Goal: Task Accomplishment & Management: Complete application form

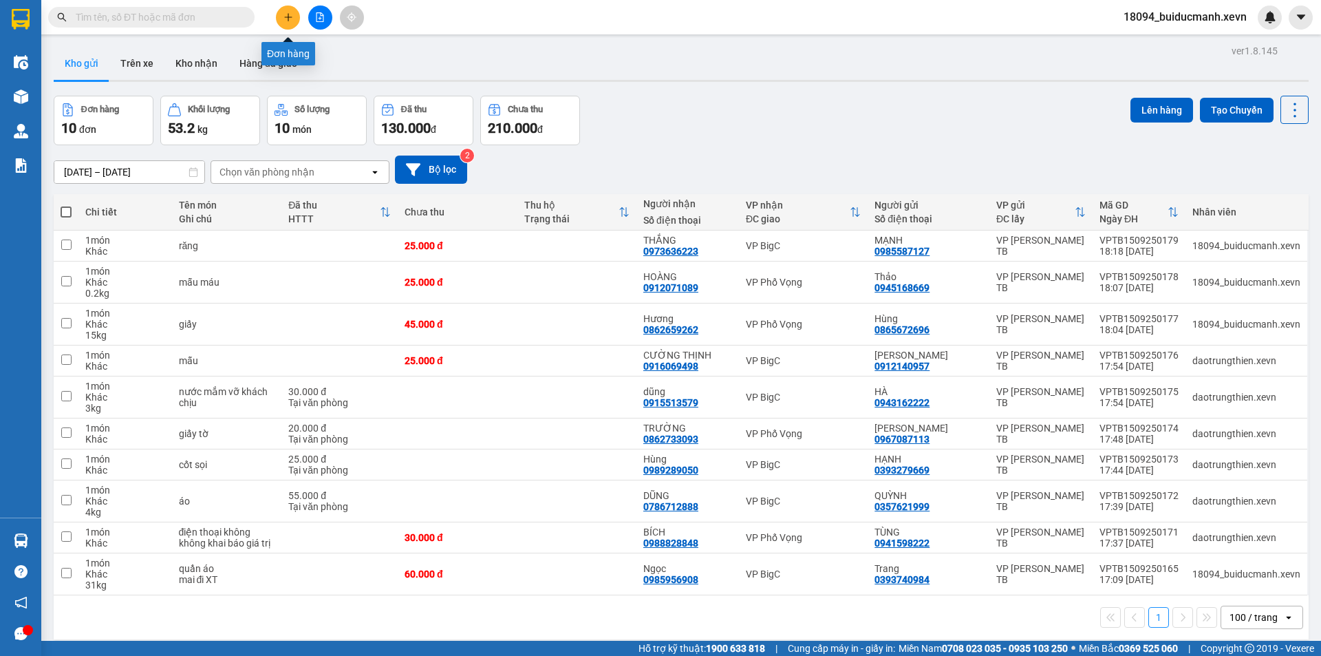
click at [285, 22] on button at bounding box center [288, 18] width 24 height 24
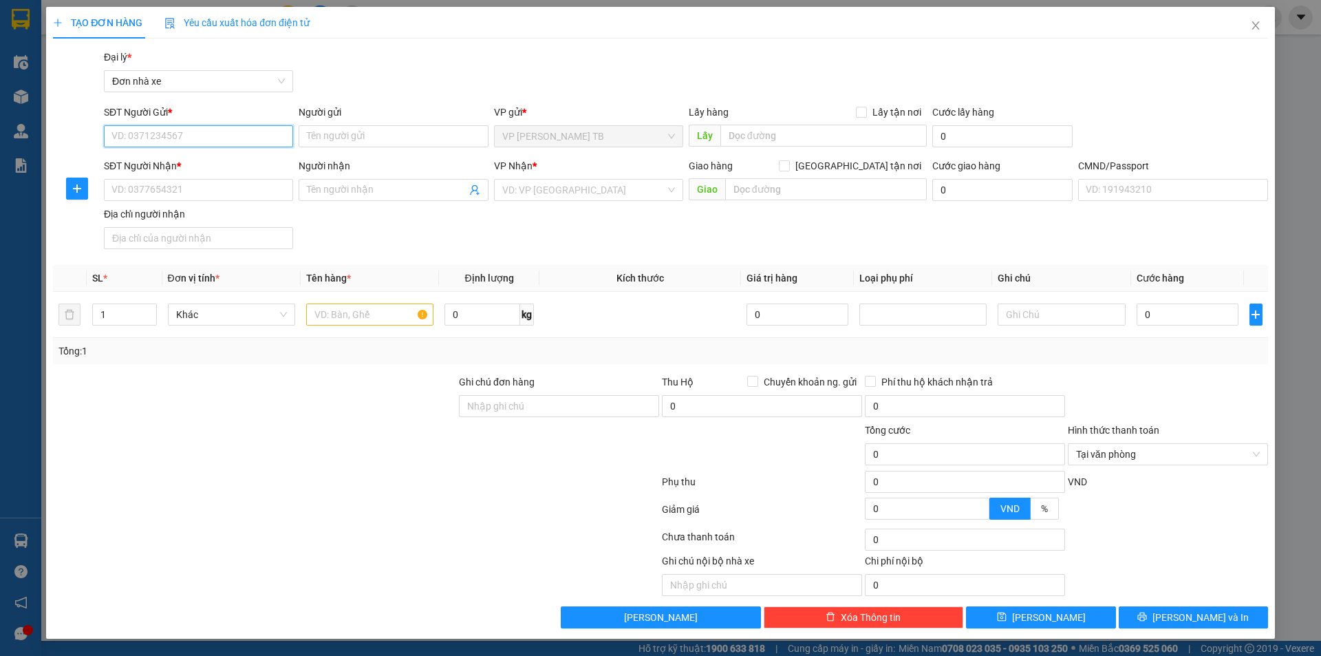
click at [261, 129] on input "SĐT Người Gửi *" at bounding box center [198, 136] width 189 height 22
click at [231, 158] on div "0919492229 - THÀNH" at bounding box center [198, 163] width 173 height 15
type input "0919492229"
type input "THÀNH"
type input "0342741555"
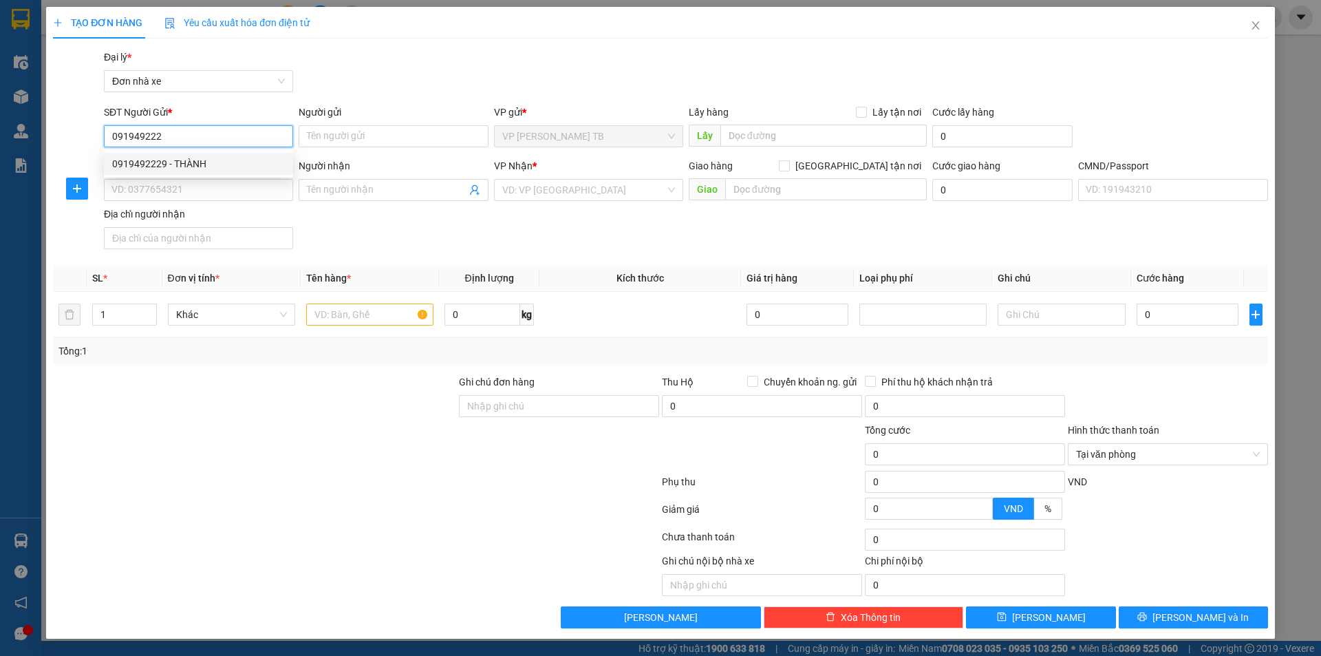
type input "CHỊ NHI"
type input "ĐỨC ANH"
type input "0919492229"
drag, startPoint x: 374, startPoint y: 91, endPoint x: 299, endPoint y: 166, distance: 106.0
click at [374, 91] on div "Gói vận chuyển * Tiêu chuẩn Đại lý * Đơn nhà xe" at bounding box center [685, 74] width 1169 height 48
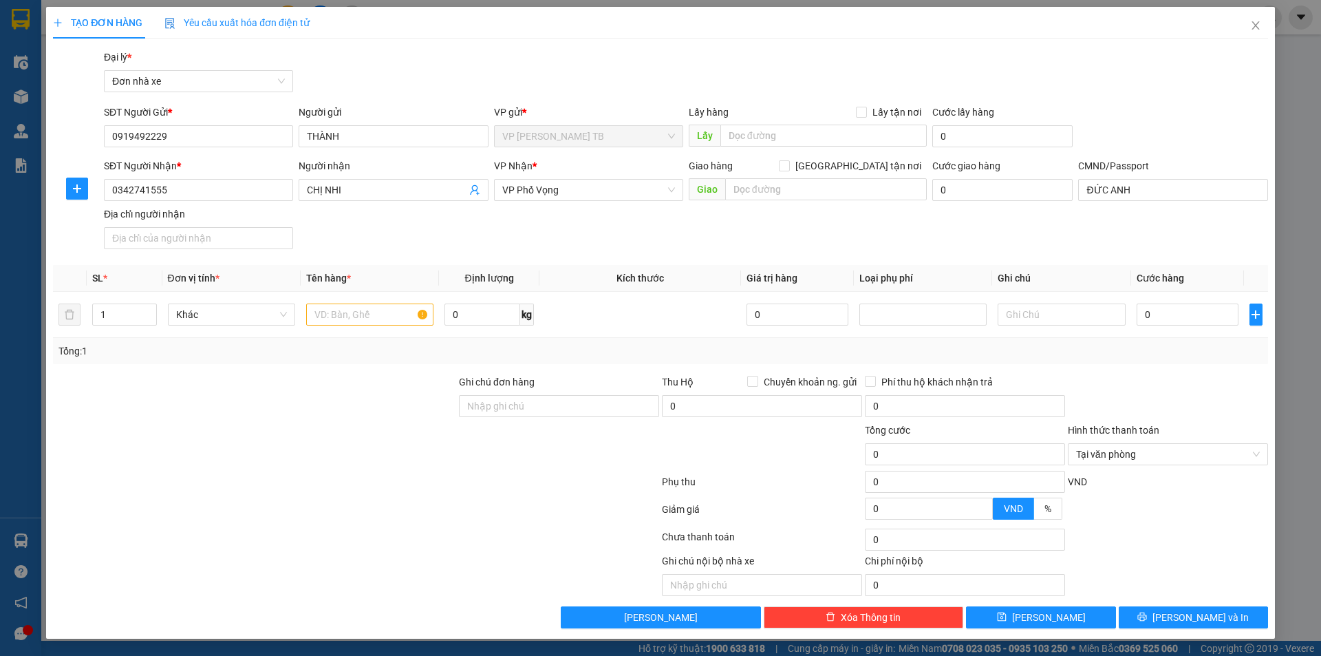
click at [421, 226] on div "SĐT Người Nhận * 0342741555 Người nhận CHỊ NHI VP Nhận * VP Phố Vọng Giao hàng …" at bounding box center [685, 206] width 1169 height 96
click at [352, 313] on input "text" at bounding box center [369, 314] width 127 height 22
type input "mẫu máu"
click at [460, 294] on td "0 kg" at bounding box center [489, 315] width 100 height 46
click at [465, 310] on input "0" at bounding box center [482, 314] width 76 height 22
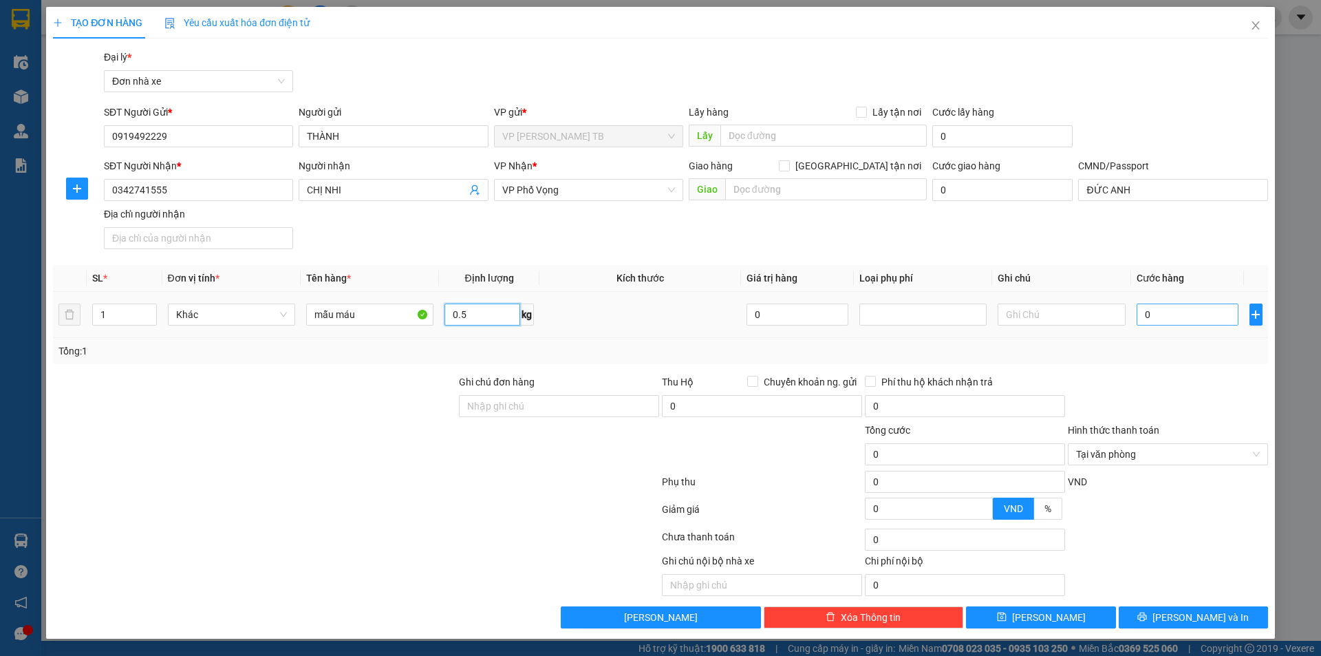
type input "0.5"
click at [1163, 307] on input "0" at bounding box center [1187, 314] width 102 height 22
type input "2"
type input "25"
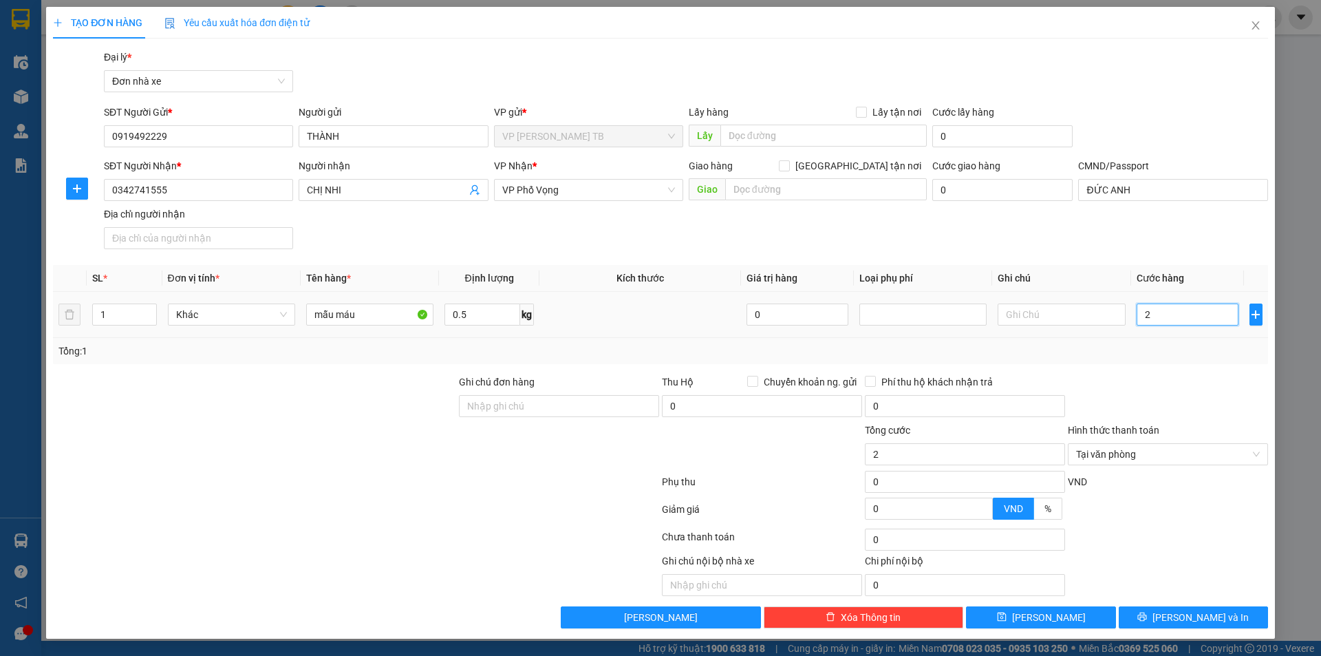
type input "25"
type input "25.000"
click at [1166, 341] on div "Tổng: 1" at bounding box center [660, 351] width 1215 height 26
type input "25.000"
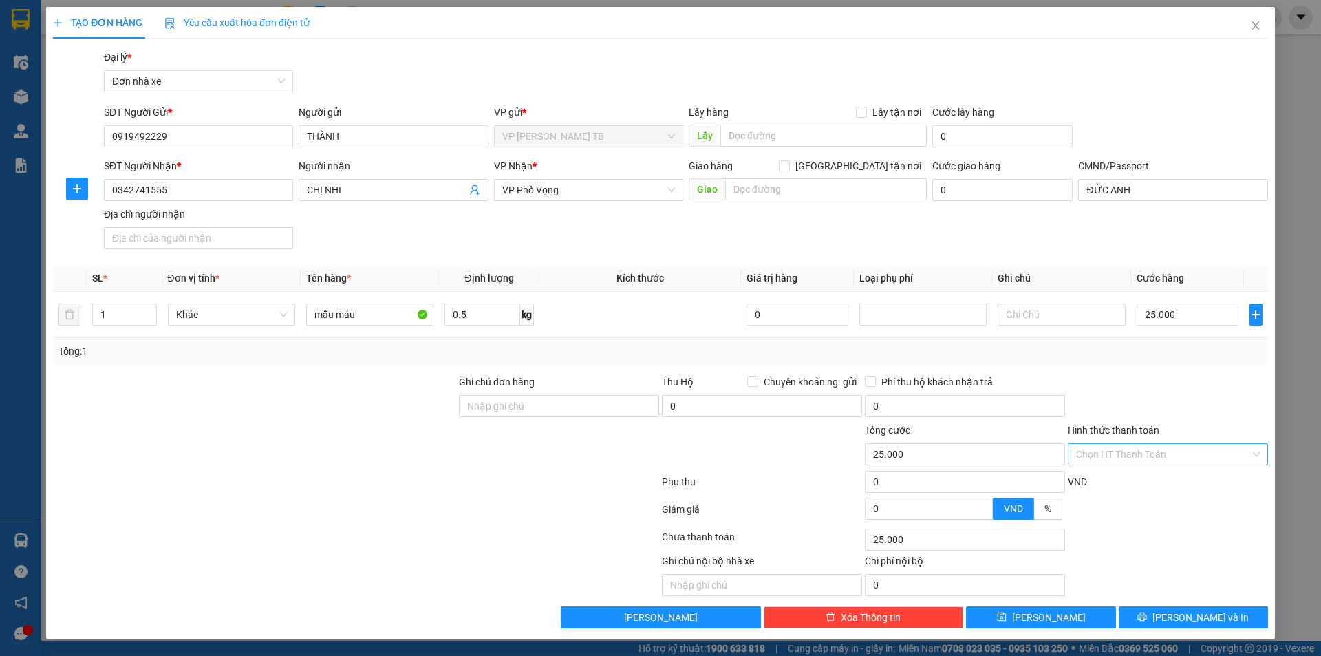
click at [1243, 414] on div at bounding box center [1167, 398] width 203 height 48
drag, startPoint x: 1180, startPoint y: 614, endPoint x: 1159, endPoint y: 615, distance: 20.7
click at [1176, 615] on button "[PERSON_NAME] và In" at bounding box center [1193, 617] width 149 height 22
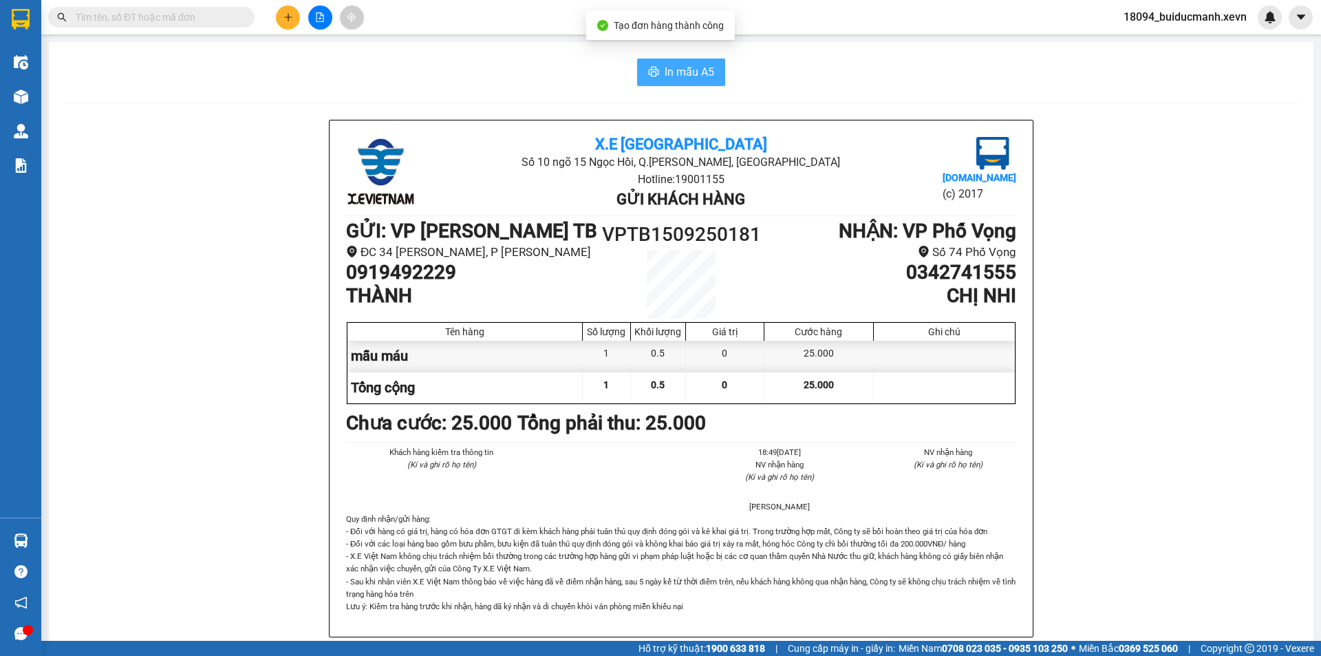
click at [670, 58] on button "In mẫu A5" at bounding box center [681, 72] width 88 height 28
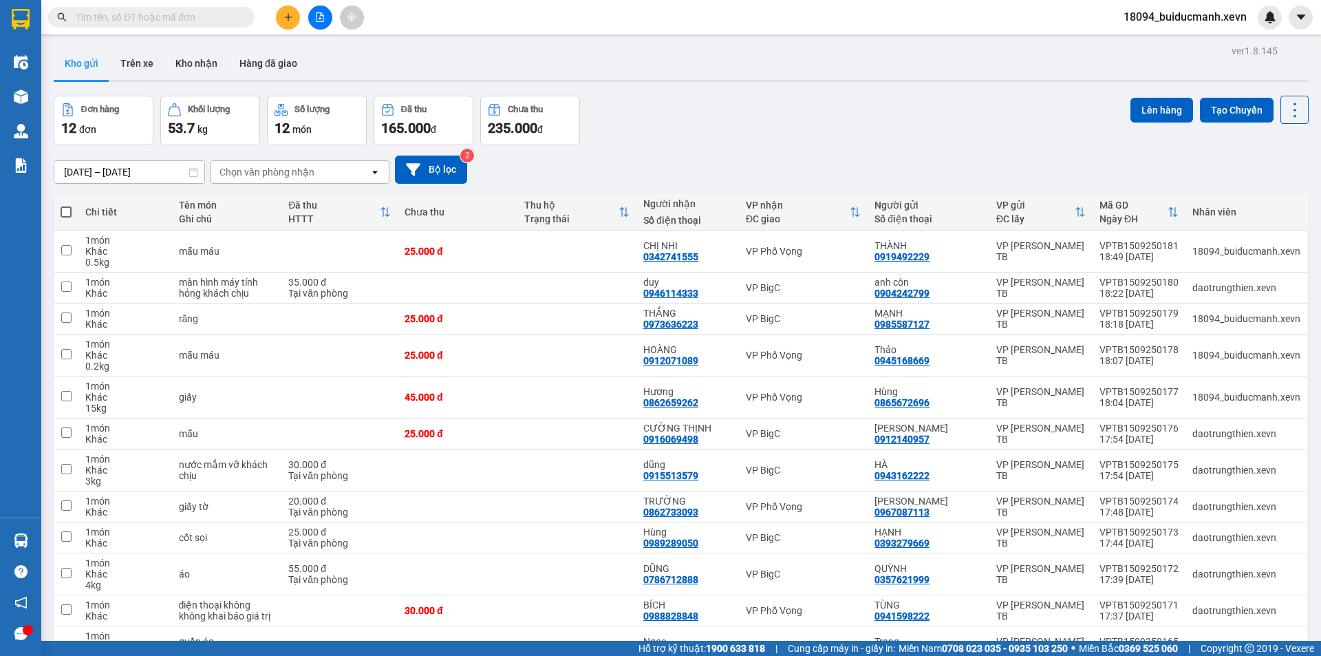
click at [737, 145] on div "[DATE] – [DATE] Press the down arrow key to interact with the calendar and sele…" at bounding box center [681, 169] width 1255 height 49
click at [293, 21] on button at bounding box center [288, 18] width 24 height 24
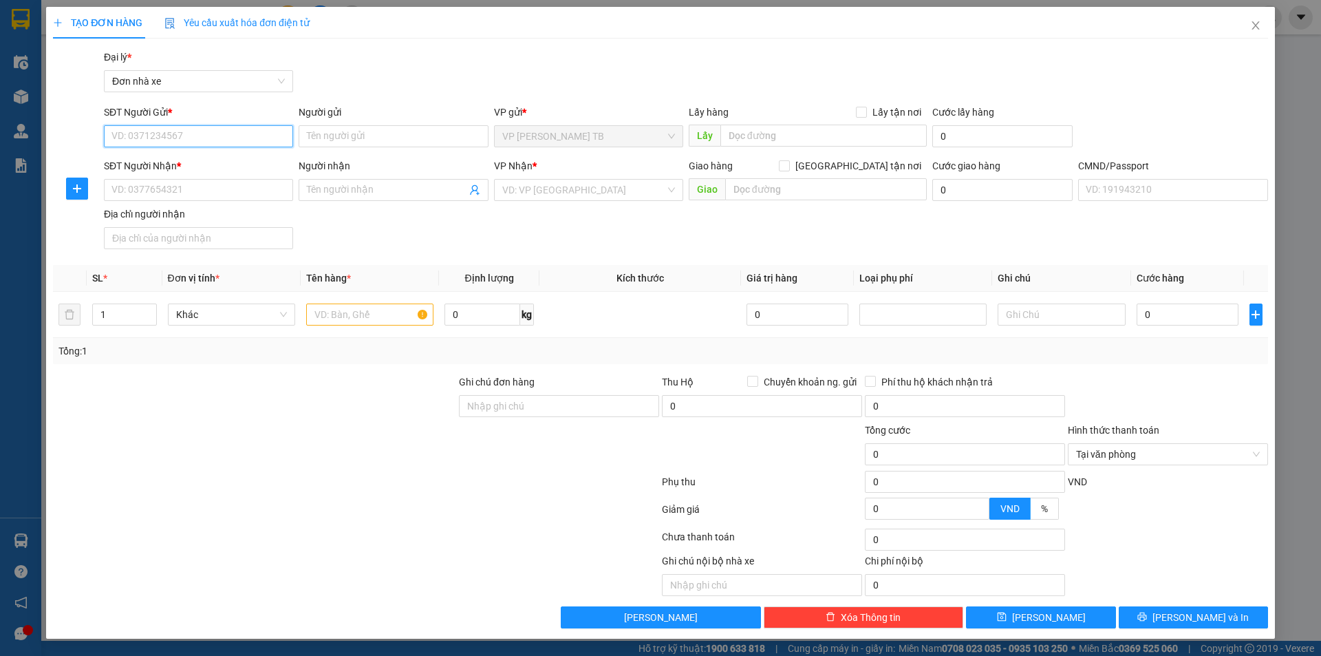
click at [187, 131] on input "SĐT Người Gửi *" at bounding box center [198, 136] width 189 height 22
click at [155, 138] on input "SĐT Người Gửi *" at bounding box center [198, 136] width 189 height 22
type input "1"
type input "0979833836"
click at [240, 163] on div "0979833836 - DÂN VŨ" at bounding box center [198, 163] width 173 height 15
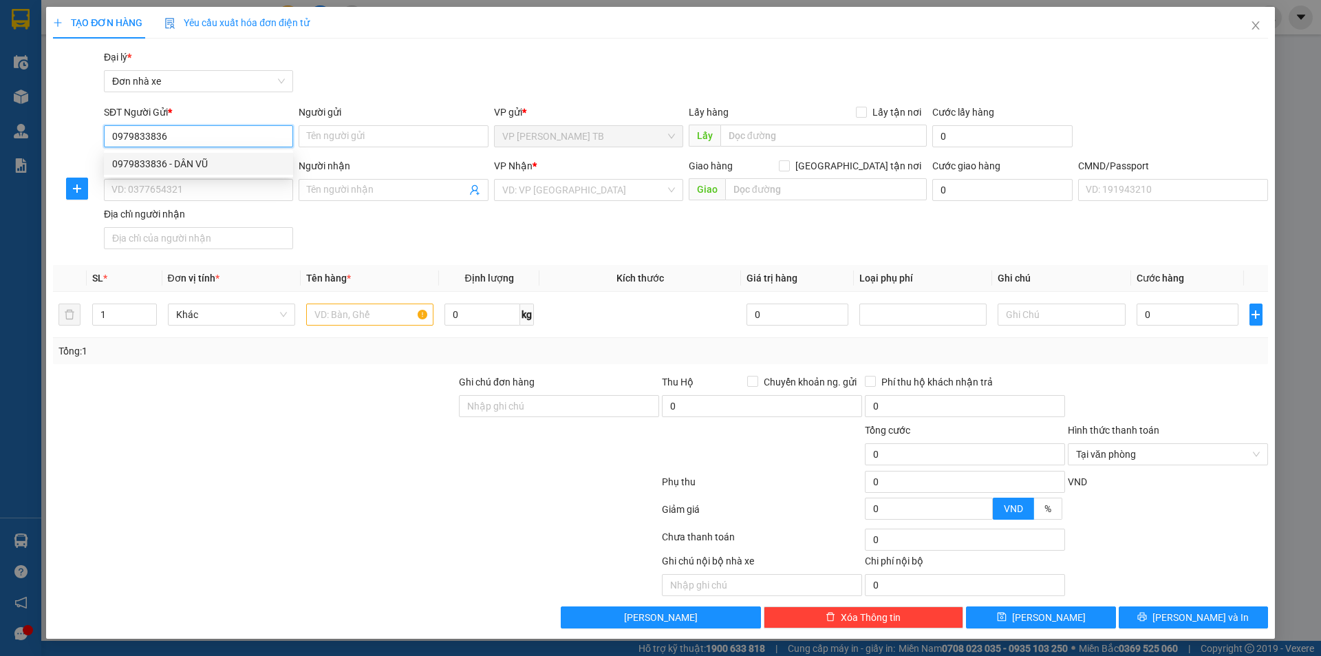
type input "DÂN VŨ"
type input "0988180565"
type input "[PERSON_NAME]"
type input "1"
type input "0979833836"
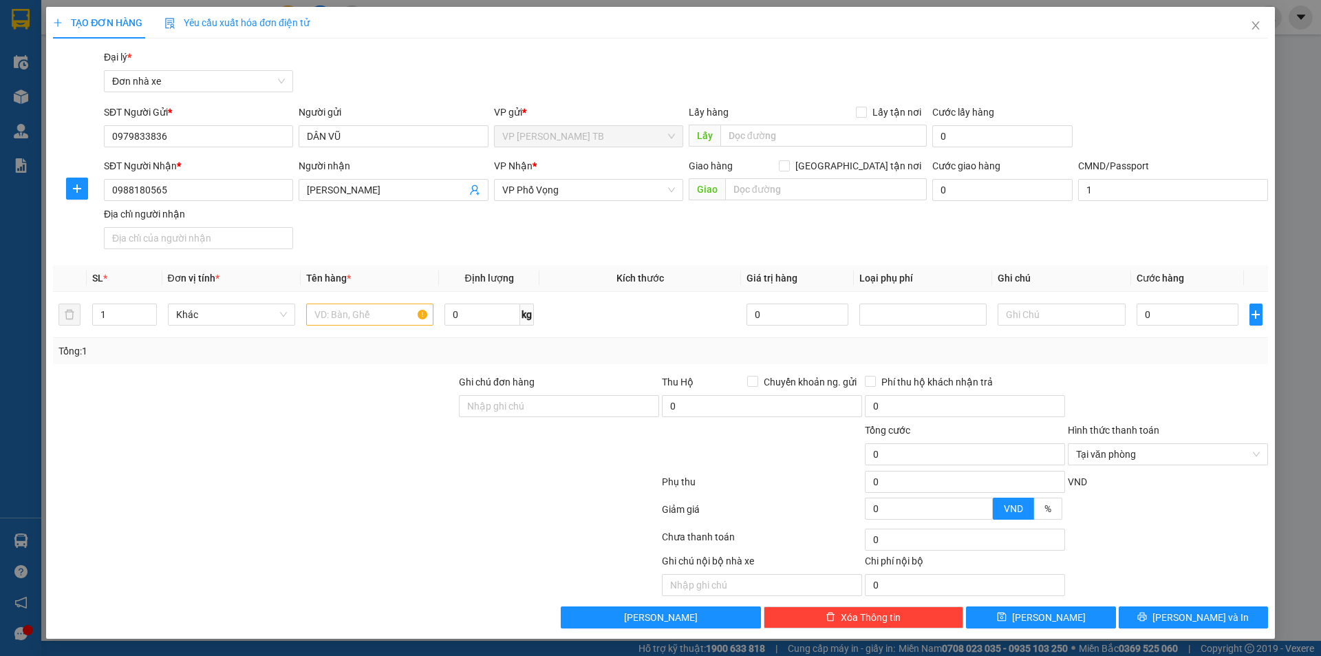
click at [400, 87] on div "Gói vận chuyển * Tiêu chuẩn Đại lý * Đơn nhà xe" at bounding box center [685, 74] width 1169 height 48
click at [380, 225] on div "SĐT Người Nhận * 0988180565 Người nhận MAI LINH VP Nhận * VP Phố Vọng Giao hàng…" at bounding box center [685, 206] width 1169 height 96
click at [350, 312] on input "text" at bounding box center [369, 314] width 127 height 22
type input "răng"
click at [1188, 328] on td "0" at bounding box center [1188, 315] width 114 height 46
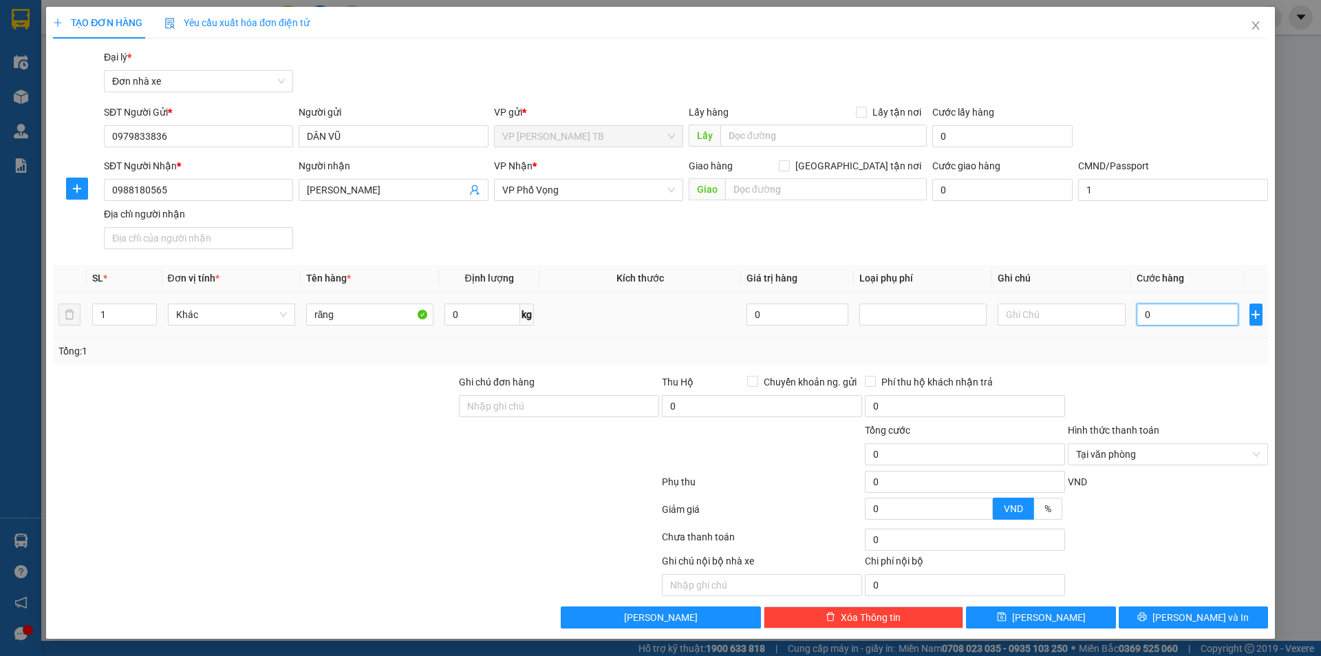
click at [1194, 318] on input "0" at bounding box center [1187, 314] width 102 height 22
type input "2"
type input "25"
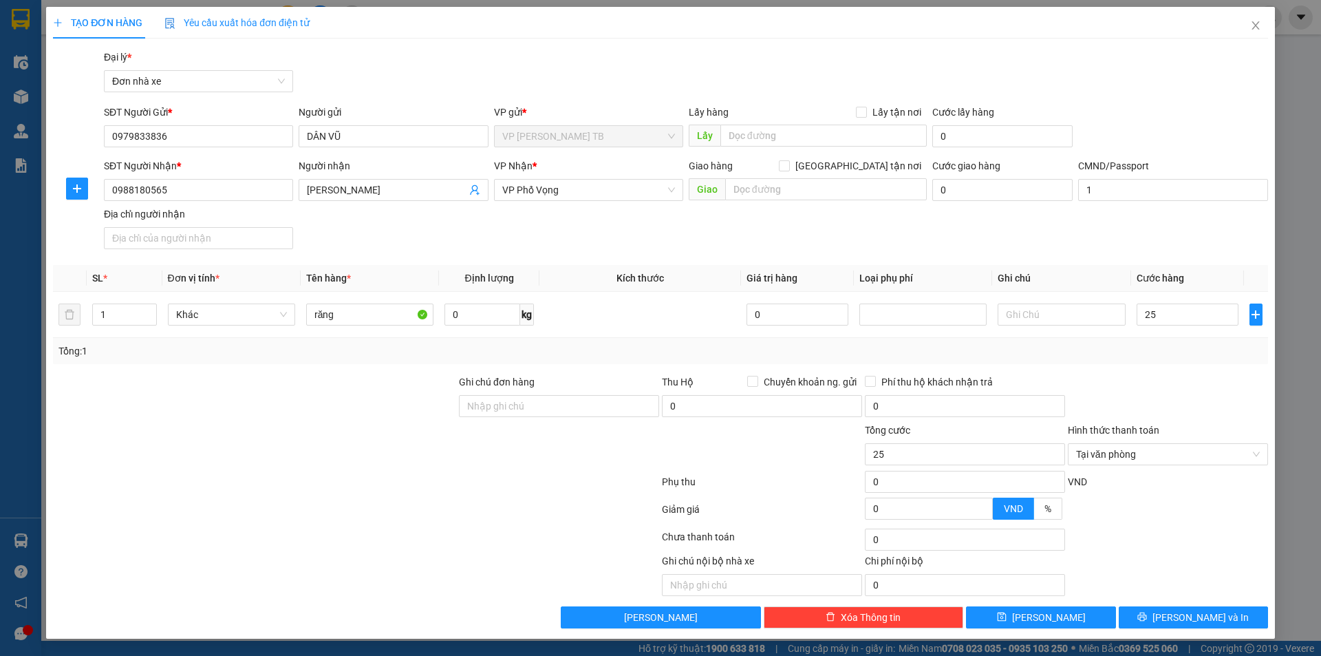
type input "25.000"
click at [1154, 360] on div "Tổng: 1" at bounding box center [660, 351] width 1215 height 26
click at [1222, 237] on div "SĐT Người Nhận * 0988180565 Người nhận MAI LINH VP Nhận * VP Phố Vọng Giao hàng…" at bounding box center [685, 206] width 1169 height 96
click at [1160, 360] on div "Tổng: 1" at bounding box center [660, 351] width 1215 height 26
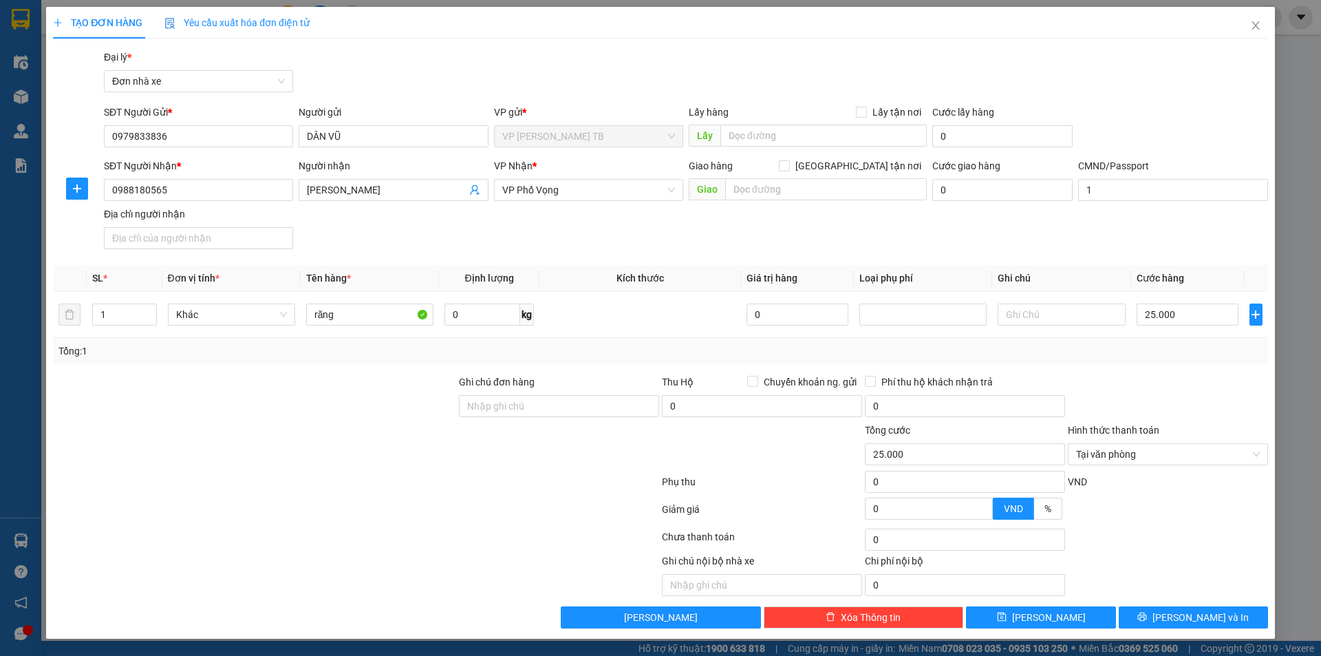
click at [1183, 397] on div at bounding box center [1167, 398] width 203 height 48
click at [1159, 616] on button "[PERSON_NAME] và In" at bounding box center [1193, 617] width 149 height 22
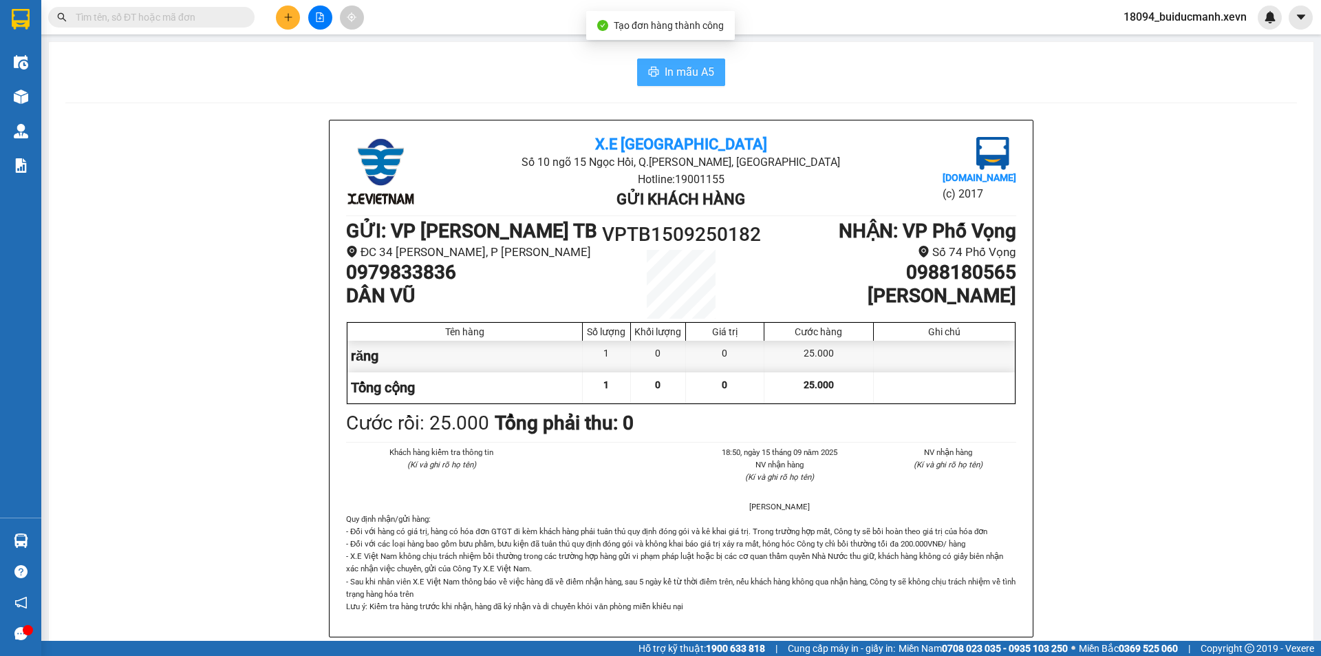
click at [693, 67] on span "In mẫu A5" at bounding box center [690, 71] width 50 height 17
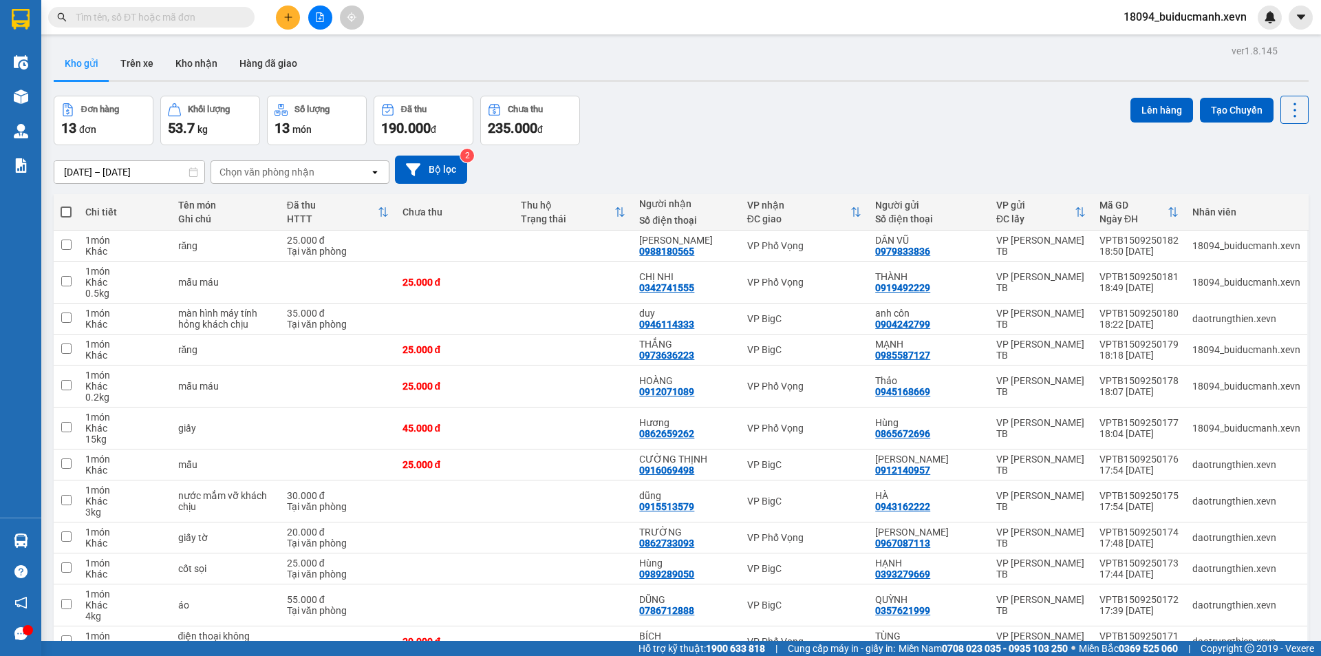
click at [929, 113] on div "Đơn hàng 13 đơn Khối lượng 53.7 kg Số lượng 13 món Đã thu 190.000 đ Chưa thu 23…" at bounding box center [681, 121] width 1255 height 50
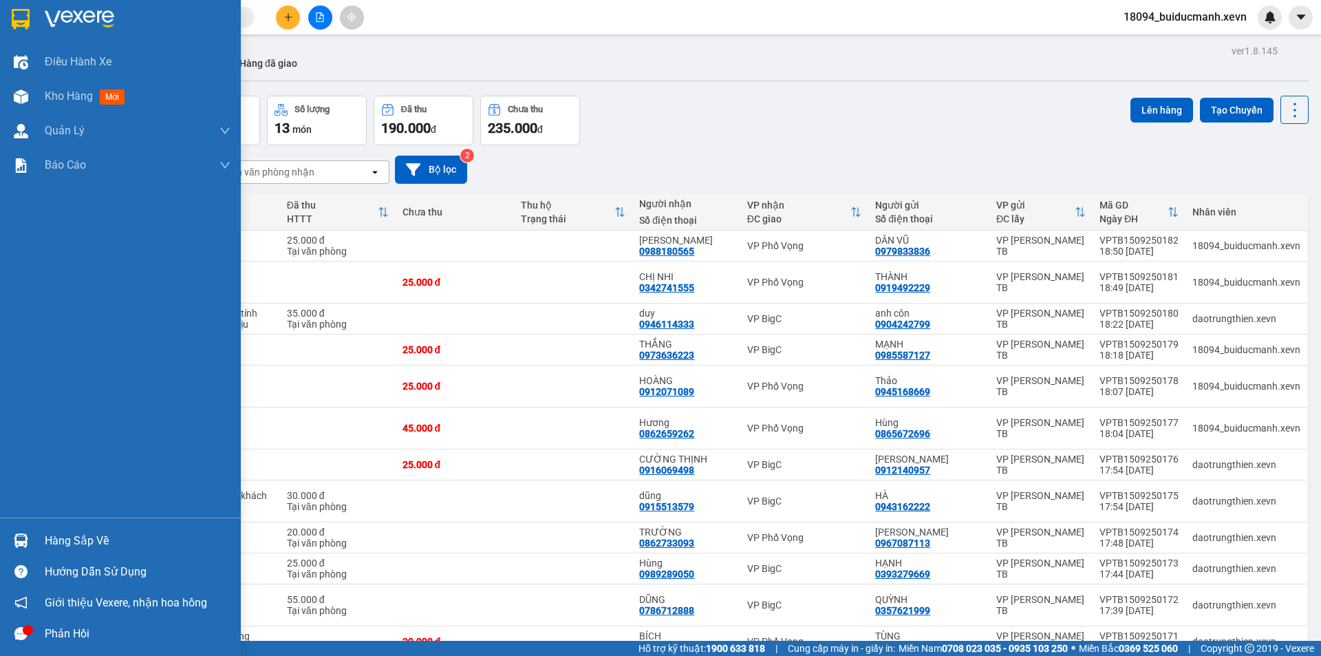
click at [32, 545] on div at bounding box center [21, 540] width 24 height 24
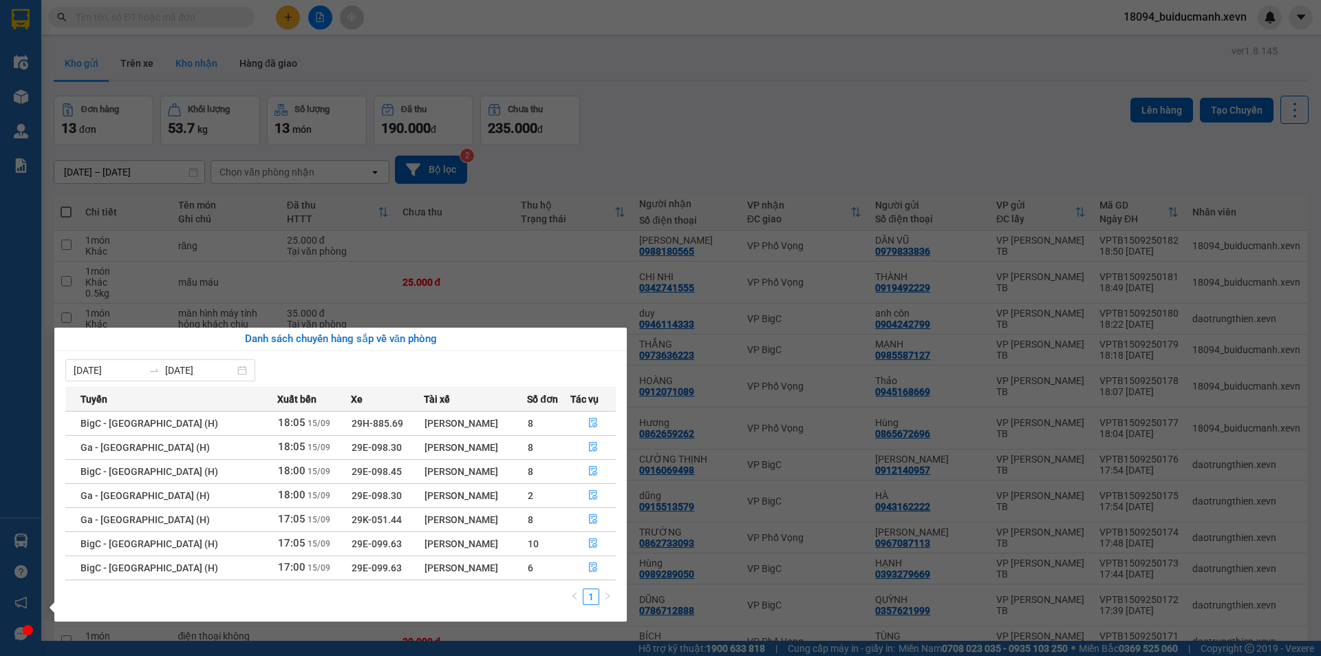
drag, startPoint x: 865, startPoint y: 97, endPoint x: 182, endPoint y: 50, distance: 684.7
click at [863, 96] on section "Kết quả tìm kiếm ( 114 ) Bộ lọc Mã ĐH Trạng thái Món hàng Thu hộ Tổng cước Chưa…" at bounding box center [660, 328] width 1321 height 656
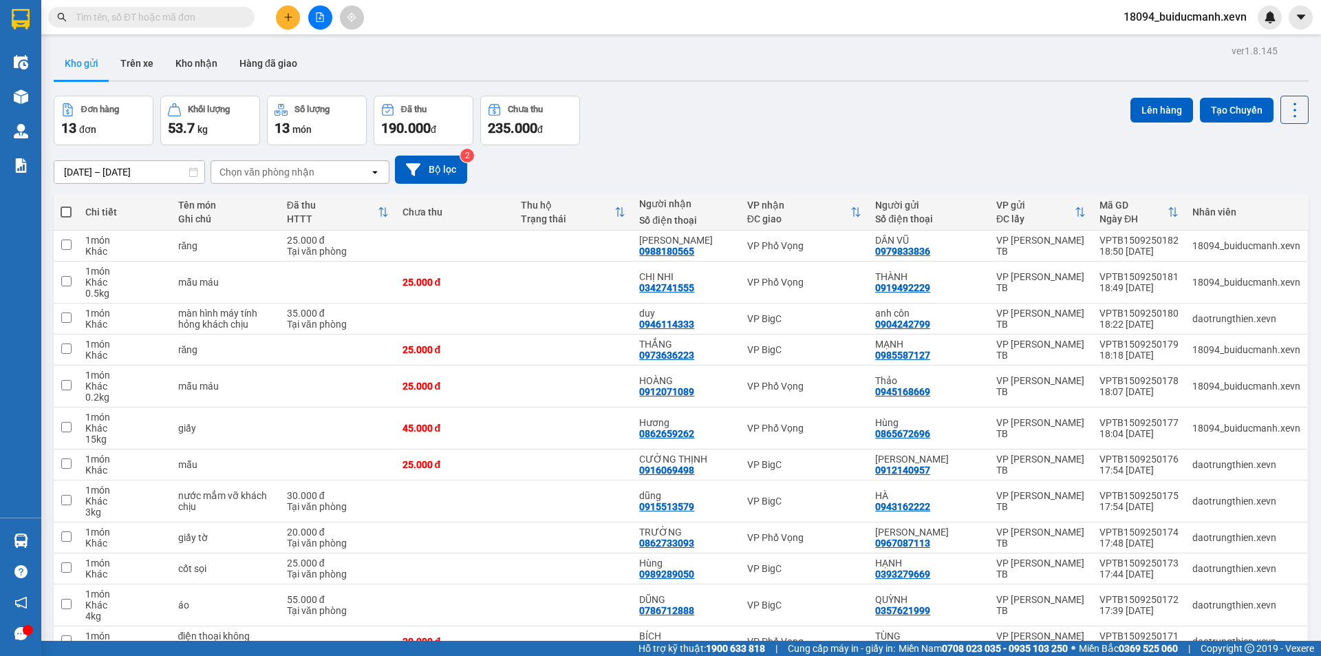
click at [116, 19] on input "text" at bounding box center [157, 17] width 162 height 15
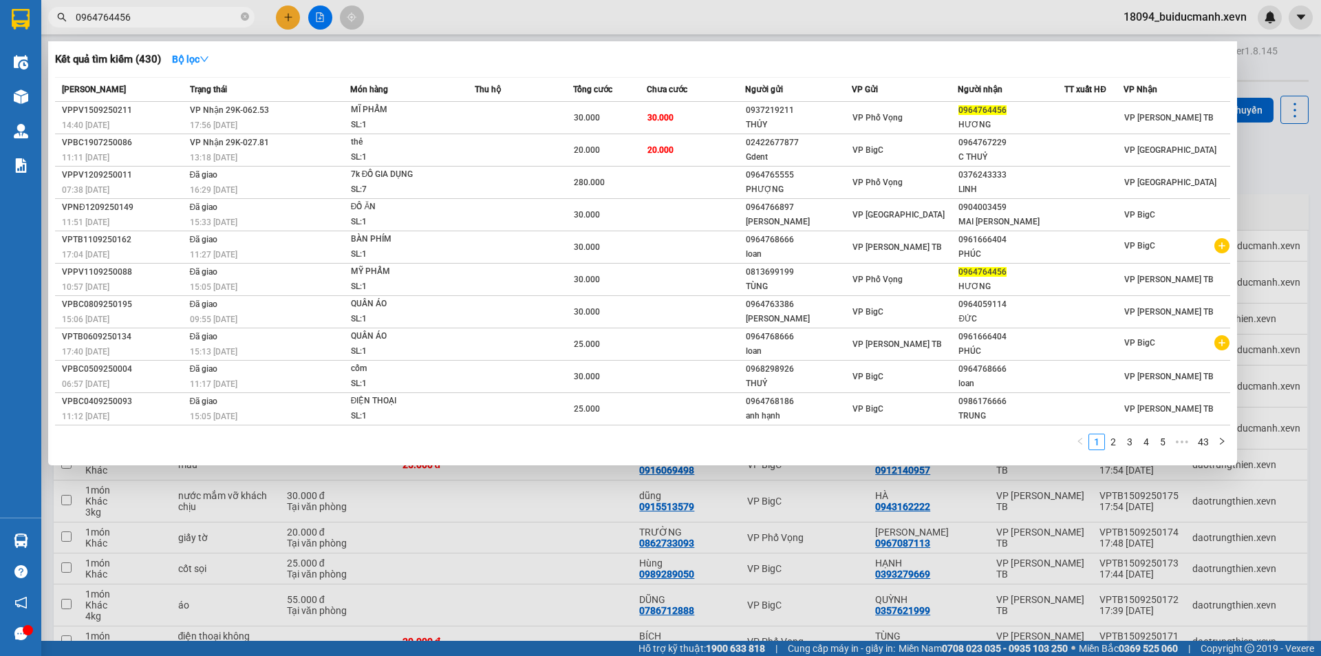
type input "0964764456"
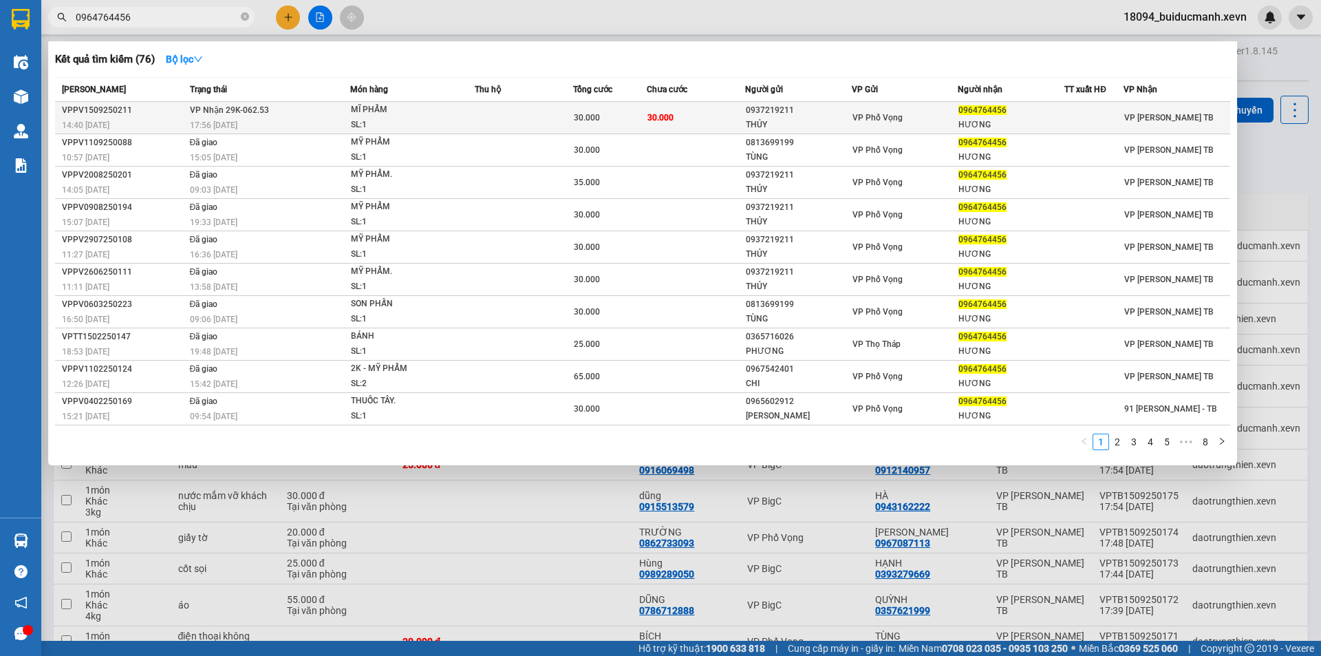
click at [703, 120] on td "30.000" at bounding box center [696, 118] width 98 height 32
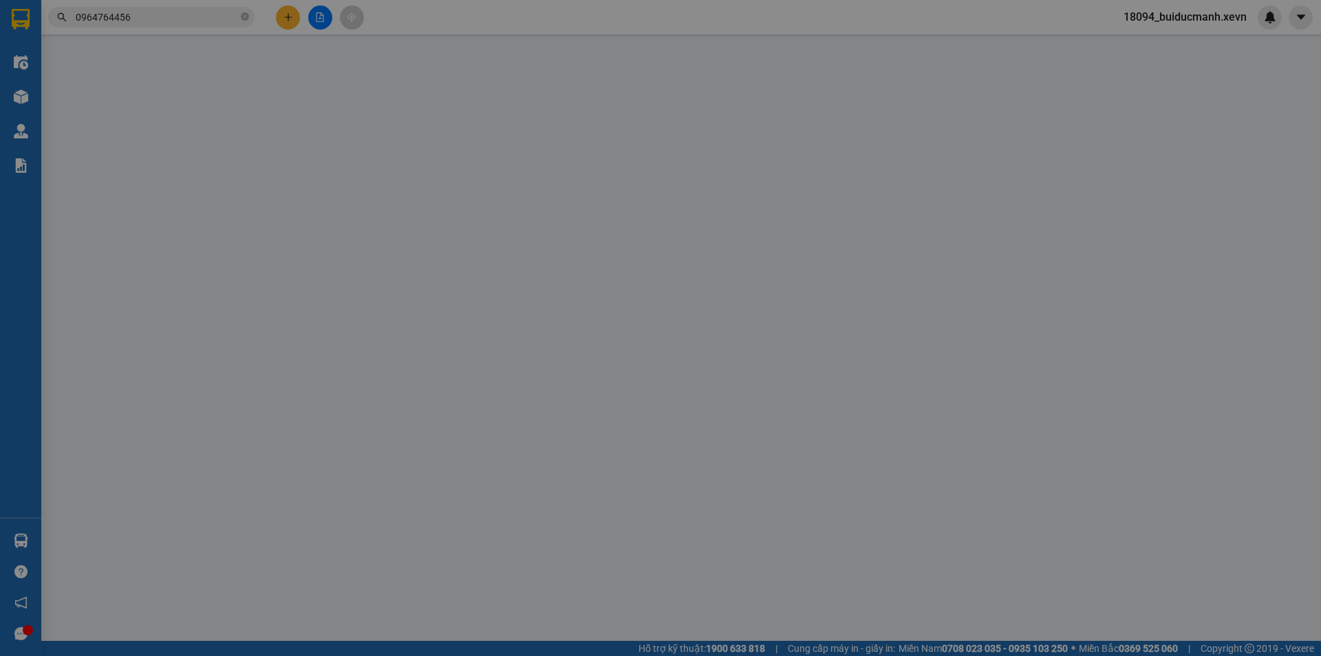
type input "0937219211"
type input "THỦY"
type input "0964764456"
type input "HƯƠNG"
type input "hùng 0865672696"
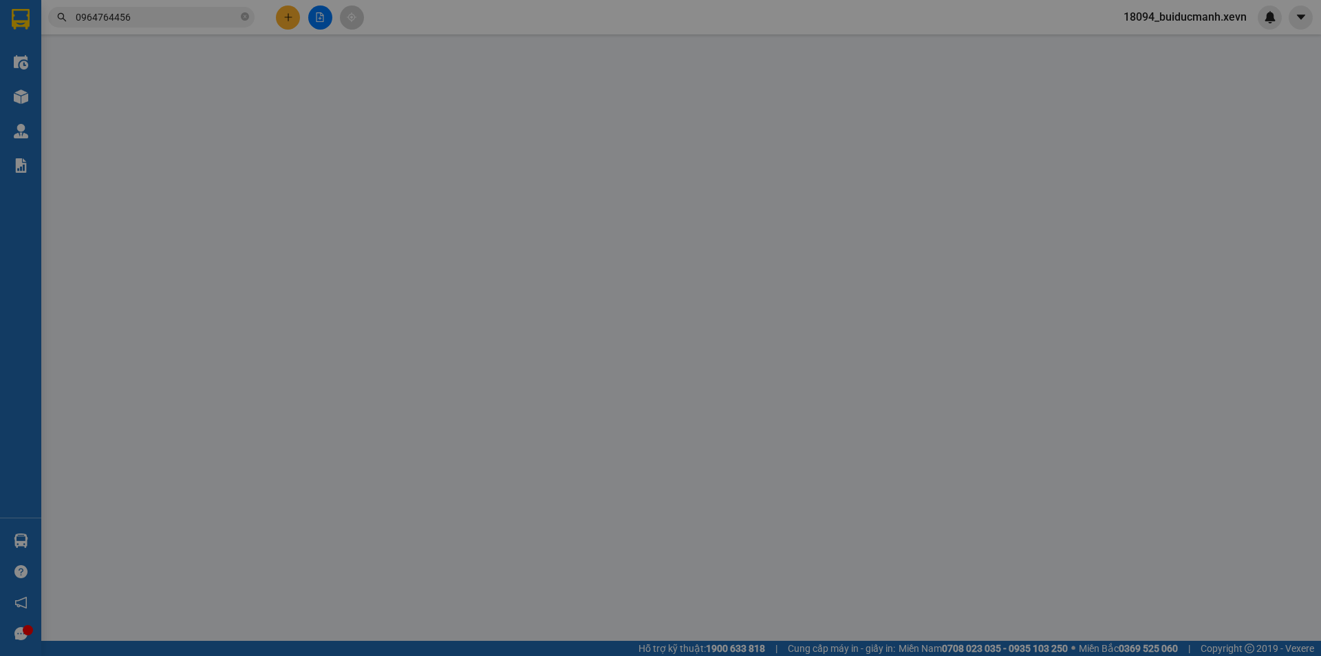
type input "[PERSON_NAME] 264 THỤY KHÊ TÂY HỒ"
type input "30.000"
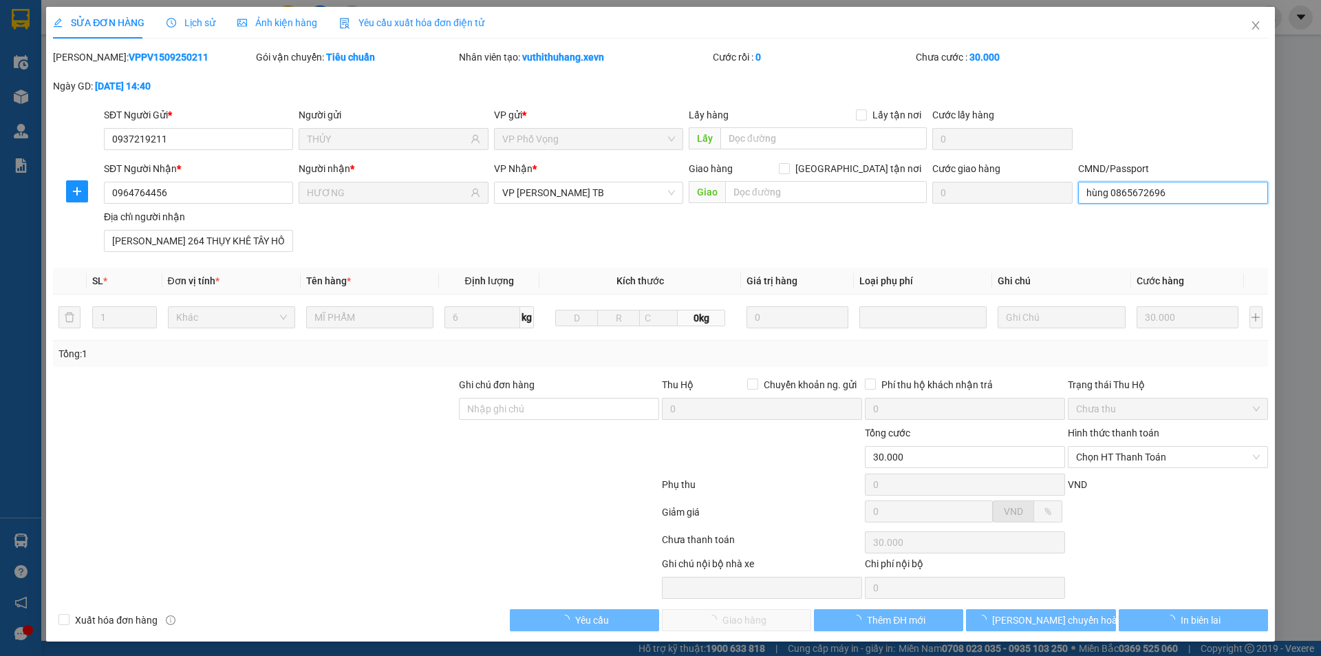
click at [1153, 198] on input "hùng 0865672696" at bounding box center [1172, 193] width 189 height 22
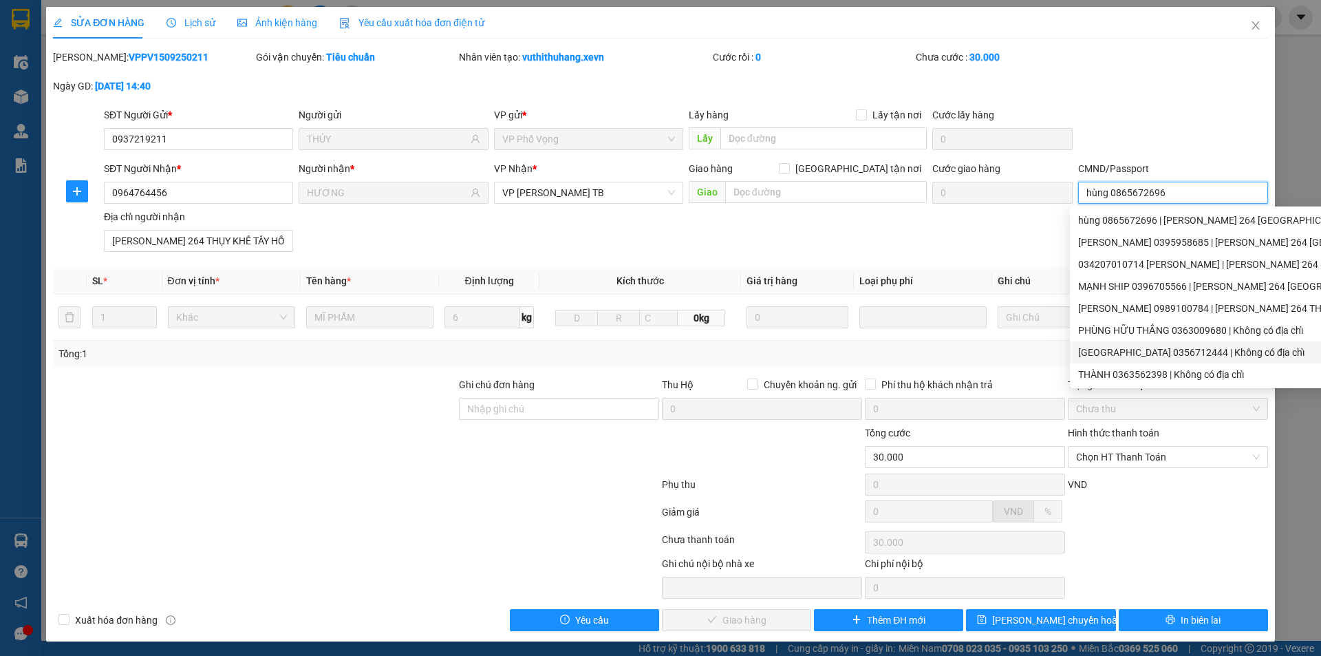
click at [1135, 349] on div "[GEOGRAPHIC_DATA] 0356712444 | Không có địa chỉ" at bounding box center [1263, 352] width 371 height 15
type input "[PERSON_NAME] 0356712444"
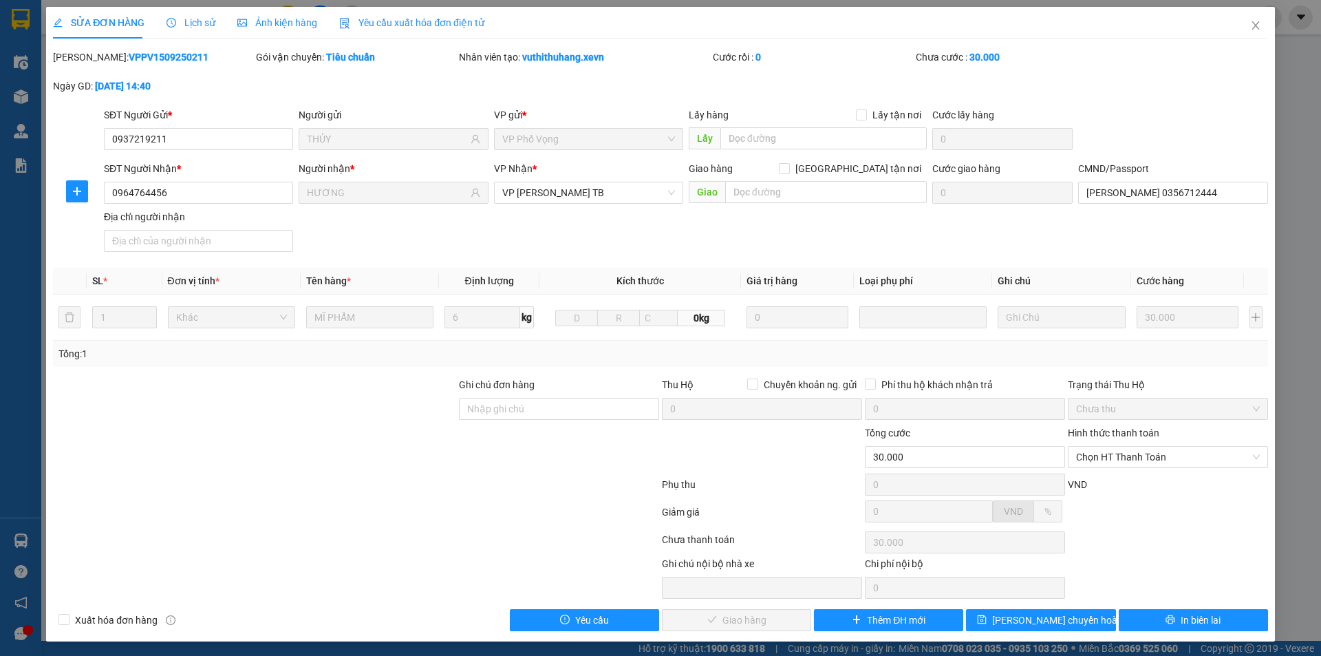
click at [1154, 149] on div "SĐT Người Gửi * 0937219211 Người gửi THỦY VP gửi * VP Phố Vọng Lấy hàng Lấy tận…" at bounding box center [685, 131] width 1169 height 48
click at [1098, 455] on span "Chọn HT Thanh Toán" at bounding box center [1168, 456] width 184 height 21
drag, startPoint x: 1090, startPoint y: 483, endPoint x: 960, endPoint y: 541, distance: 142.6
click at [1087, 483] on div "Tại văn phòng" at bounding box center [1159, 484] width 182 height 15
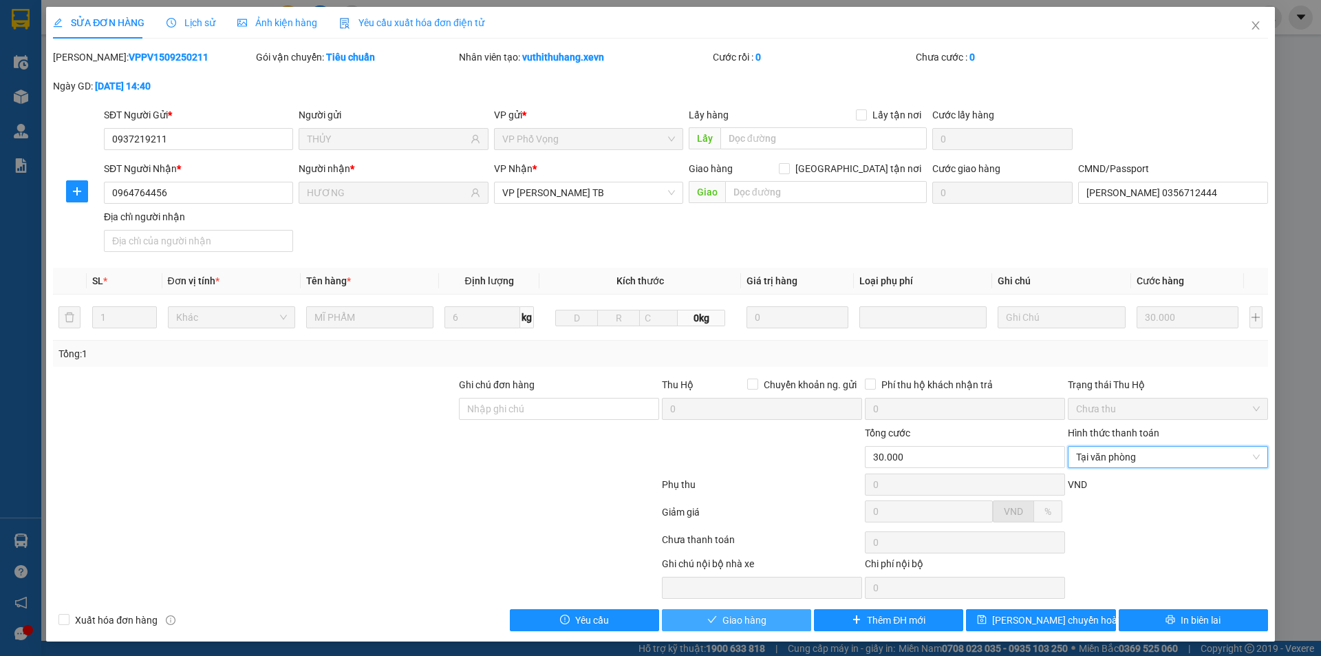
click at [746, 609] on button "Giao hàng" at bounding box center [736, 620] width 149 height 22
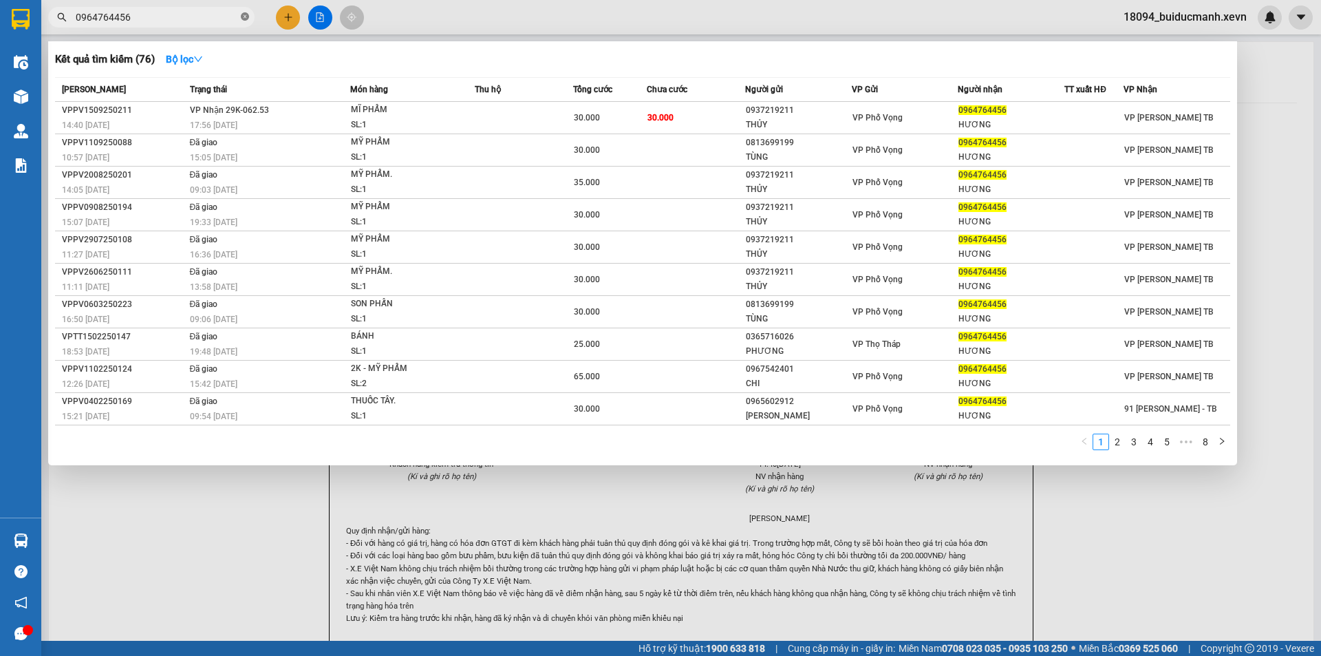
click at [246, 23] on span at bounding box center [245, 17] width 8 height 13
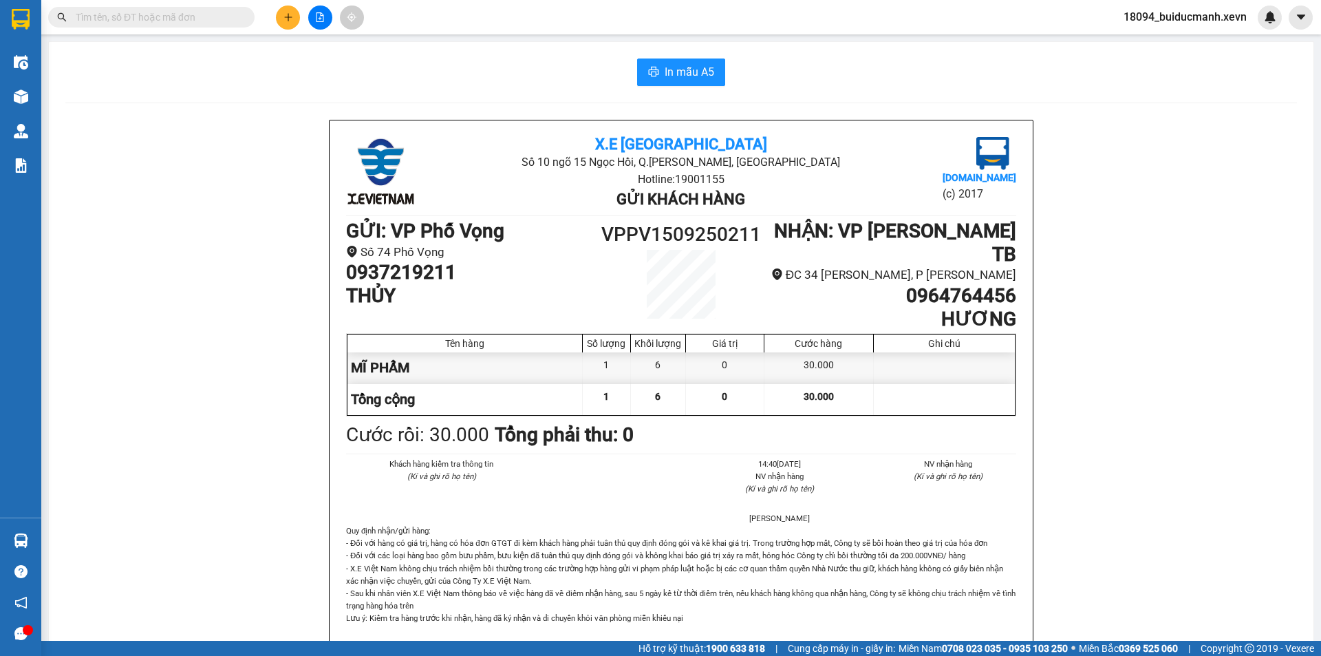
click at [224, 16] on input "text" at bounding box center [157, 17] width 162 height 15
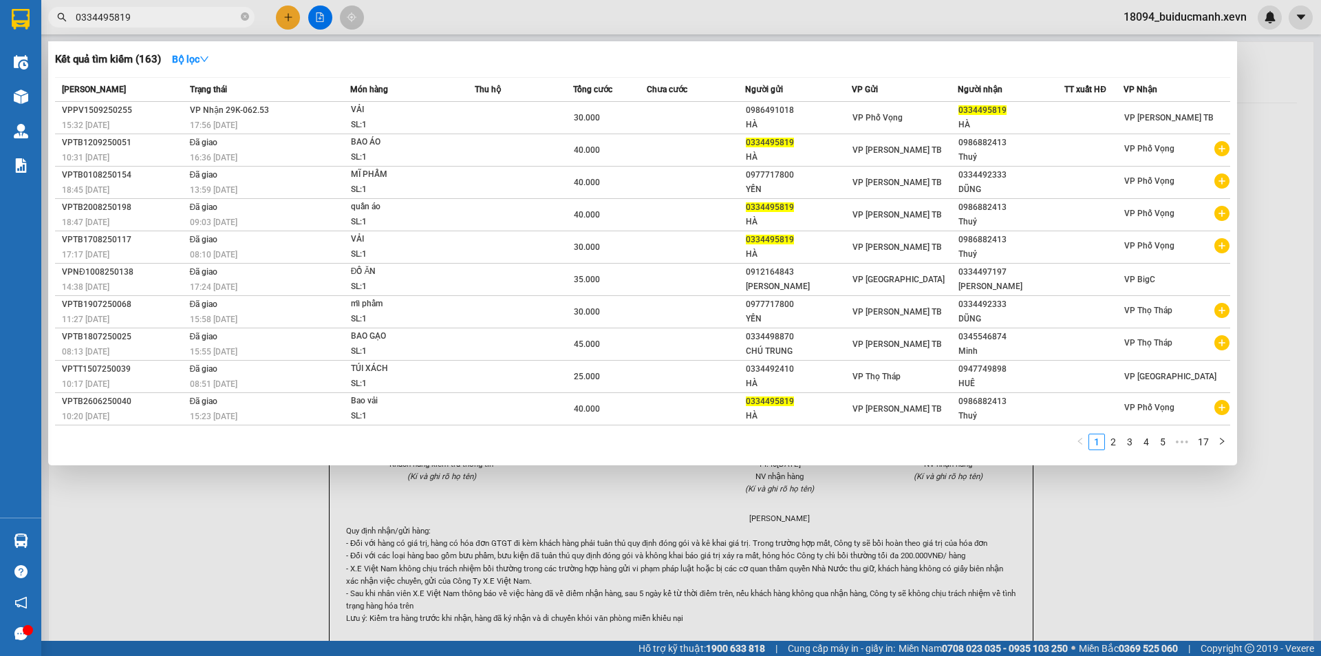
type input "0334495819"
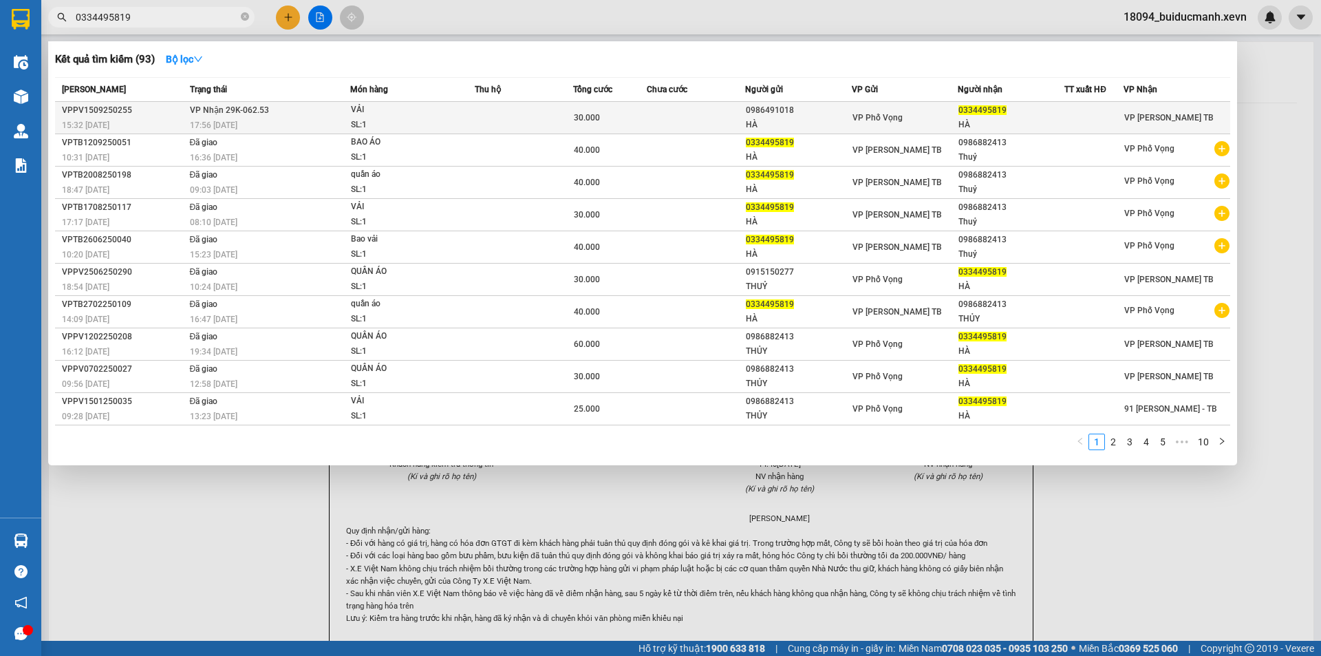
click at [661, 111] on td at bounding box center [696, 118] width 98 height 32
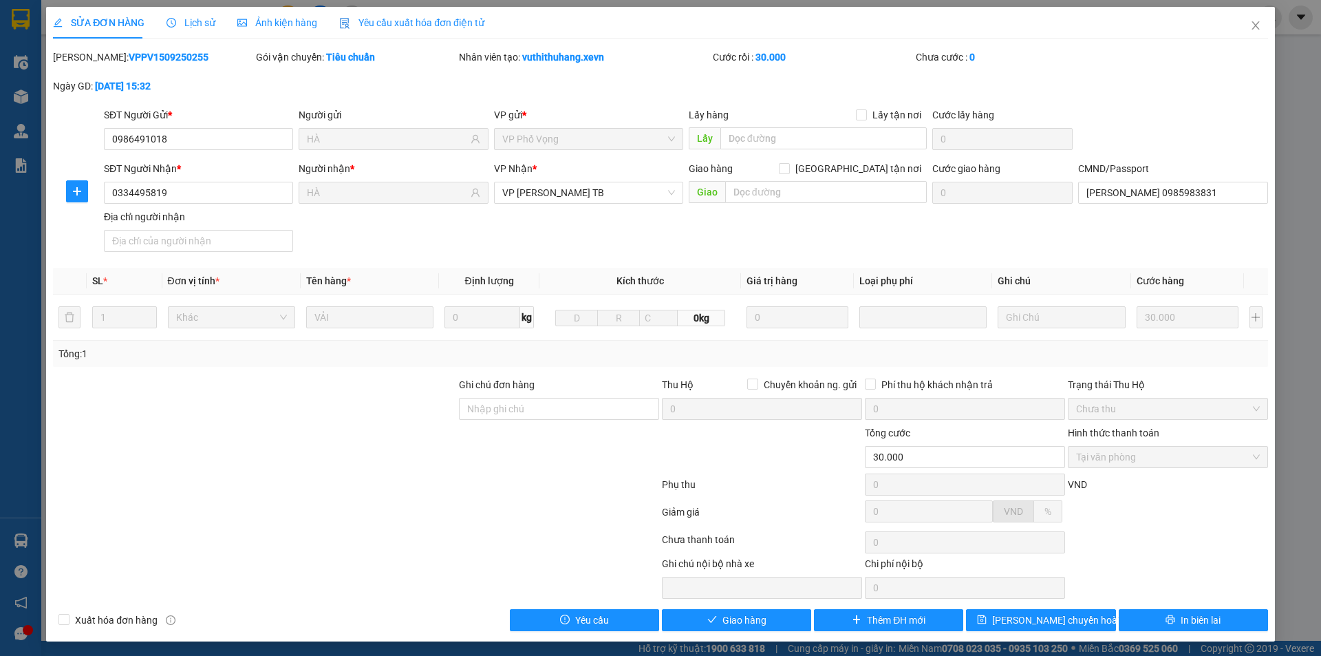
click at [1152, 114] on div "SĐT Người Gửi * 0986491018 0986491018 Người gửi HÀ VP gửi * VP Phố Vọng Lấy hàn…" at bounding box center [685, 131] width 1169 height 48
click at [774, 609] on button "Giao hàng" at bounding box center [736, 620] width 149 height 22
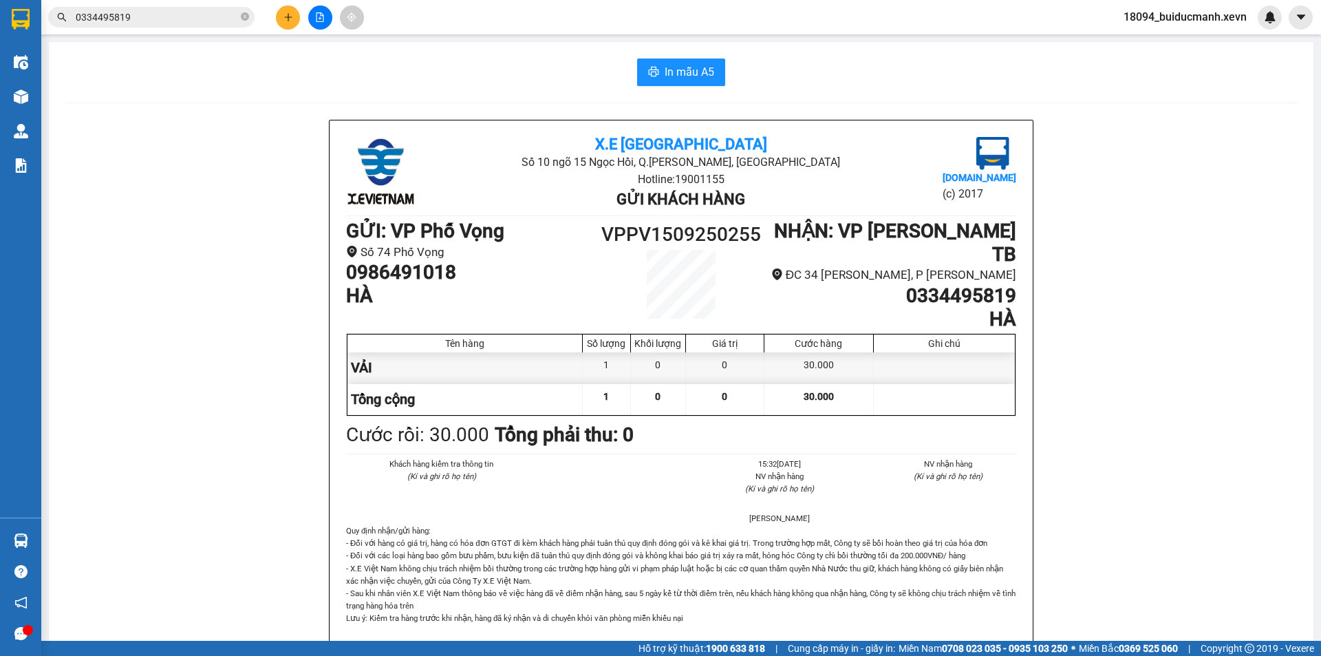
click at [288, 23] on button at bounding box center [288, 18] width 24 height 24
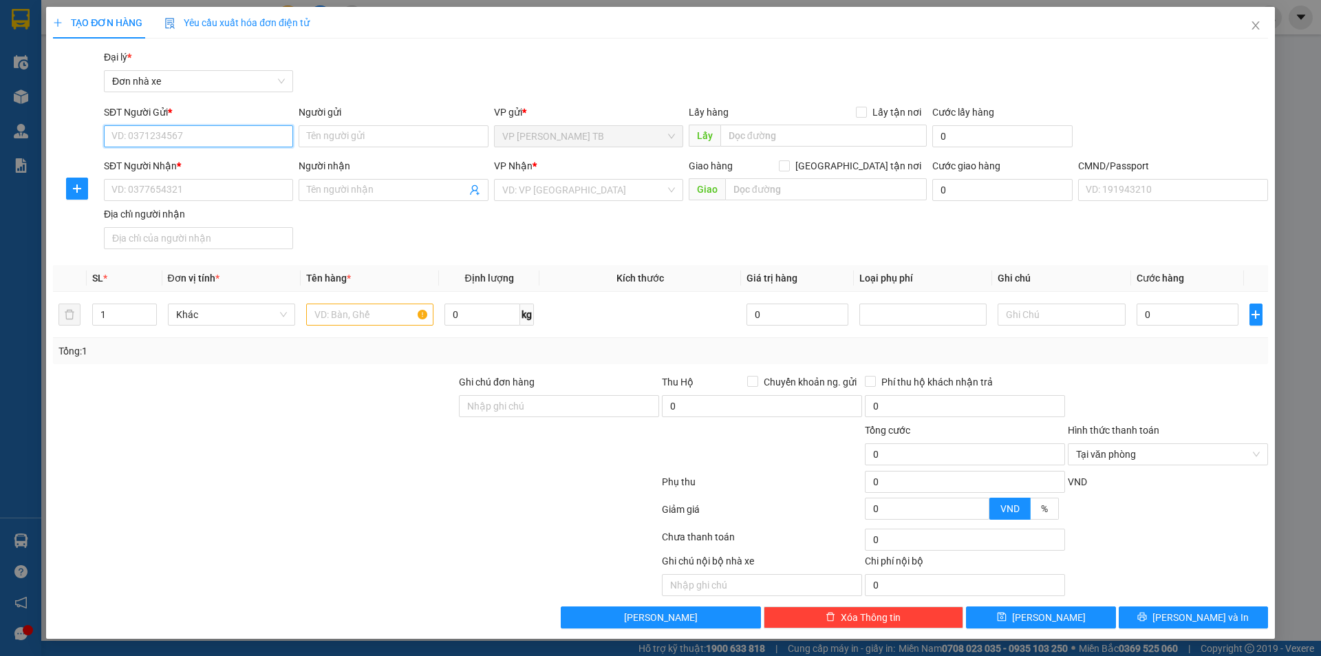
click at [176, 135] on input "SĐT Người Gửi *" at bounding box center [198, 136] width 189 height 22
type input "0794793429"
click at [252, 148] on div "SĐT Người Gửi * 0794793429 0794793429" at bounding box center [198, 129] width 189 height 48
click at [328, 131] on input "Người gửi" at bounding box center [393, 136] width 189 height 22
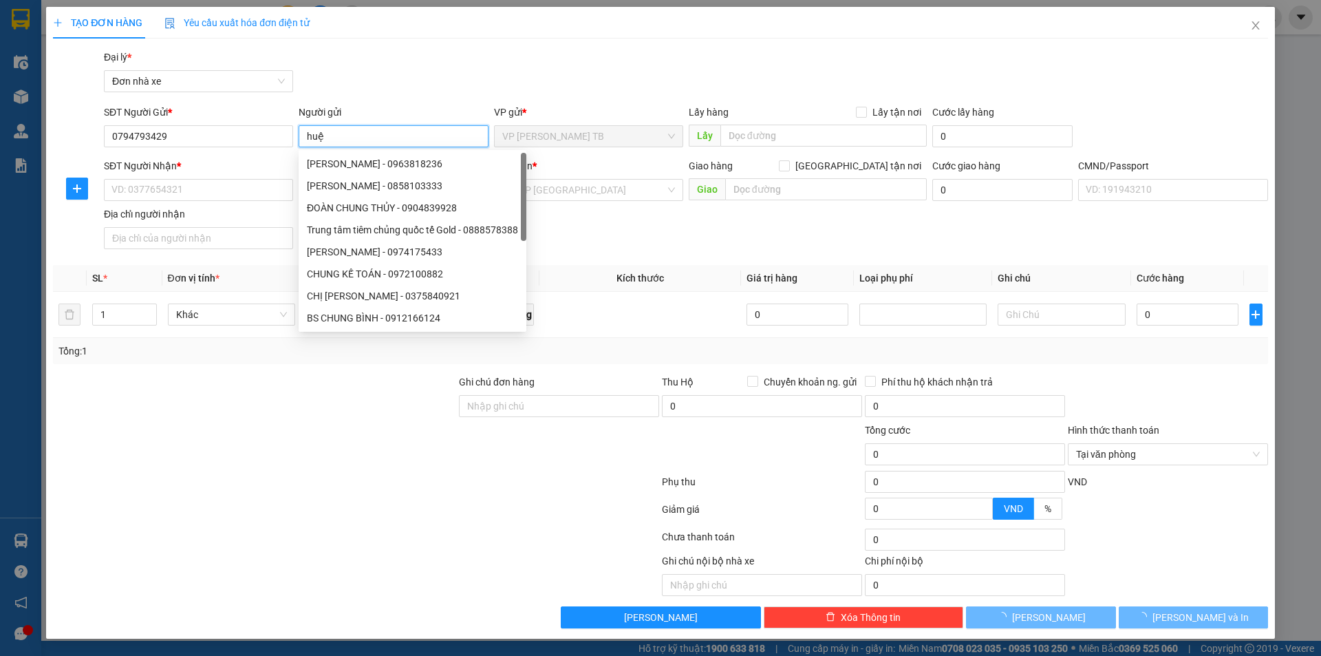
type input "huệ"
click at [408, 66] on div "Gói vận chuyển * Tiêu chuẩn Đại lý * Đơn nhà xe" at bounding box center [685, 74] width 1169 height 48
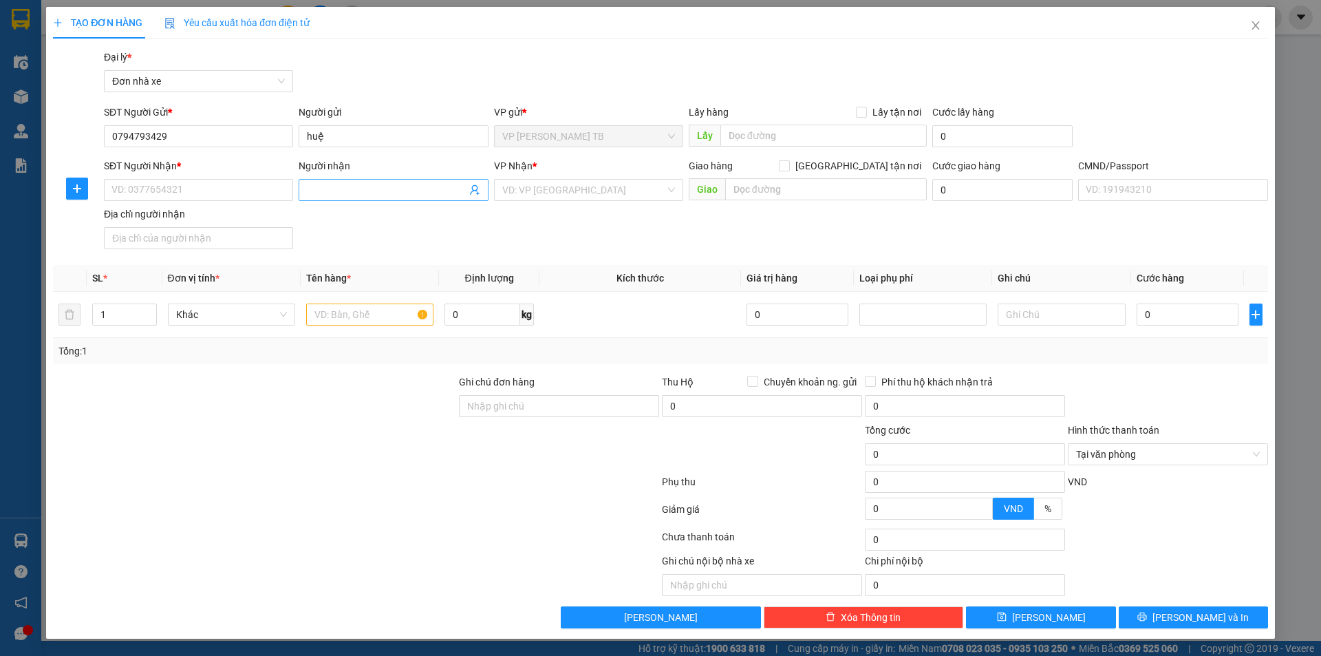
click at [312, 189] on input "Người nhận" at bounding box center [386, 189] width 159 height 15
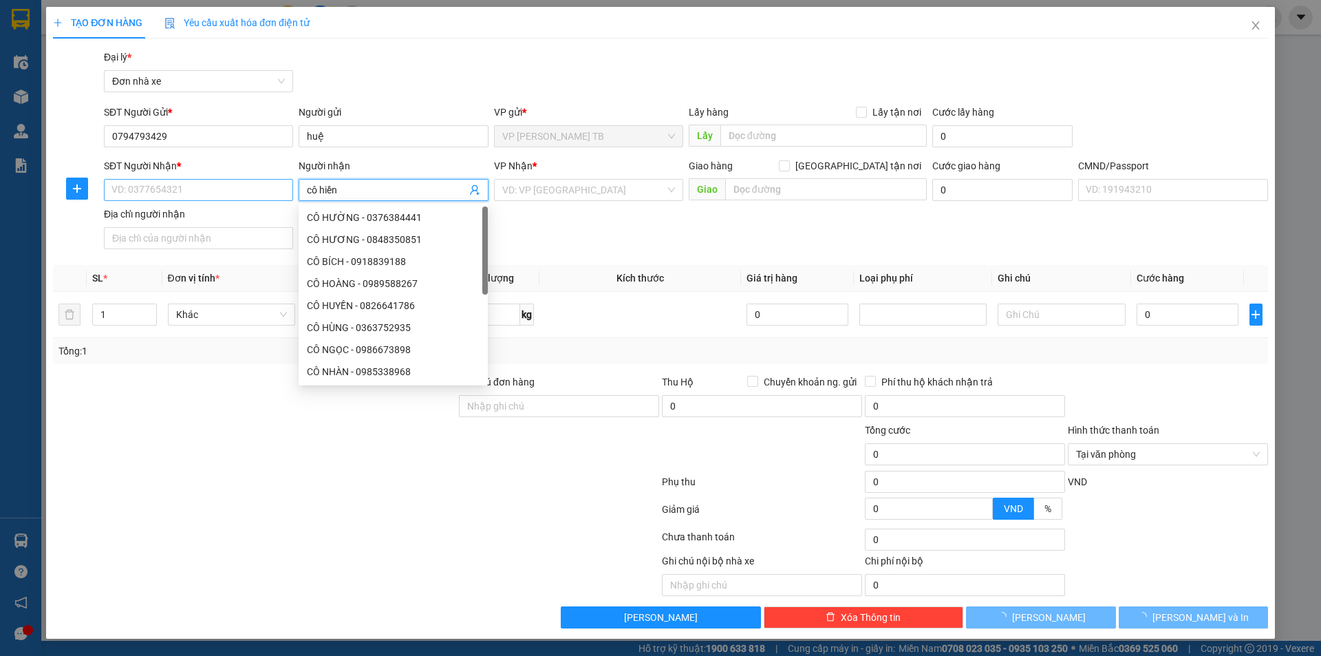
type input "cô hiền"
click at [202, 186] on input "SĐT Người Nhận *" at bounding box center [198, 190] width 189 height 22
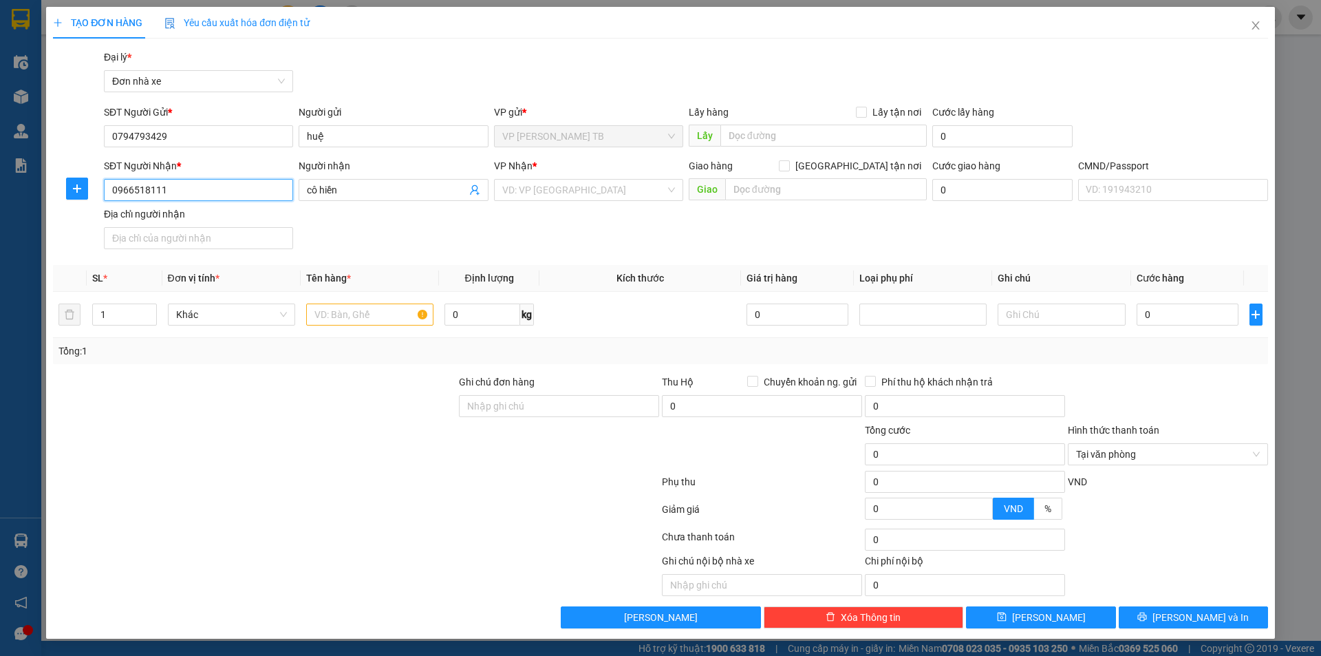
type input "0966518111"
click at [360, 233] on div "SĐT Người Nhận * 0966518111 0966518111 Người nhận cô hiền VP Nhận * VD: VP [GEO…" at bounding box center [685, 206] width 1169 height 96
click at [563, 191] on input "search" at bounding box center [583, 190] width 163 height 21
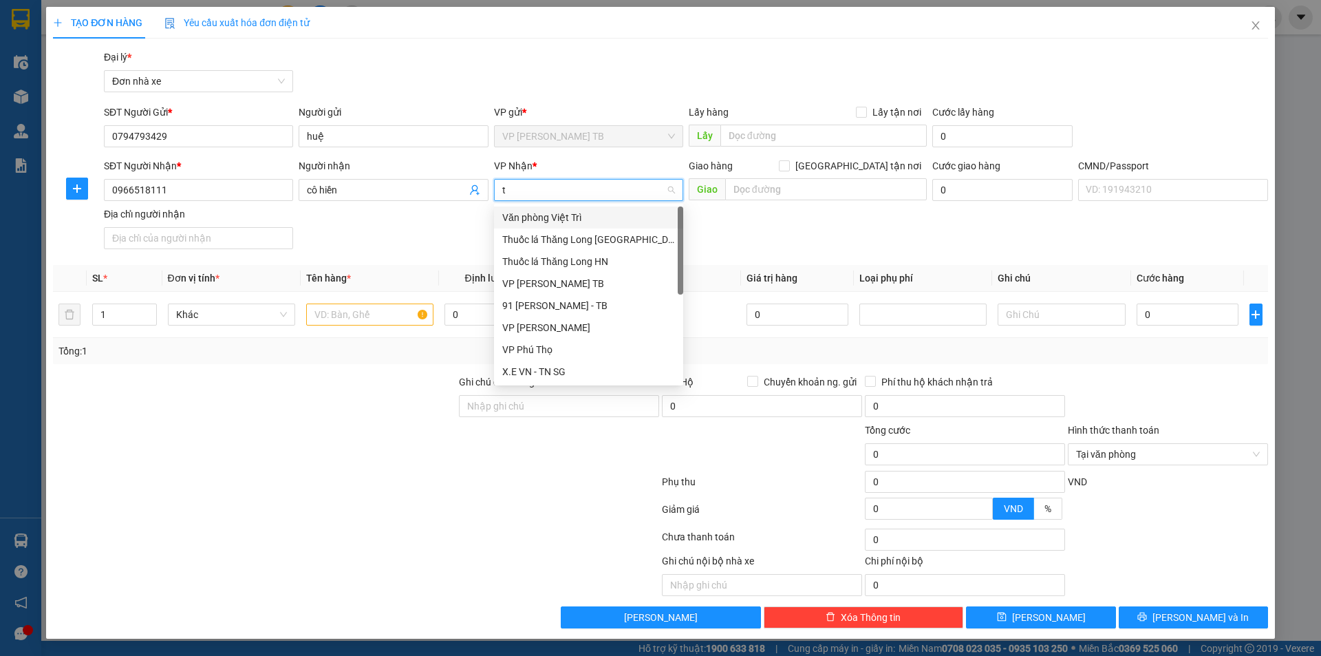
type input "th"
click at [570, 299] on div "VP Thọ Tháp" at bounding box center [594, 305] width 185 height 15
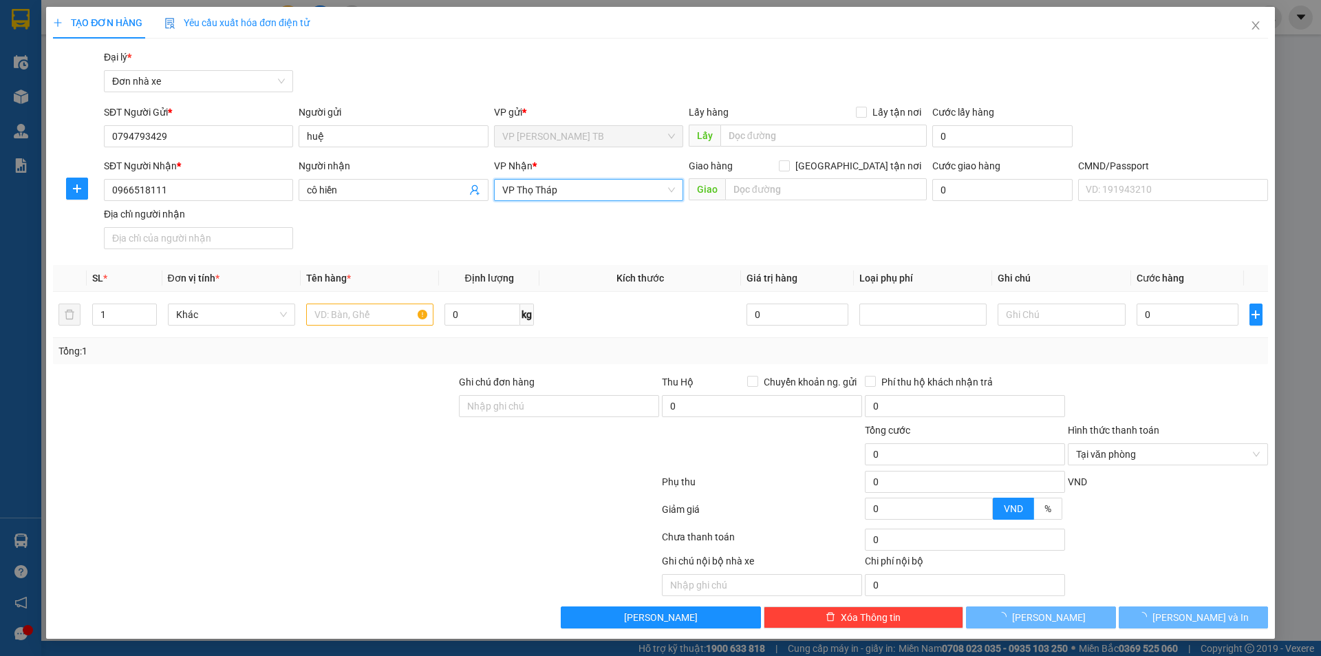
click at [811, 210] on div "SĐT Người Nhận * 0966518111 Người nhận cô hiền VP Nhận * VP Thọ Tháp VP Thọ Thá…" at bounding box center [685, 206] width 1169 height 96
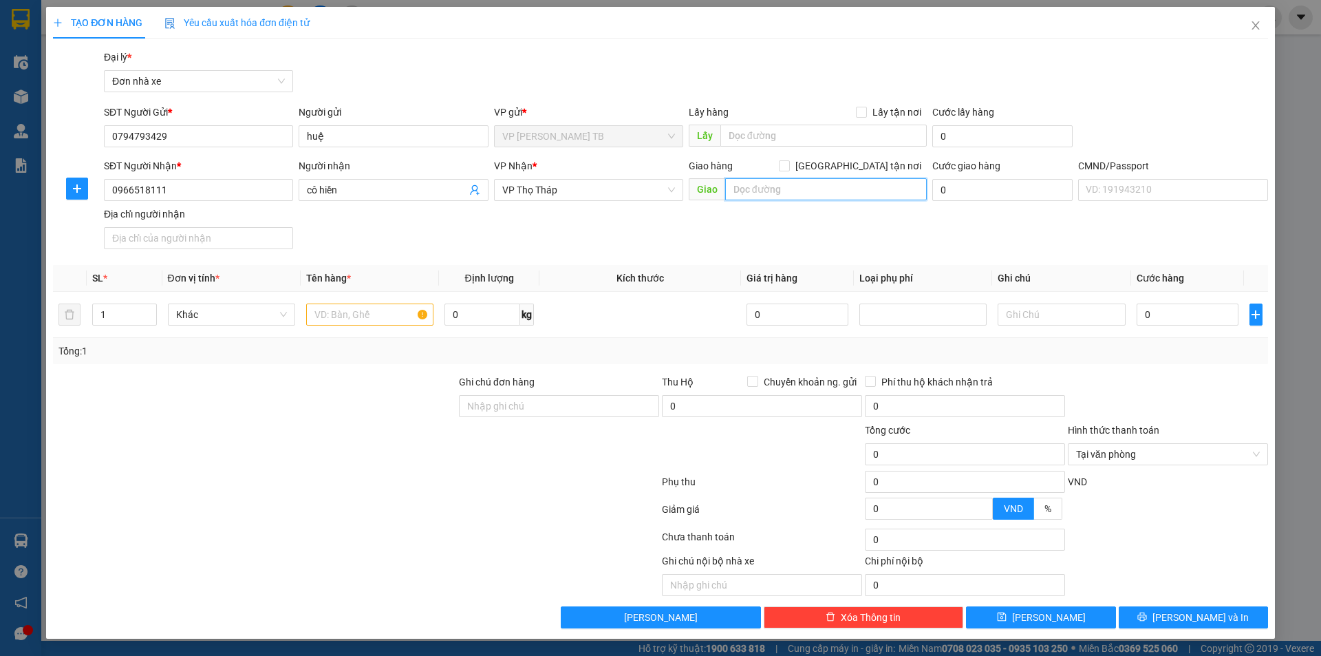
click at [810, 194] on input "text" at bounding box center [826, 189] width 202 height 22
drag, startPoint x: 881, startPoint y: 185, endPoint x: 680, endPoint y: 186, distance: 200.9
click at [680, 186] on div "SĐT Người Nhận * 0966518111 Người nhận cô hiền VP Nhận * VP Thọ Tháp Giao hàng …" at bounding box center [685, 206] width 1169 height 96
click at [884, 184] on input "số [GEOGRAPHIC_DATA], [GEOGRAPHIC_DATA]" at bounding box center [826, 189] width 202 height 22
drag, startPoint x: 803, startPoint y: 188, endPoint x: 559, endPoint y: 195, distance: 244.3
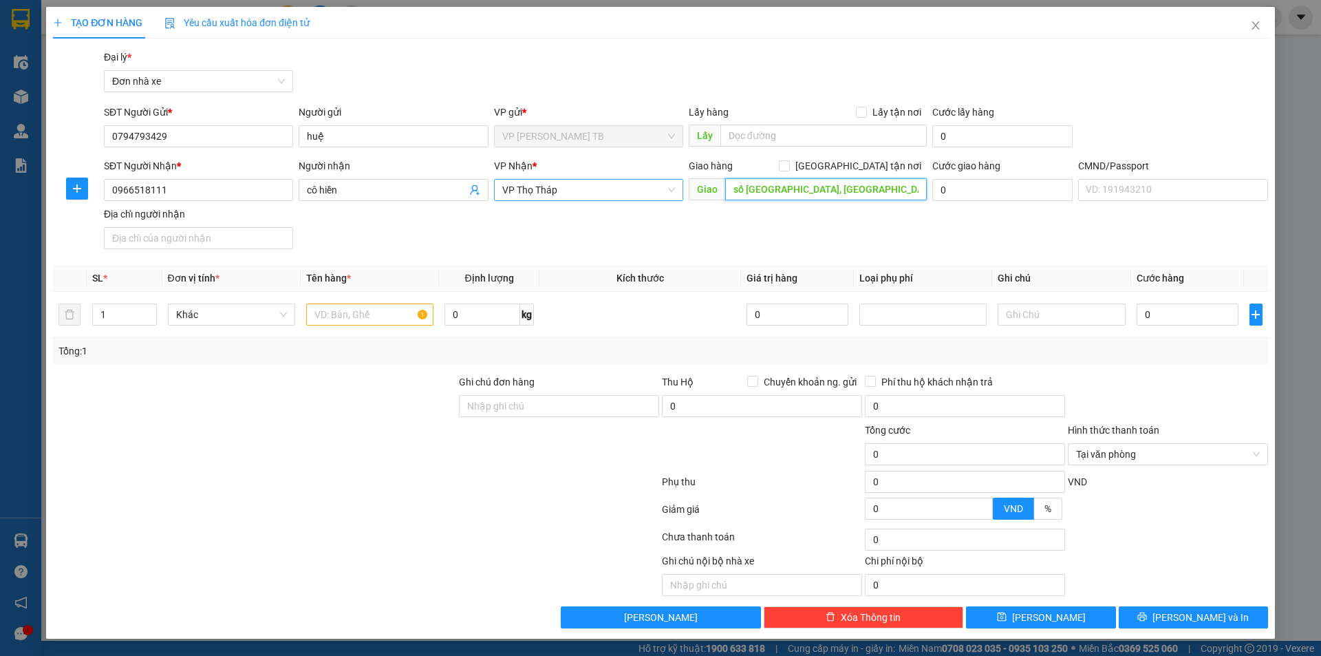
click at [559, 195] on div "SĐT Người Nhận * 0966518111 Người nhận cô hiền VP Nhận * VP Thọ Tháp Giao hàng …" at bounding box center [685, 206] width 1169 height 96
type input "số [GEOGRAPHIC_DATA], [GEOGRAPHIC_DATA]"
click at [788, 164] on input "[GEOGRAPHIC_DATA] tận nơi" at bounding box center [784, 165] width 10 height 10
checkbox input "true"
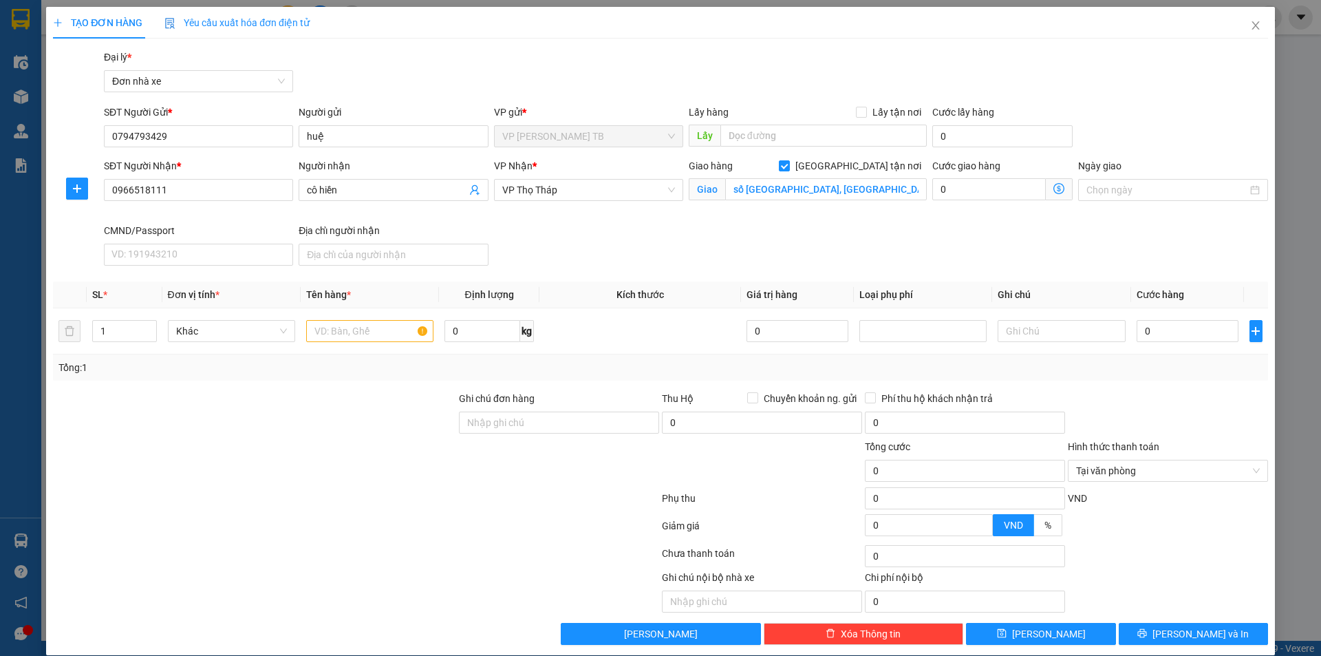
click at [765, 87] on div "Gói vận chuyển * Tiêu chuẩn Đại lý * Đơn nhà xe" at bounding box center [685, 74] width 1169 height 48
click at [578, 198] on span "VP Thọ Tháp" at bounding box center [588, 190] width 173 height 21
type input "4"
type input "bigc"
drag, startPoint x: 580, startPoint y: 215, endPoint x: 745, endPoint y: 200, distance: 165.7
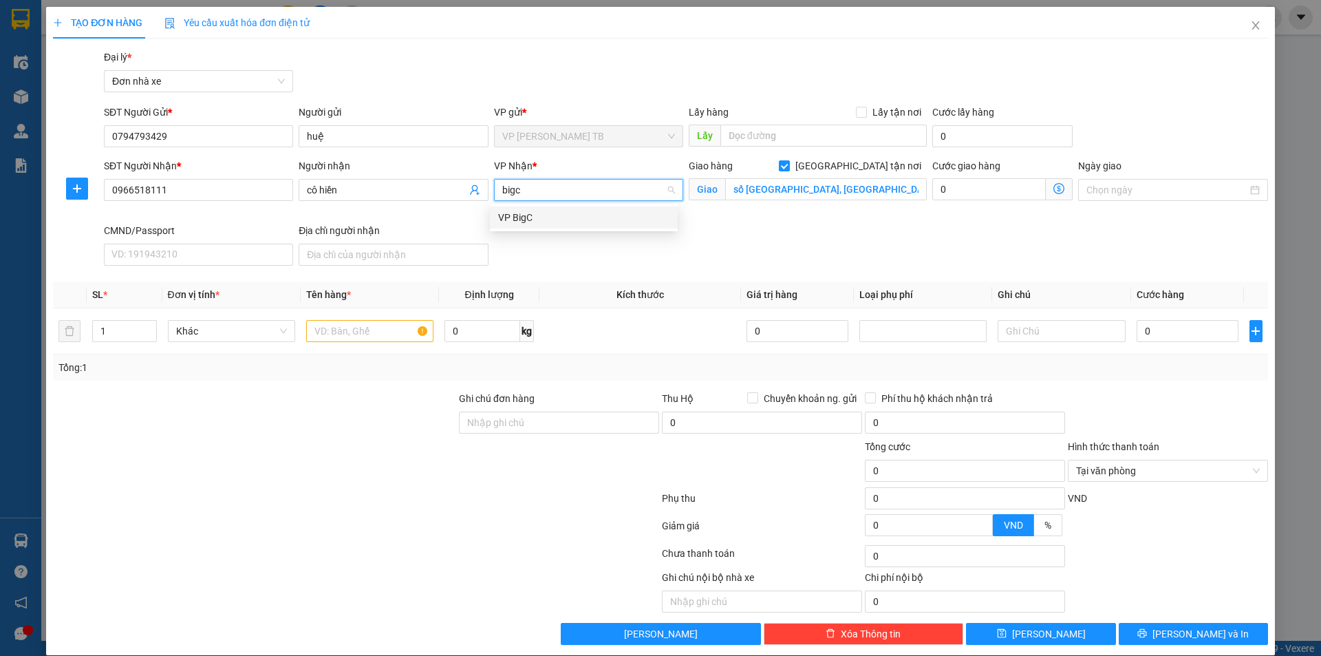
click at [580, 215] on div "VP BigC" at bounding box center [583, 217] width 171 height 15
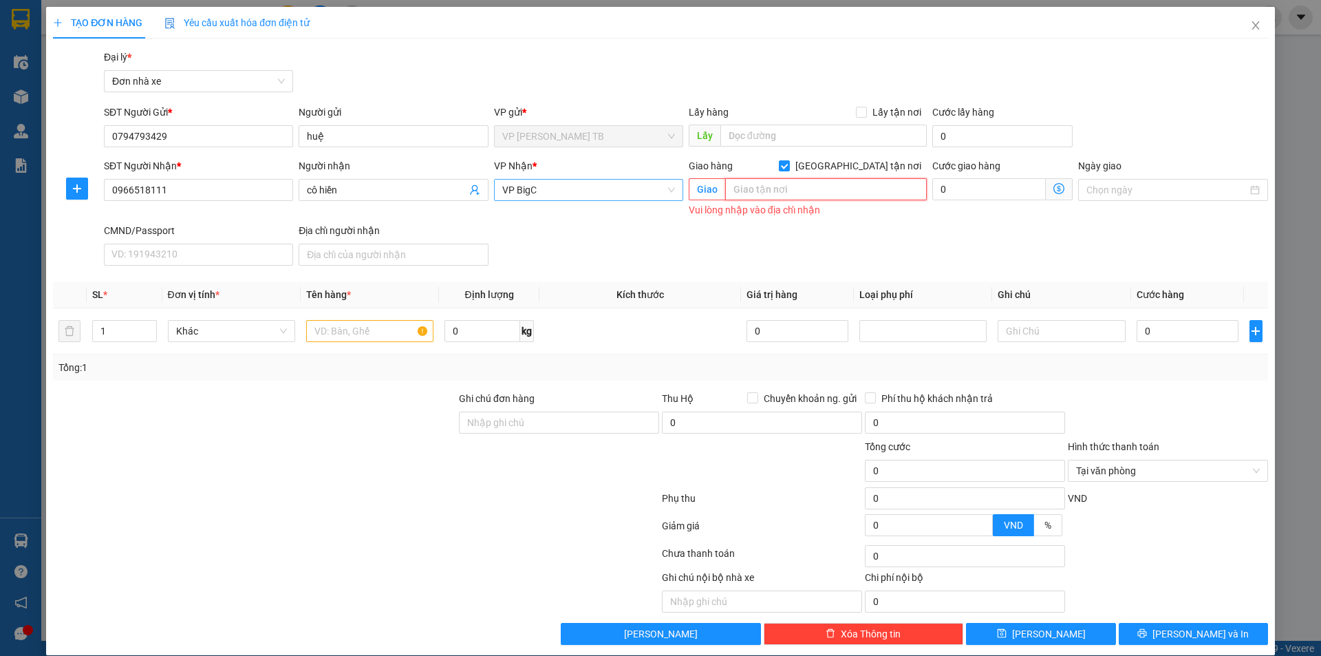
paste input "47 P. [GEOGRAPHIC_DATA], [GEOGRAPHIC_DATA], [GEOGRAPHIC_DATA], [GEOGRAPHIC_DATA…"
type input "47 P. [GEOGRAPHIC_DATA], [GEOGRAPHIC_DATA], [GEOGRAPHIC_DATA], [GEOGRAPHIC_DATA…"
click at [929, 219] on div "Cước giao hàng 0" at bounding box center [1002, 190] width 146 height 65
click at [958, 197] on input "0" at bounding box center [989, 189] width 114 height 22
type input "4"
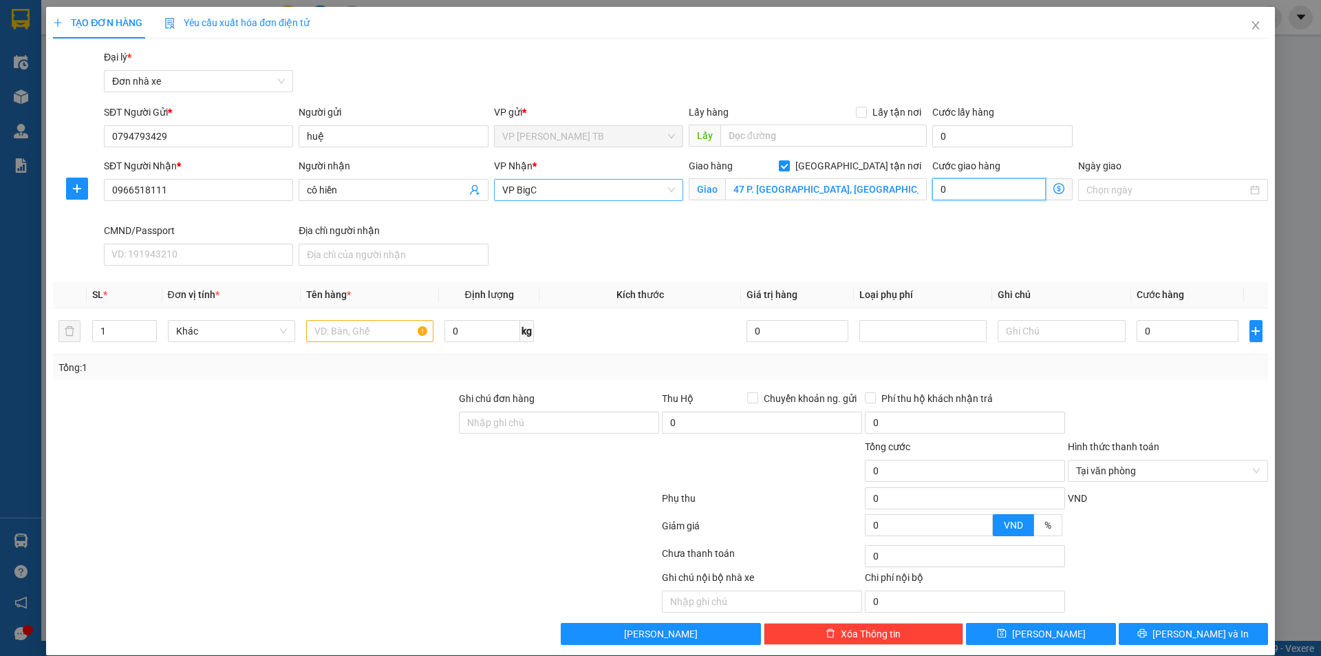
type input "4"
type input "40"
type input "40.000"
click at [798, 238] on div "SĐT Người Nhận * 0966518111 Người nhận cô hiền VP Nhận * VP BigC Giao hàng Giao…" at bounding box center [685, 214] width 1169 height 113
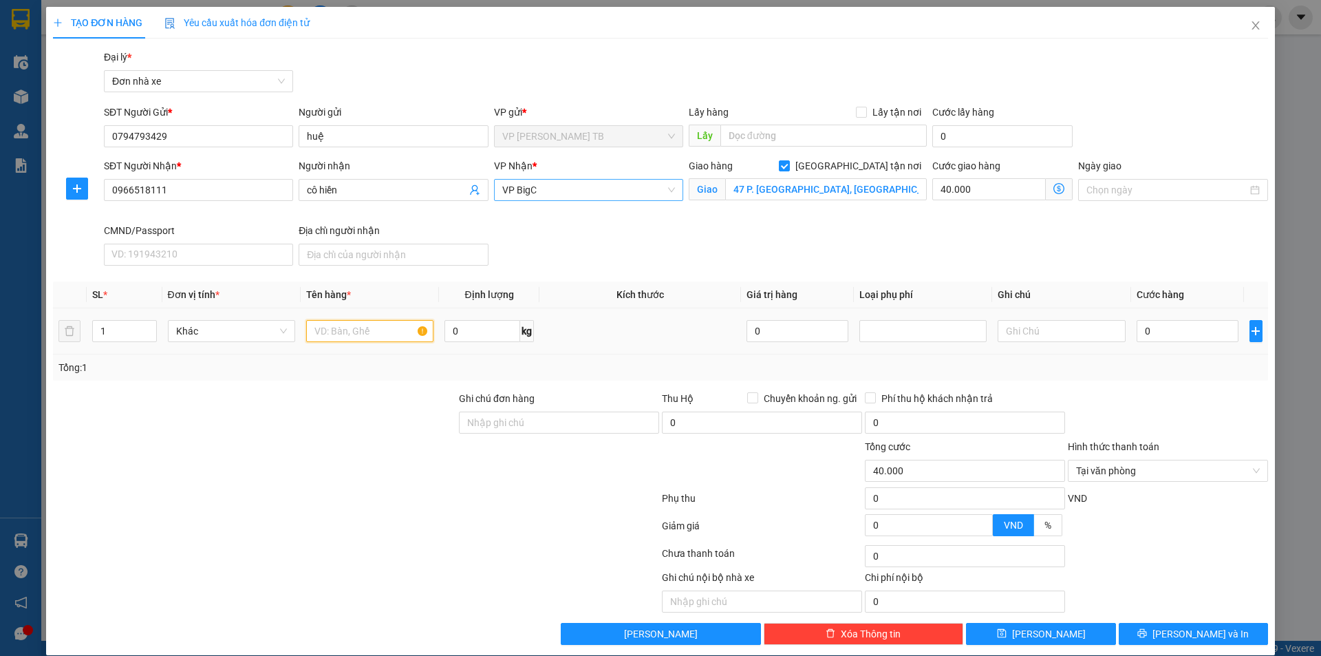
click at [342, 333] on input "text" at bounding box center [369, 331] width 127 height 22
type input "giấy tờ"
click at [1167, 338] on input "0" at bounding box center [1187, 331] width 102 height 22
type input "2"
type input "40.002"
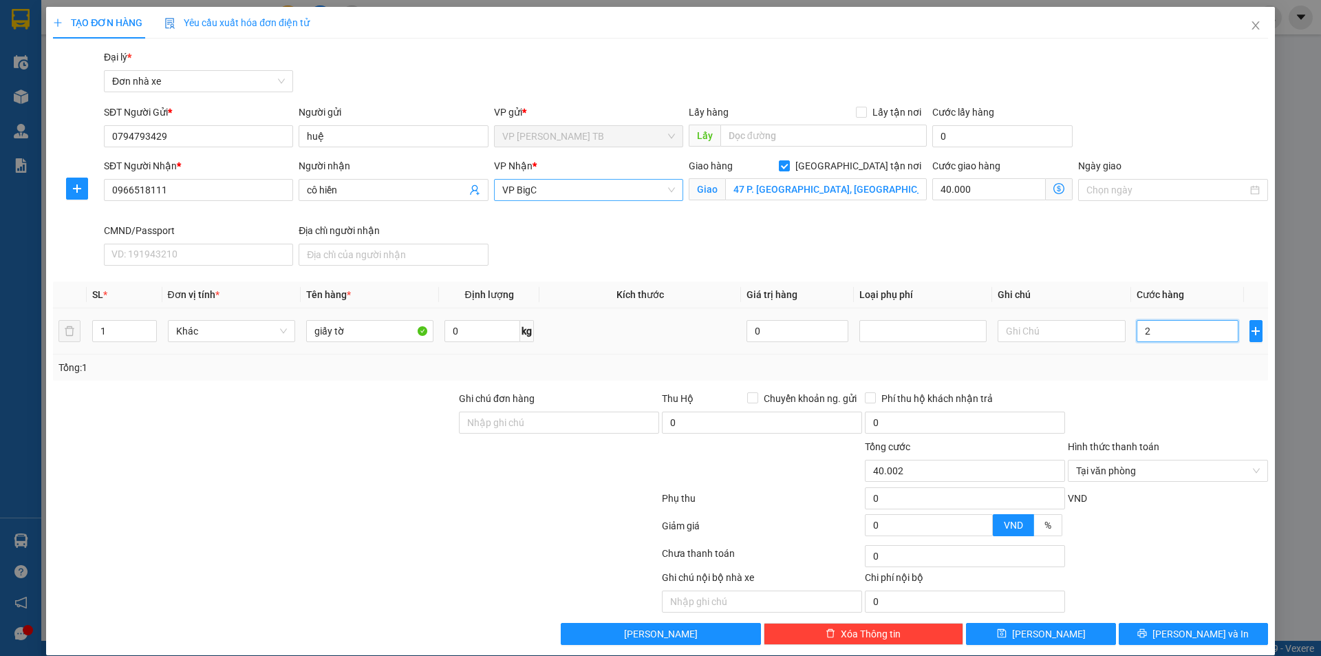
type input "20"
type input "40.020"
type input "20.000"
type input "60.000"
click at [1167, 349] on td "20.000" at bounding box center [1188, 331] width 114 height 46
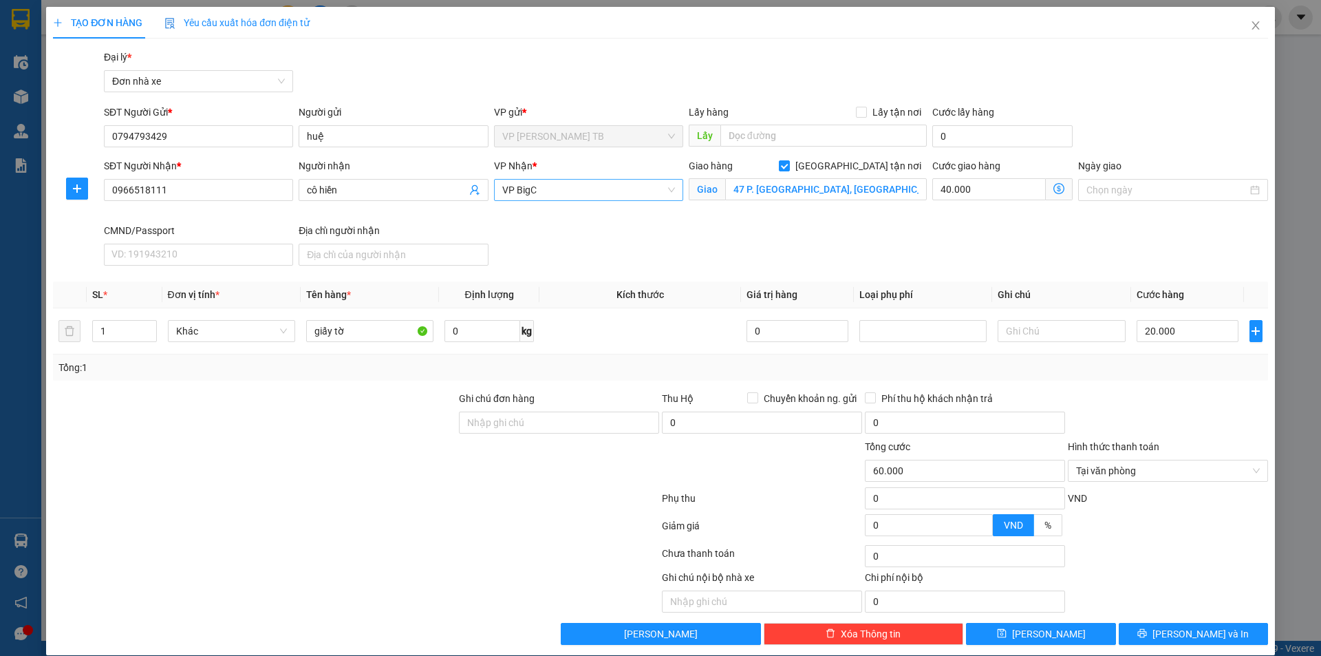
click at [1195, 264] on div "SĐT Người Nhận * 0966518111 Người nhận cô hiền VP Nhận * VP BigC Giao hàng Giao…" at bounding box center [685, 214] width 1169 height 113
click at [1194, 266] on div "SĐT Người Nhận * 0966518111 Người nhận cô hiền VP Nhận * VP BigC Giao hàng Giao…" at bounding box center [685, 214] width 1169 height 113
click at [1144, 131] on div "SĐT Người Gửi * 0794793429 Người gửi huệ VP gửi * VP [PERSON_NAME] TB Lấy hàng …" at bounding box center [685, 129] width 1169 height 48
click at [1145, 127] on div "SĐT Người Gửi * 0794793429 Người gửi huệ VP gửi * VP [PERSON_NAME] TB Lấy hàng …" at bounding box center [685, 129] width 1169 height 48
click at [1184, 241] on div "SĐT Người Nhận * 0966518111 Người nhận cô hiền VP Nhận * VP BigC Giao hàng Giao…" at bounding box center [685, 214] width 1169 height 113
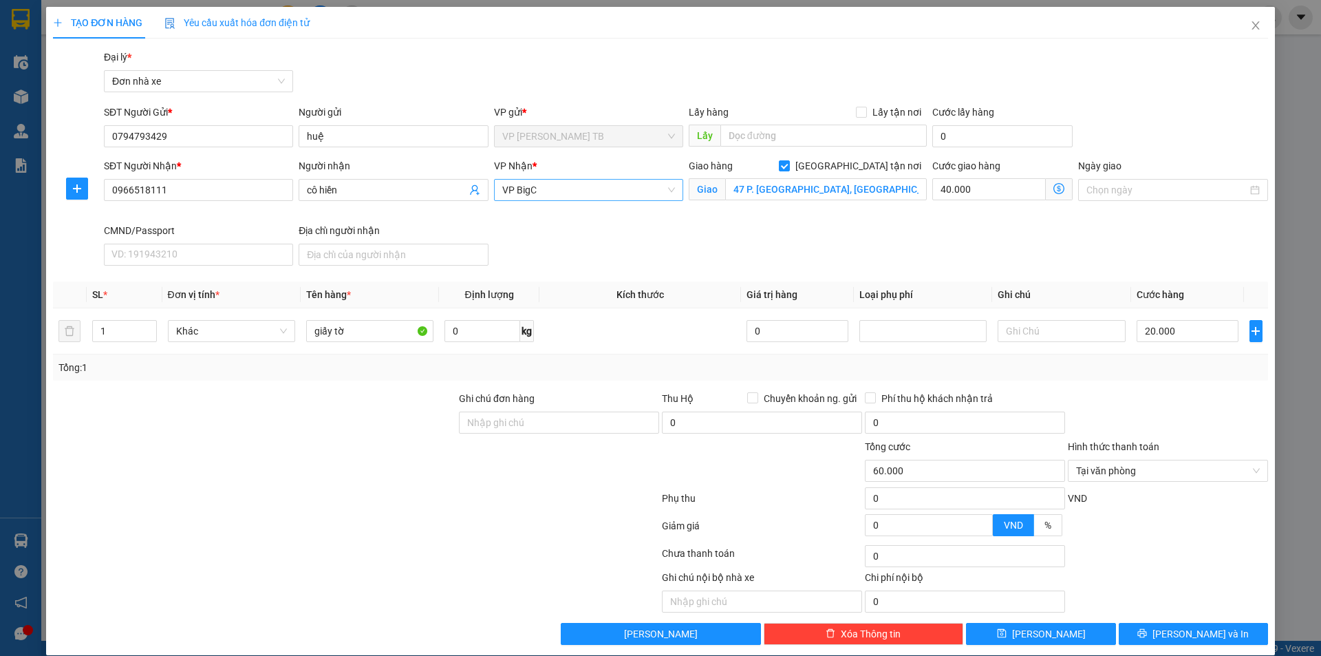
click at [1189, 360] on div "Tổng: 1" at bounding box center [660, 367] width 1215 height 26
click at [1174, 626] on span "[PERSON_NAME] và In" at bounding box center [1200, 633] width 96 height 15
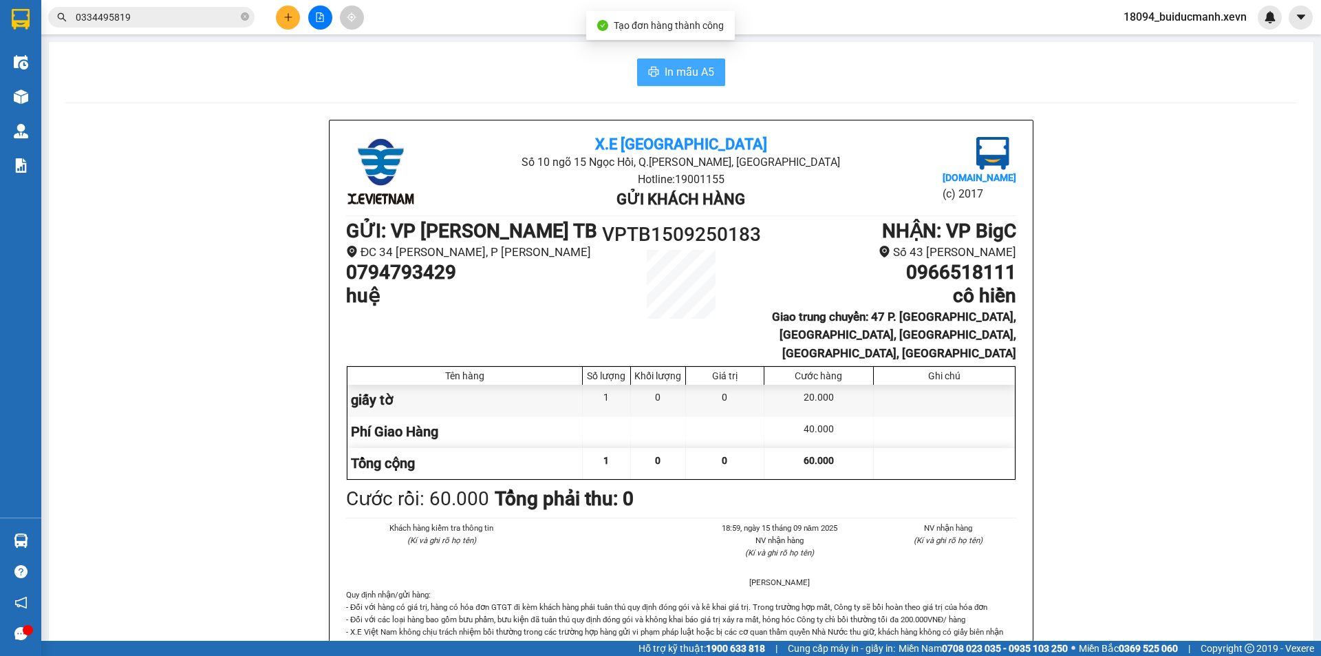
click at [706, 80] on span "In mẫu A5" at bounding box center [690, 71] width 50 height 17
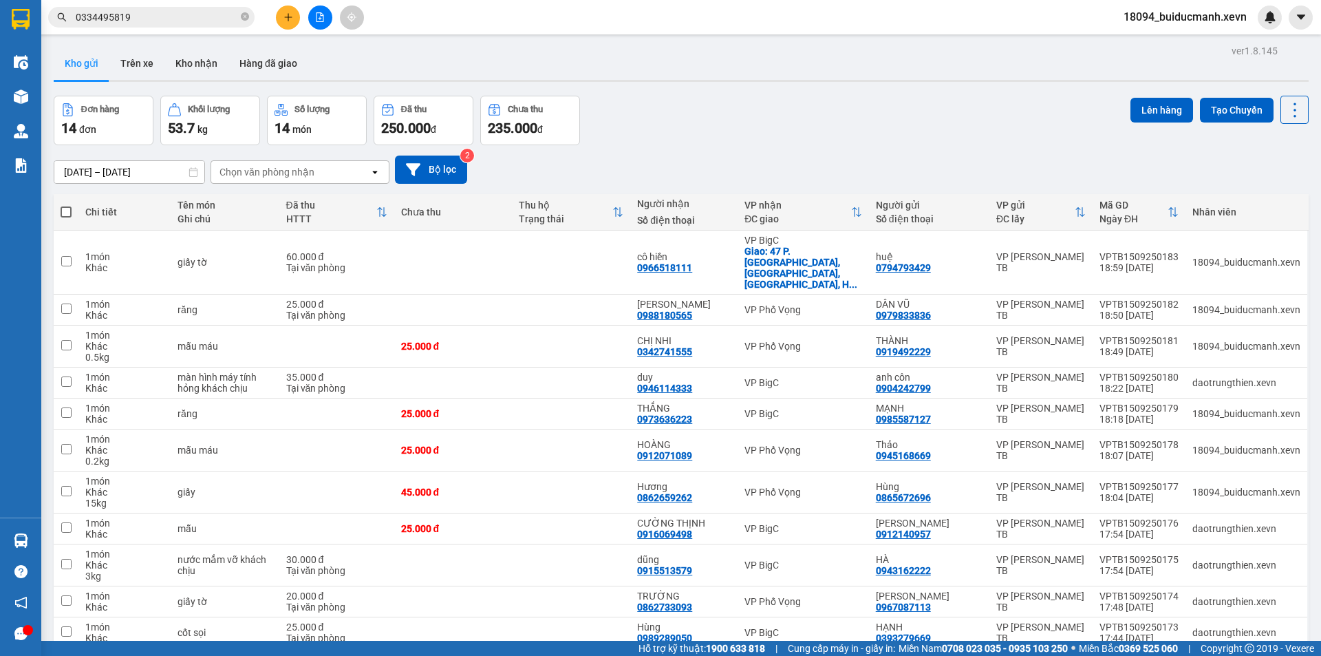
click at [775, 82] on div "Kho gửi Trên xe Kho nhận Hàng đã giao" at bounding box center [681, 65] width 1255 height 36
click at [197, 56] on button "Kho nhận" at bounding box center [196, 63] width 64 height 33
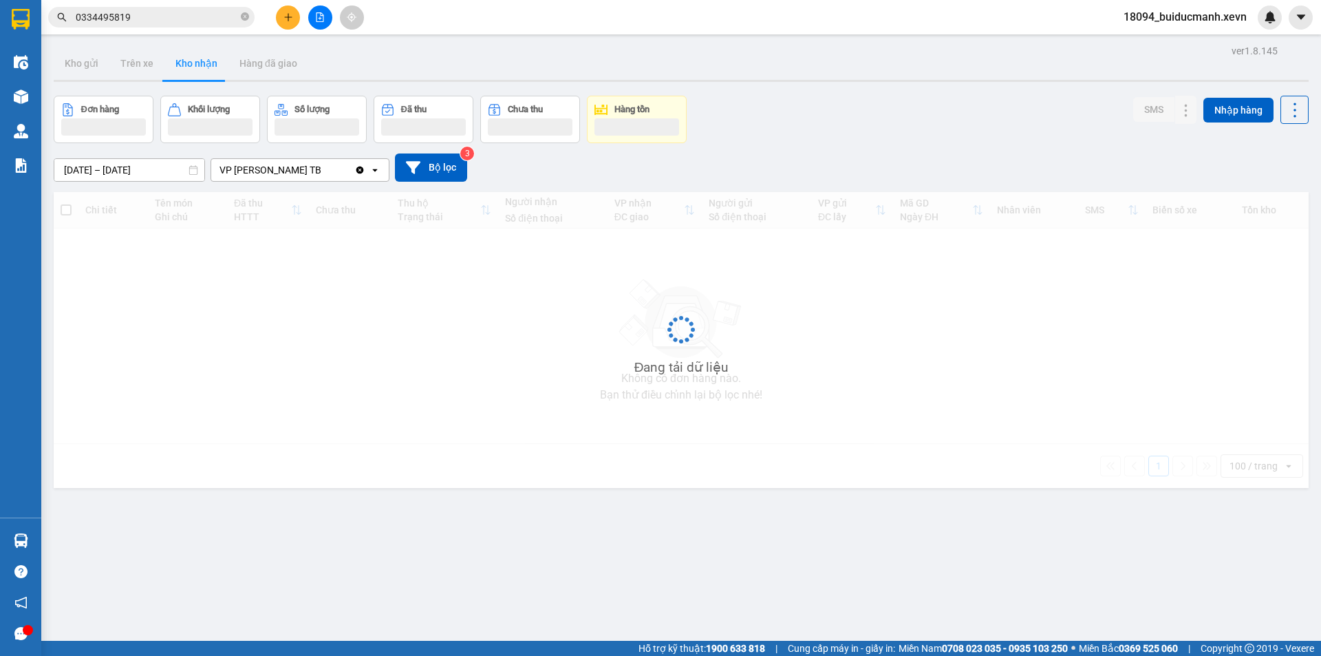
click at [949, 121] on div "Đơn hàng Khối lượng Số lượng Đã thu Chưa thu Hàng tồn SMS Nhập hàng" at bounding box center [681, 119] width 1255 height 47
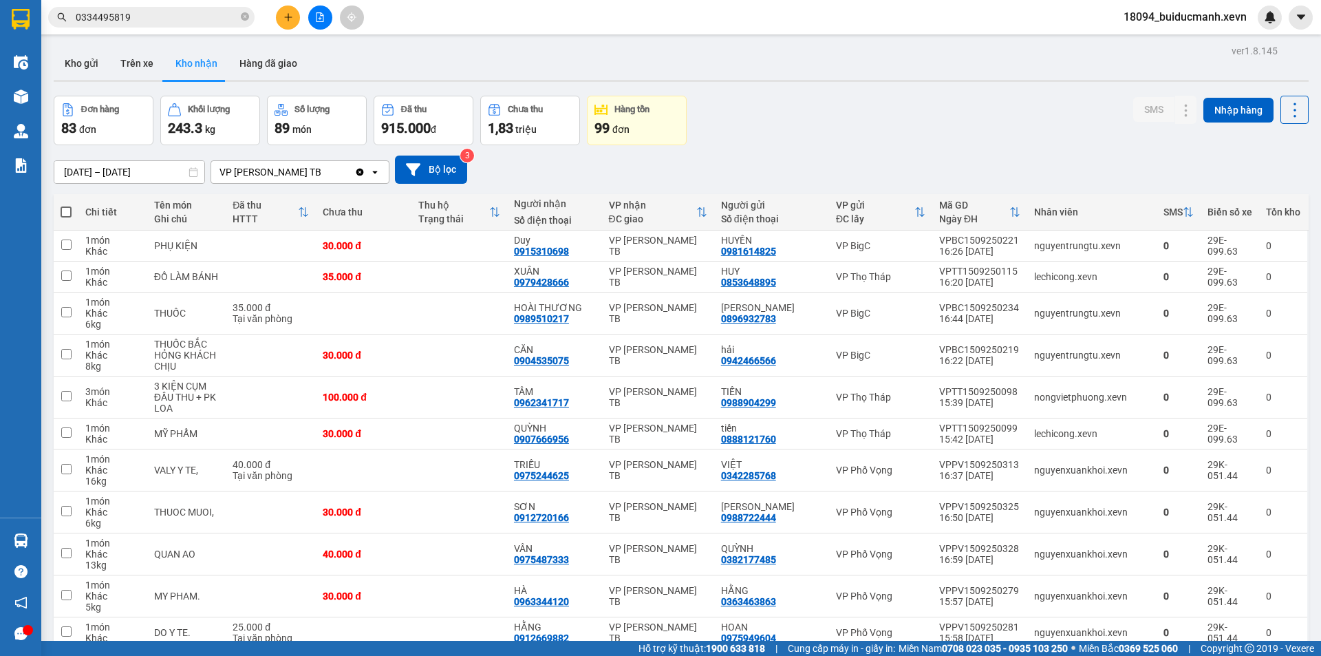
checkbox input "true"
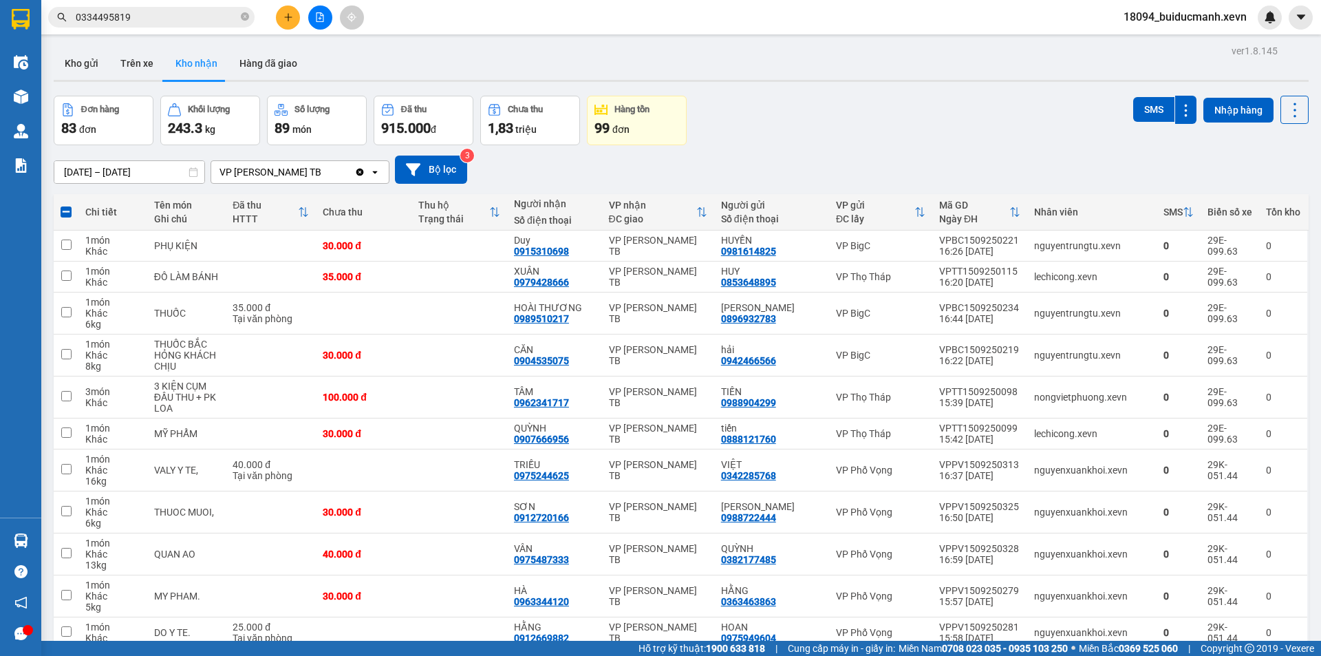
checkbox input "false"
checkbox input "true"
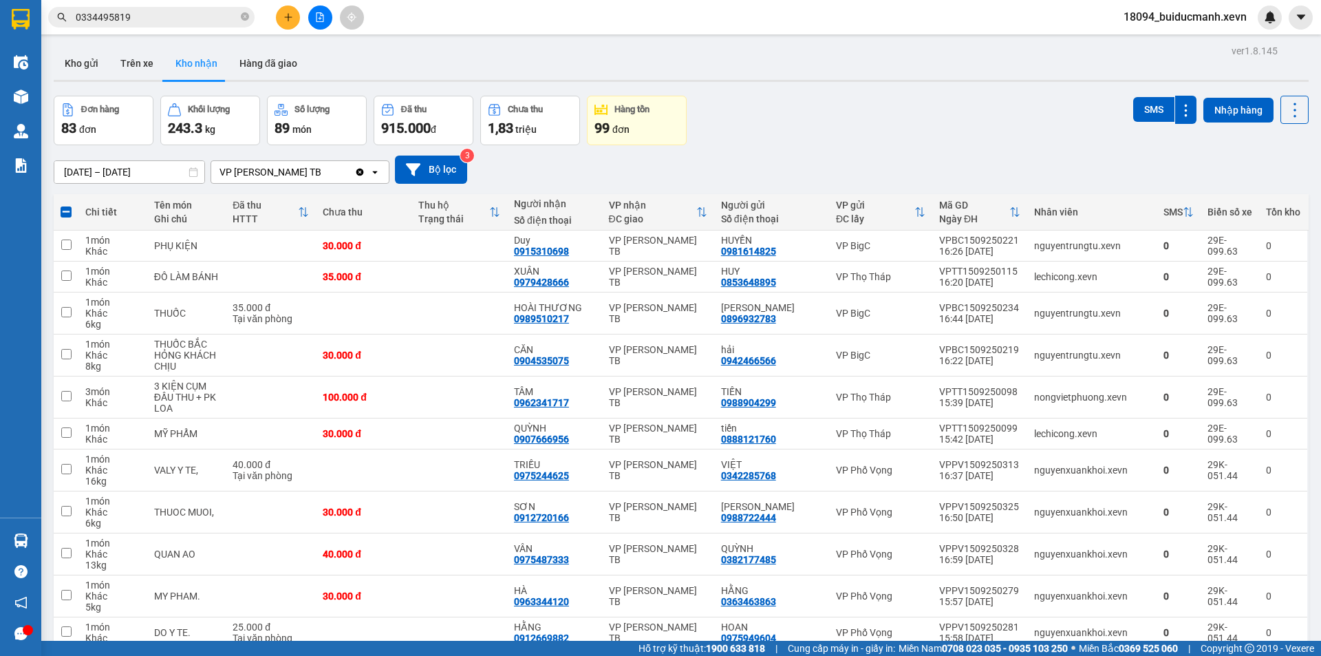
checkbox input "true"
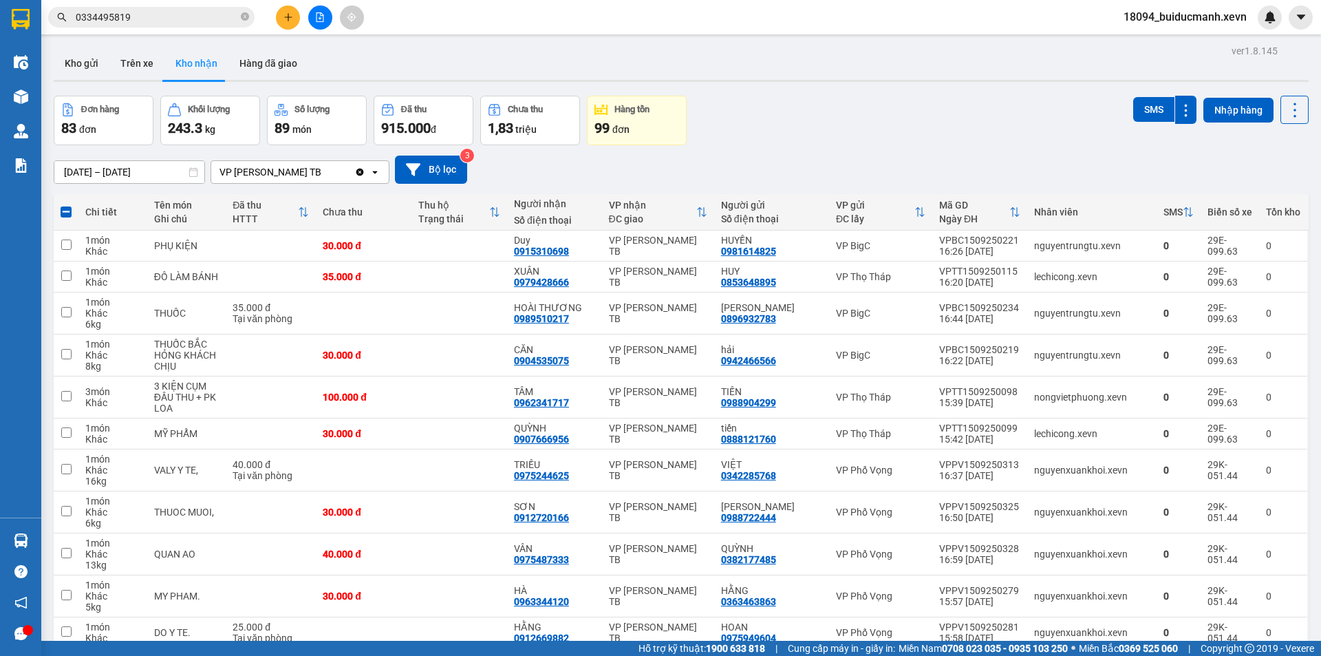
checkbox input "false"
checkbox input "true"
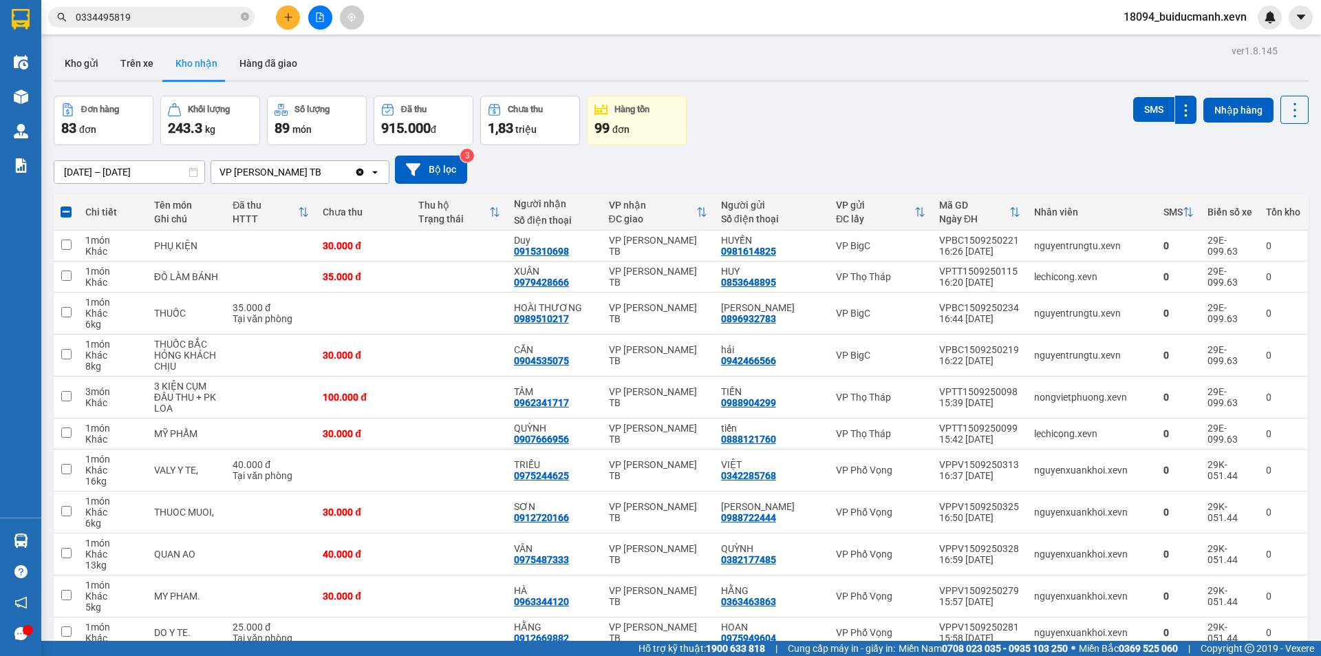
checkbox input "true"
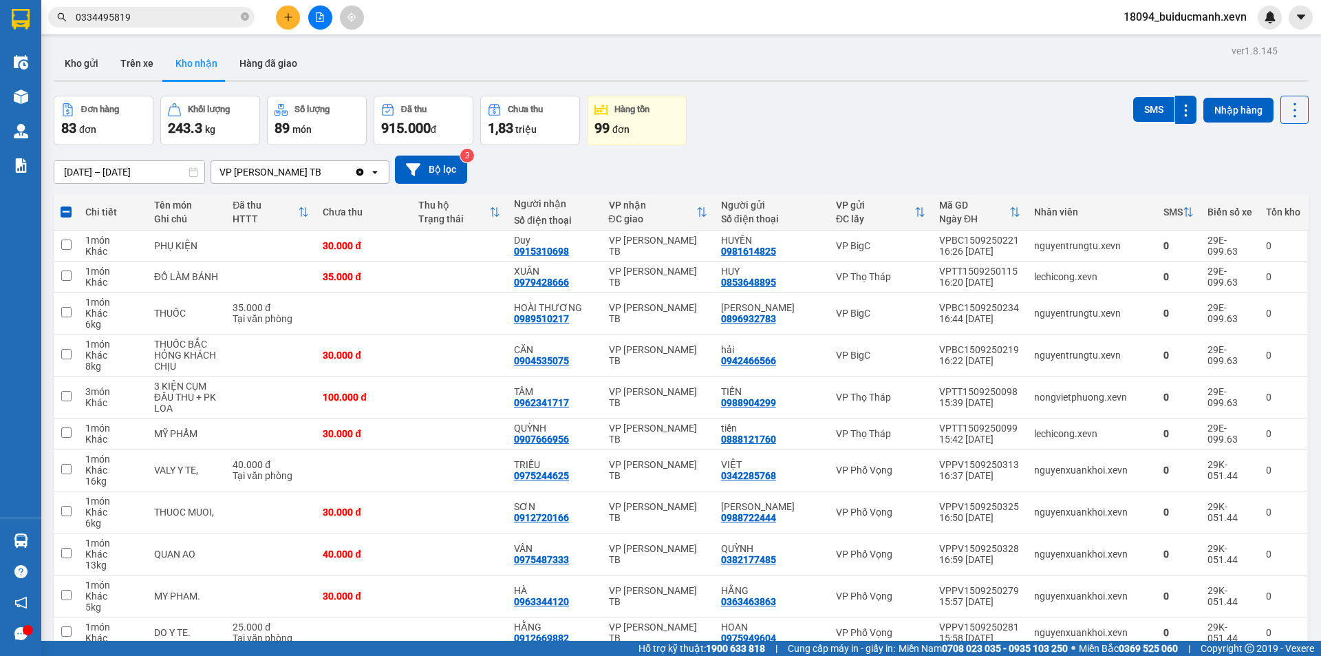
checkbox input "true"
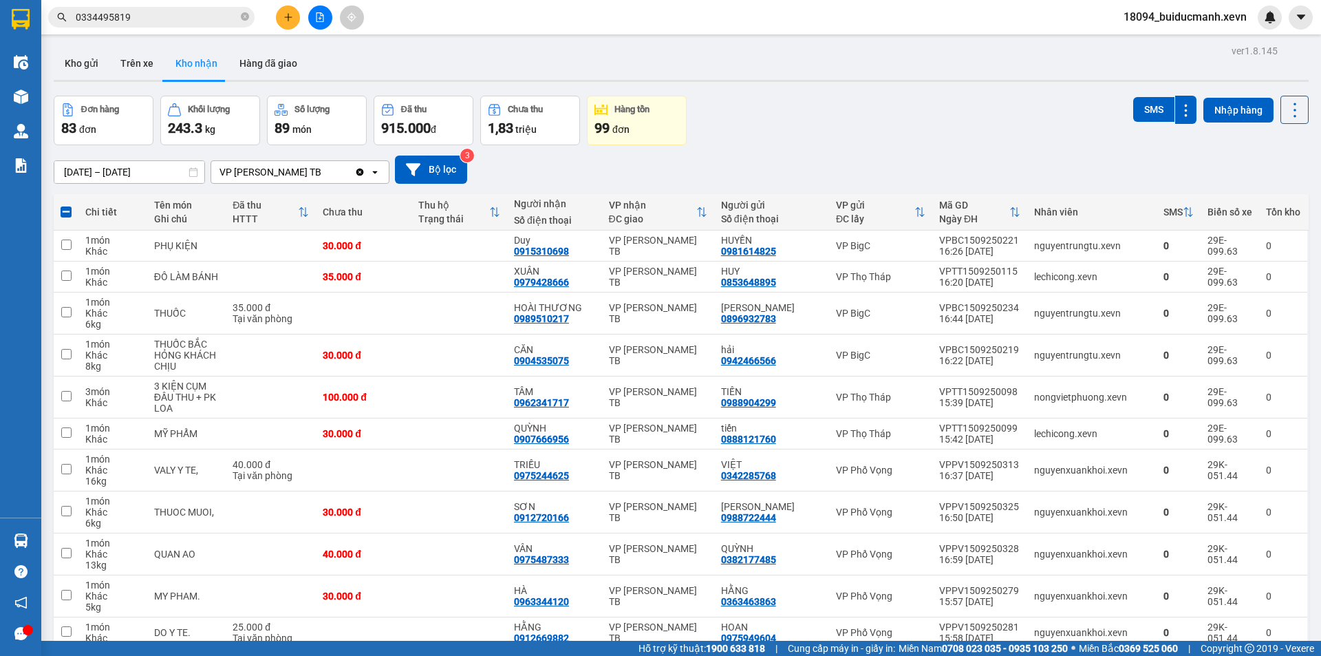
click at [1059, 648] on td "levantrang.xevn" at bounding box center [1091, 663] width 129 height 31
checkbox input "true"
click at [932, 617] on td "VPPV1509250281 15:58 [DATE]" at bounding box center [979, 632] width 95 height 31
checkbox input "true"
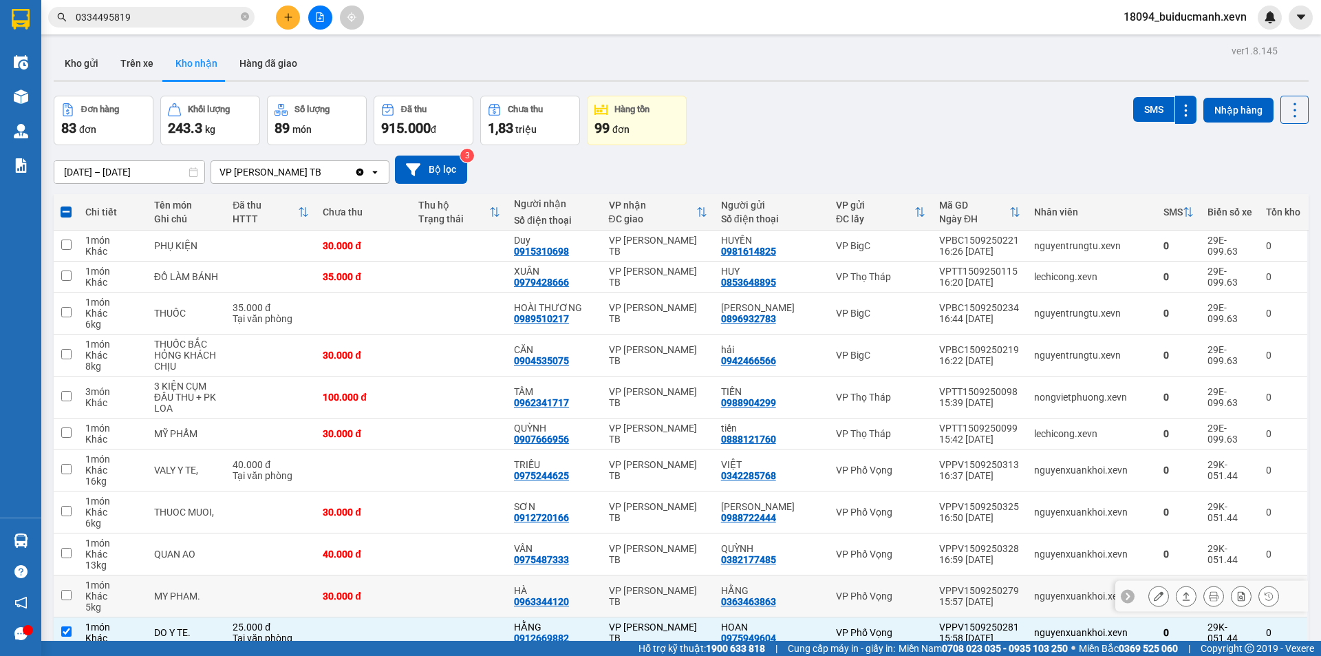
click at [922, 575] on td "VP Phố Vọng" at bounding box center [880, 596] width 103 height 42
checkbox input "true"
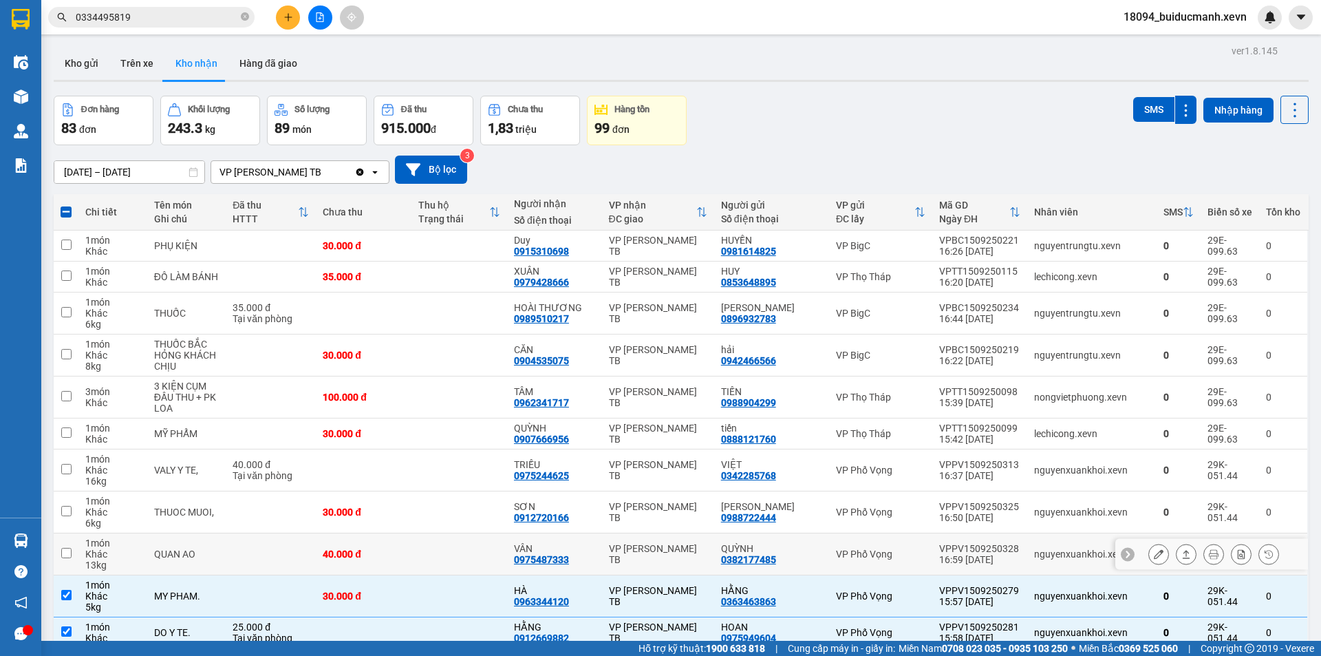
click at [932, 533] on td "VPPV1509250328 16:59 [DATE]" at bounding box center [979, 554] width 95 height 42
checkbox input "true"
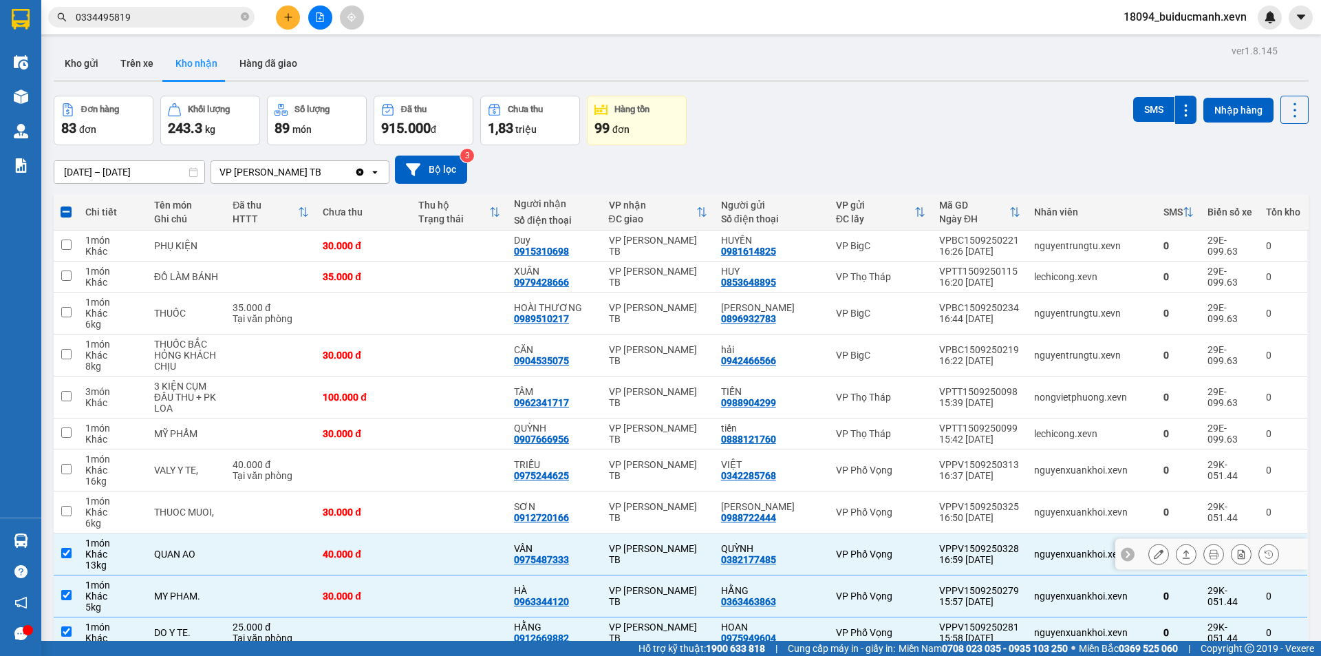
click at [916, 506] on div "VP Phố Vọng" at bounding box center [880, 511] width 89 height 11
checkbox input "true"
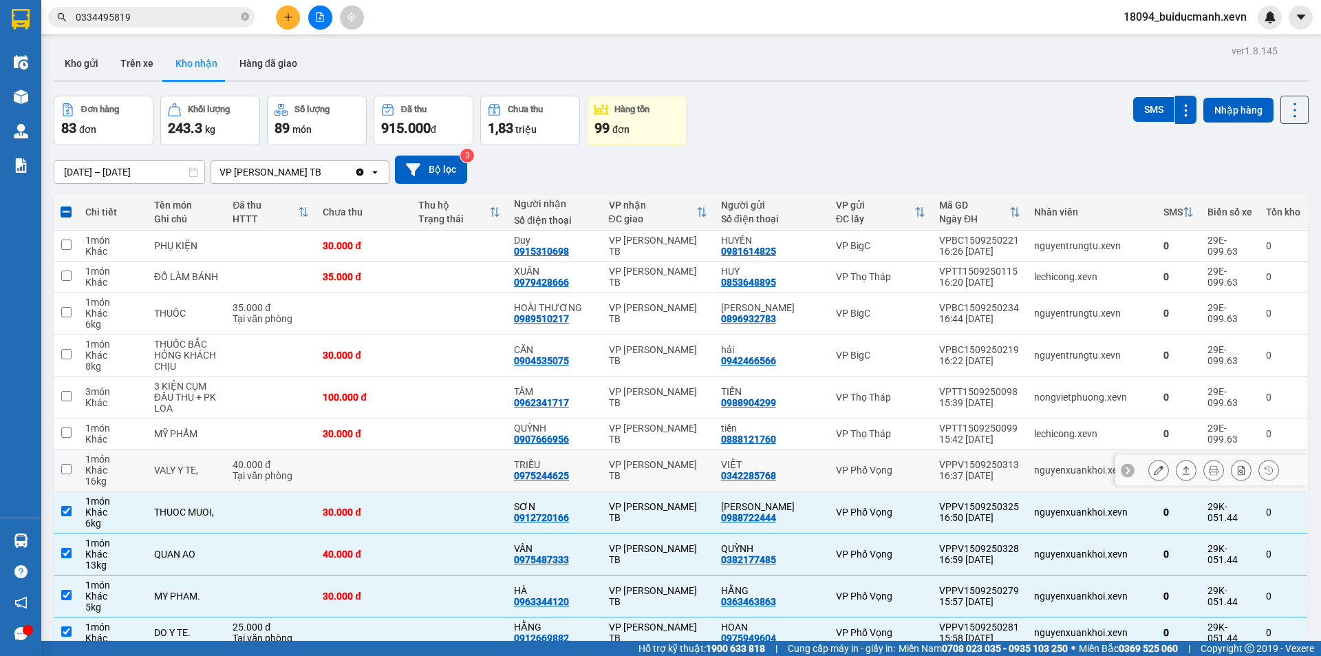
click at [914, 464] on div "VP Phố Vọng" at bounding box center [880, 469] width 89 height 11
checkbox input "true"
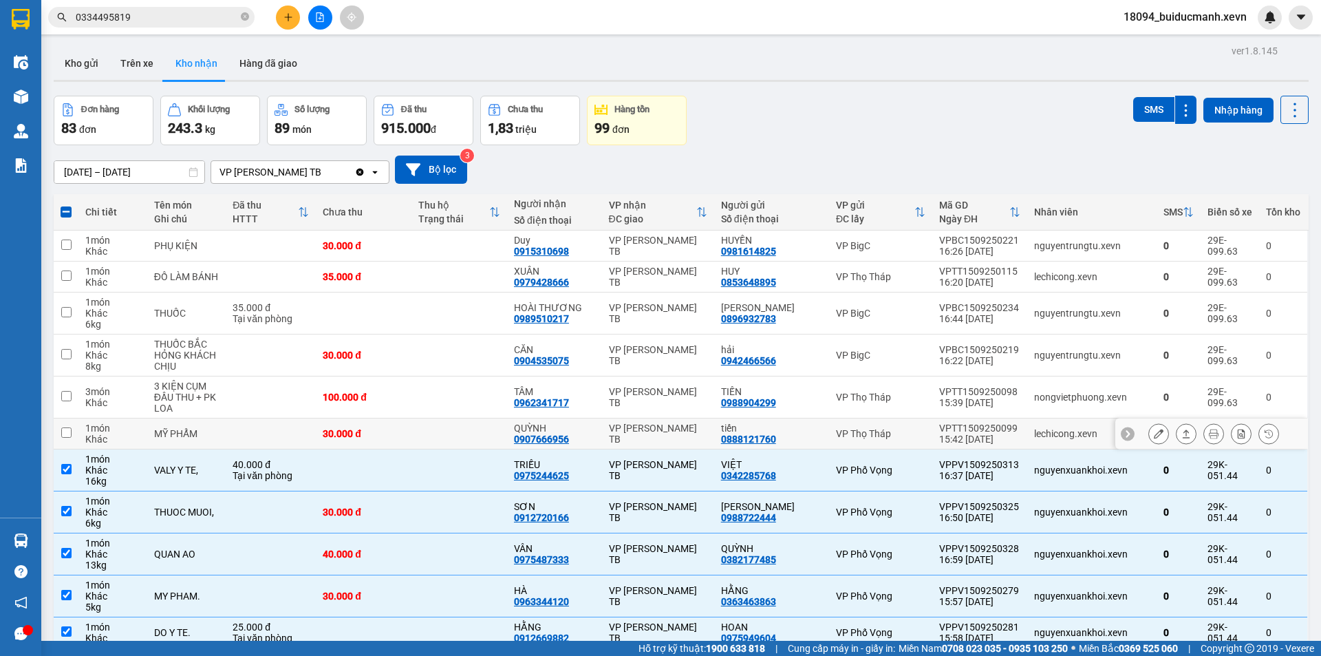
click at [916, 418] on td "VP Thọ Tháp" at bounding box center [880, 433] width 103 height 31
checkbox input "true"
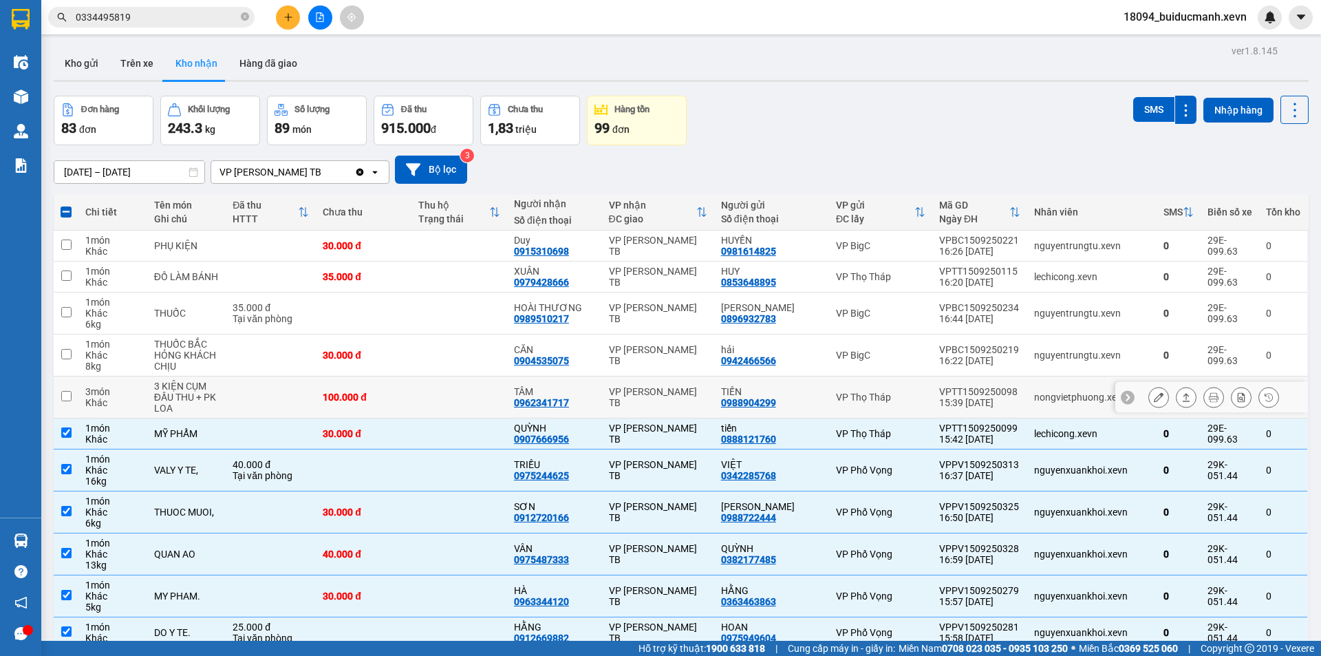
click at [917, 376] on td "VP Thọ Tháp" at bounding box center [880, 397] width 103 height 42
checkbox input "true"
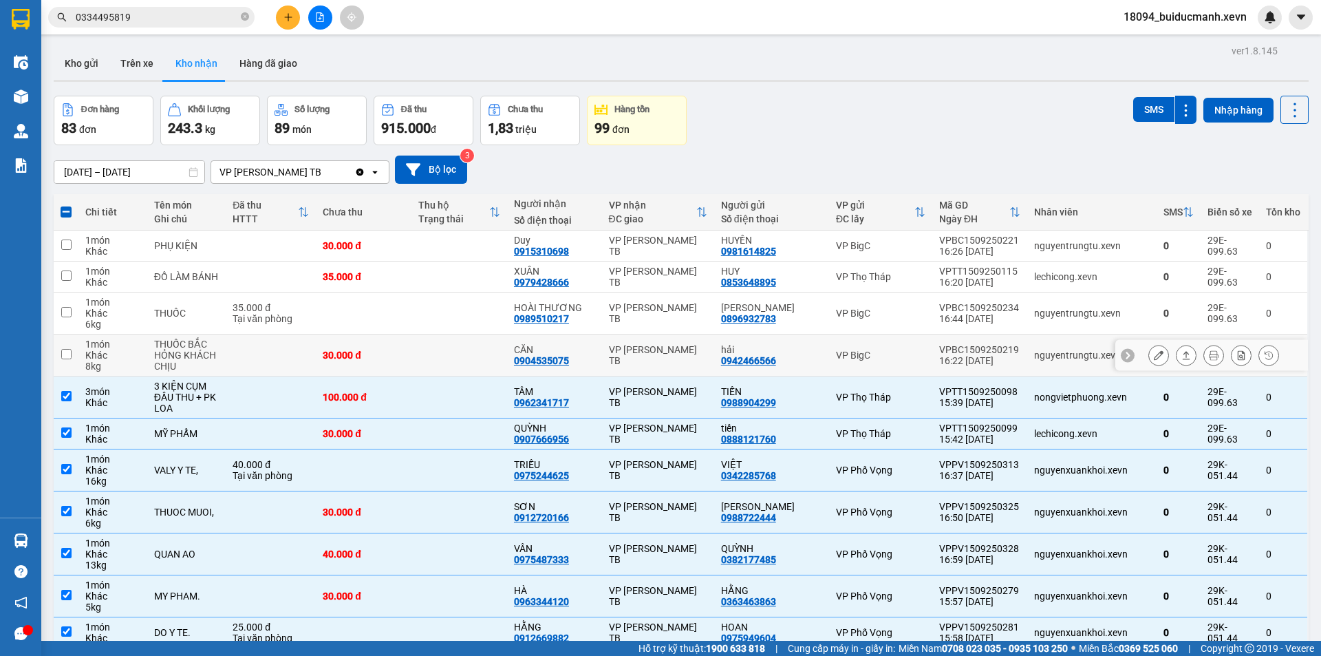
click at [883, 353] on div "VP BigC" at bounding box center [880, 354] width 89 height 11
checkbox input "true"
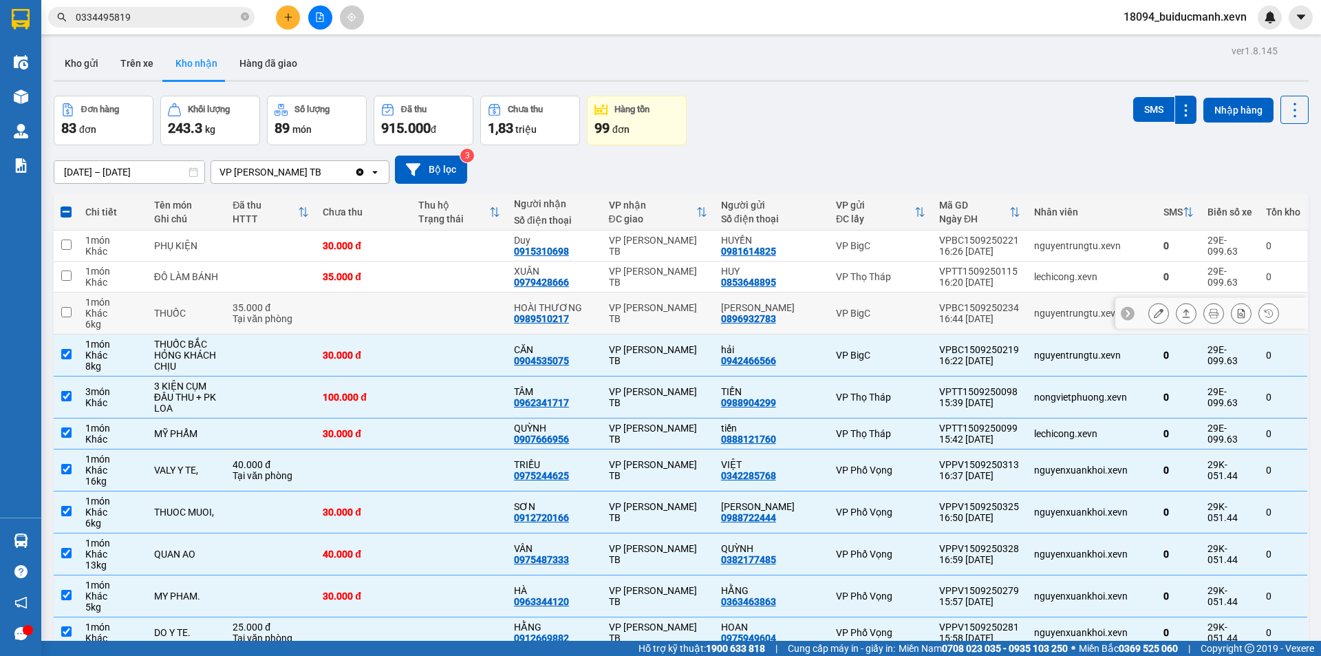
click at [896, 307] on div "VP BigC" at bounding box center [880, 312] width 89 height 11
checkbox input "true"
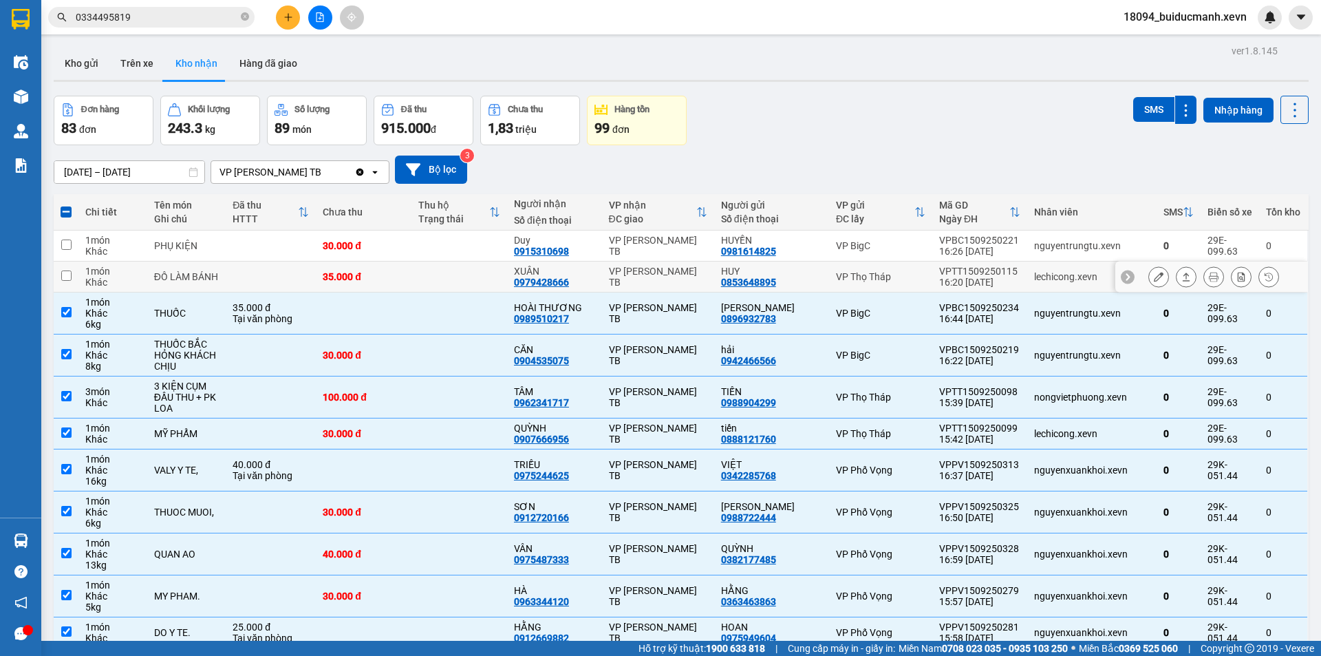
click at [909, 280] on div "VP Thọ Tháp" at bounding box center [880, 276] width 89 height 11
checkbox input "true"
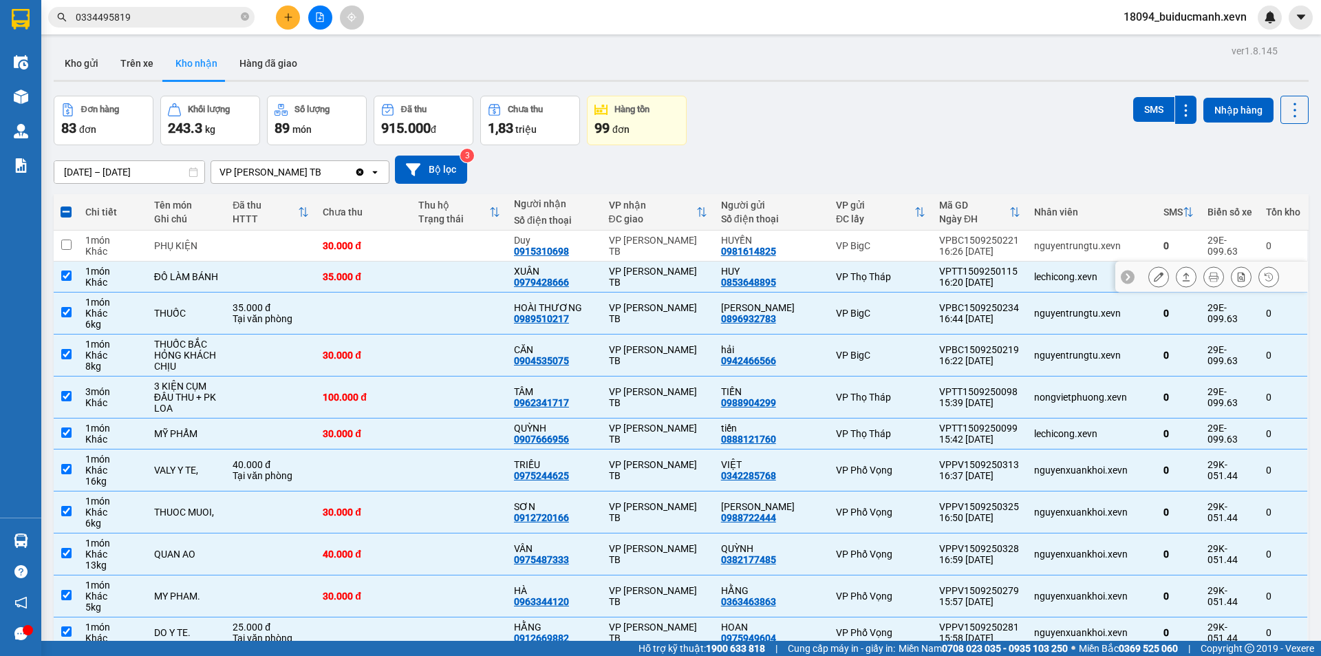
click at [919, 249] on div "VP BigC" at bounding box center [880, 245] width 89 height 11
checkbox input "true"
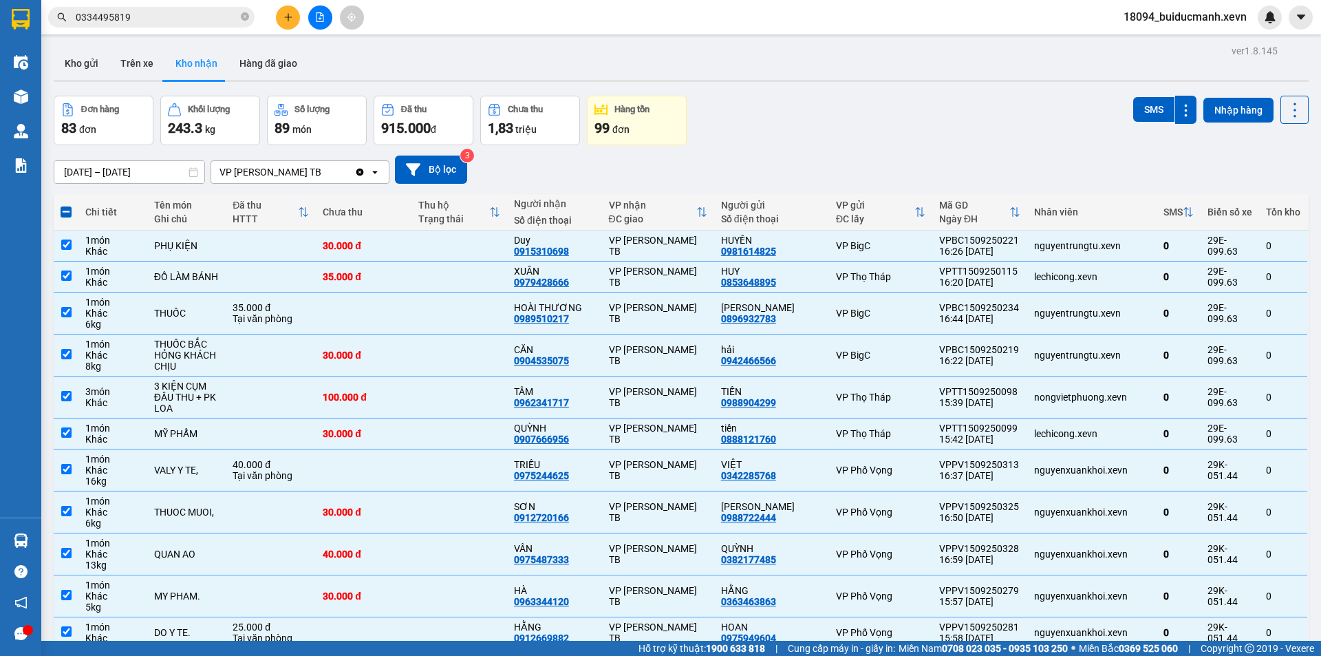
click at [914, 138] on div "Đơn hàng 83 đơn Khối lượng 243.3 kg Số lượng 89 món Đã thu 915.000 đ Chưa thu 1…" at bounding box center [681, 121] width 1255 height 50
click at [1141, 103] on button "SMS" at bounding box center [1153, 109] width 41 height 25
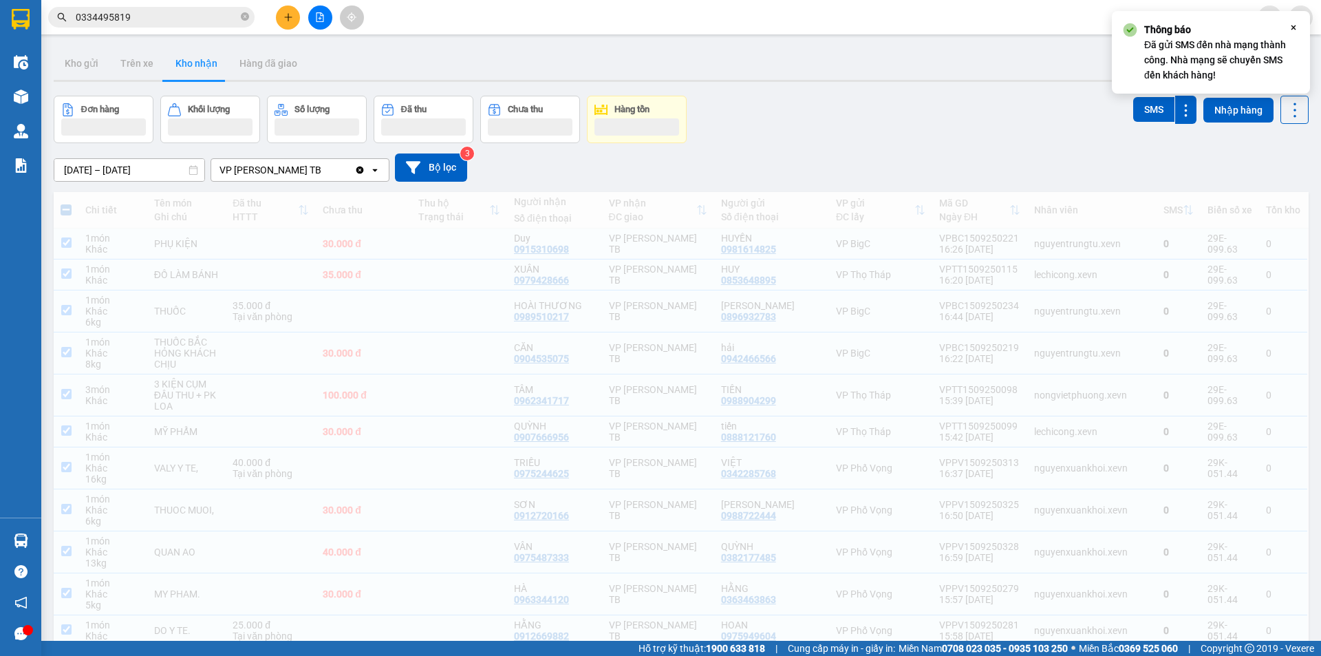
click at [895, 98] on div "Đơn hàng Khối lượng Số lượng Đã thu Chưa thu Hàng tồn SMS Nhập hàng" at bounding box center [681, 119] width 1255 height 47
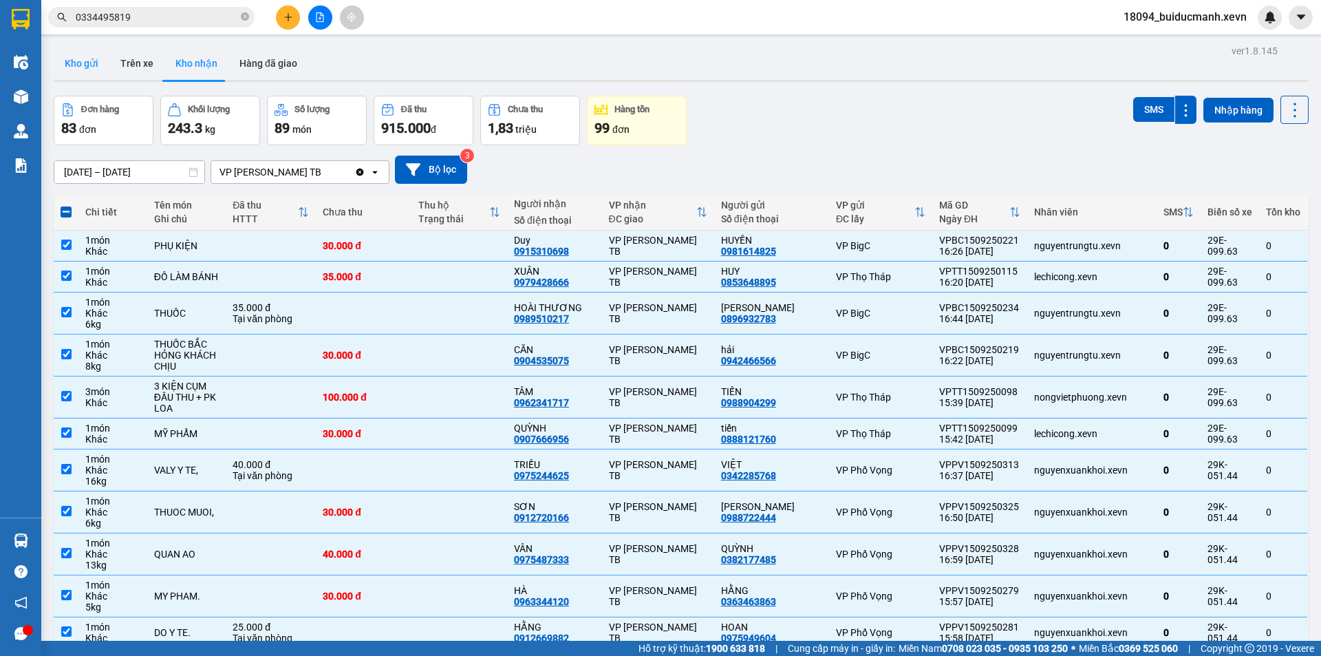
click at [97, 67] on button "Kho gửi" at bounding box center [82, 63] width 56 height 33
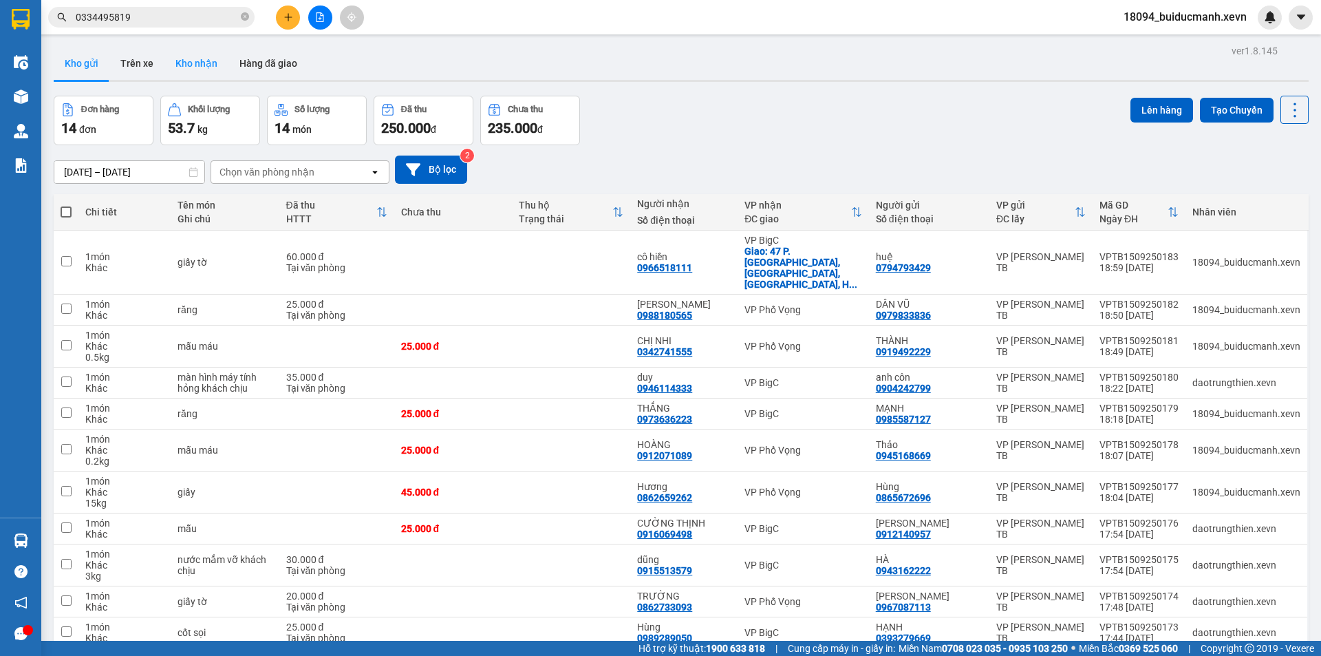
click at [203, 66] on button "Kho nhận" at bounding box center [196, 63] width 64 height 33
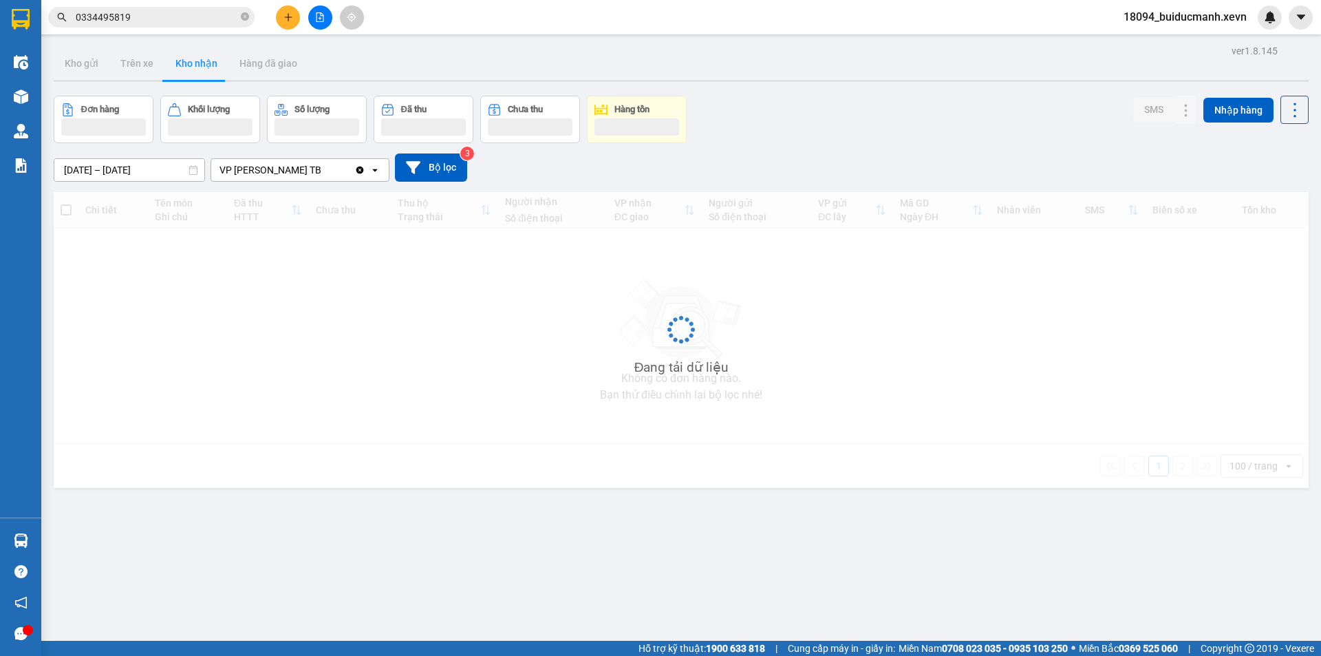
click at [995, 83] on div "ver 1.8.145 Kho gửi Trên xe Kho nhận Hàng đã giao Đơn hàng Khối lượng Số lượng …" at bounding box center [681, 369] width 1266 height 656
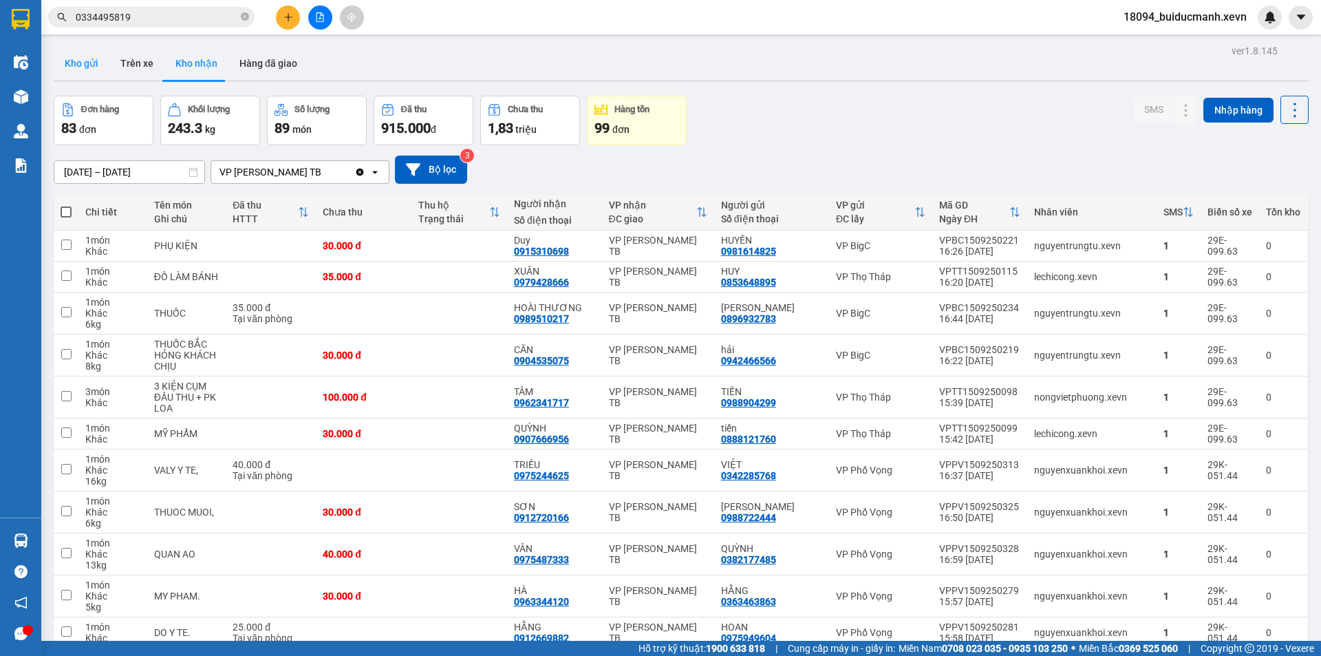
click at [77, 51] on button "Kho gửi" at bounding box center [82, 63] width 56 height 33
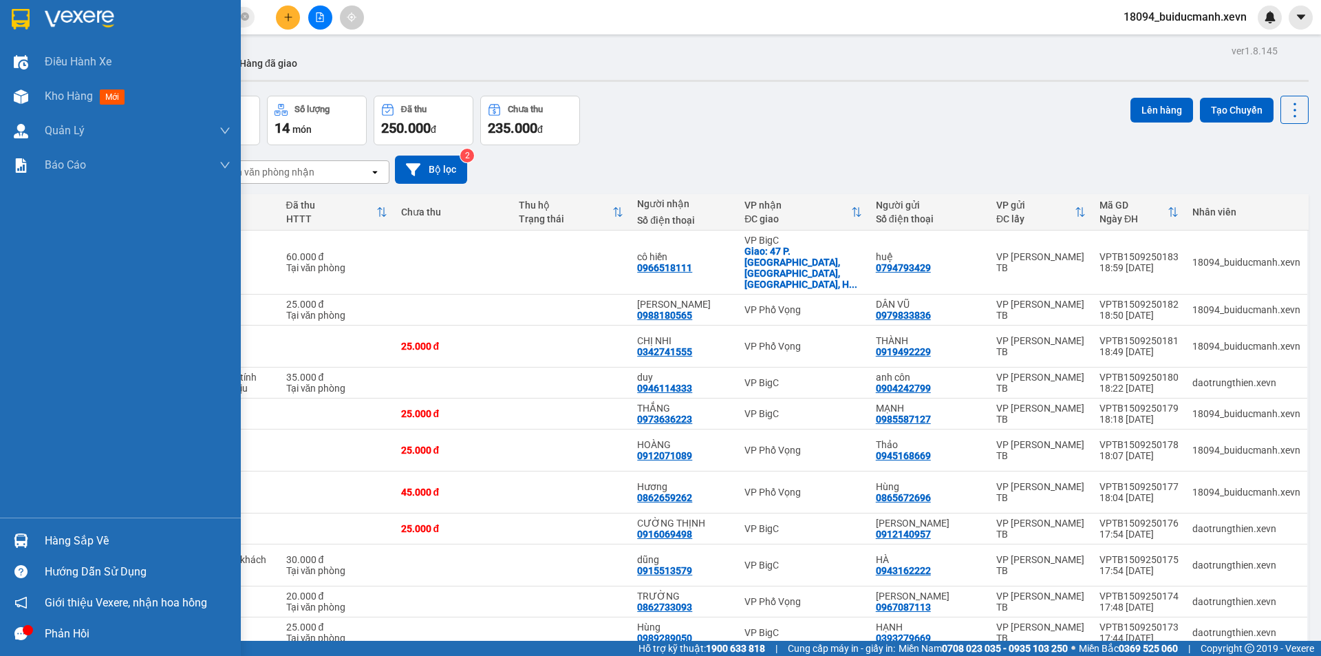
click at [34, 519] on div "Hàng sắp về Hướng dẫn sử dụng Giới thiệu Vexere, nhận hoa hồng Phản hồi" at bounding box center [120, 582] width 241 height 131
click at [19, 537] on img at bounding box center [21, 540] width 14 height 14
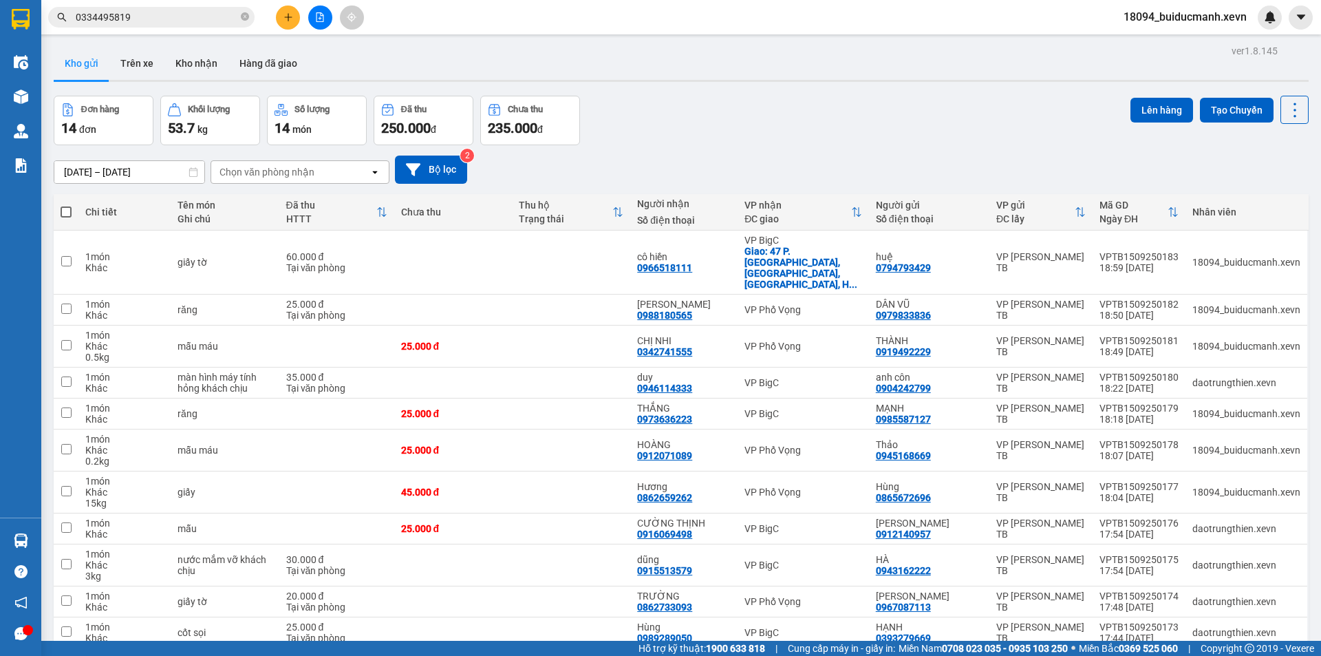
drag, startPoint x: 1195, startPoint y: 636, endPoint x: 158, endPoint y: 669, distance: 1037.2
click at [158, 655] on html "Kết quả tìm kiếm ( 93 ) Bộ lọc Mã ĐH Trạng thái Món hàng Thu hộ Tổng cước Chưa …" at bounding box center [660, 328] width 1321 height 656
drag, startPoint x: 244, startPoint y: 17, endPoint x: 226, endPoint y: 20, distance: 18.1
click at [244, 18] on icon "close-circle" at bounding box center [245, 16] width 8 height 8
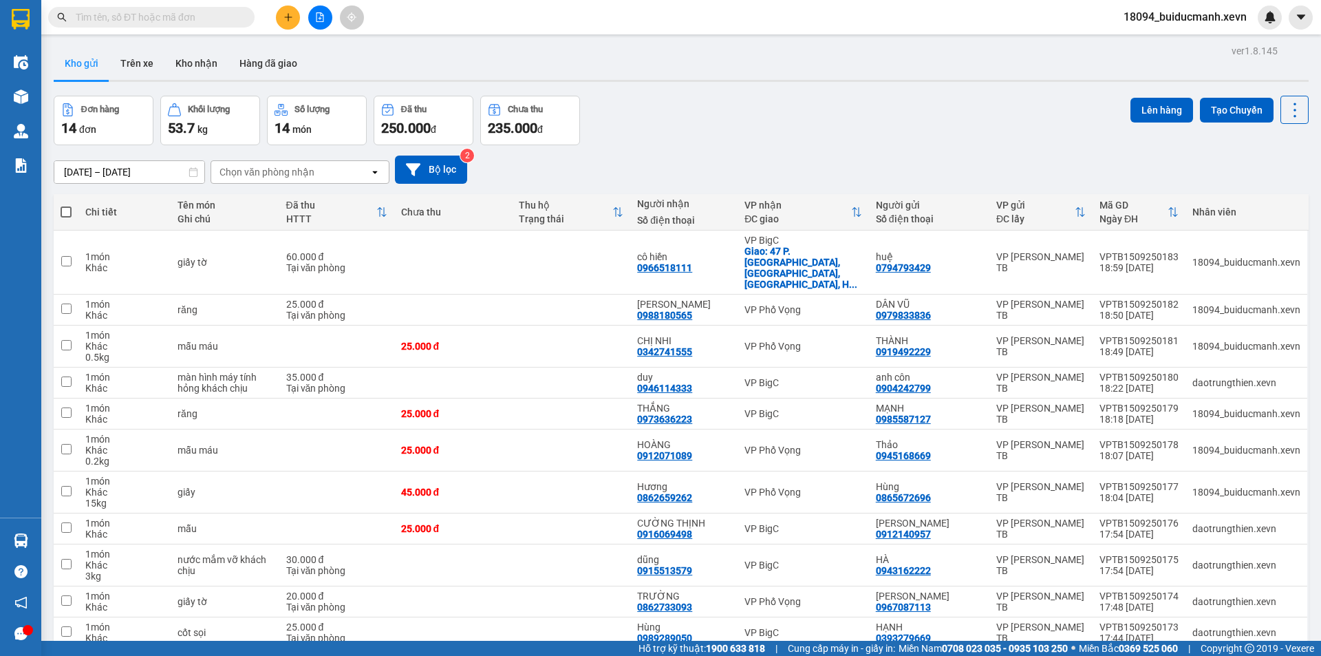
click at [200, 23] on input "text" at bounding box center [157, 17] width 162 height 15
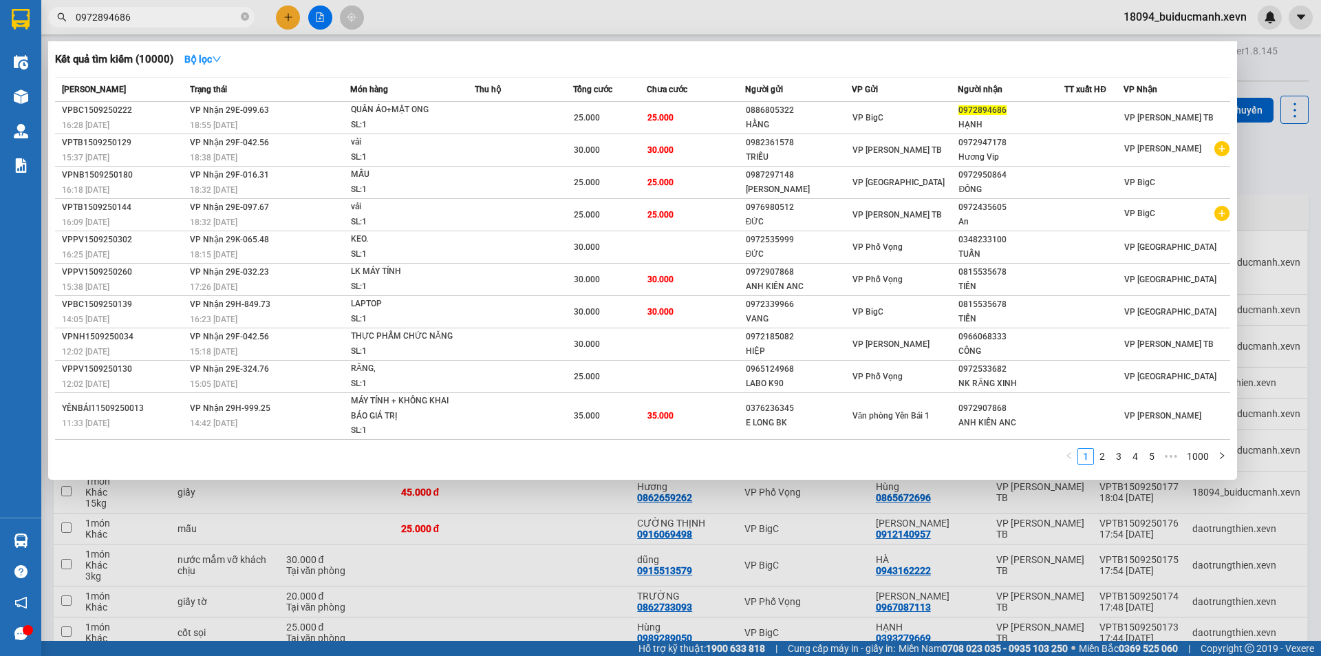
type input "0972894686"
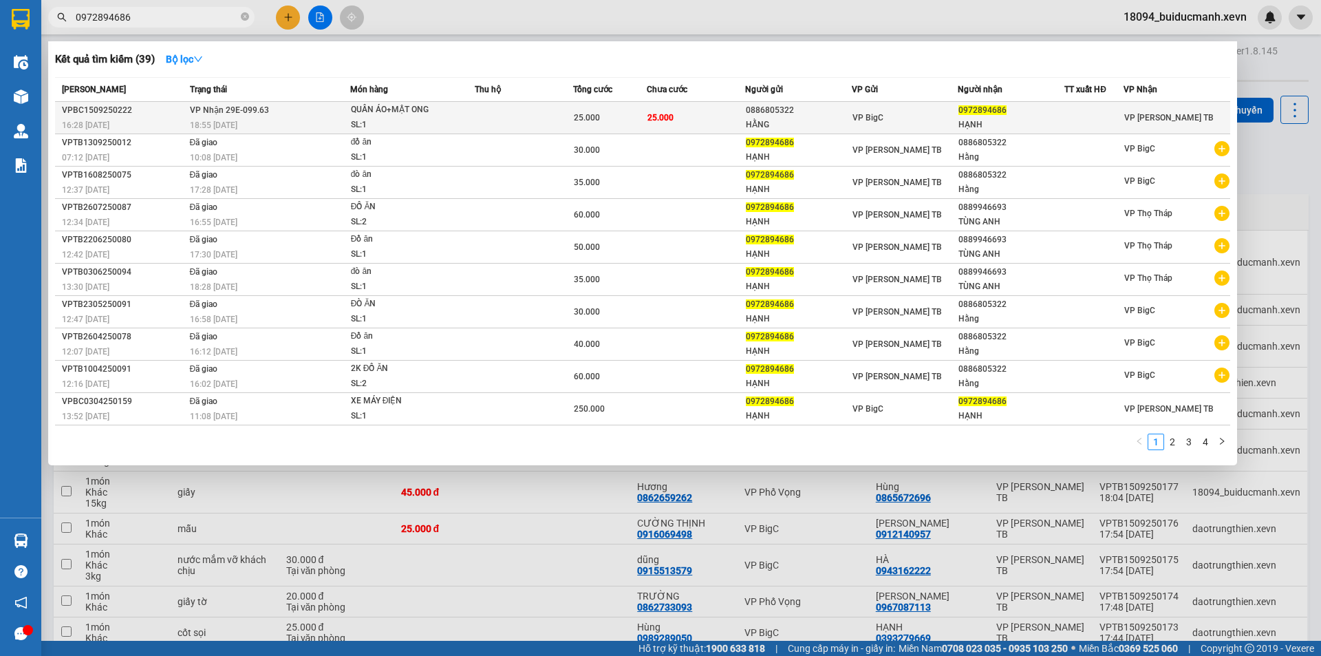
click at [740, 118] on td "25.000" at bounding box center [696, 118] width 98 height 32
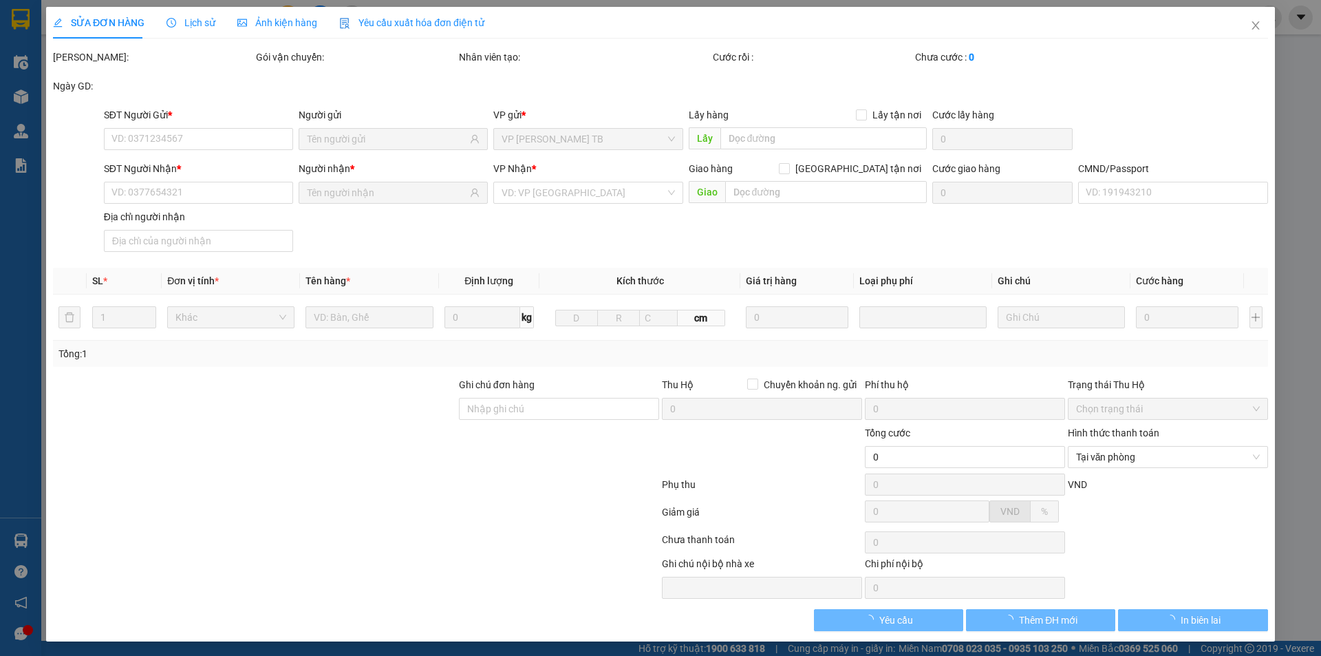
type input "0886805322"
type input "HẰNG"
type input "0972894686"
type input "HẠNH"
type input "[PERSON_NAME] 0341752005820"
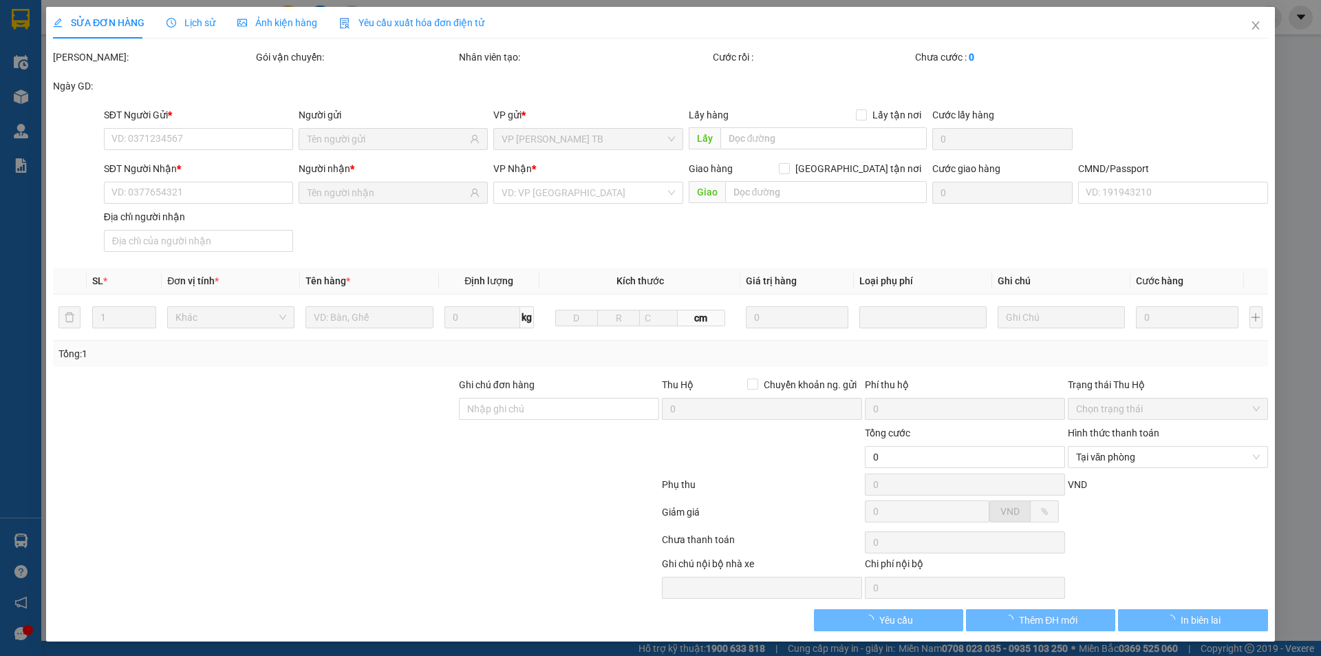
type input "25.000"
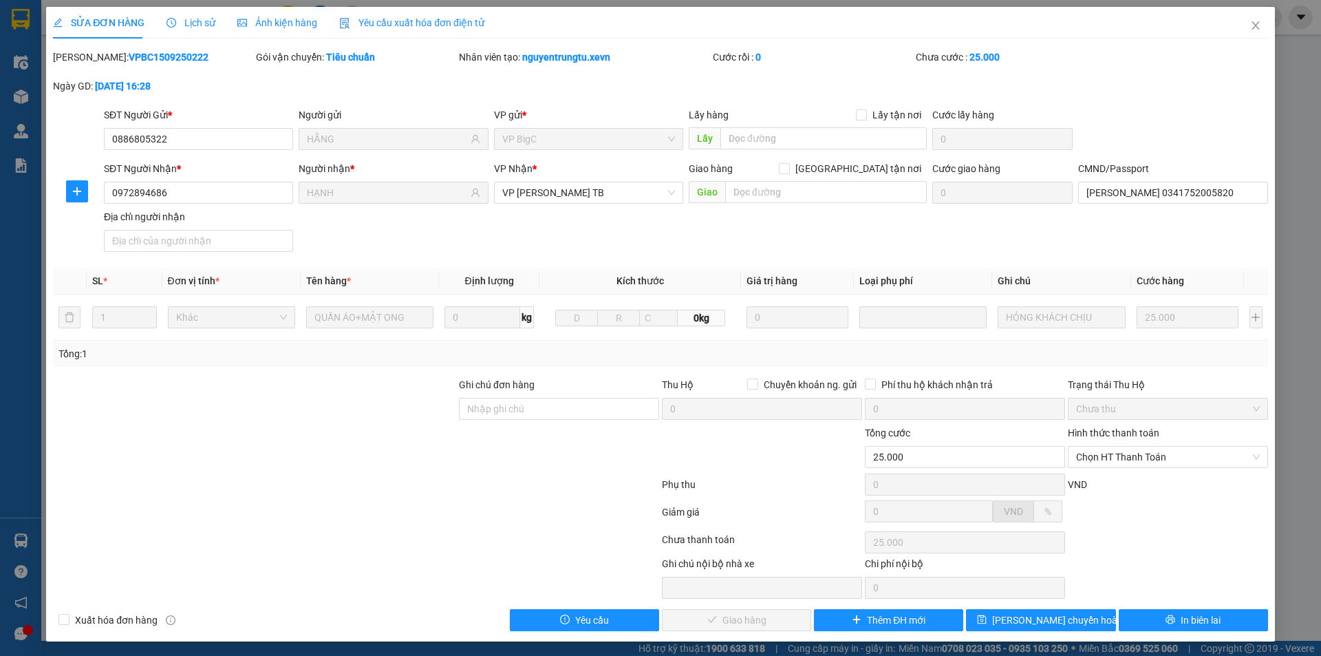
click at [1195, 103] on div "[PERSON_NAME]: VPBC1509250222 Gói vận chuyển: Tiêu chuẩn Nhân viên tạo: nguyent…" at bounding box center [661, 79] width 1218 height 58
click at [1152, 440] on div "Hình thức thanh toán" at bounding box center [1168, 435] width 200 height 21
click at [1152, 457] on span "Chọn HT Thanh Toán" at bounding box center [1168, 456] width 184 height 21
click at [1132, 484] on div "Tại văn phòng" at bounding box center [1159, 484] width 182 height 15
click at [780, 618] on button "Giao hàng" at bounding box center [736, 620] width 149 height 22
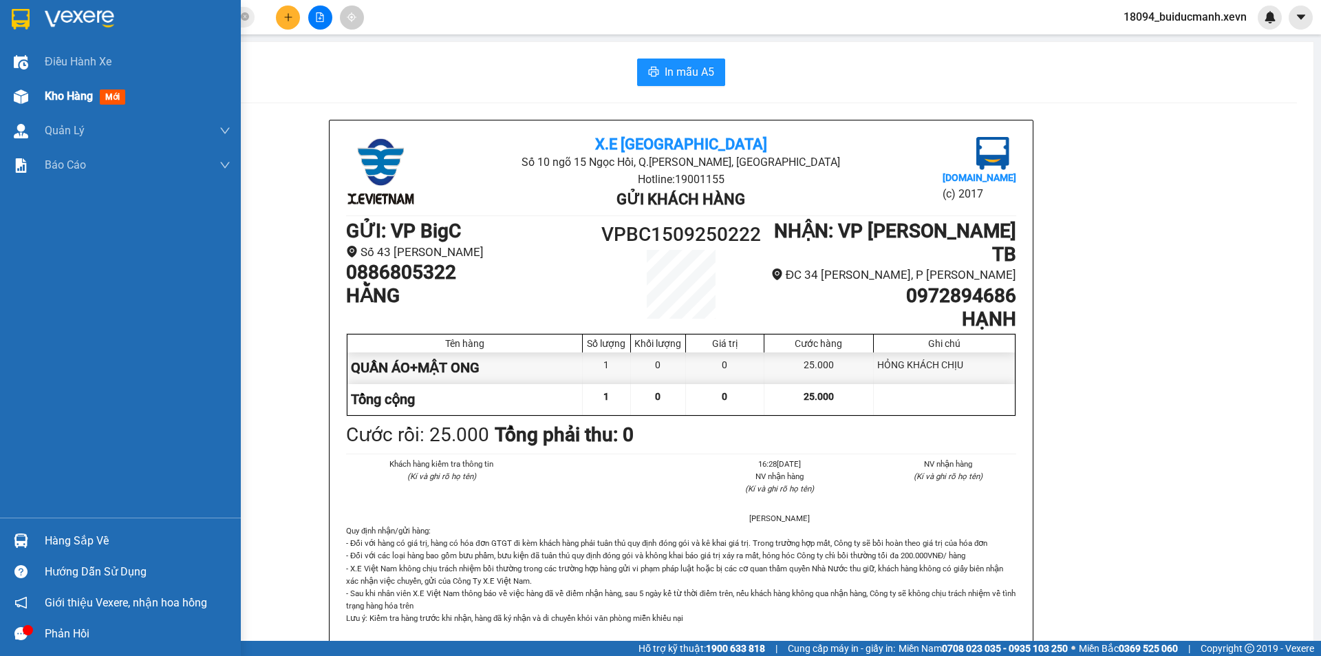
click at [23, 96] on img at bounding box center [21, 96] width 14 height 14
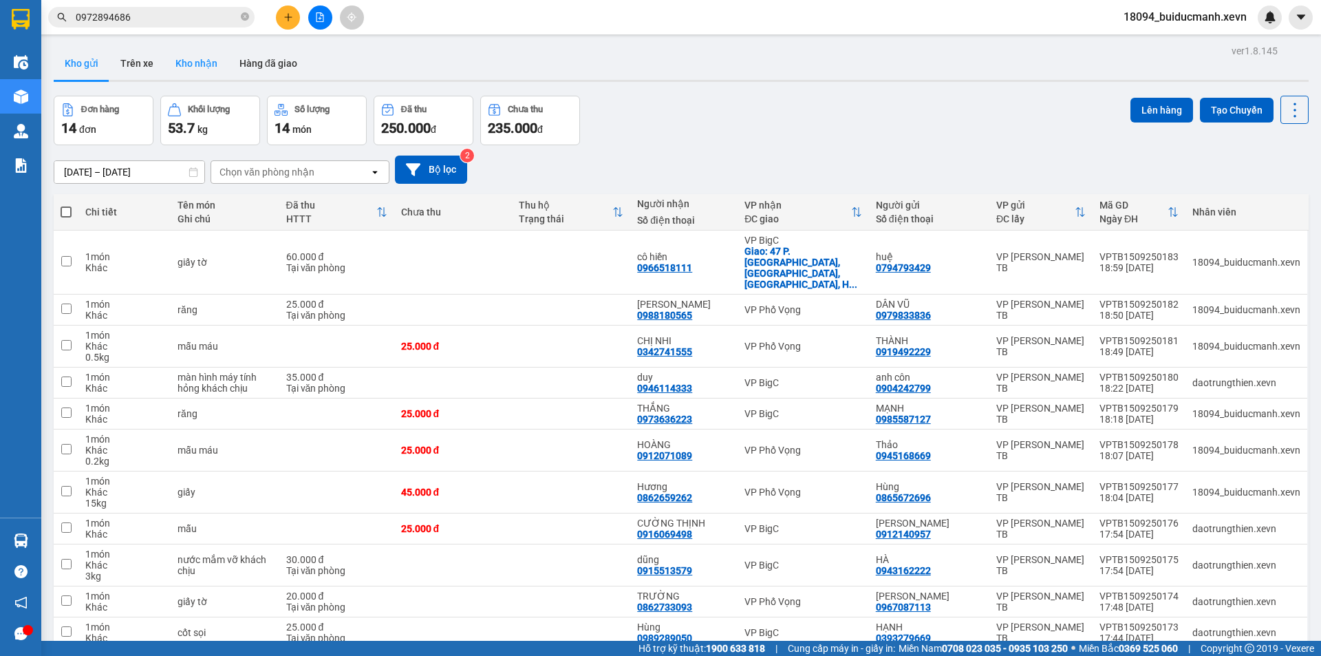
click at [219, 65] on button "Kho nhận" at bounding box center [196, 63] width 64 height 33
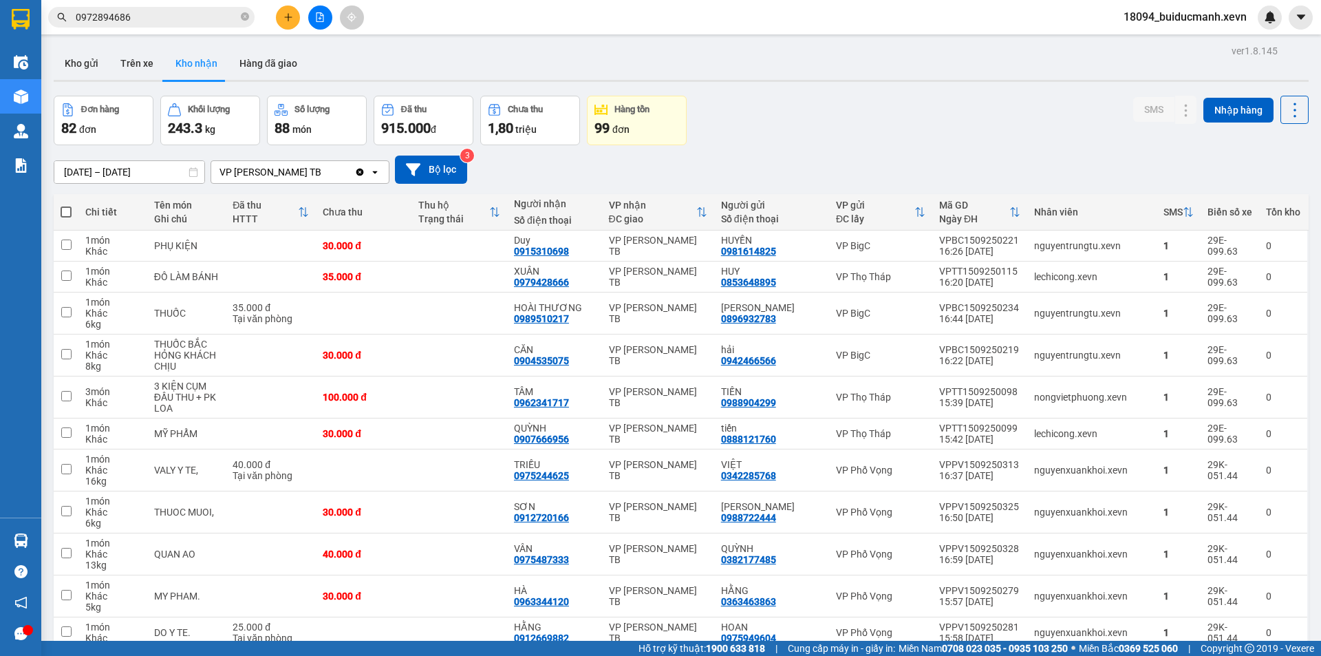
click at [1006, 109] on div "Đơn hàng 82 đơn Khối lượng 243.3 kg Số lượng 88 món Đã thu 915.000 đ Chưa thu 1…" at bounding box center [681, 121] width 1255 height 50
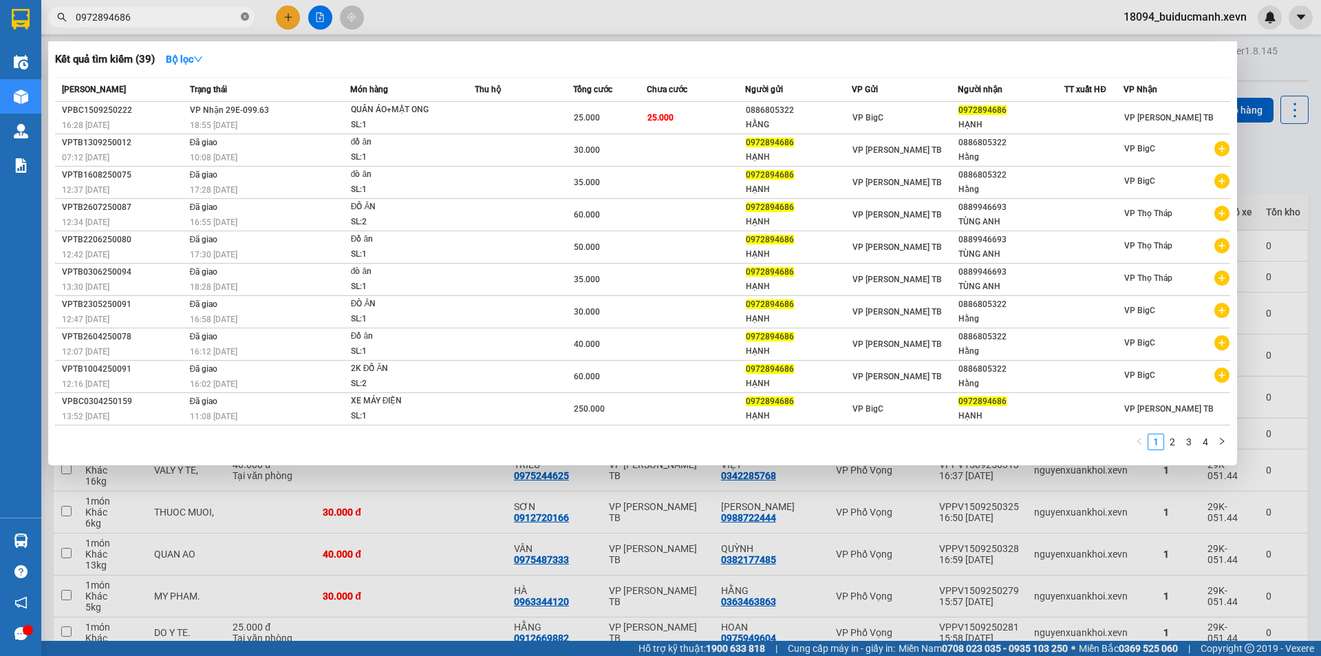
click at [246, 19] on icon "close-circle" at bounding box center [245, 16] width 8 height 8
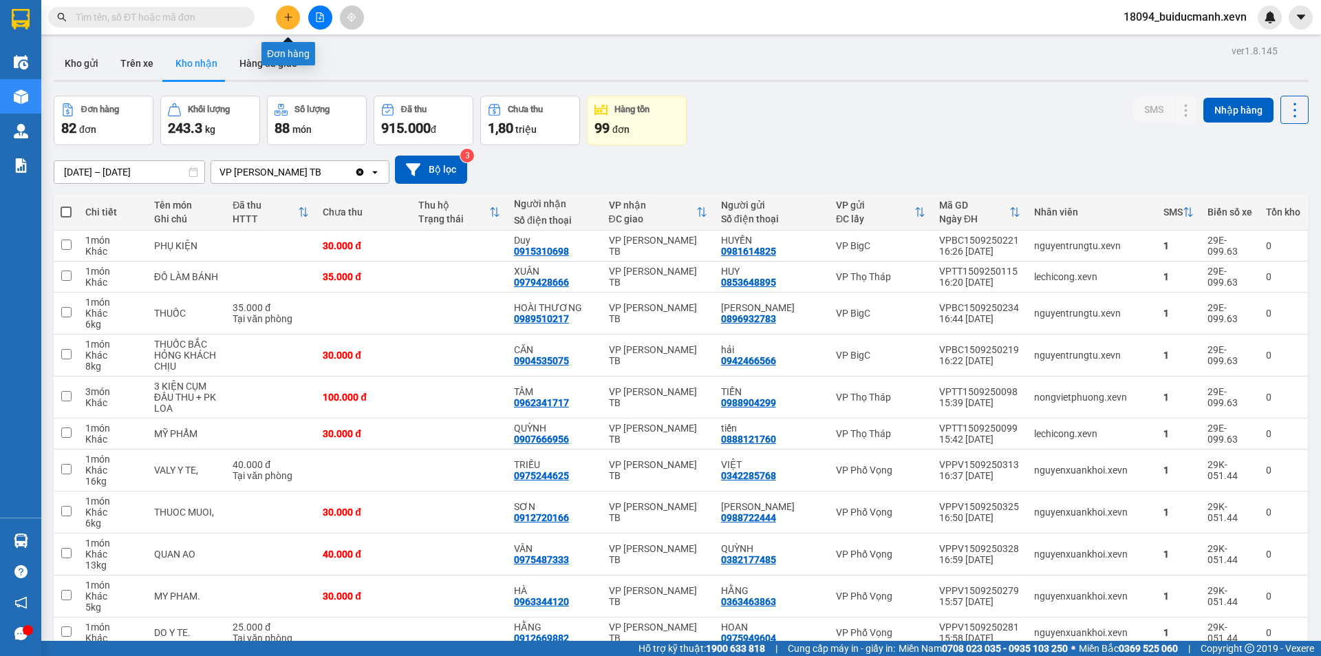
click at [285, 22] on button at bounding box center [288, 18] width 24 height 24
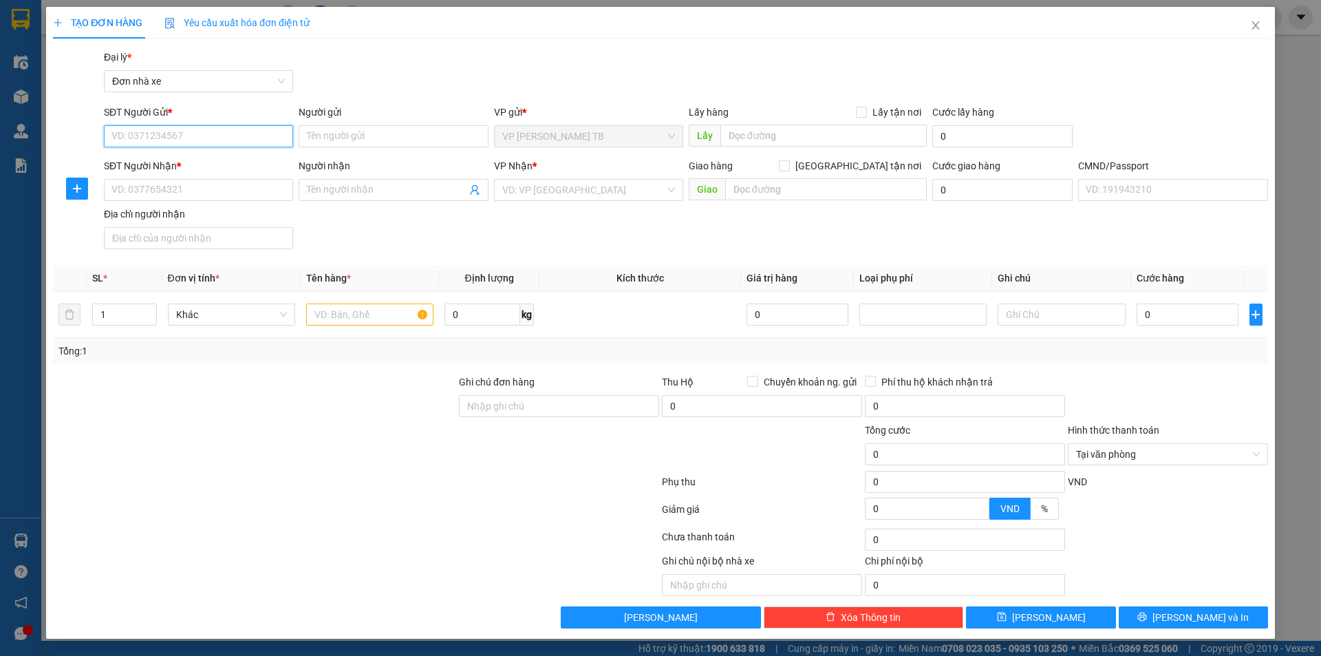
click at [199, 140] on input "SĐT Người Gửi *" at bounding box center [198, 136] width 189 height 22
click at [198, 140] on input "SĐT Người Gửi *" at bounding box center [198, 136] width 189 height 22
type input "0984462362"
click at [226, 158] on div "0984462362 - [GEOGRAPHIC_DATA]" at bounding box center [198, 163] width 173 height 15
type input "NK MINH CHÂU"
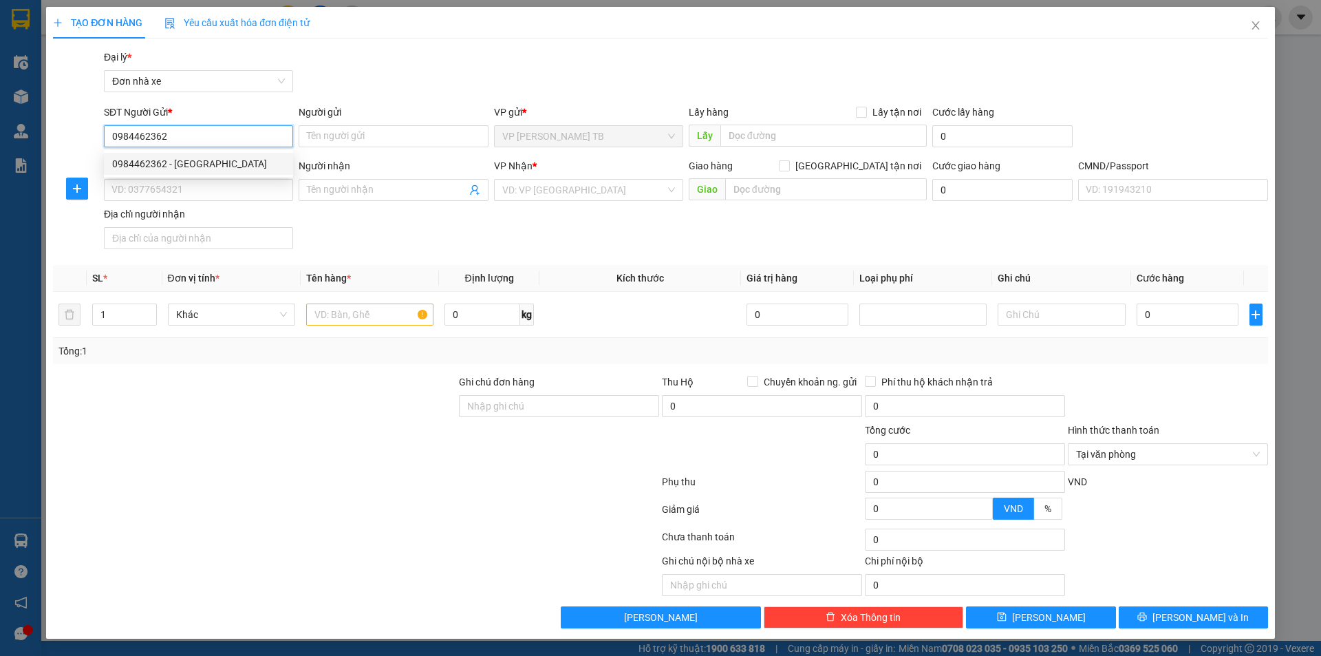
type input "0961662826"
type input "NAM"
type input "1"
type input "0984462362"
click at [336, 89] on div "Gói vận chuyển * Tiêu chuẩn Đại lý * Đơn nhà xe" at bounding box center [685, 74] width 1169 height 48
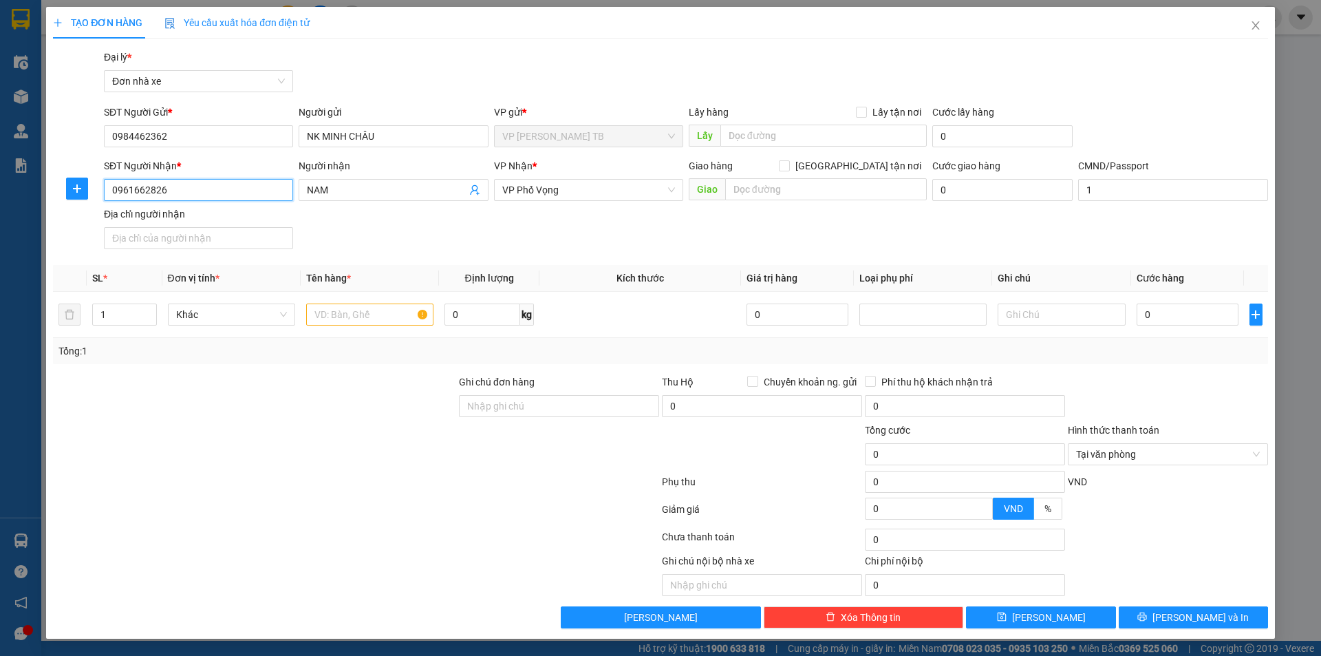
click at [0, 193] on div "TẠO ĐƠN HÀNG Yêu cầu xuất hóa đơn điện tử Transit Pickup Surcharge Ids Transit …" at bounding box center [660, 328] width 1321 height 656
click at [162, 246] on div "0986839933 - H2T" at bounding box center [198, 239] width 173 height 15
type input "0986839933"
type input "H2T"
type input "ANH THỦY 0945859779"
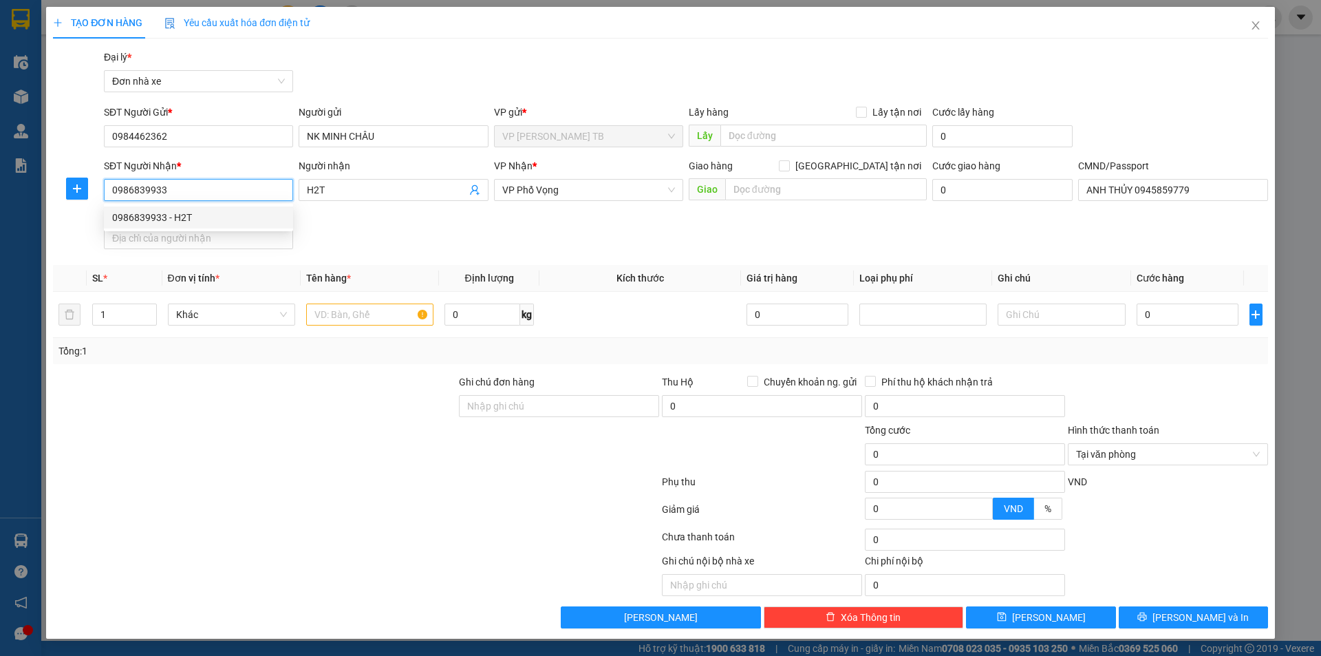
type input "0986839933"
click at [375, 216] on div "SĐT Người Nhận * 0986839933 Người nhận H2T VP Nhận * VP Phố Vọng Giao hàng Giao…" at bounding box center [685, 206] width 1169 height 96
click at [544, 195] on span "VP Phố Vọng" at bounding box center [588, 190] width 173 height 21
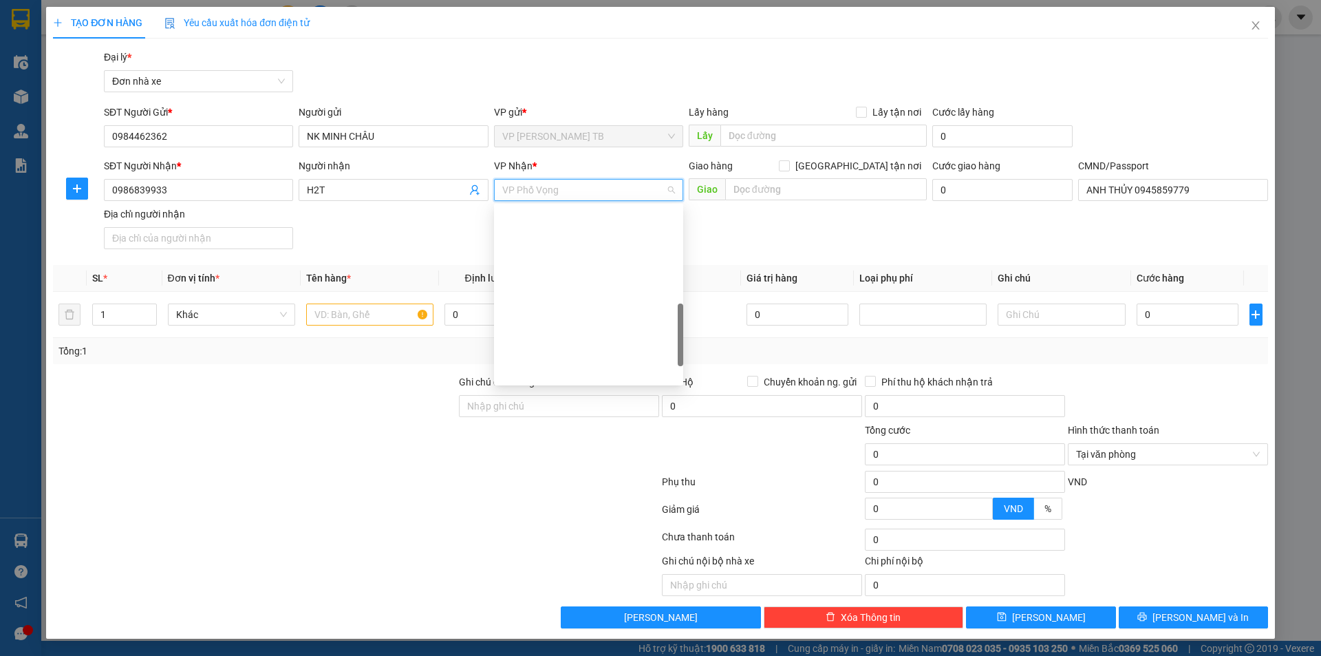
click at [396, 233] on div "SĐT Người Nhận * 0986839933 Người nhận H2T VP Nhận * VP Phố Vọng Giao hàng Giao…" at bounding box center [685, 206] width 1169 height 96
click at [356, 320] on input "text" at bounding box center [369, 314] width 127 height 22
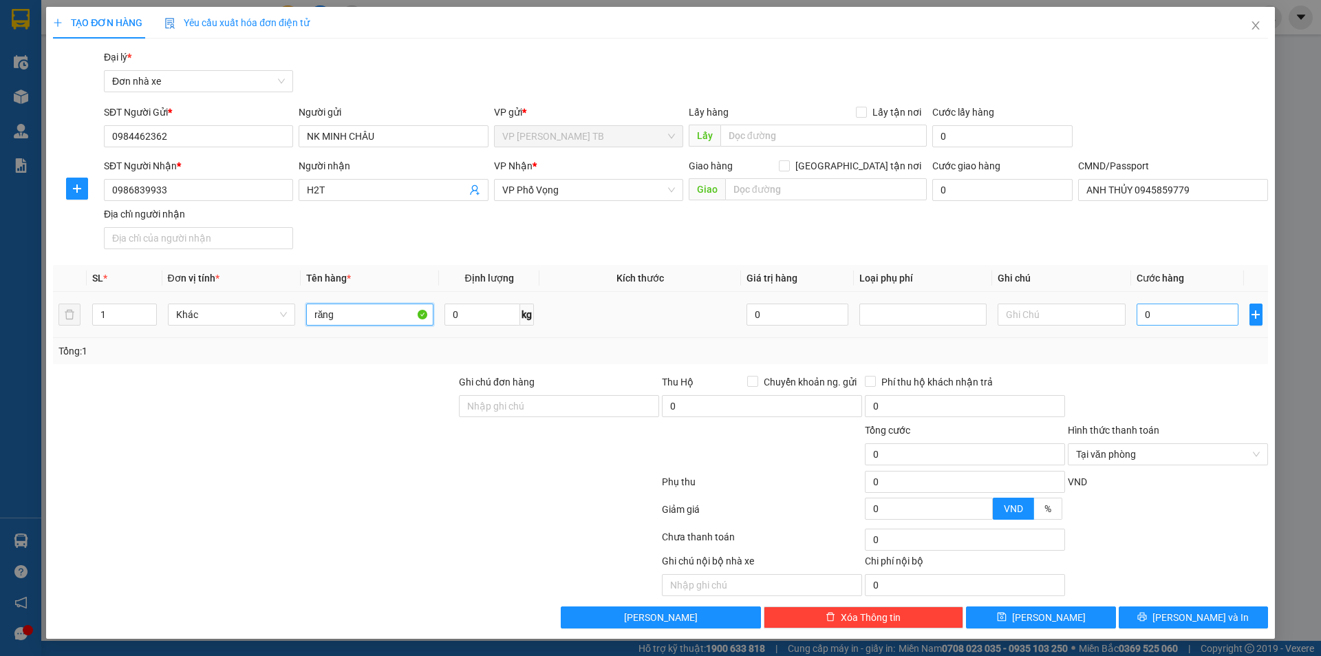
type input "răng"
click at [1163, 319] on input "0" at bounding box center [1187, 314] width 102 height 22
type input "2"
type input "25"
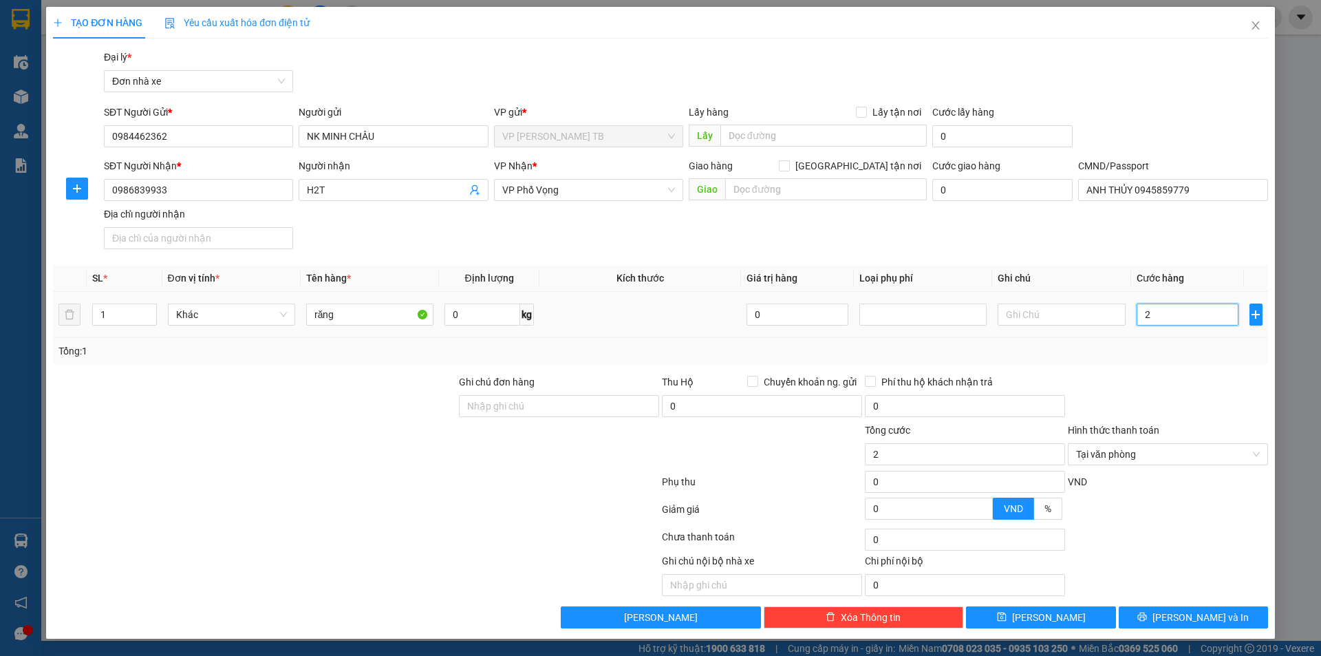
type input "25"
type input "25.000"
drag, startPoint x: 1167, startPoint y: 334, endPoint x: 1208, endPoint y: 357, distance: 46.8
click at [1168, 334] on td "25.000" at bounding box center [1188, 315] width 114 height 46
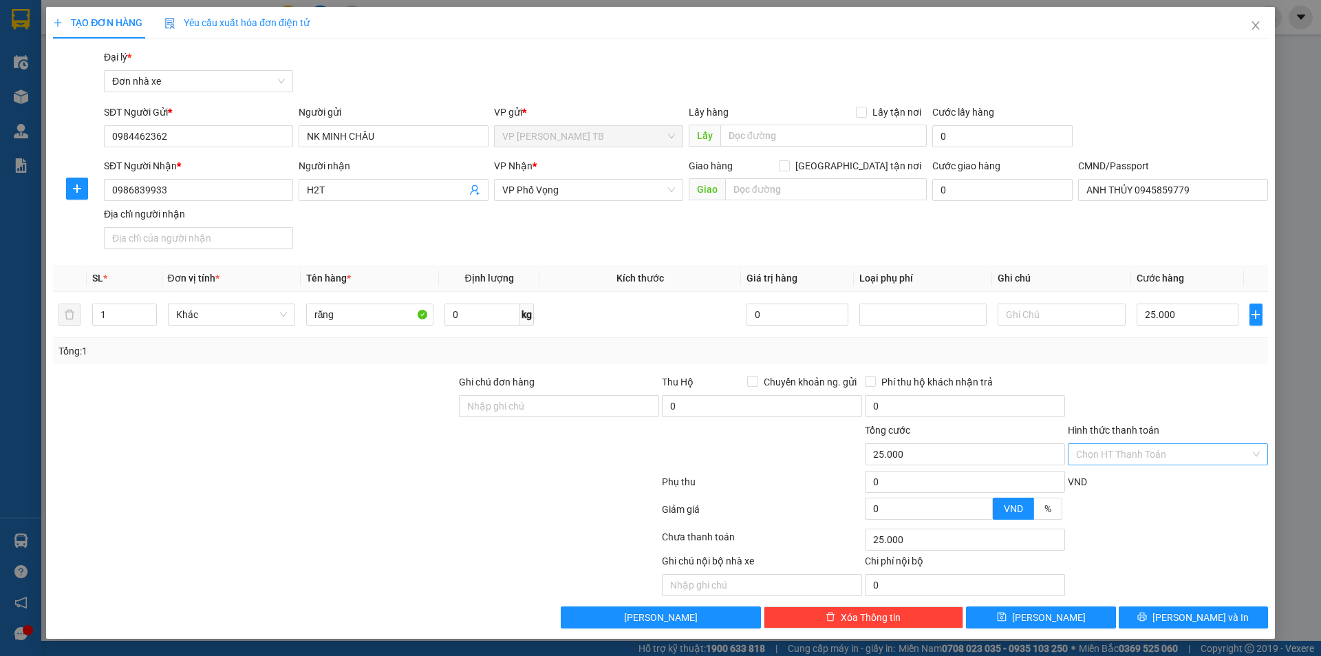
click at [1240, 414] on div at bounding box center [1167, 398] width 203 height 48
click at [1196, 627] on button "[PERSON_NAME] và In" at bounding box center [1193, 617] width 149 height 22
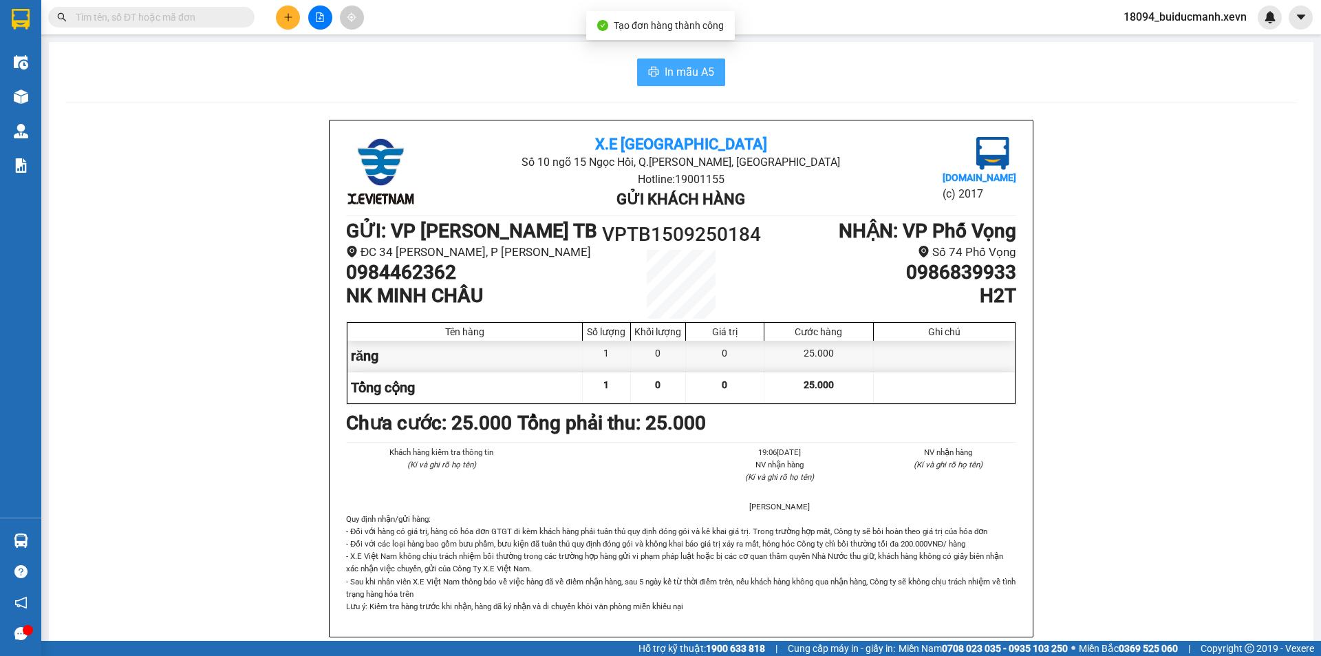
click at [673, 82] on button "In mẫu A5" at bounding box center [681, 72] width 88 height 28
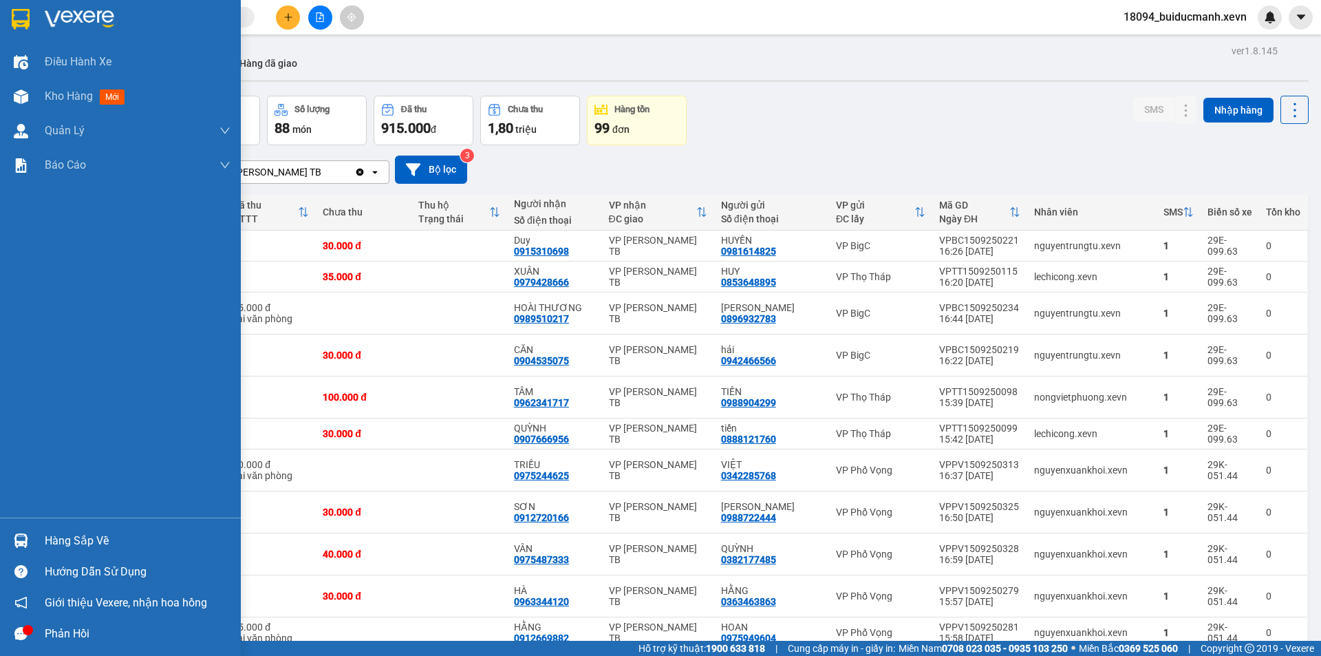
click at [24, 539] on img at bounding box center [21, 540] width 14 height 14
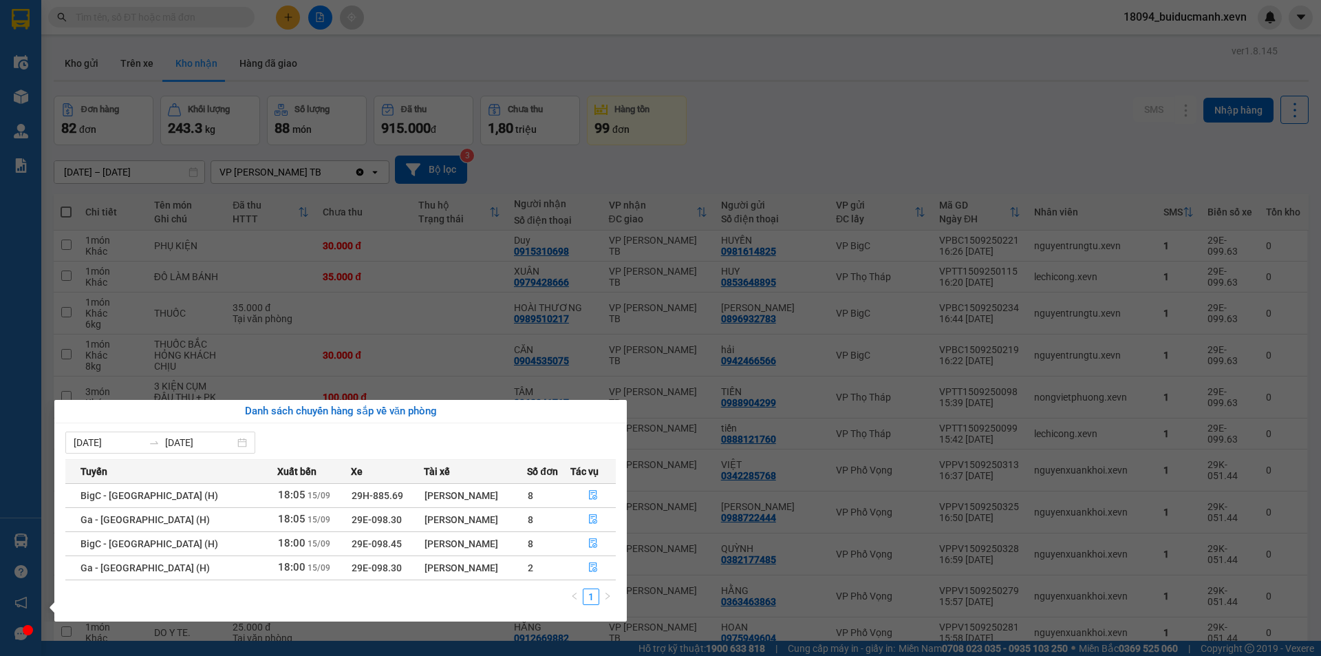
click at [217, 62] on section "Kết quả tìm kiếm ( 39 ) Bộ lọc Mã ĐH Trạng thái Món hàng Thu hộ Tổng cước Chưa …" at bounding box center [660, 328] width 1321 height 656
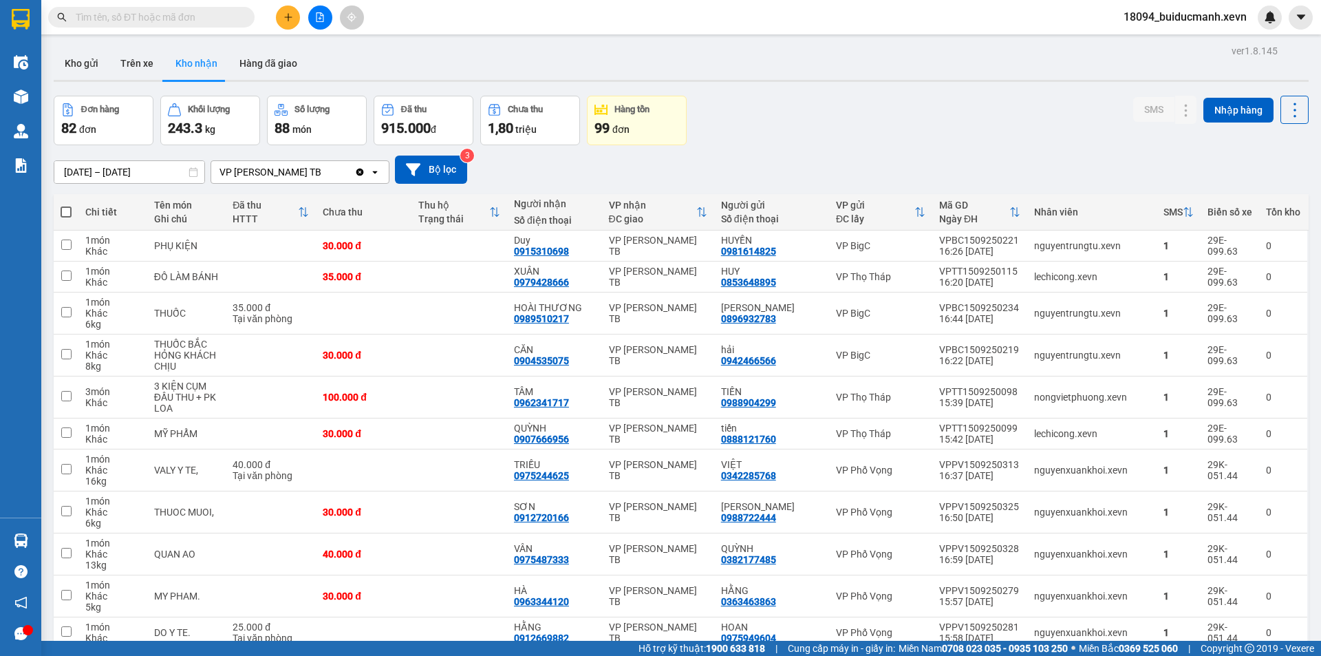
click at [207, 23] on input "text" at bounding box center [157, 17] width 162 height 15
type input "0"
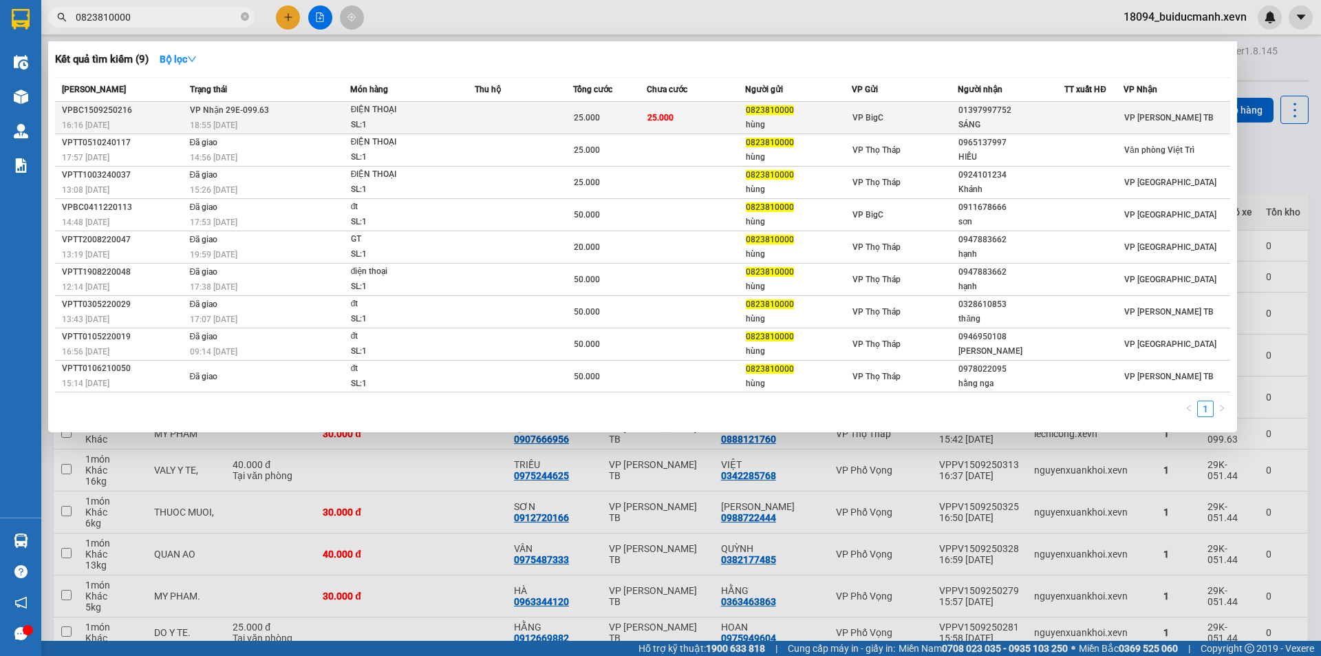
type input "0823810000"
click at [1038, 117] on div "01397997752" at bounding box center [1010, 110] width 105 height 14
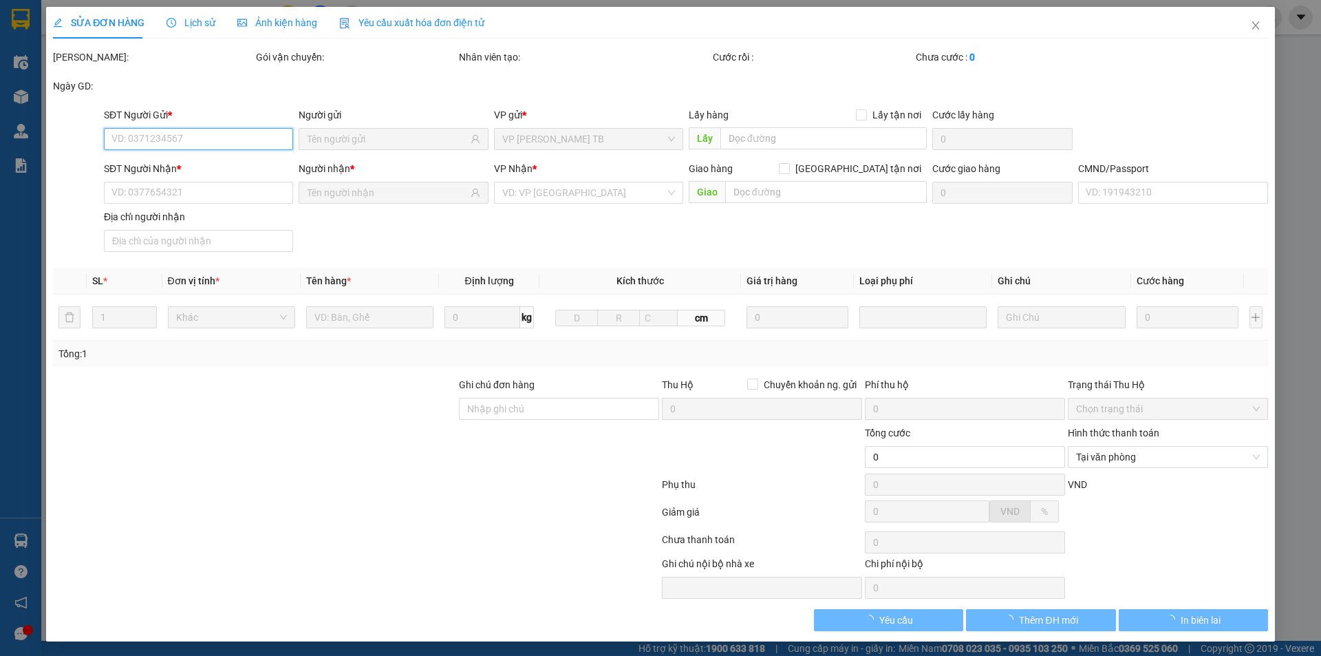
type input "0823810000"
type input "hùng"
type input "01397997752"
type input "SÁNG"
type input "037093006614 [PERSON_NAME]"
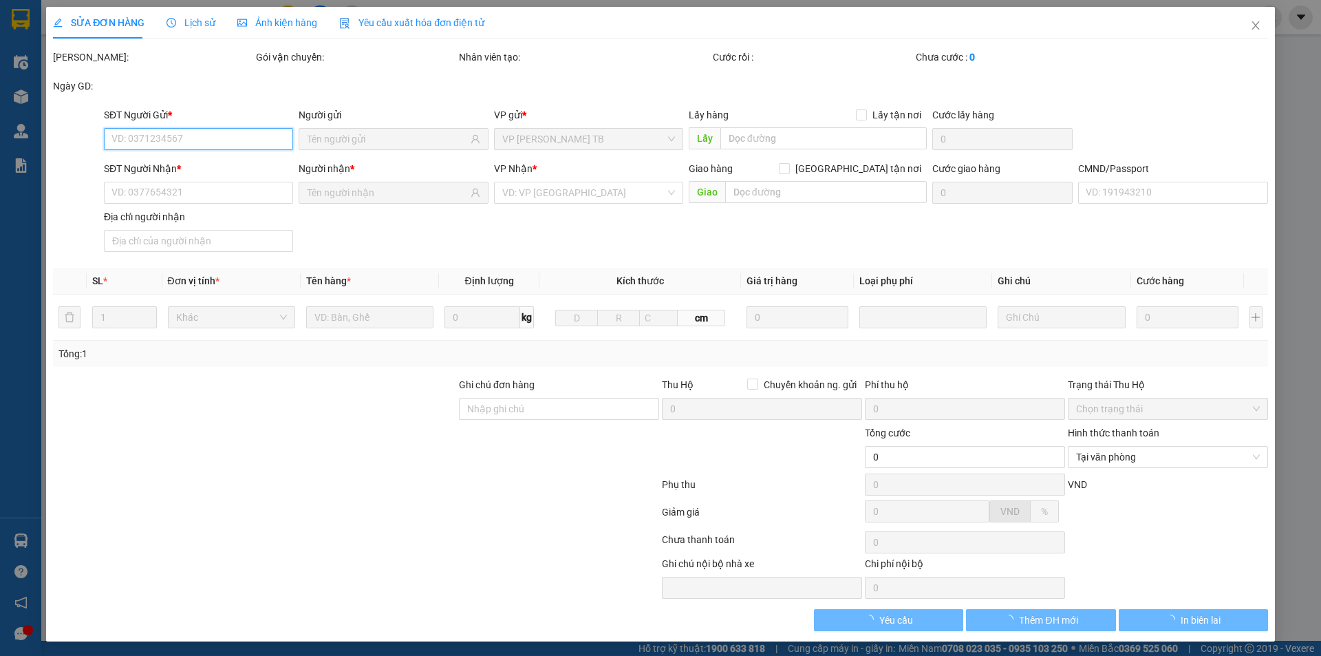
type input "25.000"
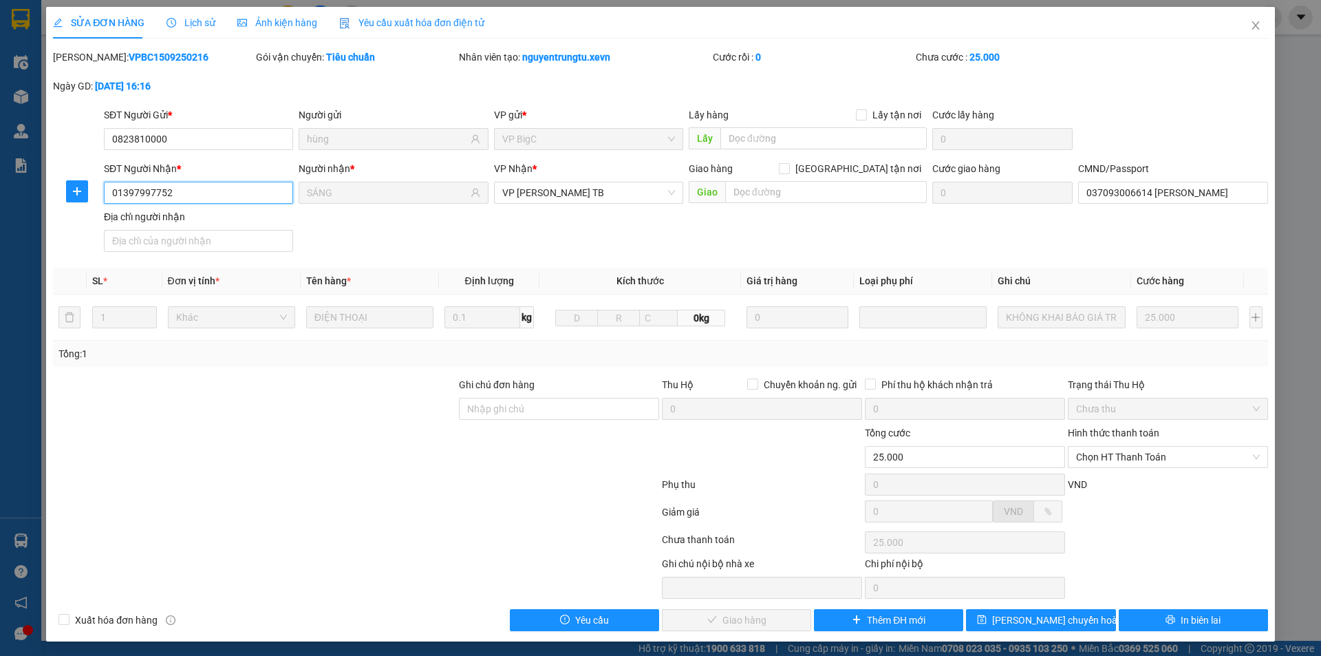
click at [211, 189] on input "01397997752" at bounding box center [198, 193] width 189 height 22
click at [123, 194] on input "01397997752" at bounding box center [198, 193] width 189 height 22
click at [1143, 463] on span "Chọn HT Thanh Toán" at bounding box center [1168, 456] width 184 height 21
type input "0397997752"
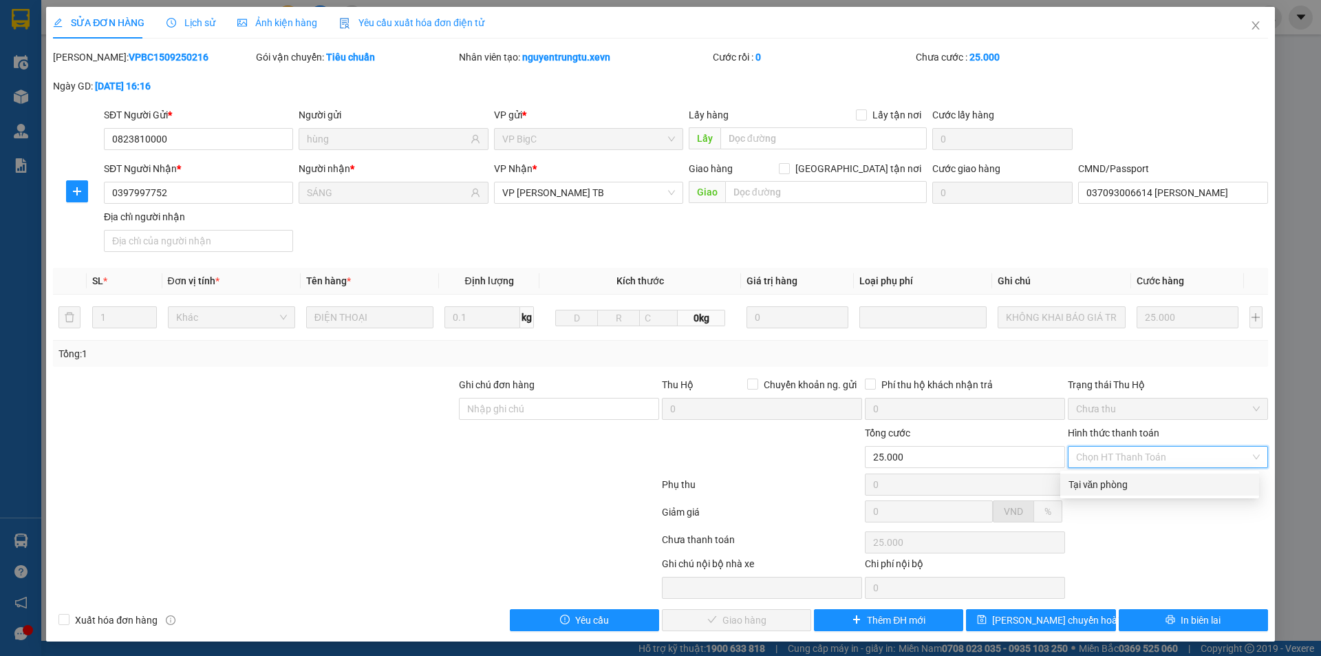
click at [1143, 482] on div "Tại văn phòng" at bounding box center [1159, 484] width 182 height 15
type input "0"
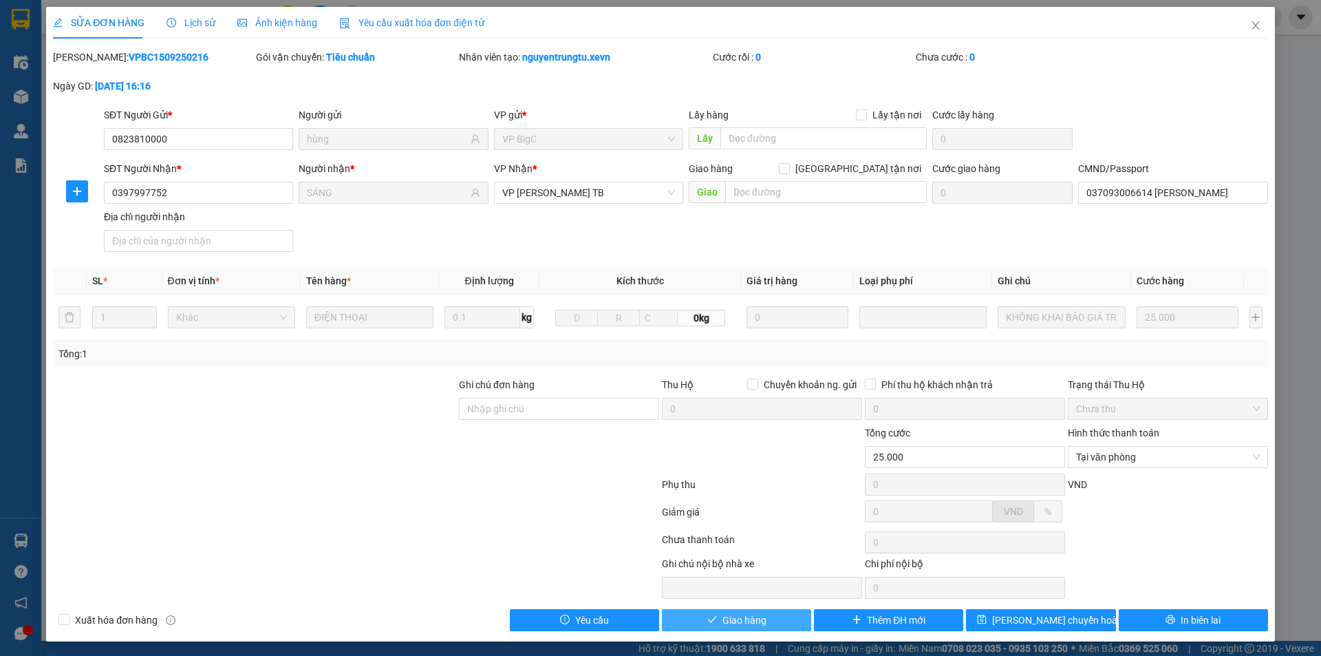
click at [743, 618] on span "Giao hàng" at bounding box center [744, 619] width 44 height 15
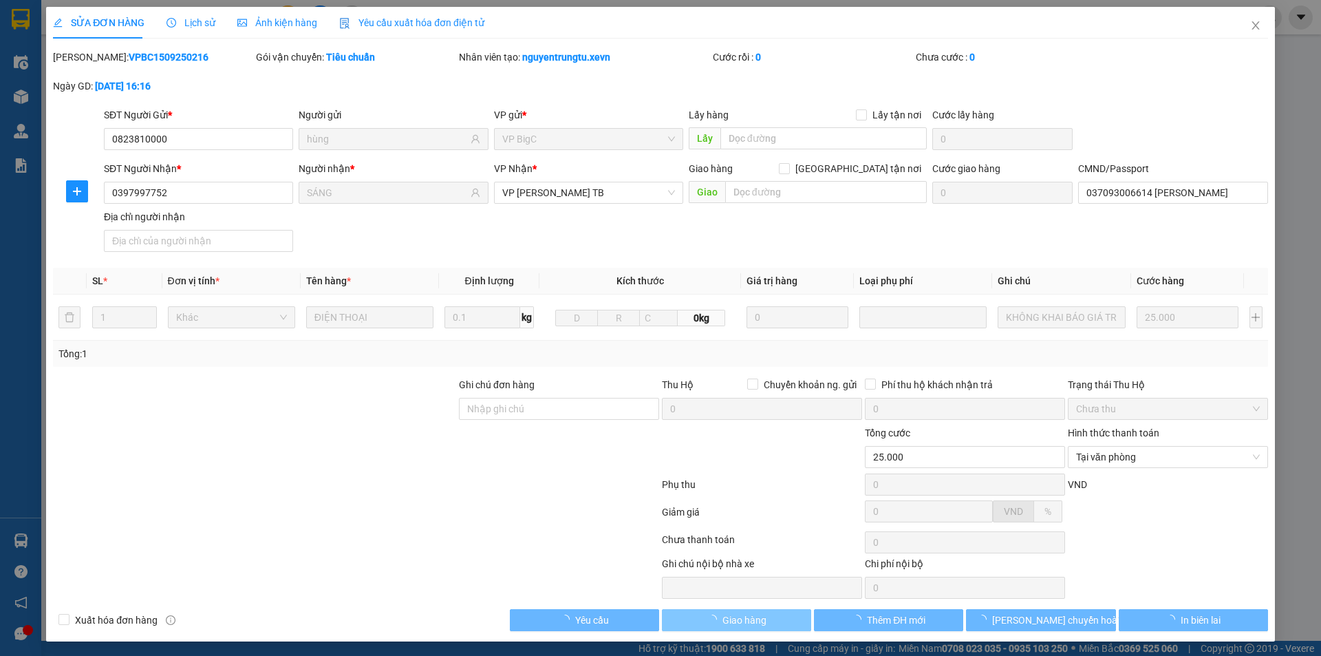
click at [743, 618] on span "Giao hàng" at bounding box center [744, 619] width 44 height 15
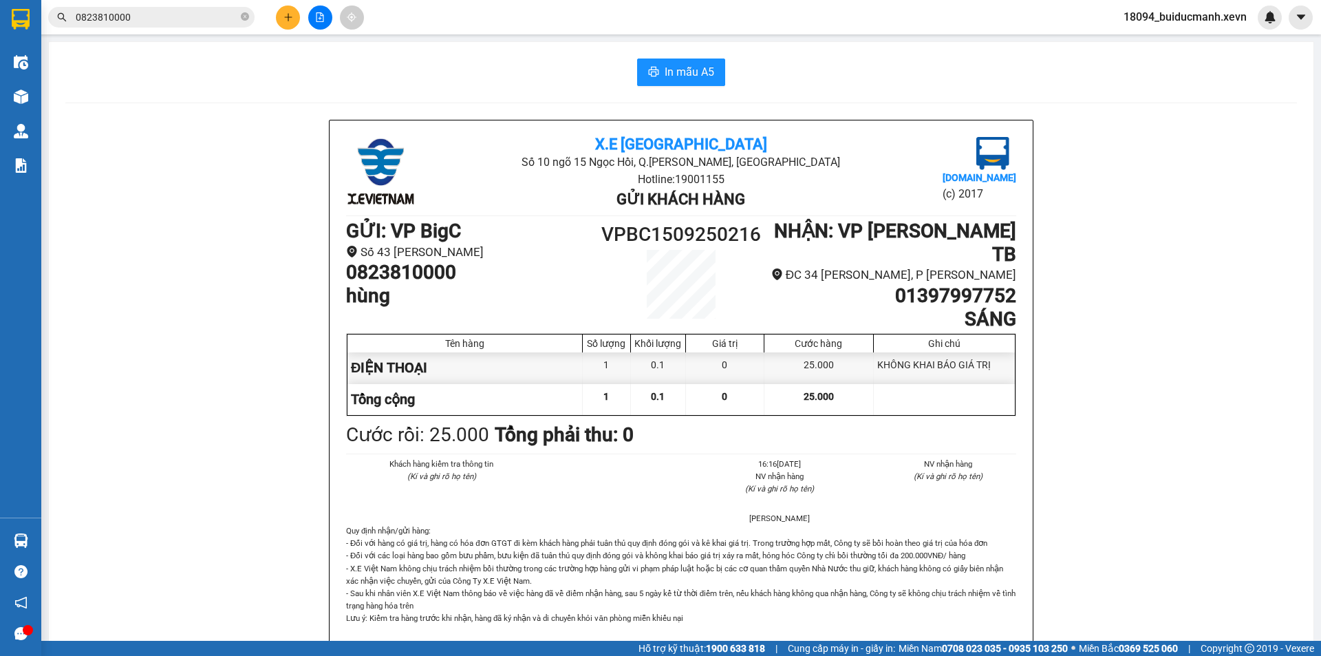
click at [136, 19] on input "0823810000" at bounding box center [157, 17] width 162 height 15
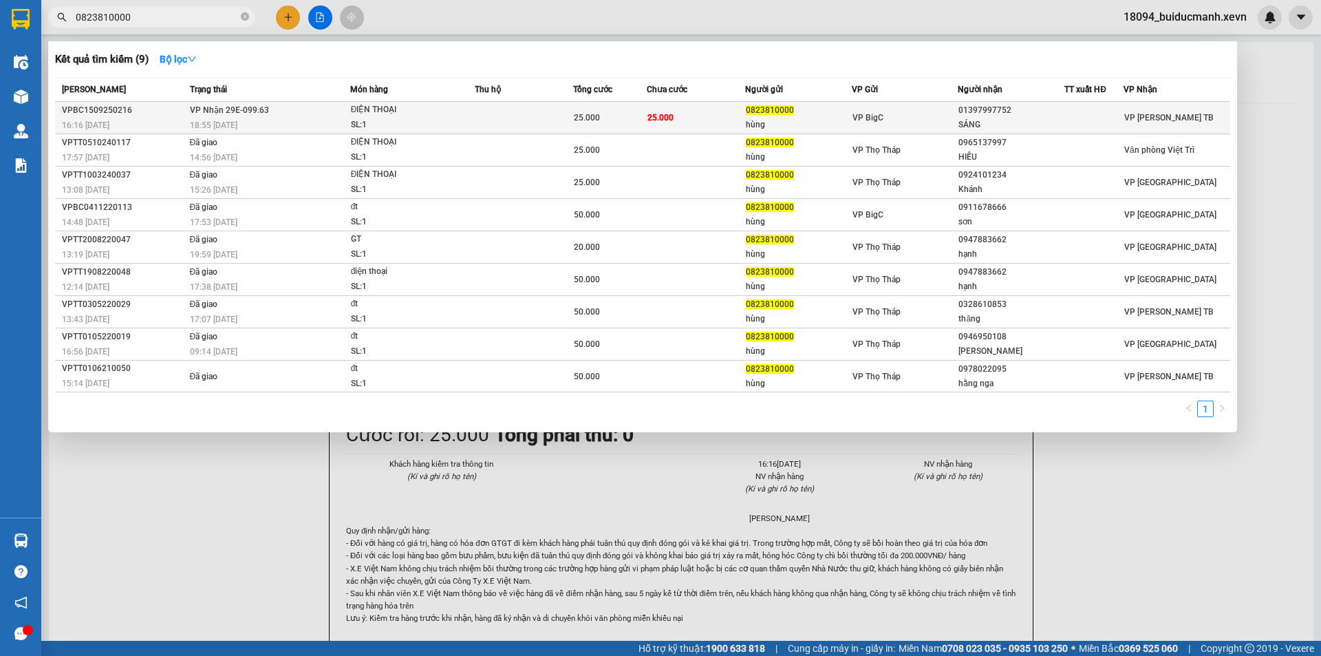
click at [676, 112] on td "25.000" at bounding box center [696, 118] width 98 height 32
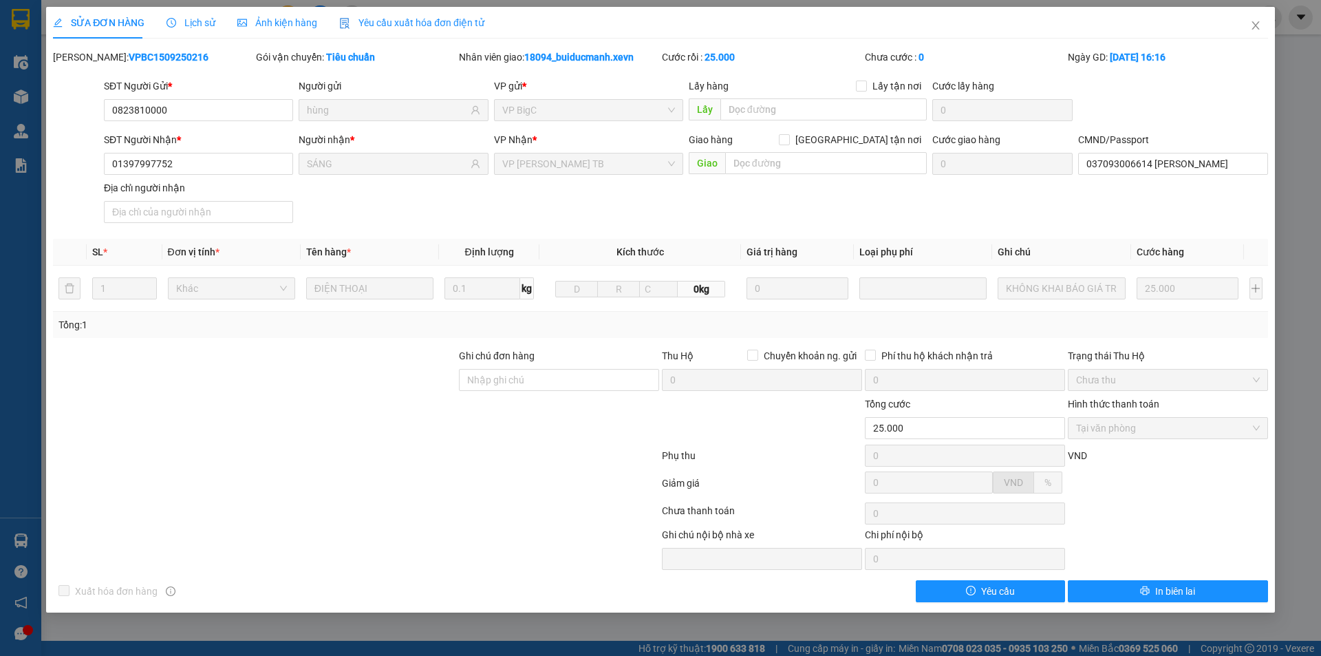
click at [1229, 97] on div "SĐT Người Gửi * 0823810000 0823810000 Người gửi hùng VP gửi * VP BigC Lấy hàng …" at bounding box center [685, 102] width 1169 height 48
click at [1248, 23] on span "Close" at bounding box center [1255, 26] width 39 height 39
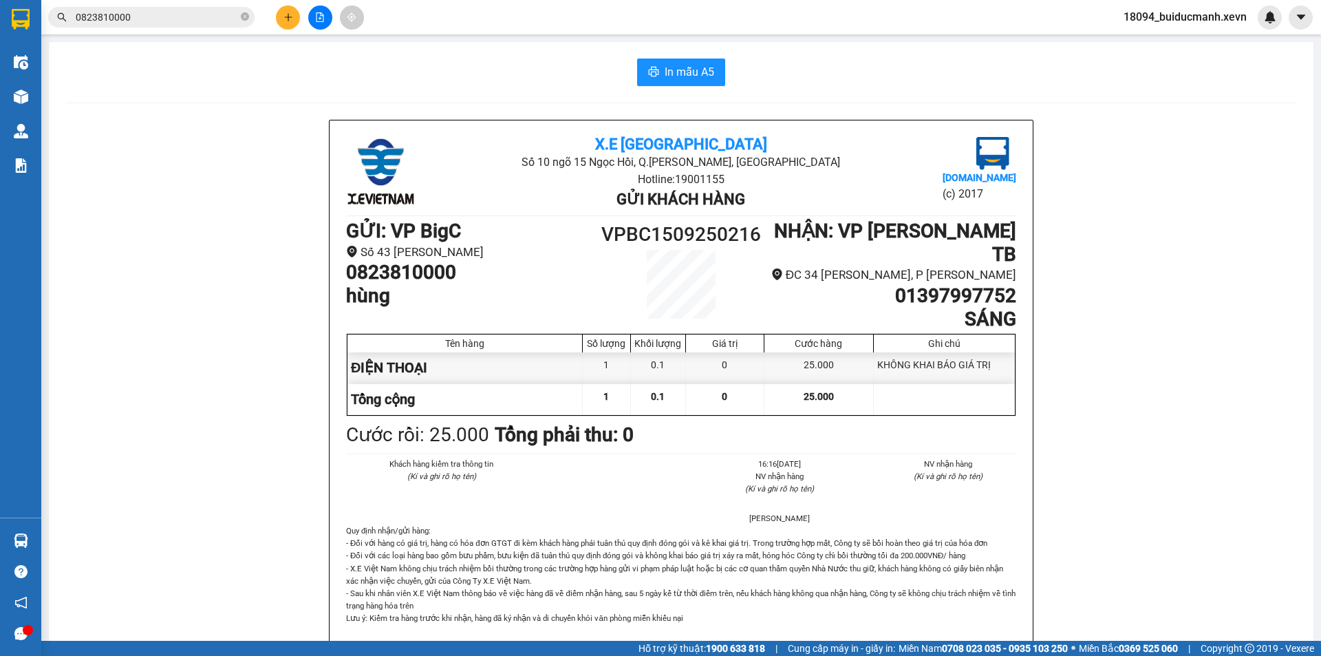
click at [302, 14] on div at bounding box center [319, 18] width 103 height 24
click at [295, 15] on button at bounding box center [288, 18] width 24 height 24
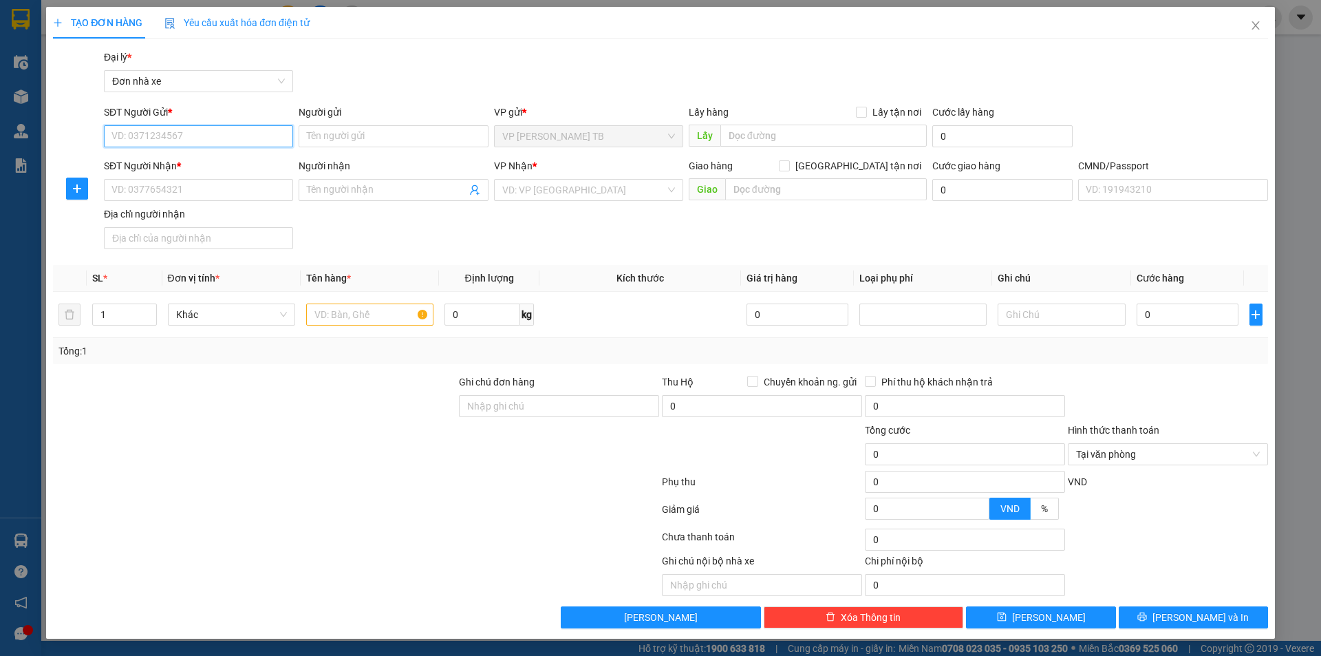
click at [219, 134] on input "SĐT Người Gửi *" at bounding box center [198, 136] width 189 height 22
drag, startPoint x: 198, startPoint y: 165, endPoint x: 411, endPoint y: 73, distance: 232.3
click at [202, 162] on div "0904513010 - TÙNG" at bounding box center [198, 163] width 173 height 15
type input "0904513010"
type input "TÙNG"
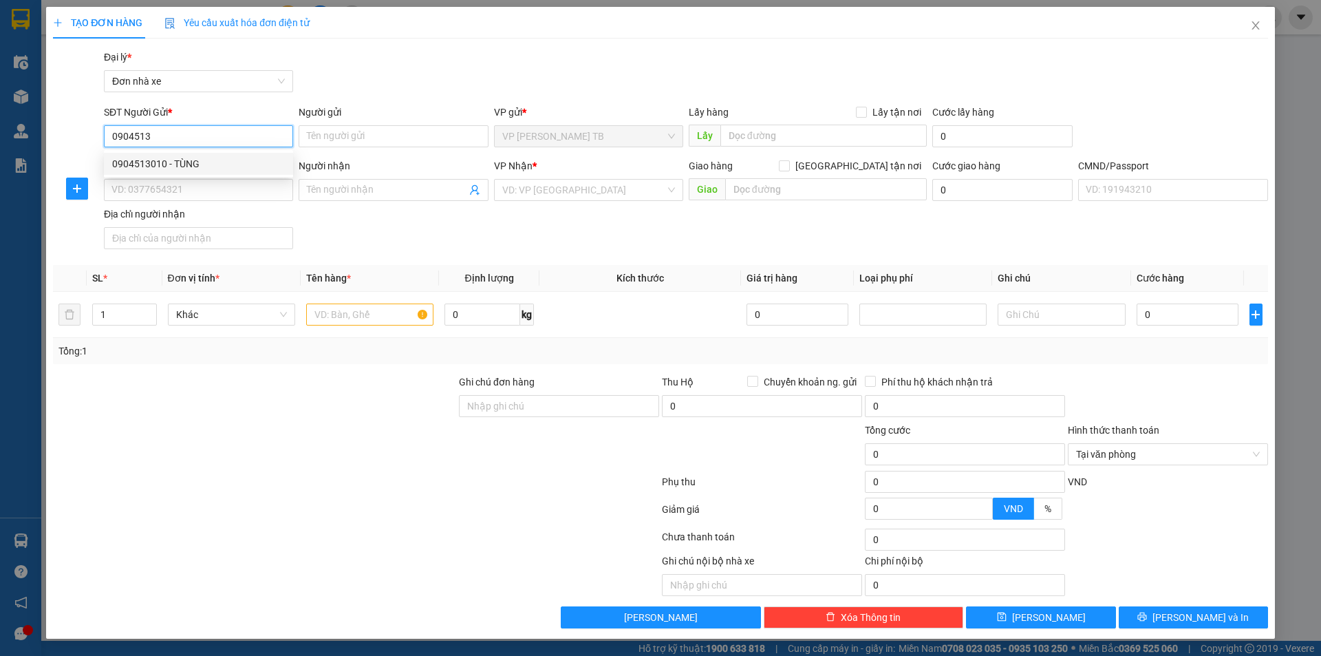
type input "0357132386"
type input "HÀ"
type input "0944090287 SHIP XANH"
type input "0904513010"
click at [411, 73] on div "Gói vận chuyển * Tiêu chuẩn Đại lý * Đơn nhà xe" at bounding box center [685, 74] width 1169 height 48
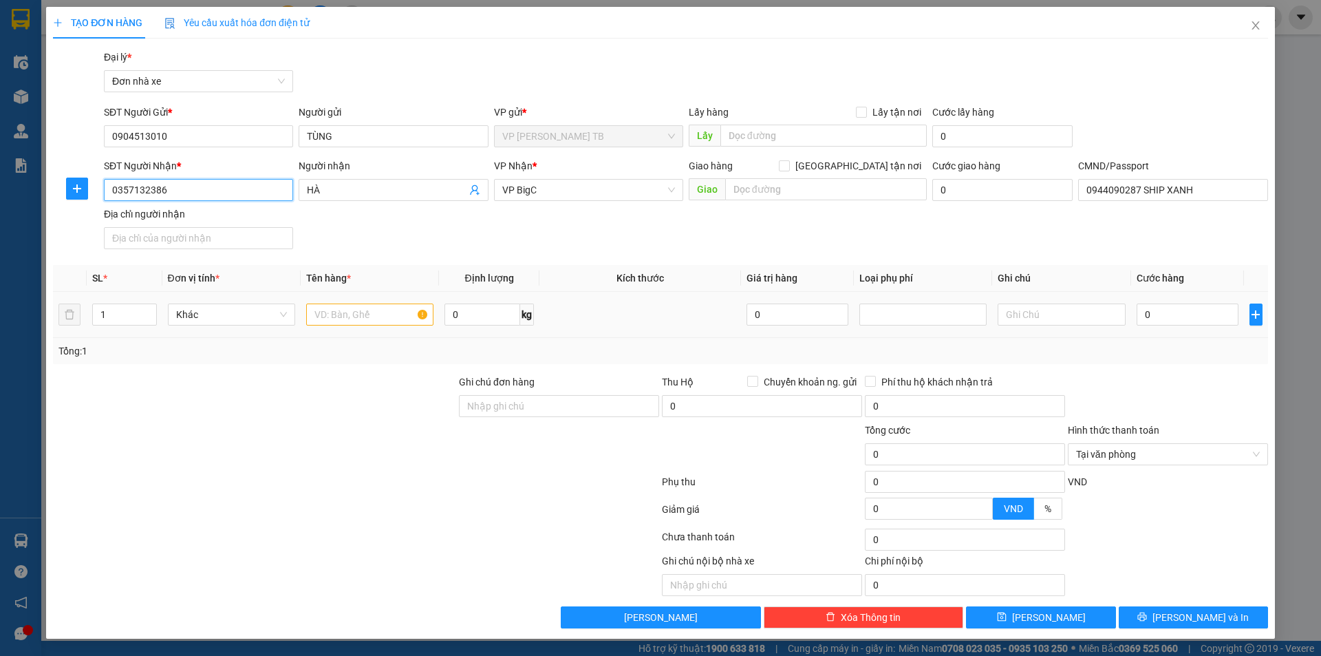
drag, startPoint x: 48, startPoint y: 191, endPoint x: 247, endPoint y: 296, distance: 225.3
click at [0, 238] on div "TẠO ĐƠN HÀNG Yêu cầu xuất hóa đơn điện tử Transit Pickup Surcharge Ids Transit …" at bounding box center [660, 328] width 1321 height 656
click at [420, 255] on div "Transit Pickup Surcharge Ids Transit Deliver Surcharge Ids Transit Deliver Surc…" at bounding box center [660, 339] width 1215 height 579
click at [371, 311] on input "text" at bounding box center [369, 314] width 127 height 22
type input "bàn phím"
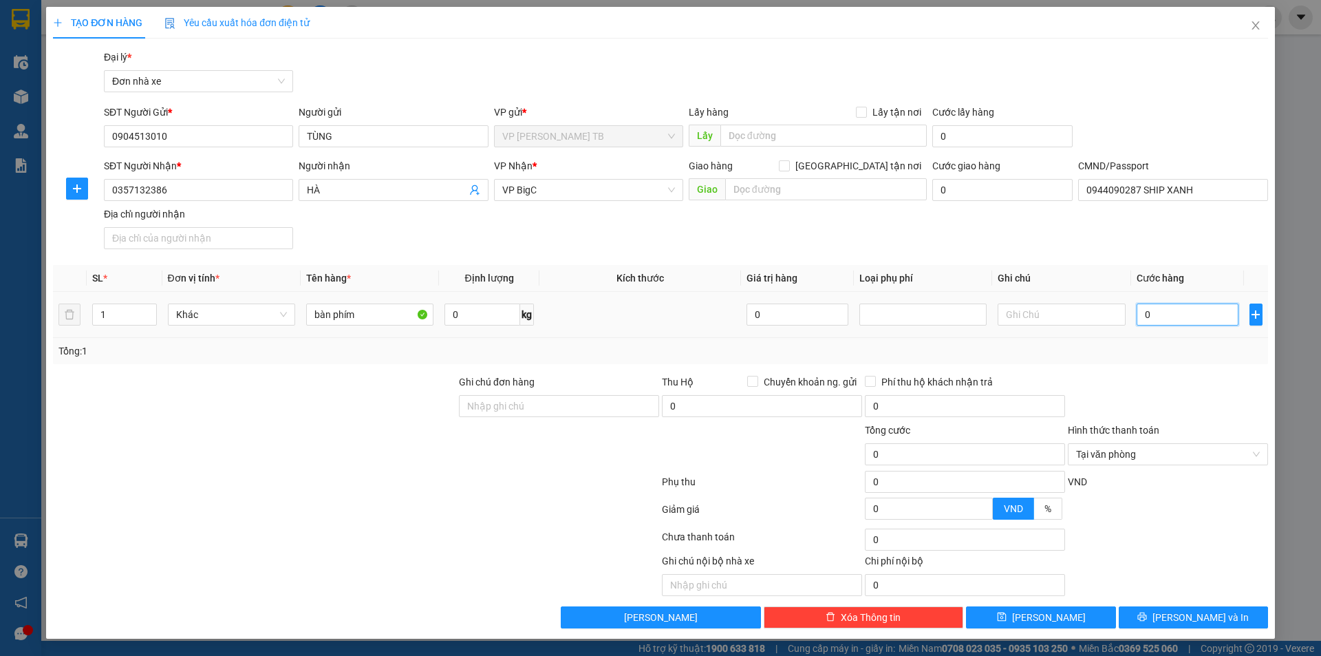
click at [1179, 316] on input "0" at bounding box center [1187, 314] width 102 height 22
type input "3"
type input "30"
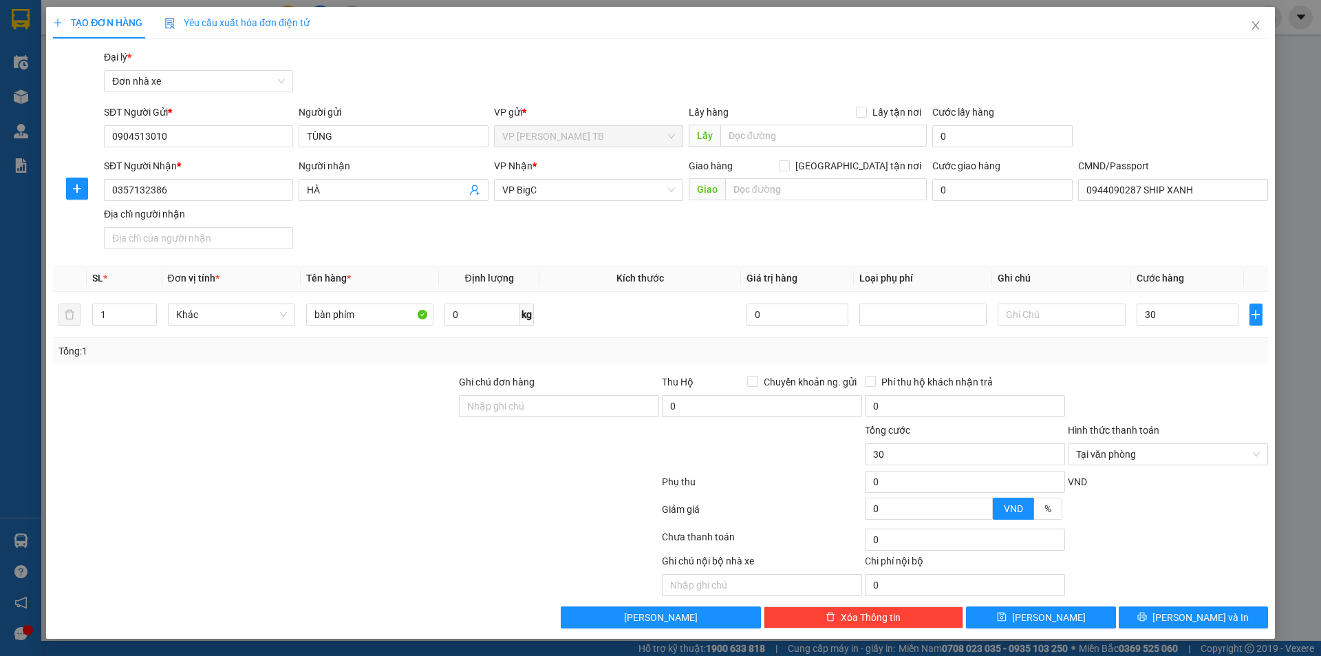
type input "30.000"
click at [1183, 349] on div "Tổng: 1" at bounding box center [660, 350] width 1204 height 15
click at [1213, 259] on div "Transit Pickup Surcharge Ids Transit Deliver Surcharge Ids Transit Deliver Surc…" at bounding box center [660, 339] width 1215 height 579
click at [1196, 378] on div at bounding box center [1167, 398] width 203 height 48
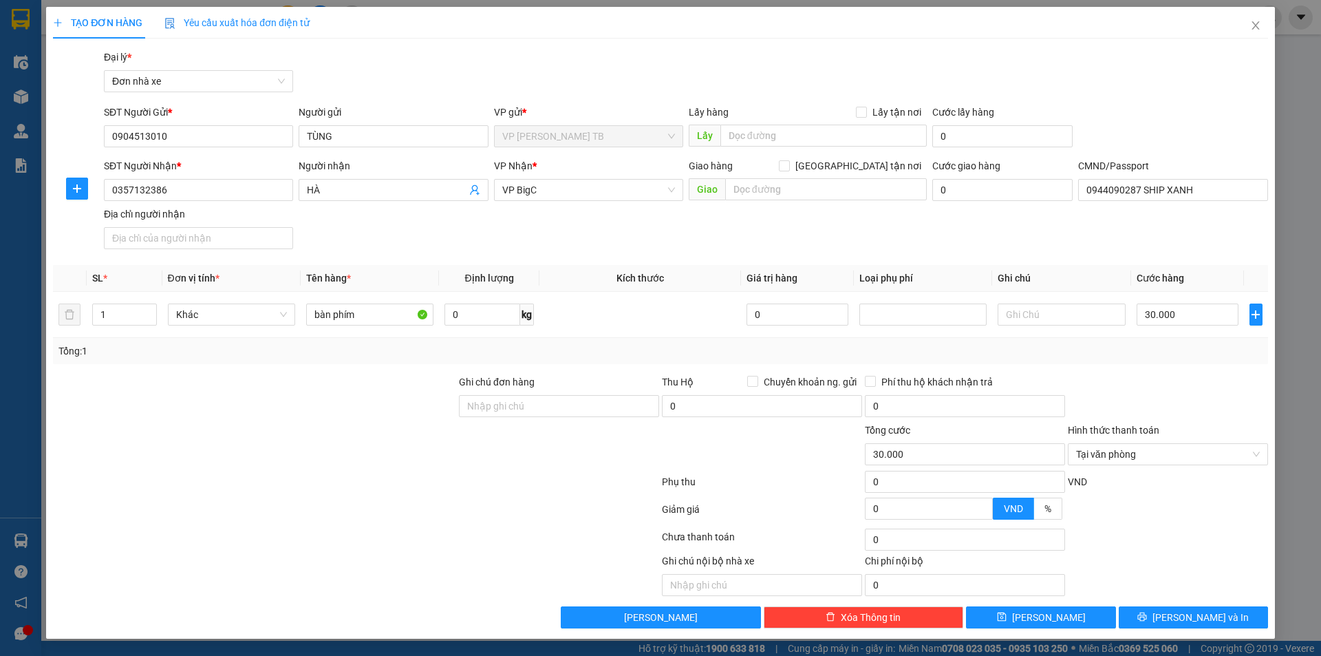
click at [1215, 259] on div "Transit Pickup Surcharge Ids Transit Deliver Surcharge Ids Transit Deliver Surc…" at bounding box center [660, 339] width 1215 height 579
type input "30.000"
click at [1241, 400] on div at bounding box center [1167, 398] width 203 height 48
click at [1240, 404] on div at bounding box center [1167, 398] width 203 height 48
click at [1214, 255] on div "Transit Pickup Surcharge Ids Transit Deliver Surcharge Ids Transit Deliver Surc…" at bounding box center [660, 339] width 1215 height 579
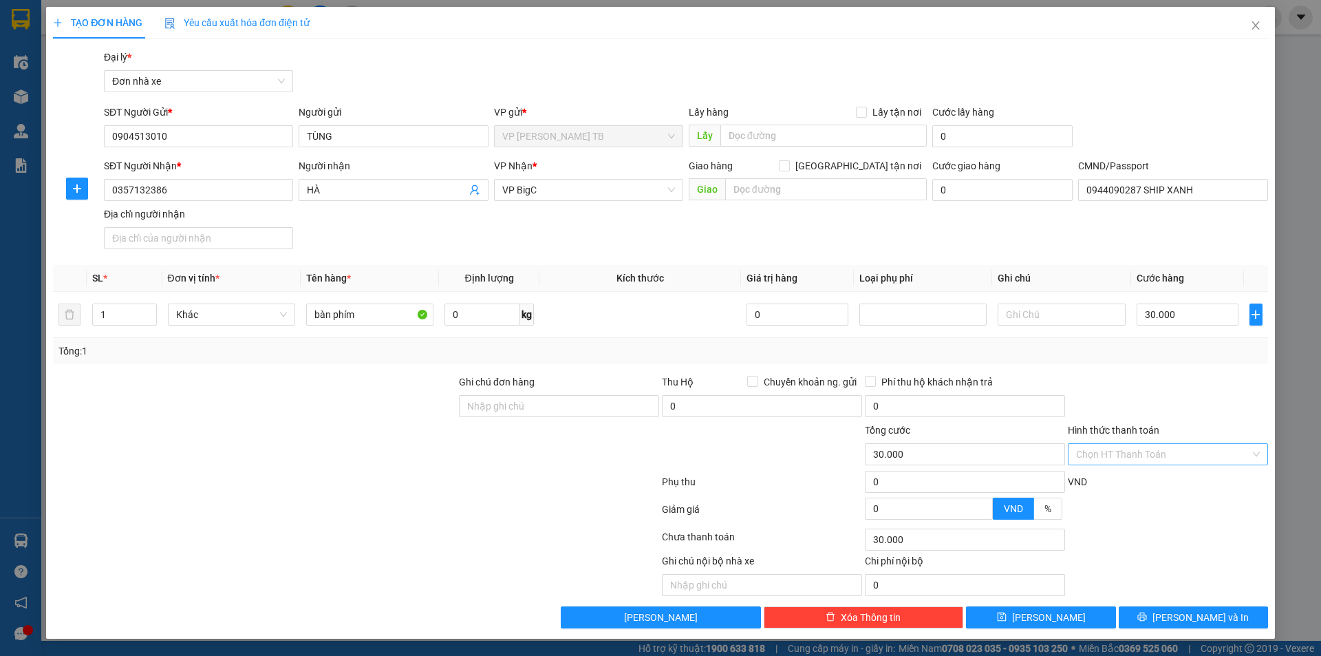
click at [1206, 367] on div "Transit Pickup Surcharge Ids Transit Deliver Surcharge Ids Transit Deliver Surc…" at bounding box center [660, 339] width 1215 height 579
click at [1229, 274] on th "Cước hàng" at bounding box center [1188, 278] width 114 height 27
click at [1208, 369] on div "Transit Pickup Surcharge Ids Transit Deliver Surcharge Ids Transit Deliver Surc…" at bounding box center [660, 339] width 1215 height 579
click at [1173, 221] on div "SĐT Người Nhận * 0357132386 Người nhận HÀ VP Nhận * VP BigC Giao hàng Giao tận …" at bounding box center [685, 206] width 1169 height 96
click at [1195, 398] on div at bounding box center [1167, 398] width 203 height 48
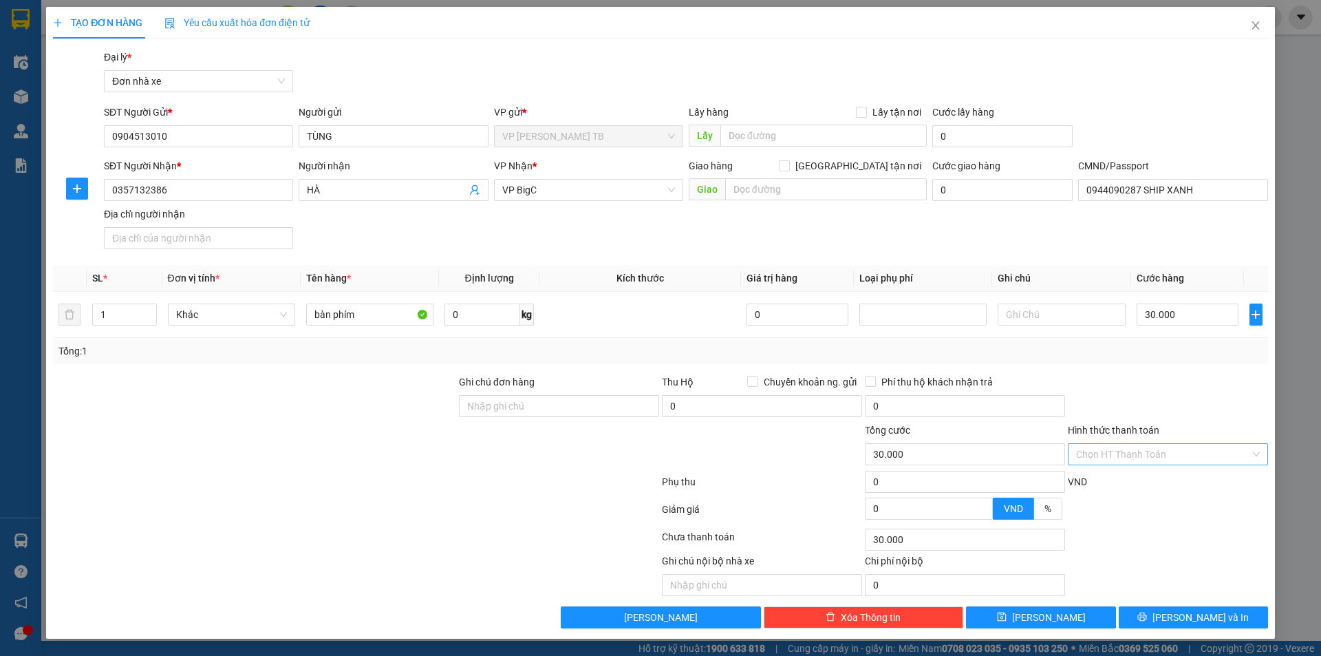
drag, startPoint x: 1175, startPoint y: 451, endPoint x: 1163, endPoint y: 464, distance: 18.5
click at [1174, 452] on input "Hình thức thanh toán" at bounding box center [1163, 454] width 174 height 21
click at [1119, 484] on div "Tại văn phòng" at bounding box center [1168, 481] width 184 height 15
click at [1173, 396] on div at bounding box center [1167, 398] width 203 height 48
click at [1176, 615] on button "[PERSON_NAME] và In" at bounding box center [1193, 617] width 149 height 22
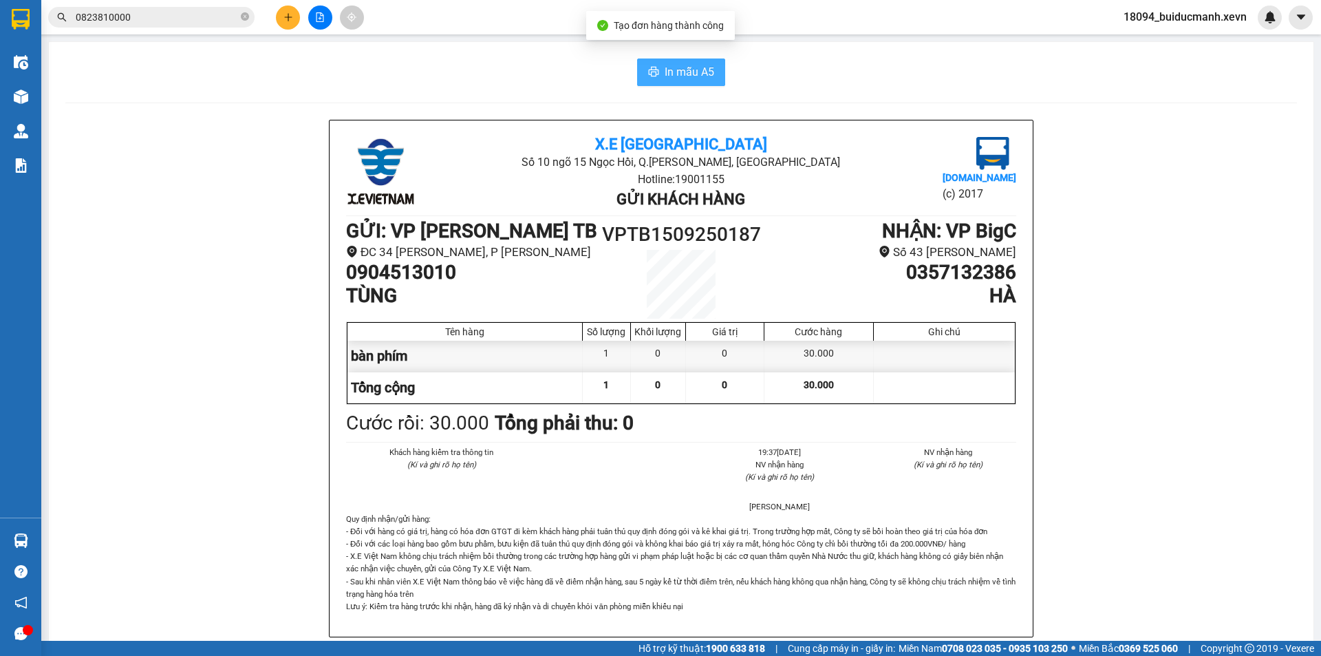
click at [677, 65] on span "In mẫu A5" at bounding box center [690, 71] width 50 height 17
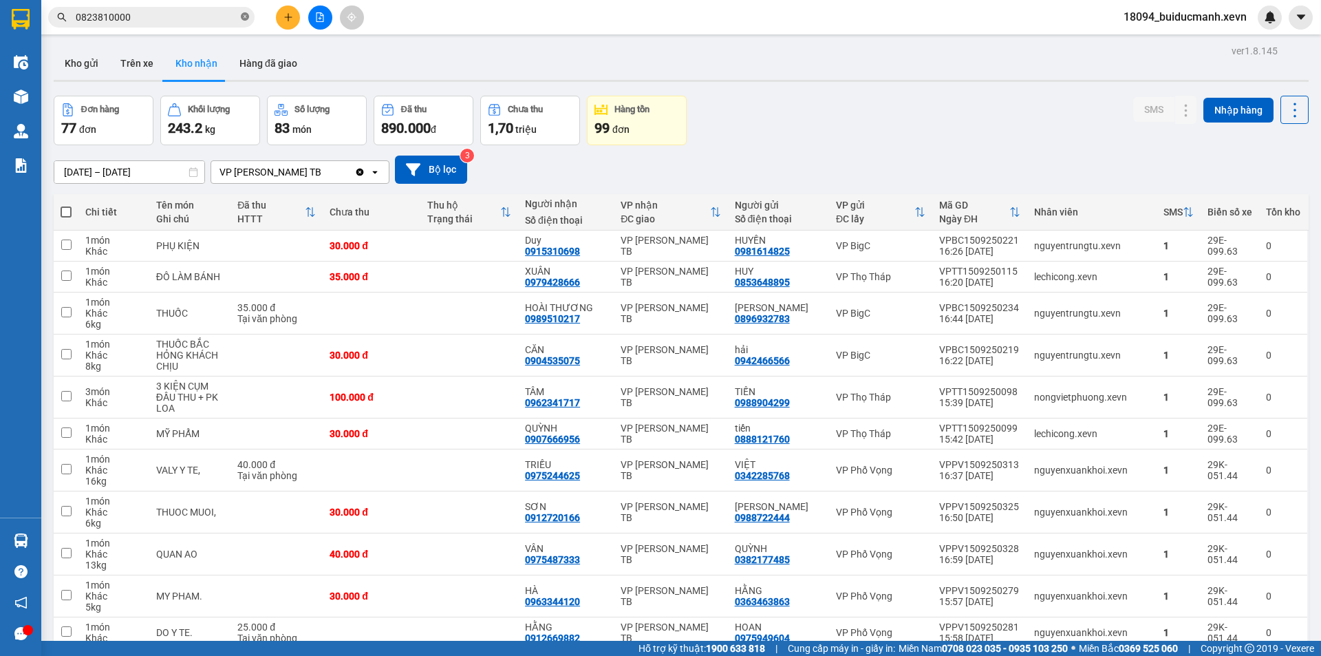
click at [244, 20] on icon "close-circle" at bounding box center [245, 16] width 8 height 8
click at [210, 17] on input "text" at bounding box center [157, 17] width 162 height 15
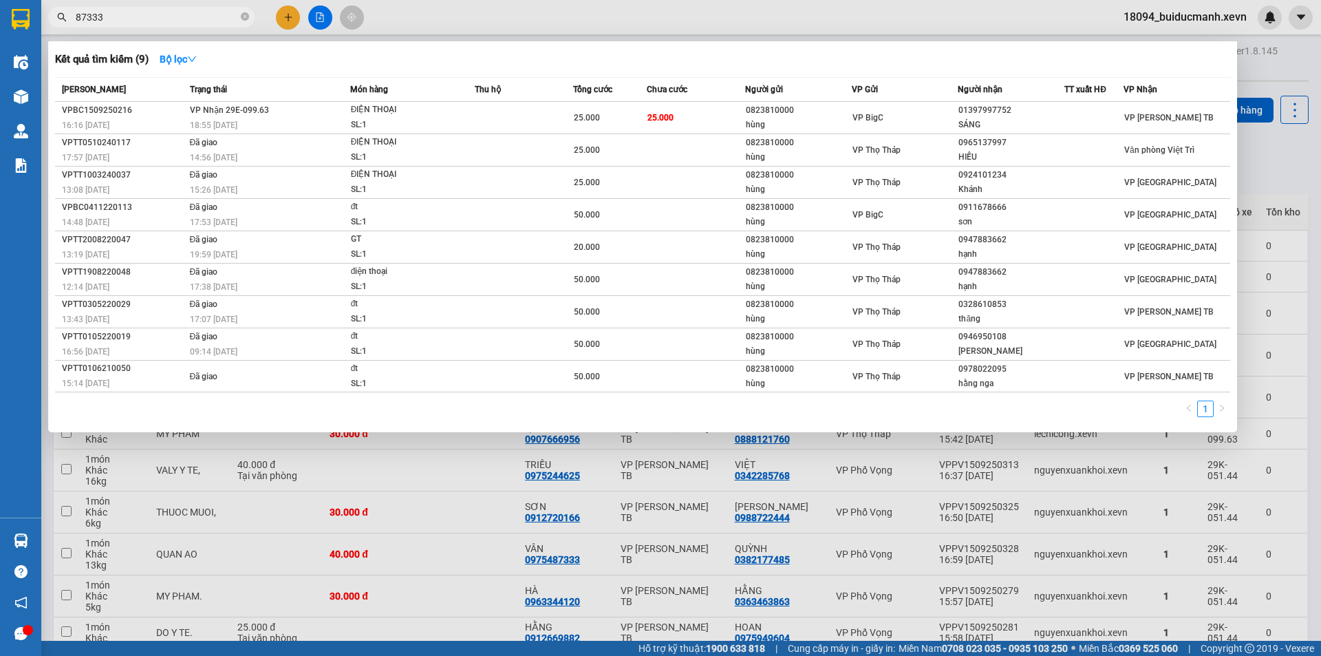
type input "87333"
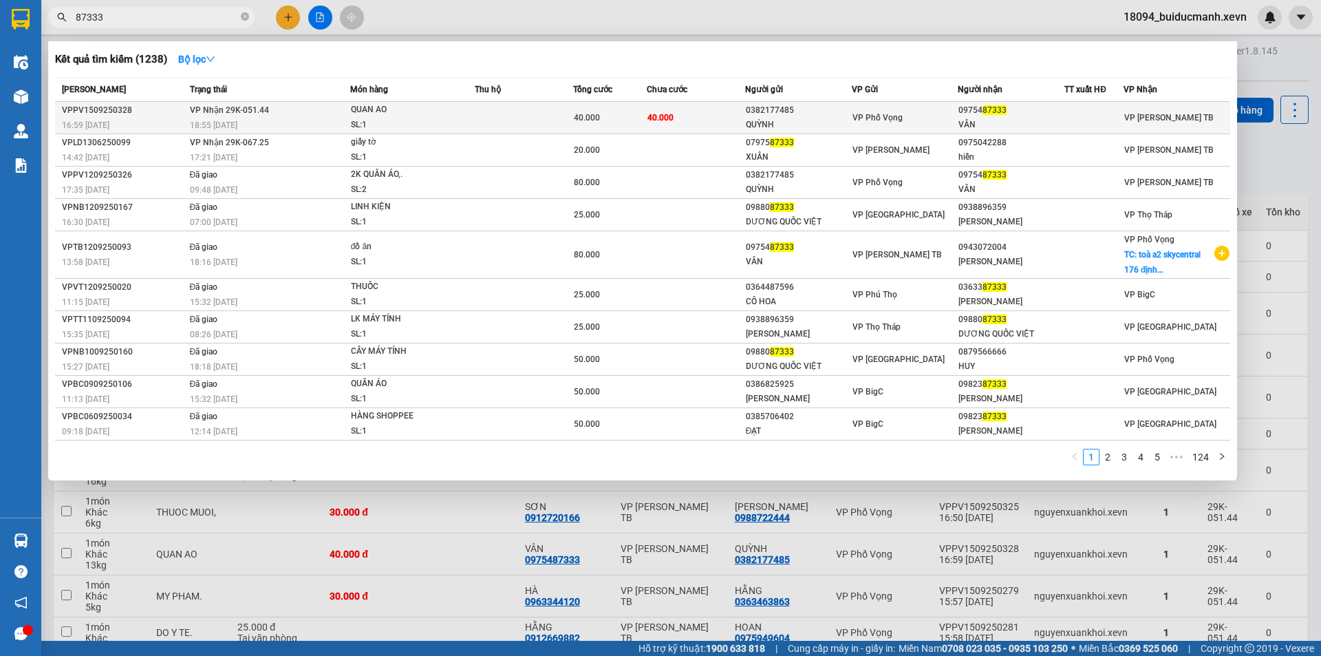
click at [737, 129] on td "40.000" at bounding box center [696, 118] width 98 height 32
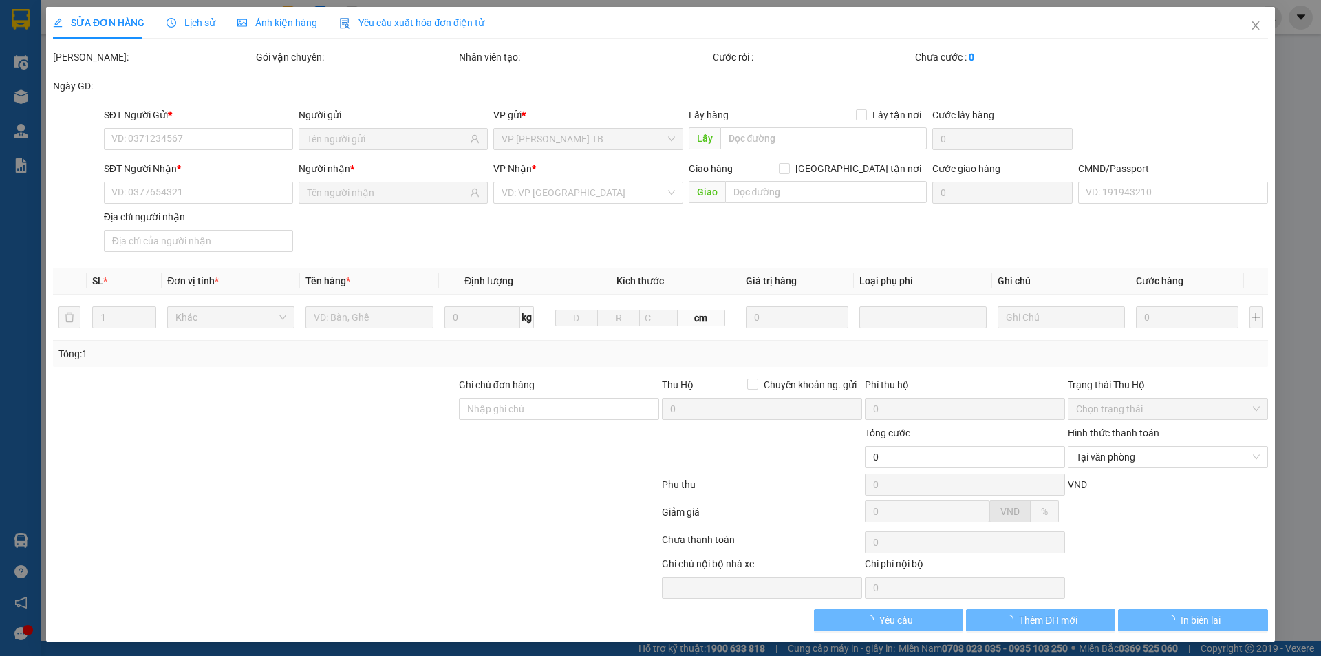
click at [737, 129] on input "text" at bounding box center [823, 138] width 206 height 22
type input "0382177485"
type input "QUỲNH"
type input "0975487333"
type input "VÂN"
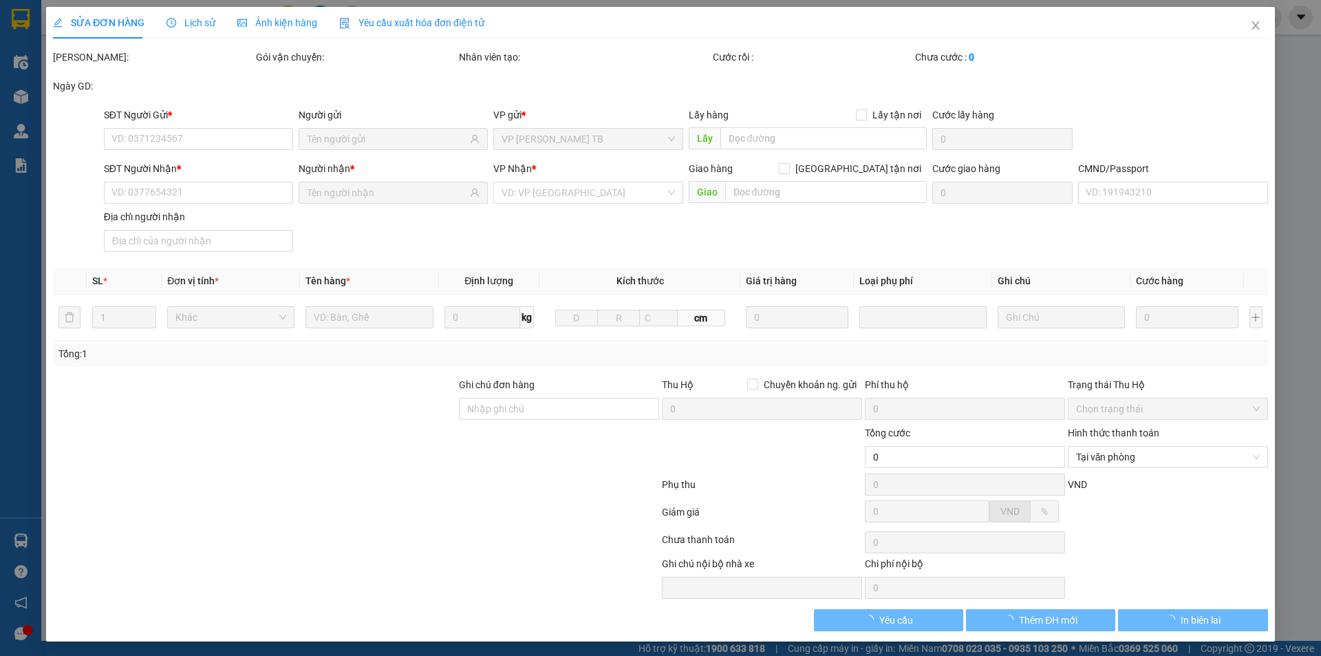
type input "VÂN"
type input "40.000"
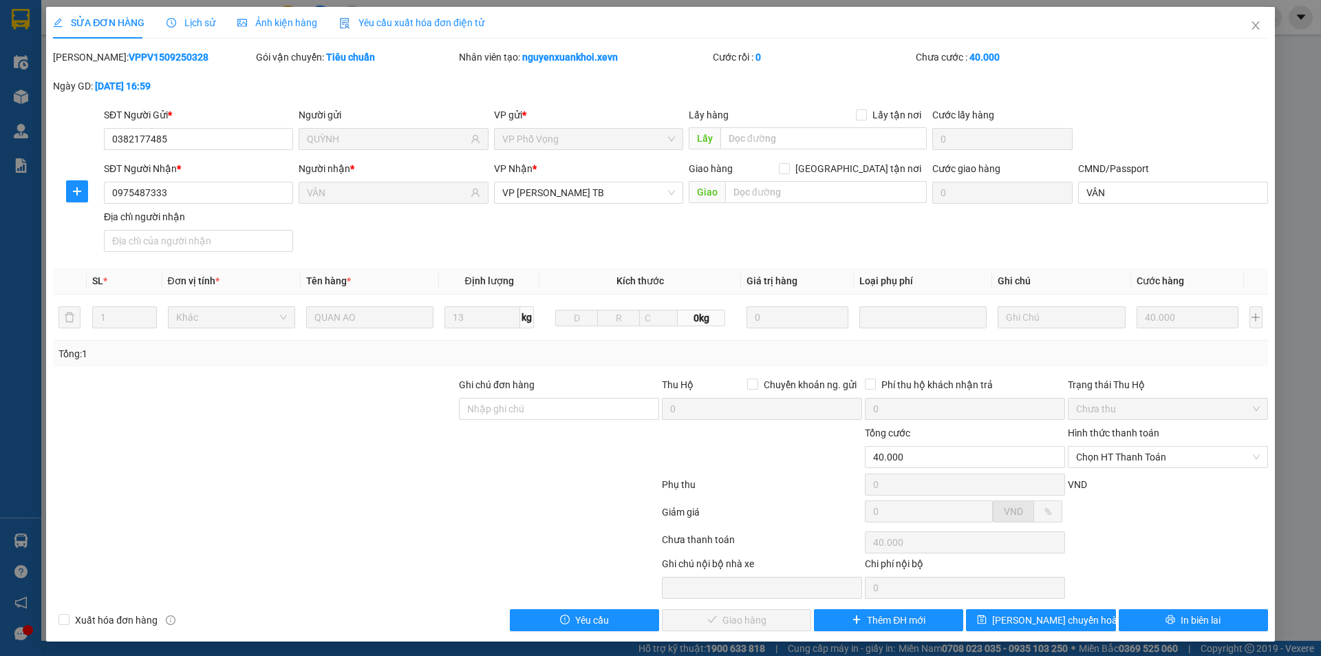
click at [1166, 125] on div "SĐT Người Gửi * 0382177485 Người gửi QUỲNH VP gửi * VP Phố Vọng Lấy hàng Lấy tậ…" at bounding box center [685, 131] width 1169 height 48
drag, startPoint x: 1147, startPoint y: 154, endPoint x: 995, endPoint y: 380, distance: 273.0
click at [1136, 167] on form "SĐT Người Gửi * 0382177485 Người gửi QUỲNH VP gửi * VP Phố Vọng Lấy hàng Lấy tậ…" at bounding box center [660, 182] width 1215 height 150
drag, startPoint x: 1105, startPoint y: 446, endPoint x: 1075, endPoint y: 469, distance: 37.7
click at [1101, 446] on span "Chọn HT Thanh Toán" at bounding box center [1168, 456] width 184 height 21
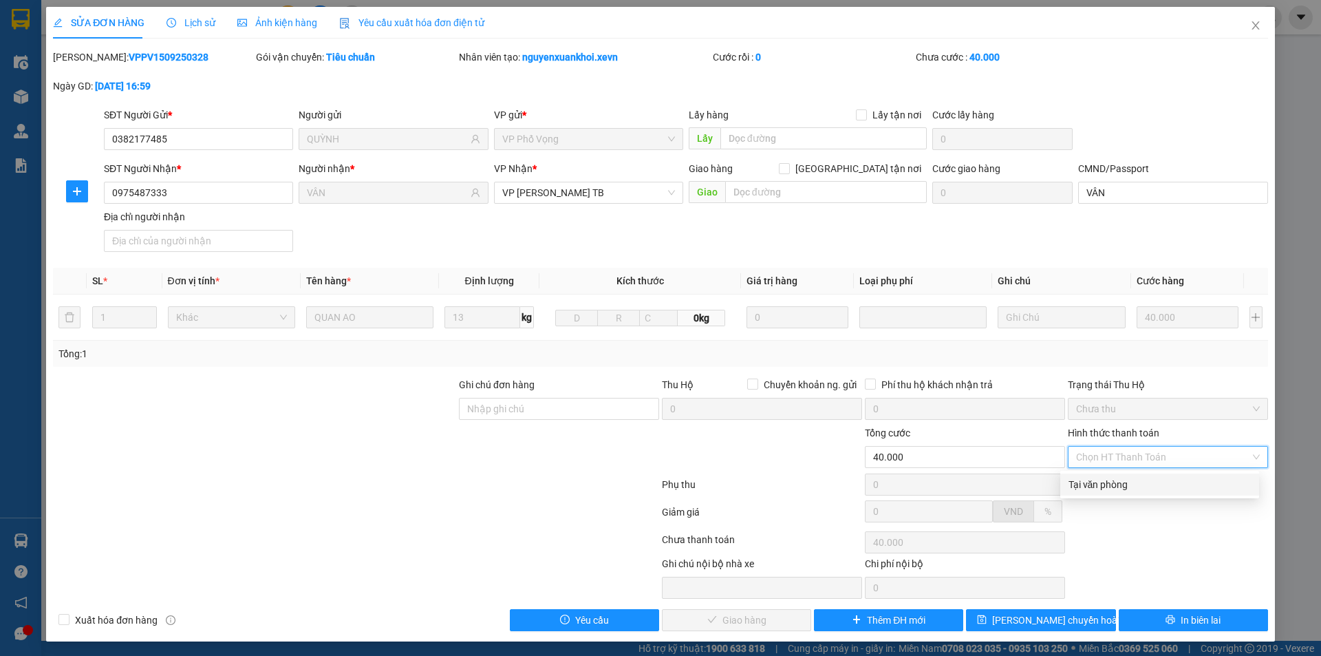
click at [1102, 488] on div "Tại văn phòng" at bounding box center [1159, 484] width 182 height 15
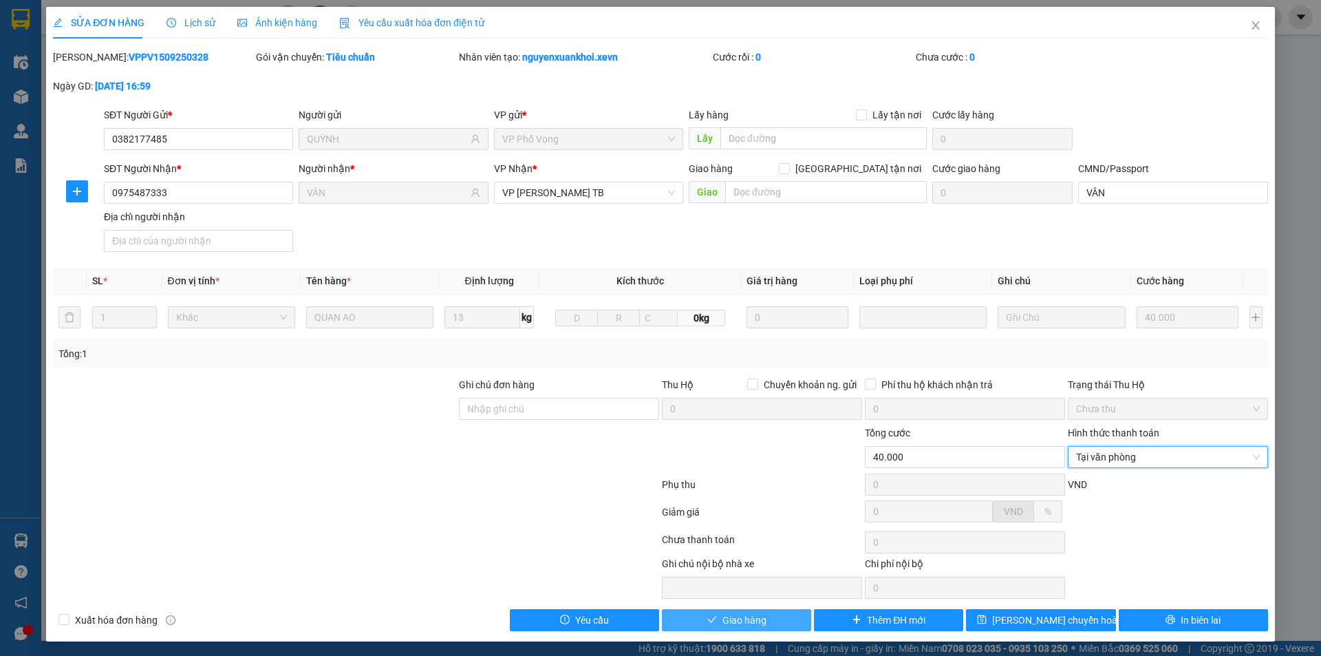
click at [777, 611] on button "Giao hàng" at bounding box center [736, 620] width 149 height 22
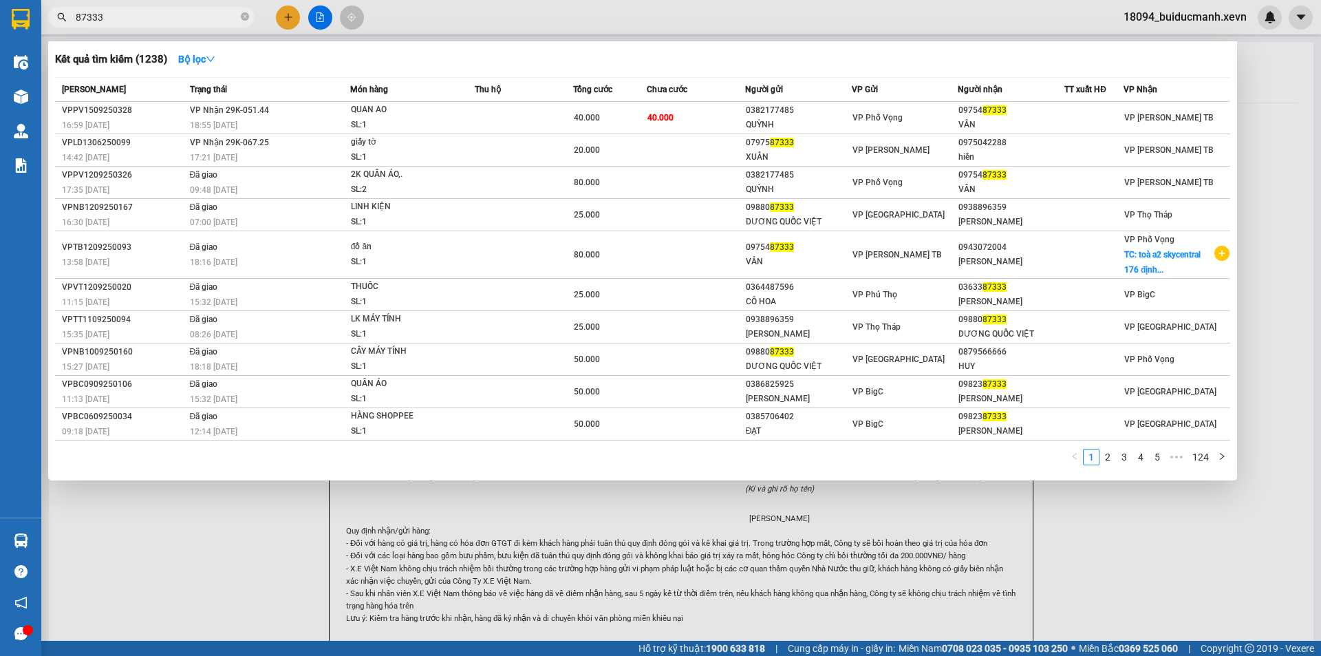
drag, startPoint x: 193, startPoint y: 8, endPoint x: 179, endPoint y: 6, distance: 14.6
click at [183, 6] on div "Kết quả tìm kiếm ( 1238 ) Bộ lọc Mã ĐH Trạng thái Món hàng Thu hộ Tổng cước Chư…" at bounding box center [134, 18] width 268 height 24
drag, startPoint x: 181, startPoint y: 12, endPoint x: 0, endPoint y: 17, distance: 181.0
click at [57, 15] on div "87333" at bounding box center [134, 17] width 268 height 21
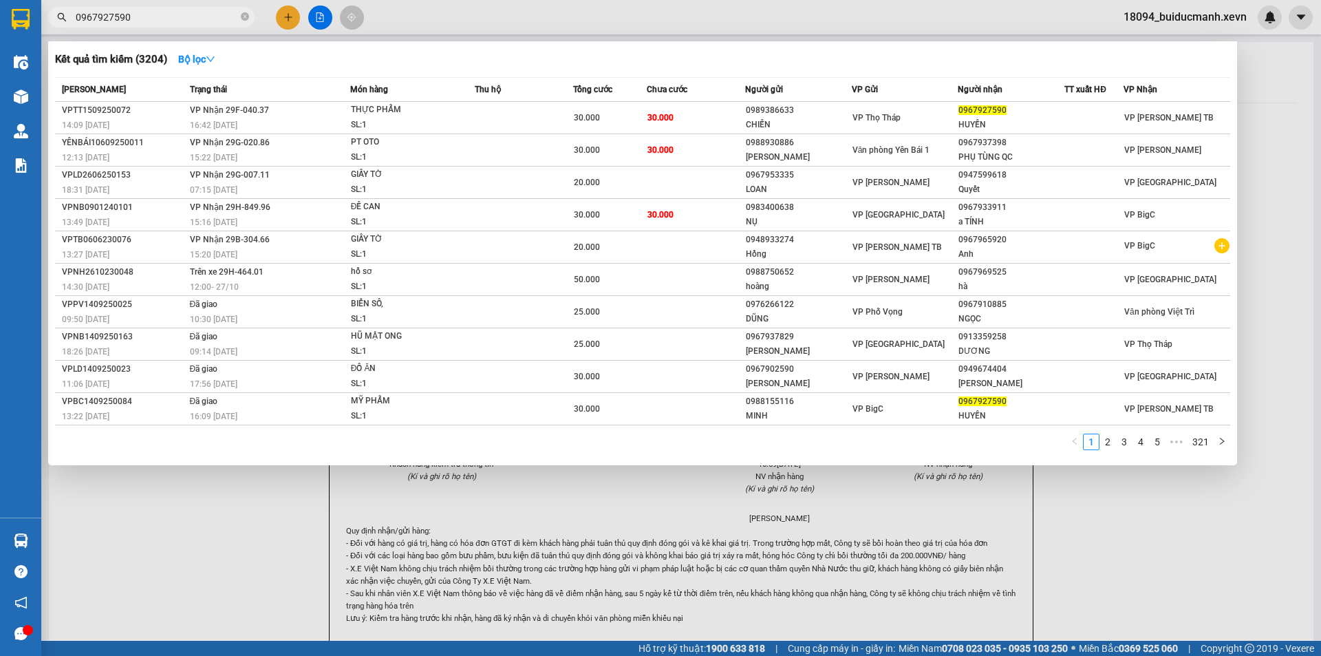
type input "0967927590"
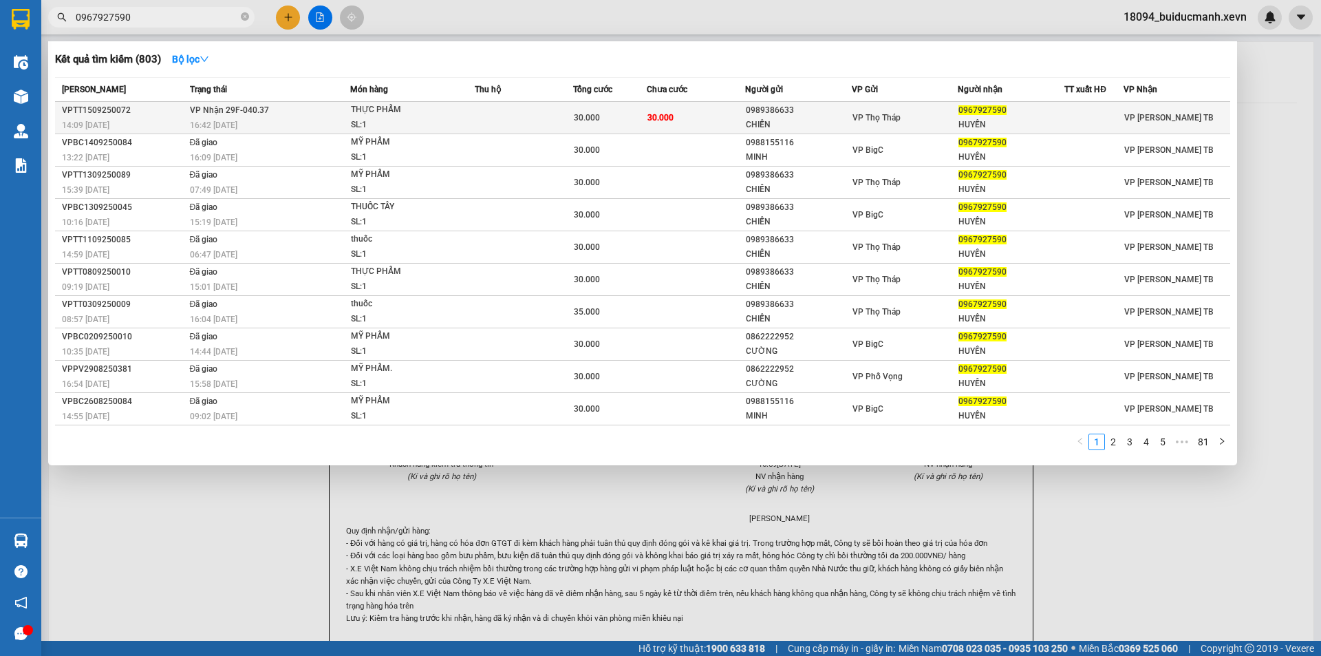
click at [812, 124] on div "CHIẾN" at bounding box center [798, 125] width 105 height 14
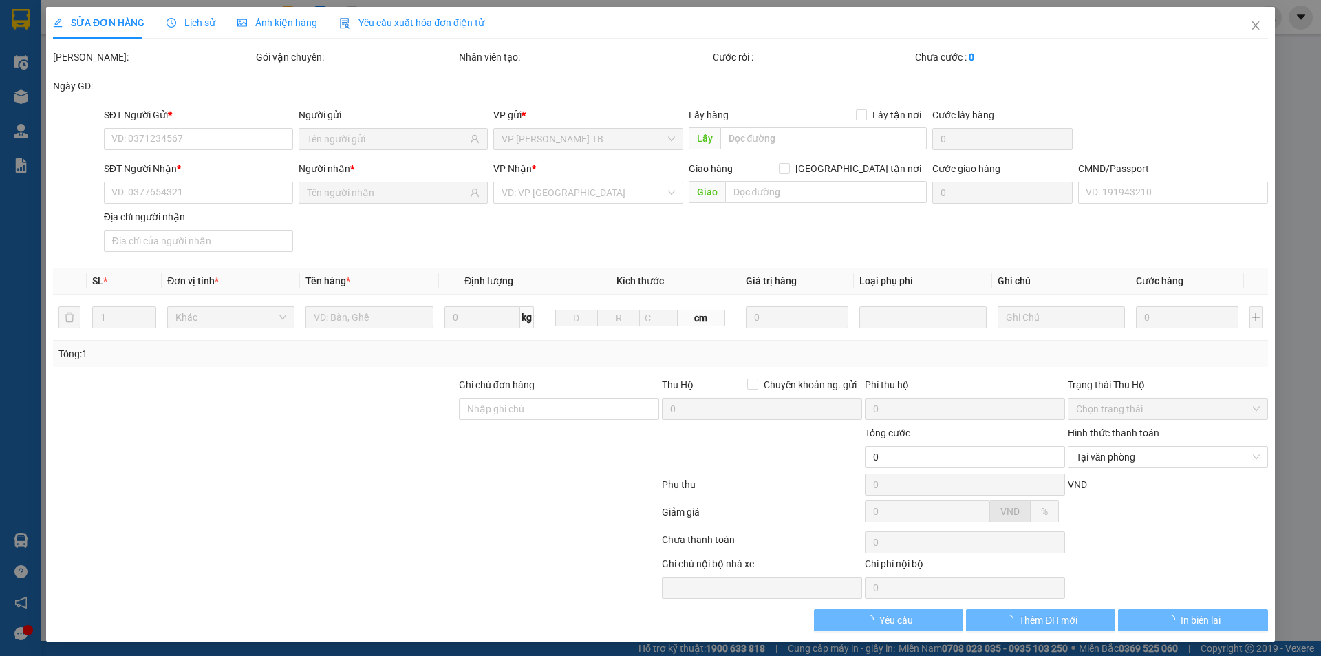
type input "0989386633"
type input "CHIẾN"
type input "0967927590"
type input "HUYỀN"
type input "[PERSON_NAME] 034190009652"
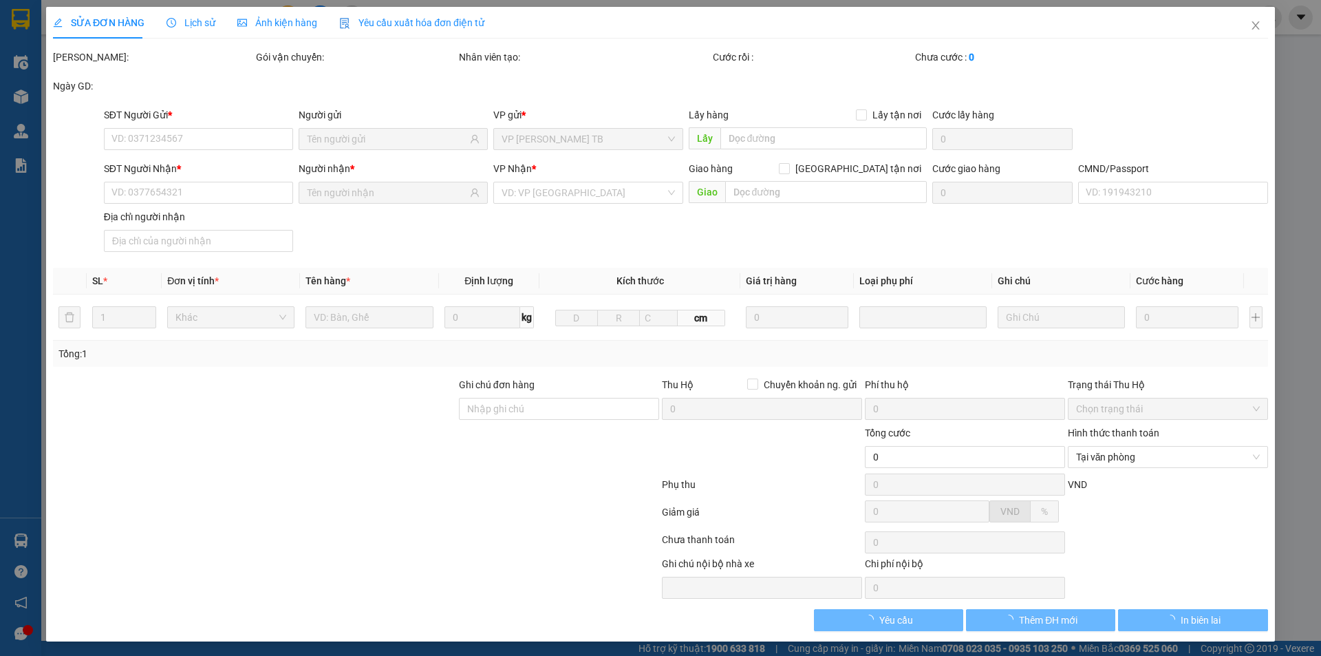
type input "30.000"
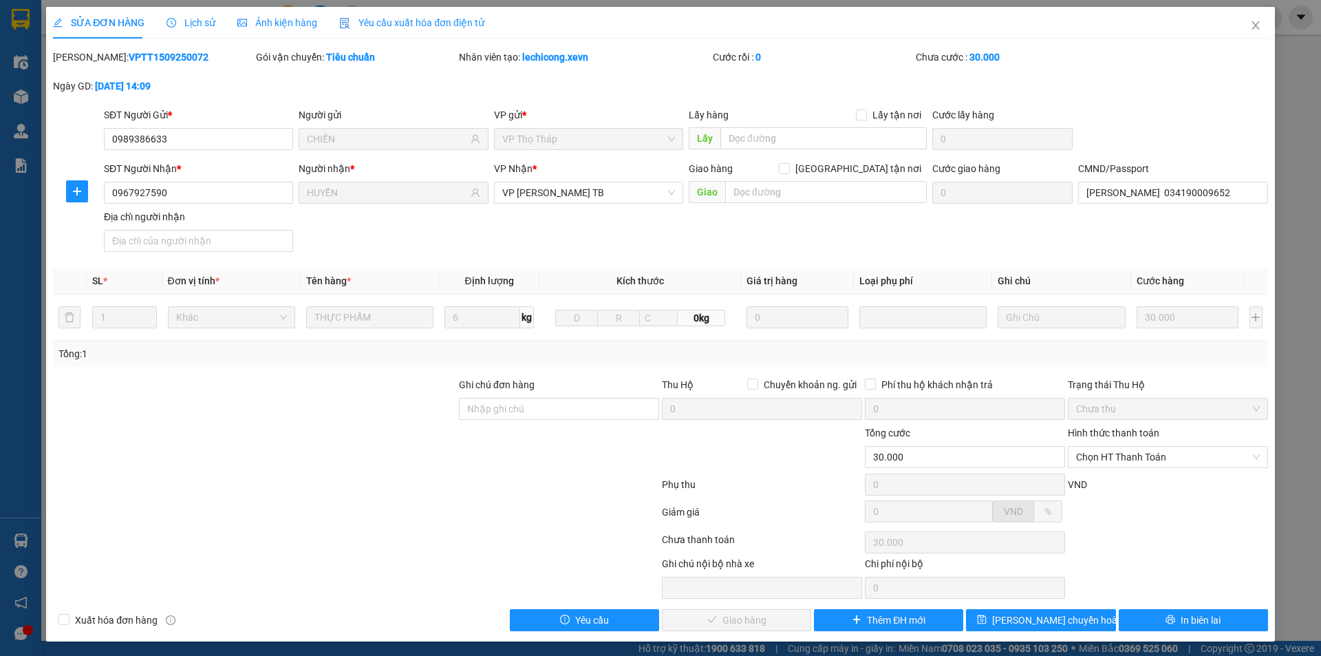
click at [1098, 112] on div "SĐT Người Gửi * 0989386633 Người gửi CHIẾN VP gửi * VP Thọ Tháp Lấy hàng Lấy tậ…" at bounding box center [685, 131] width 1169 height 48
click at [1115, 460] on span "Chọn HT Thanh Toán" at bounding box center [1168, 456] width 184 height 21
click at [1119, 487] on div "Tại văn phòng" at bounding box center [1159, 484] width 182 height 15
type input "0"
click at [739, 609] on button "Giao hàng" at bounding box center [736, 620] width 149 height 22
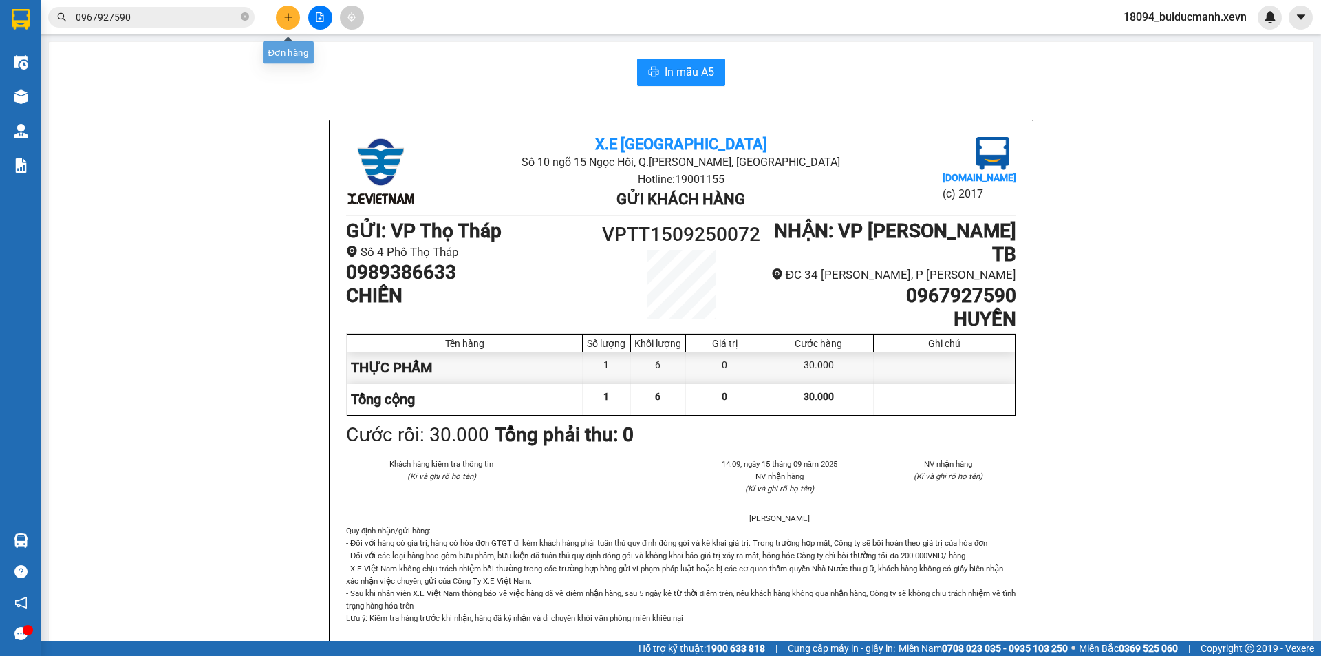
click at [287, 17] on icon "plus" at bounding box center [288, 17] width 8 height 1
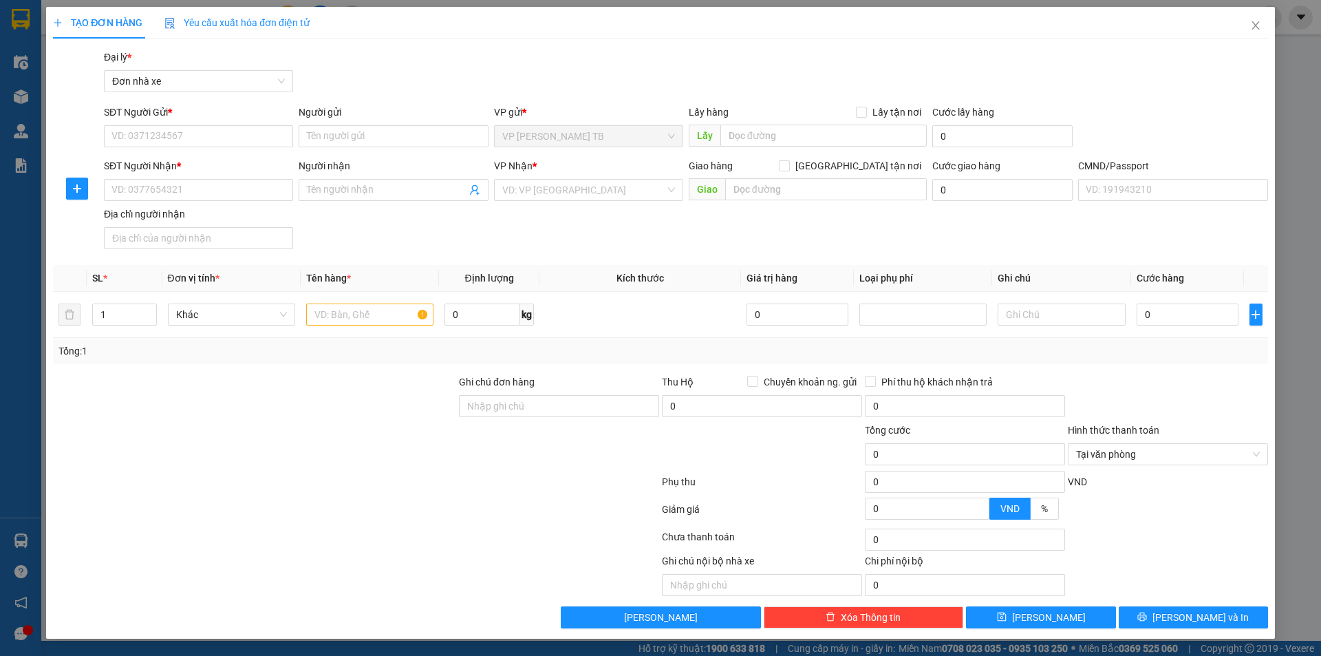
click at [177, 154] on form "SĐT Người Gửi * VD: 0371234567 Người gửi Tên người gửi VP gửi * VP [PERSON_NAME…" at bounding box center [660, 180] width 1215 height 150
click at [183, 145] on input "SĐT Người Gửi *" at bounding box center [198, 136] width 189 height 22
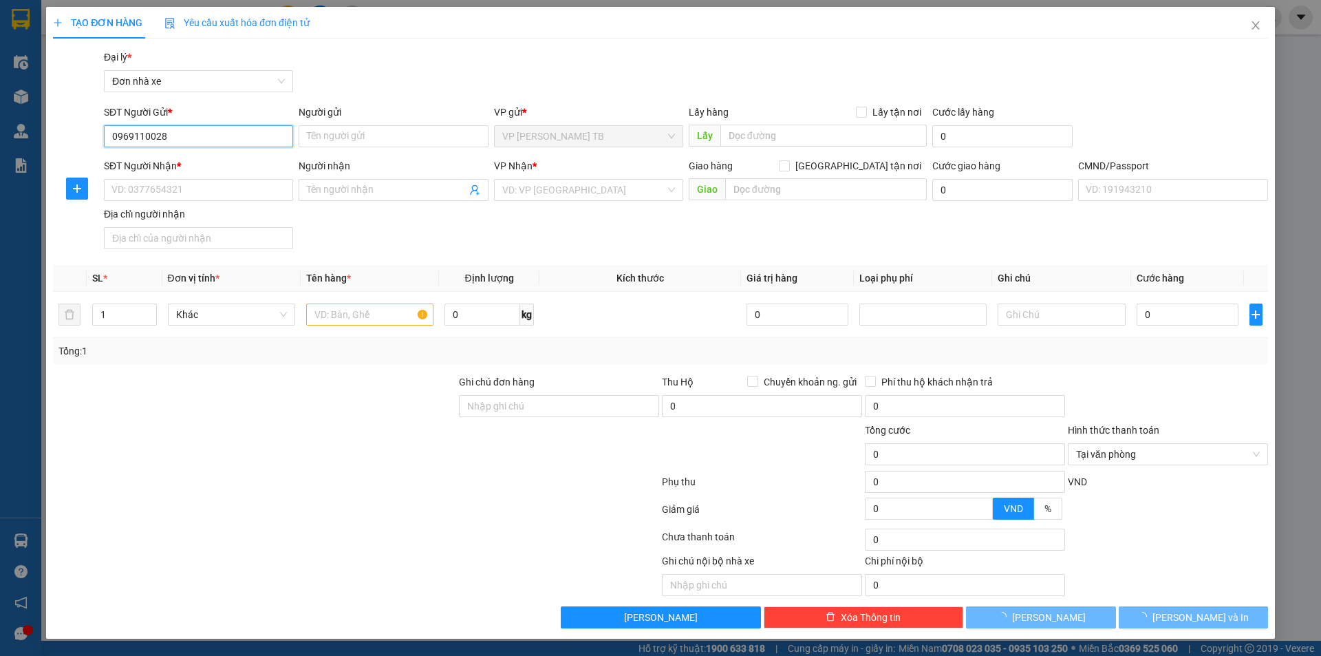
type input "0969110028"
click at [215, 151] on div "SĐT Người Gửi * 0969110028 0969110028" at bounding box center [198, 129] width 189 height 48
click at [219, 139] on input "0969110028" at bounding box center [198, 136] width 189 height 22
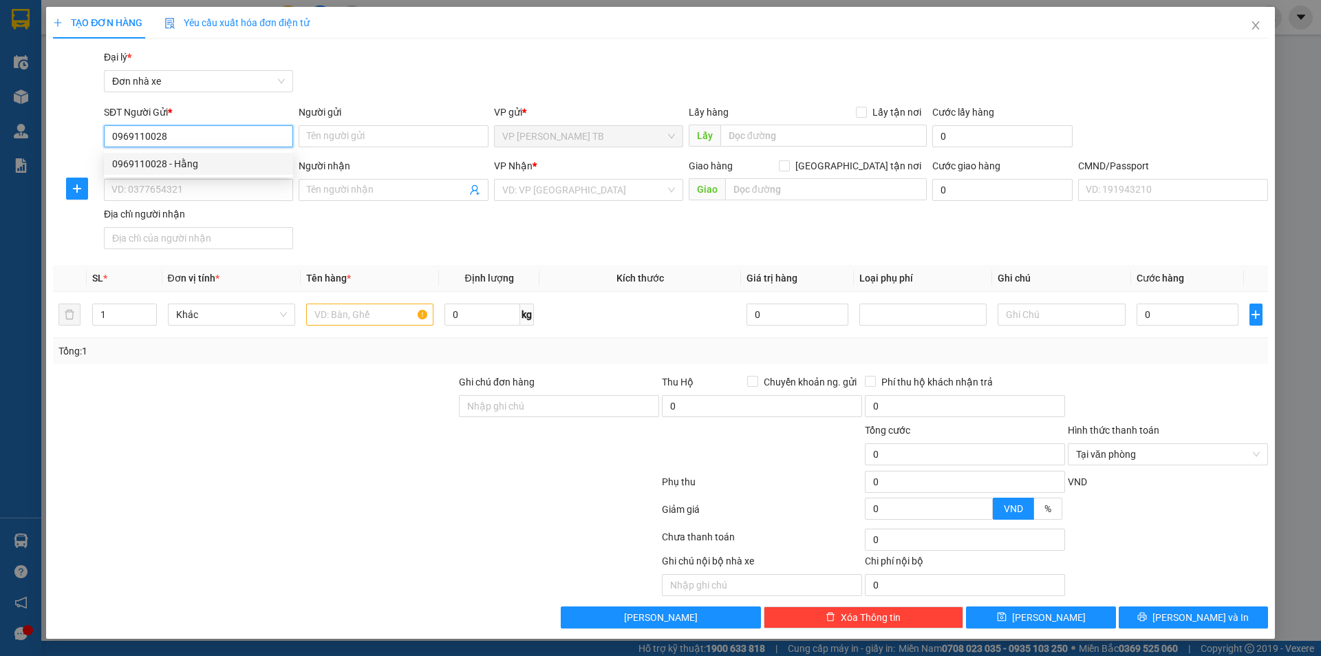
click at [211, 164] on div "0969110028 - Hằng" at bounding box center [198, 163] width 173 height 15
type input "Hằng"
type input "0968601953"
type input "em [GEOGRAPHIC_DATA]"
type input "CƯỜNG"
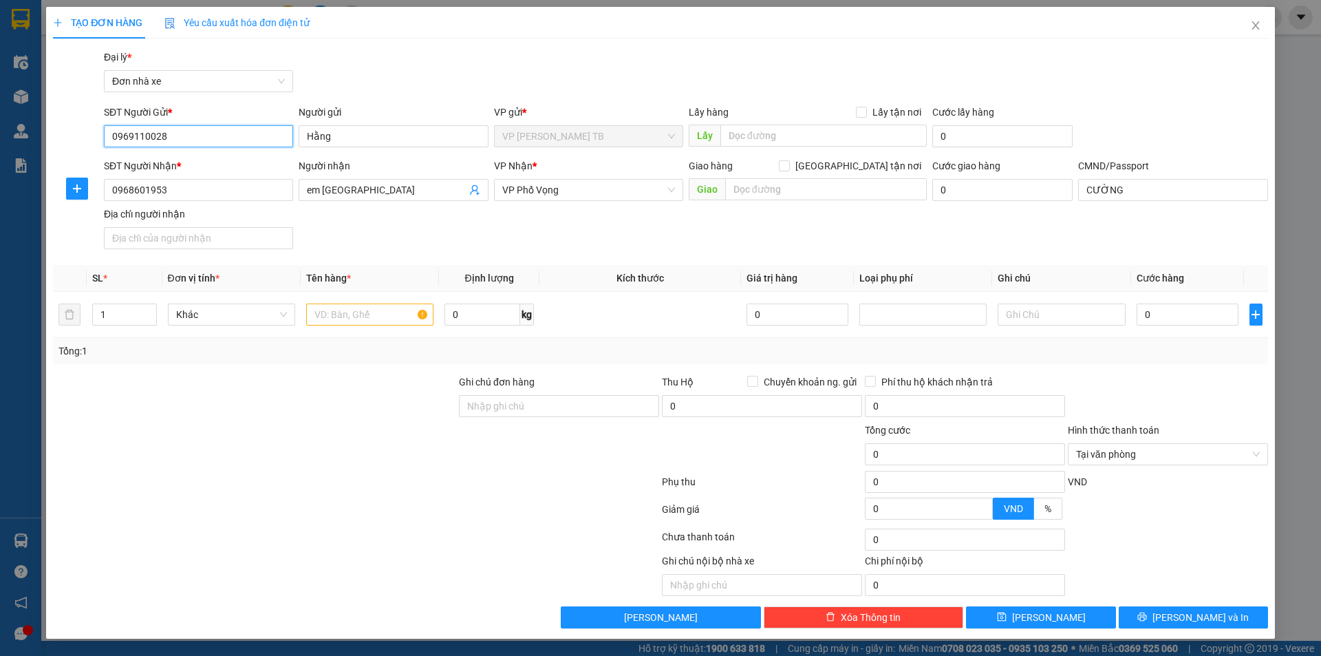
drag, startPoint x: 201, startPoint y: 138, endPoint x: 0, endPoint y: 136, distance: 200.9
click at [0, 136] on div "TẠO ĐƠN HÀNG Yêu cầu xuất hóa đơn điện tử Transit Pickup Surcharge Ids Transit …" at bounding box center [660, 328] width 1321 height 656
click at [530, 90] on div "Gói vận chuyển * Tiêu chuẩn Đại lý * Đơn nhà xe" at bounding box center [685, 74] width 1169 height 48
drag, startPoint x: 242, startPoint y: 195, endPoint x: 0, endPoint y: 195, distance: 242.1
click at [0, 195] on div "TẠO ĐƠN HÀNG Yêu cầu xuất hóa đơn điện tử Transit Pickup Surcharge Ids Transit …" at bounding box center [660, 328] width 1321 height 656
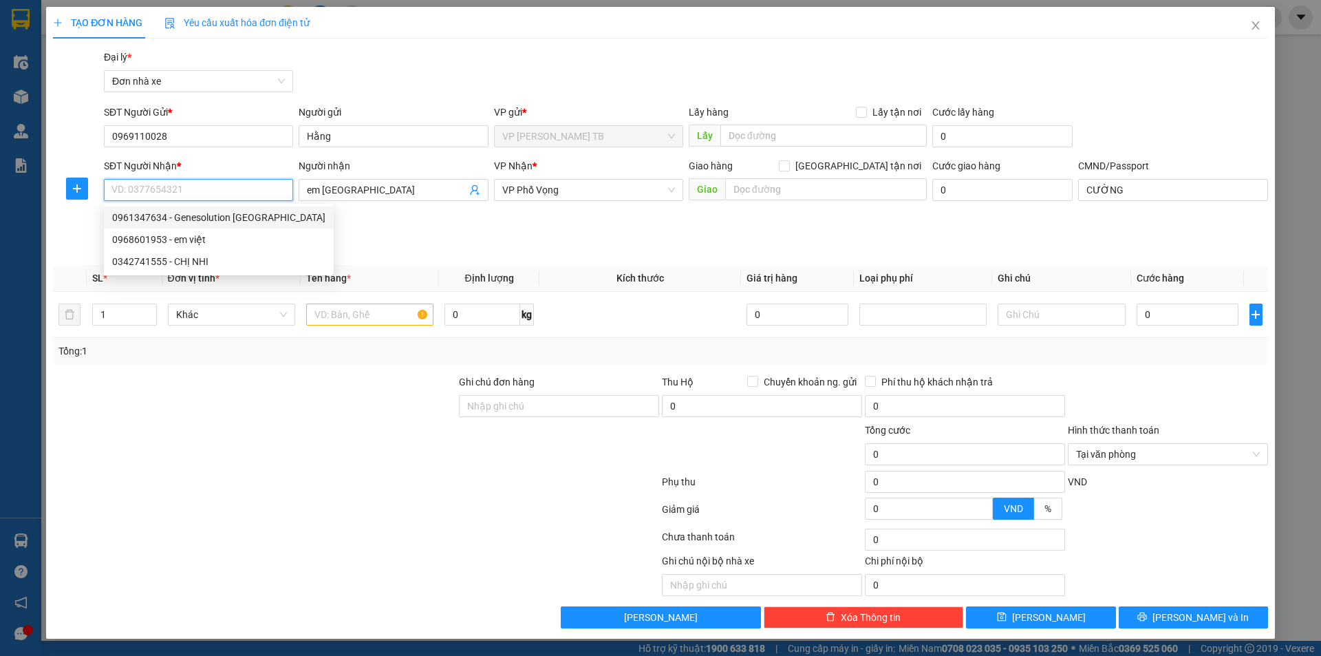
click at [240, 219] on div "0961347634 - Genesolution [GEOGRAPHIC_DATA]" at bounding box center [218, 217] width 213 height 15
type input "0961347634"
type input "Genesolution [GEOGRAPHIC_DATA]"
type input "1"
type input "0961347634"
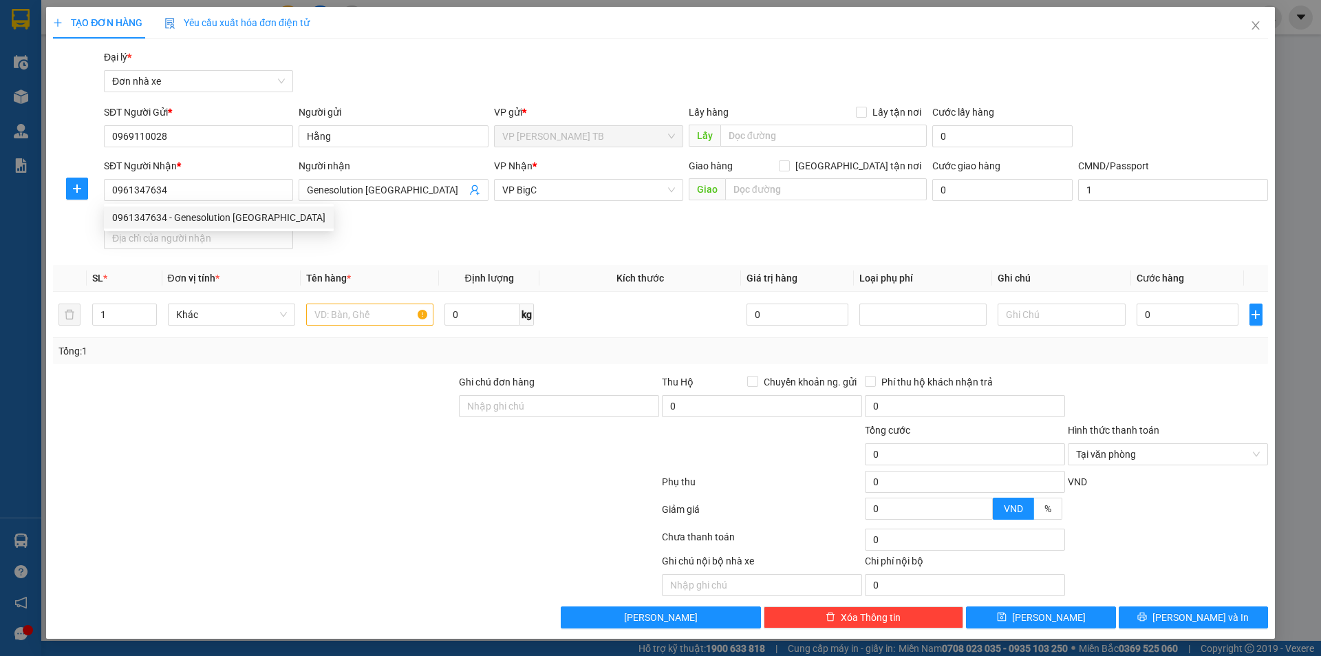
click at [418, 219] on div "SĐT Người Nhận * 0961347634 Người nhận Genesolution Ha Nội VP Nhận * VP BigC Gi…" at bounding box center [685, 206] width 1169 height 96
click at [355, 312] on input "text" at bounding box center [369, 314] width 127 height 22
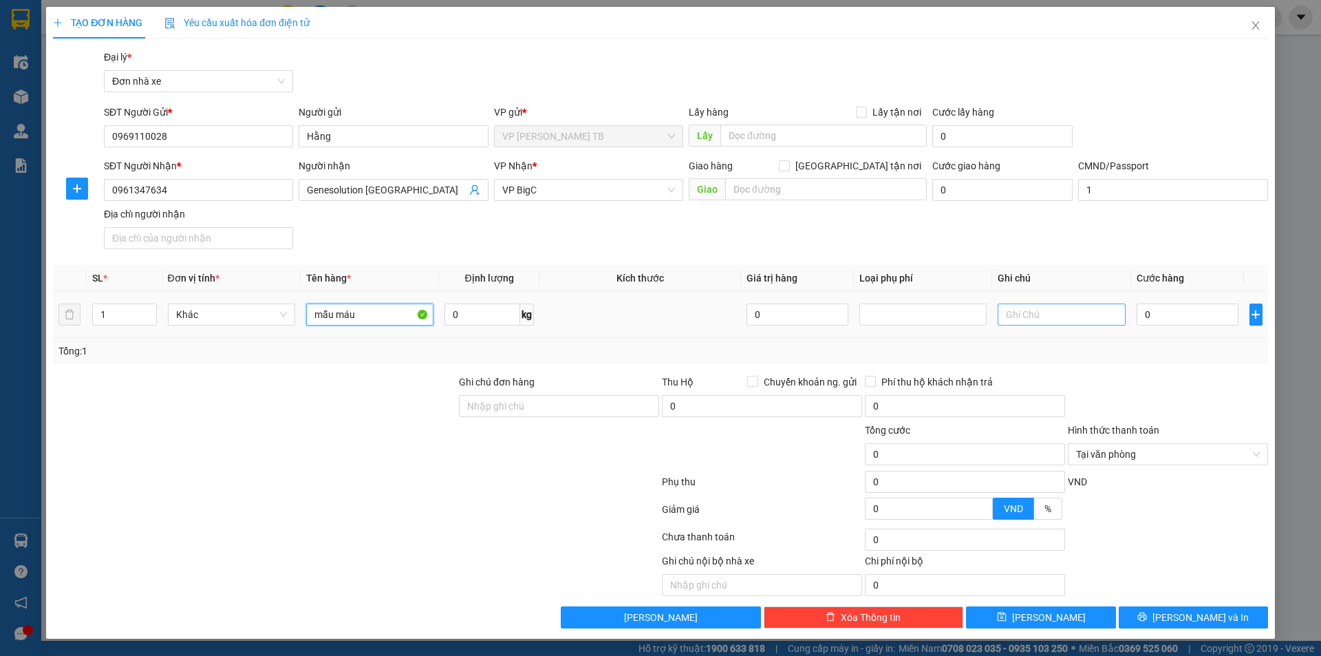
type input "mẫu máu"
click at [1067, 312] on input "text" at bounding box center [1060, 314] width 127 height 22
type input "công nợ"
click at [1164, 303] on div "0" at bounding box center [1187, 315] width 102 height 28
click at [1175, 316] on input "0" at bounding box center [1187, 314] width 102 height 22
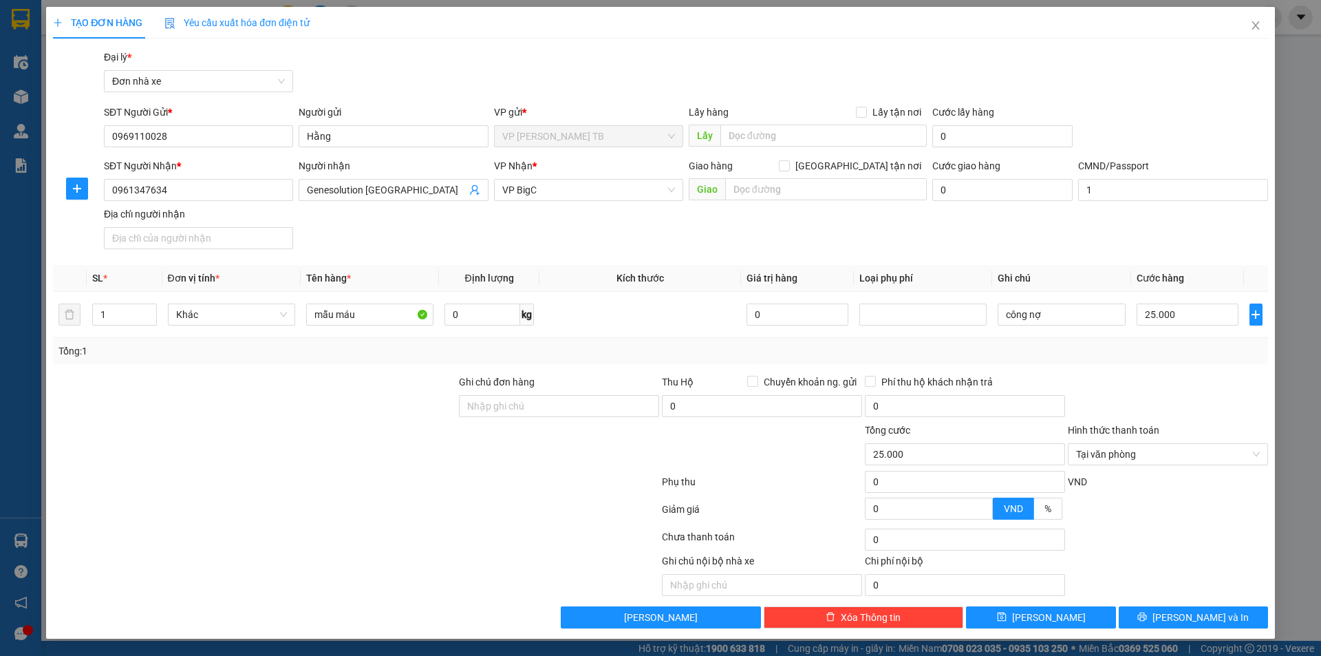
click at [1163, 418] on div at bounding box center [1167, 398] width 203 height 48
click at [1178, 614] on button "[PERSON_NAME] và In" at bounding box center [1193, 617] width 149 height 22
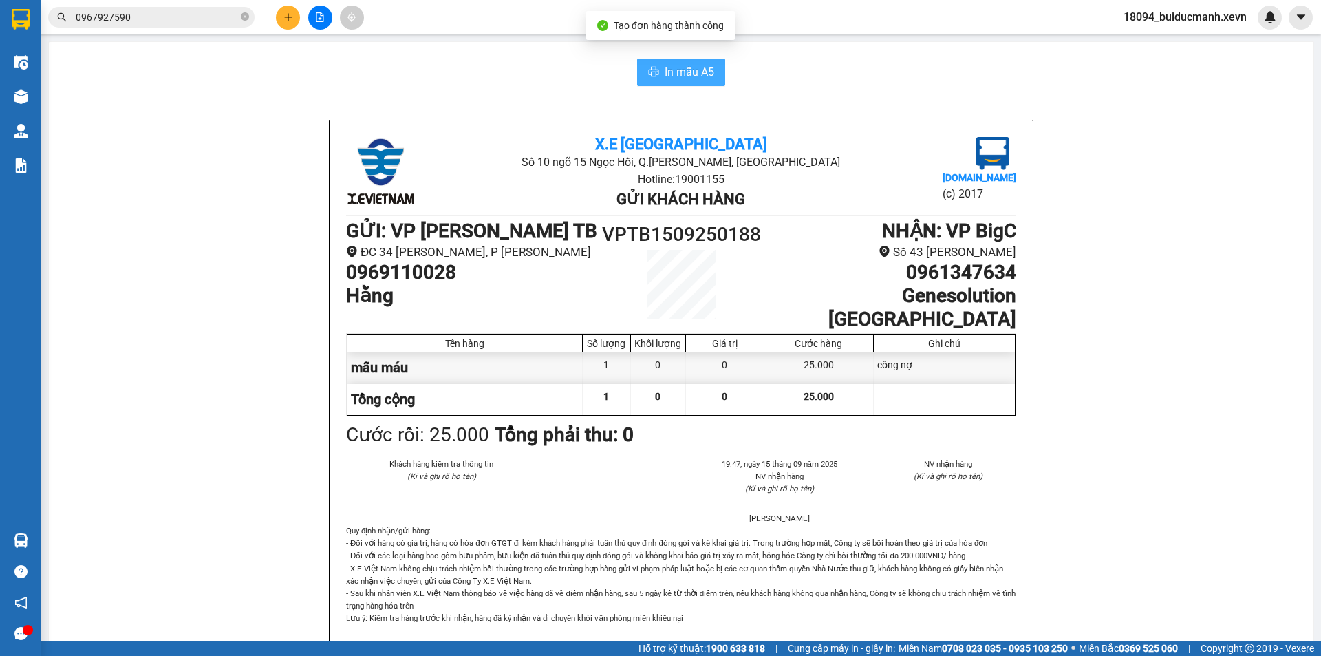
click at [682, 80] on span "In mẫu A5" at bounding box center [690, 71] width 50 height 17
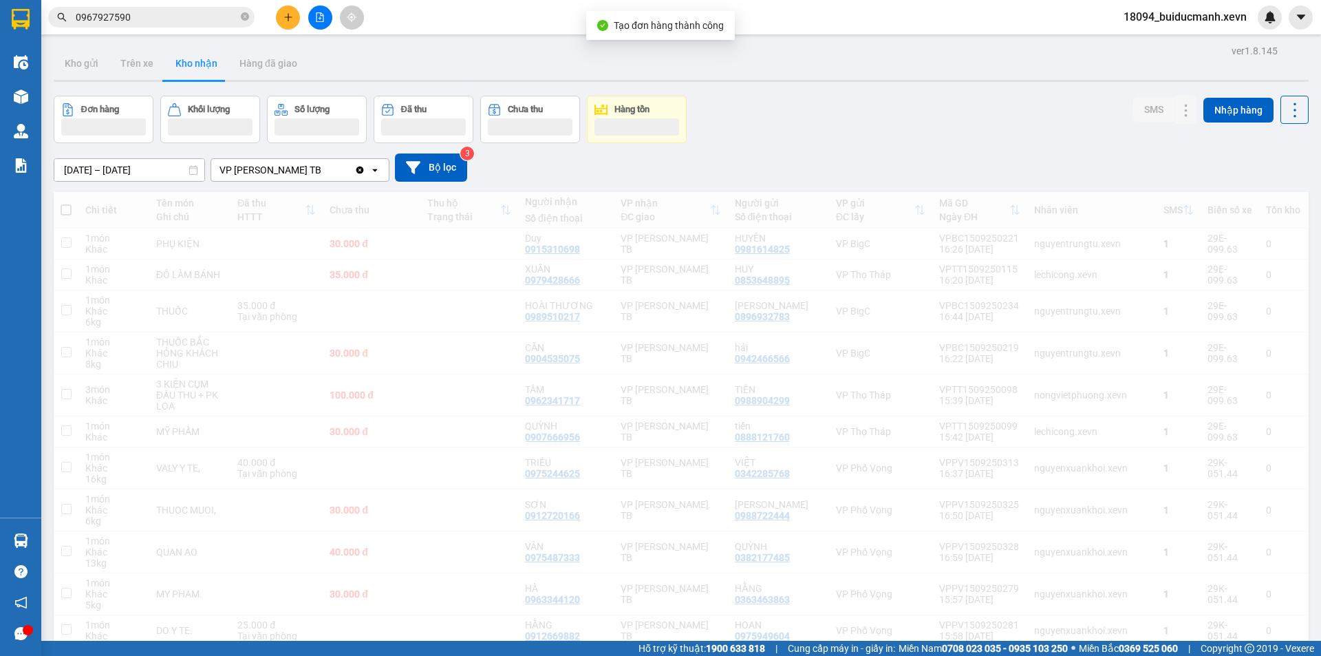
click at [290, 15] on icon "plus" at bounding box center [288, 17] width 10 height 10
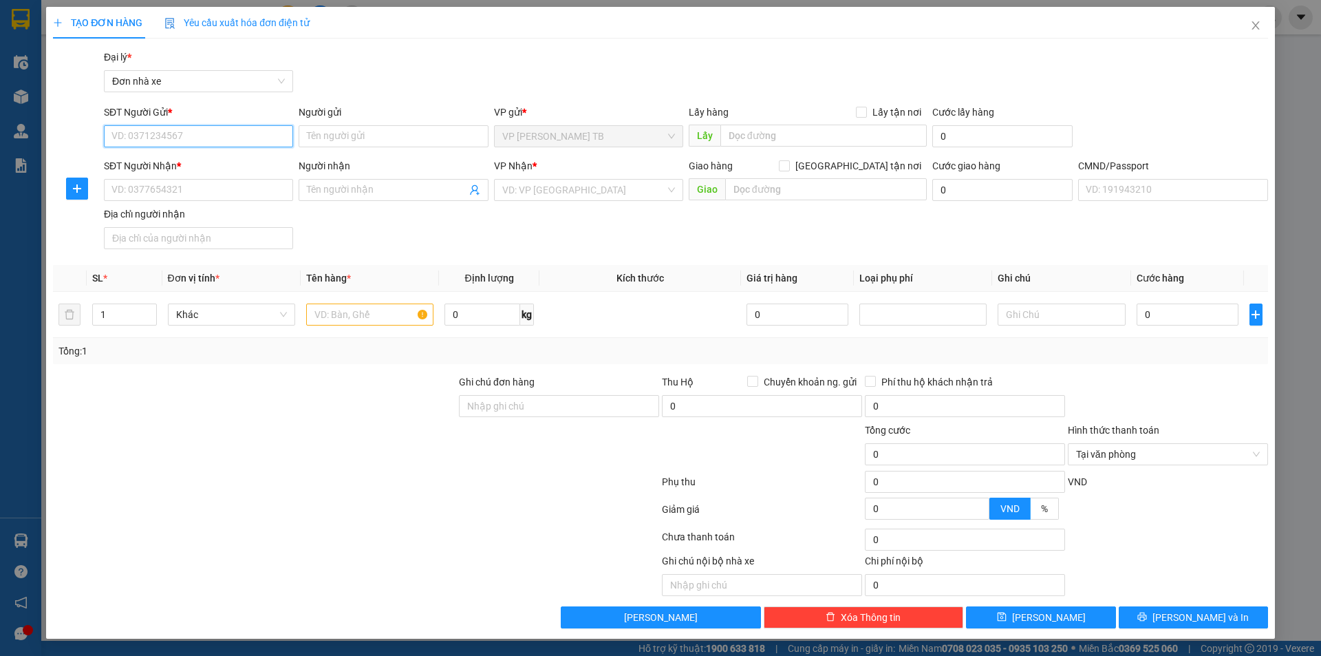
click at [206, 135] on input "SĐT Người Gửi *" at bounding box center [198, 136] width 189 height 22
paste input "0969110028"
type input "0969110028"
click at [213, 139] on input "0969110028" at bounding box center [198, 136] width 189 height 22
click at [188, 158] on div "0969110028 - Hằng" at bounding box center [198, 163] width 173 height 15
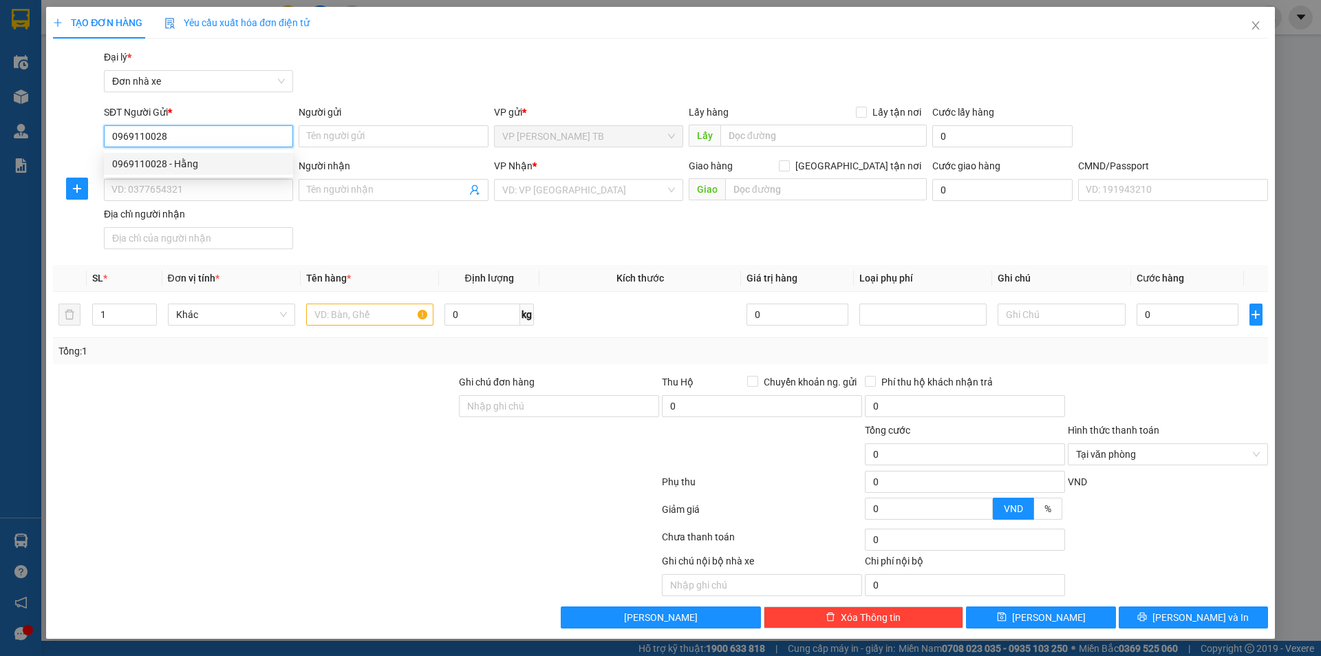
type input "Hằng"
type input "0961347634"
type input "Genesolution [GEOGRAPHIC_DATA]"
type input "1"
type input "0969110028"
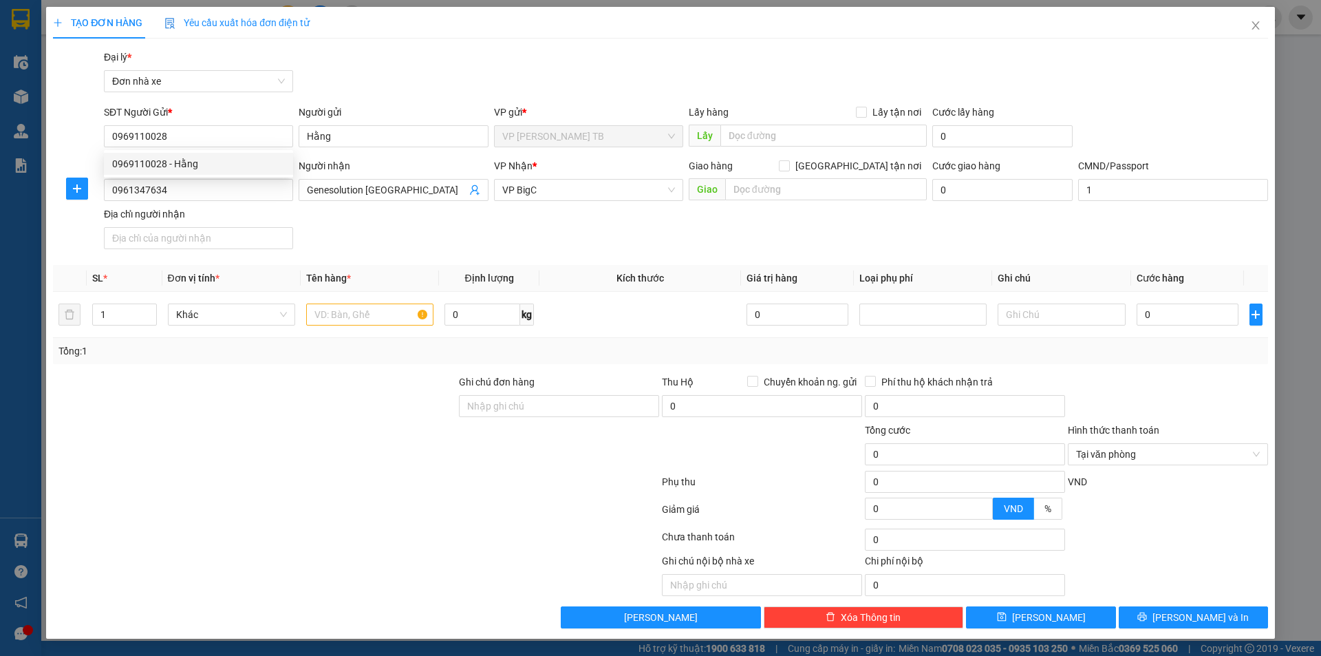
drag, startPoint x: 429, startPoint y: 53, endPoint x: 388, endPoint y: 79, distance: 48.3
click at [429, 54] on div "Gói vận chuyển * Tiêu chuẩn Đại lý * Đơn nhà xe" at bounding box center [685, 74] width 1169 height 48
drag, startPoint x: 217, startPoint y: 186, endPoint x: 0, endPoint y: 191, distance: 217.4
click at [0, 190] on div "TẠO ĐƠN HÀNG Yêu cầu xuất hóa đơn điện tử Transit Pickup Surcharge Ids Transit …" at bounding box center [660, 328] width 1321 height 656
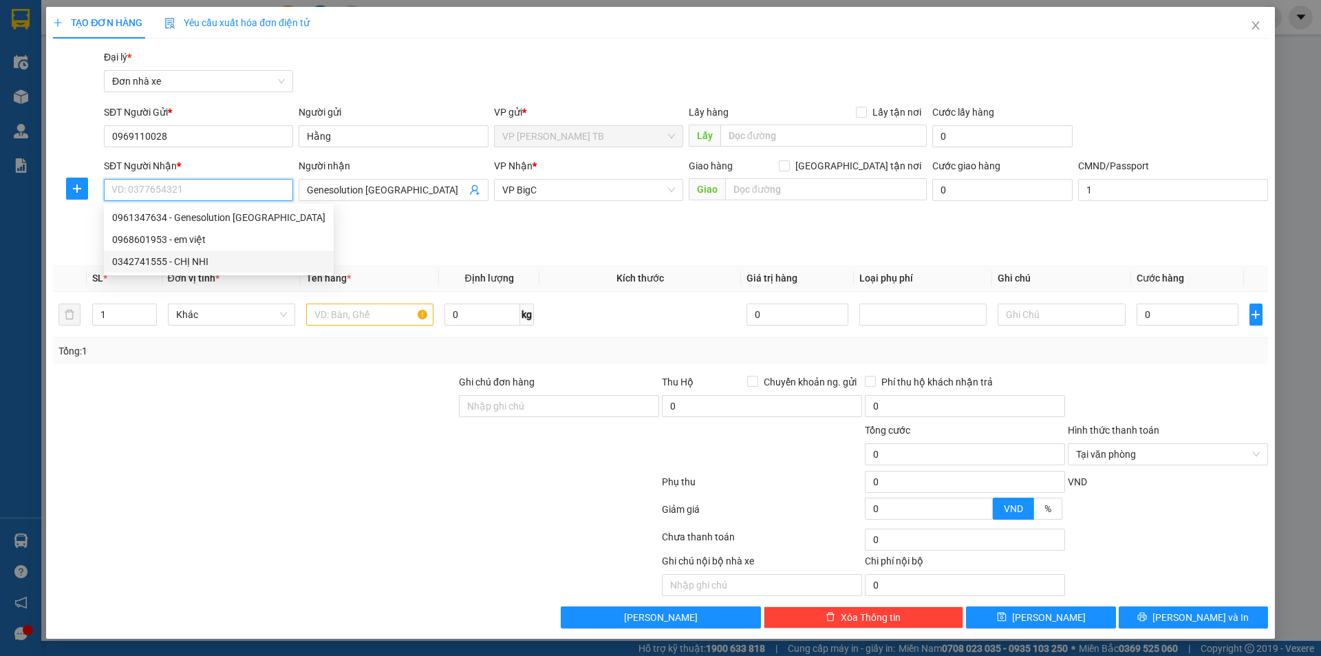
click at [212, 261] on div "0342741555 - CHỊ NHI" at bounding box center [218, 261] width 213 height 15
type input "0342741555"
type input "CHỊ NHI"
type input "ANH ĐẮC"
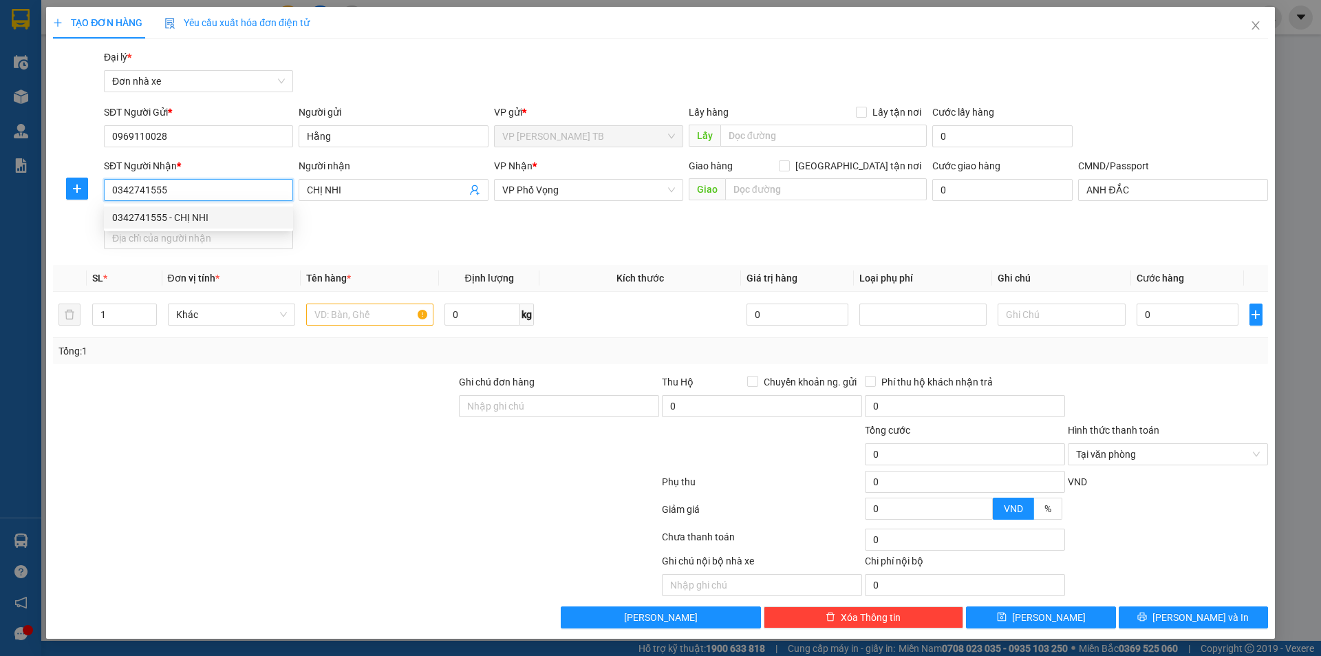
type input "0342741555"
click at [414, 219] on div "SĐT Người Nhận * 0342741555 Người nhận CHỊ NHI VP Nhận * VP Phố Vọng Giao hàng …" at bounding box center [685, 206] width 1169 height 96
click at [333, 311] on input "text" at bounding box center [369, 314] width 127 height 22
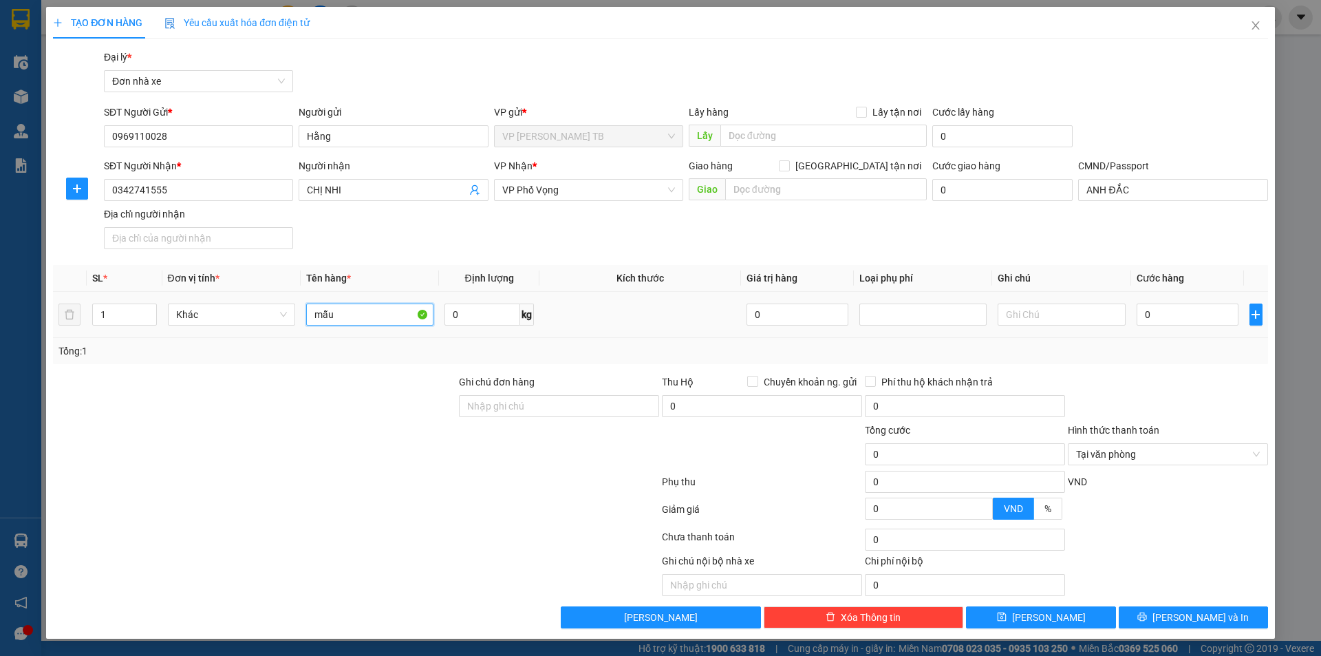
type input "mẫu"
click at [1194, 298] on td "0" at bounding box center [1188, 315] width 114 height 46
click at [1194, 306] on input "0" at bounding box center [1187, 314] width 102 height 22
click at [1191, 379] on div at bounding box center [1167, 398] width 203 height 48
click at [1242, 416] on div at bounding box center [1167, 398] width 203 height 48
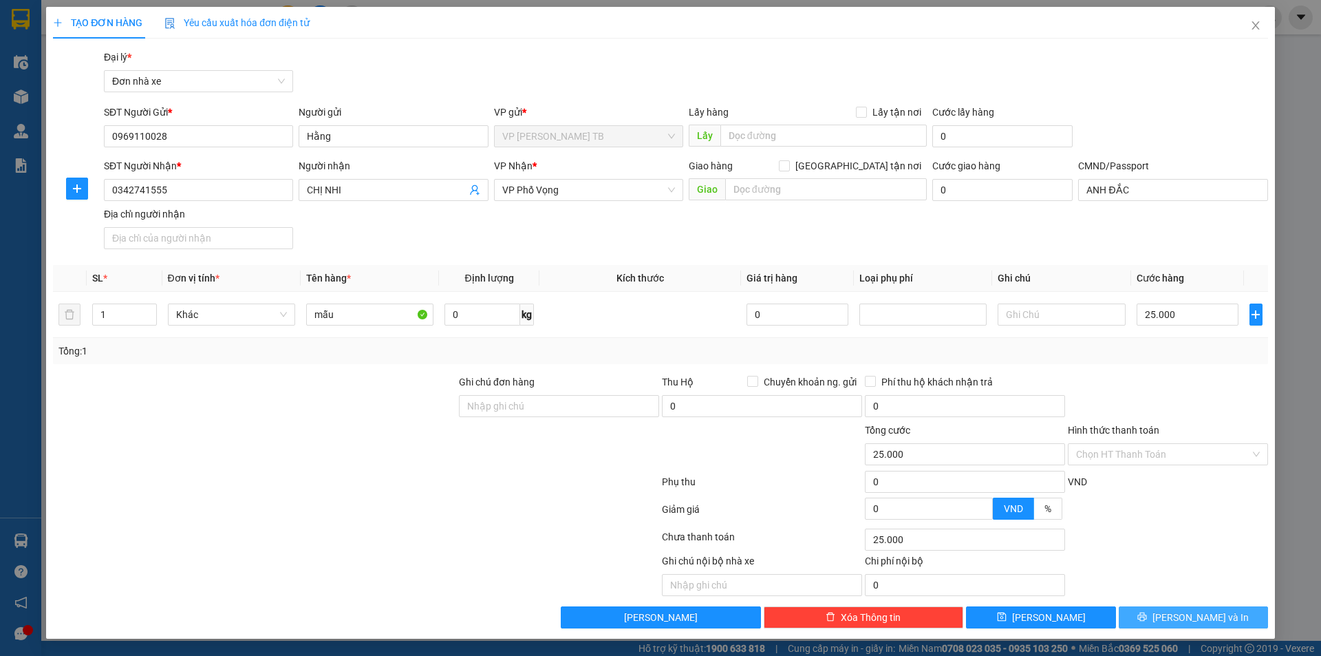
click at [1232, 610] on button "[PERSON_NAME] và In" at bounding box center [1193, 617] width 149 height 22
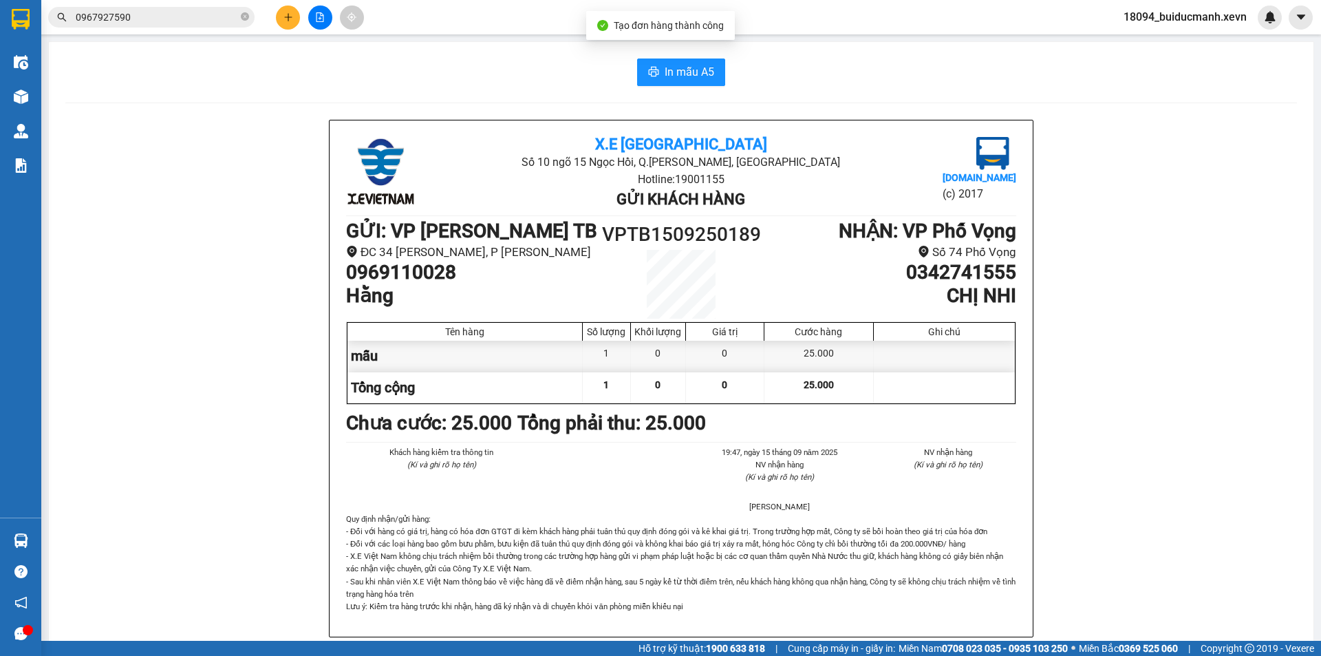
click at [684, 88] on div "In mẫu A5 X.E Việt Nam Số 10 ngõ 15 Ngọc Hồi, Q.[PERSON_NAME], [GEOGRAPHIC_DATA…" at bounding box center [681, 640] width 1264 height 1197
click at [687, 76] on span "In mẫu A5" at bounding box center [690, 71] width 50 height 17
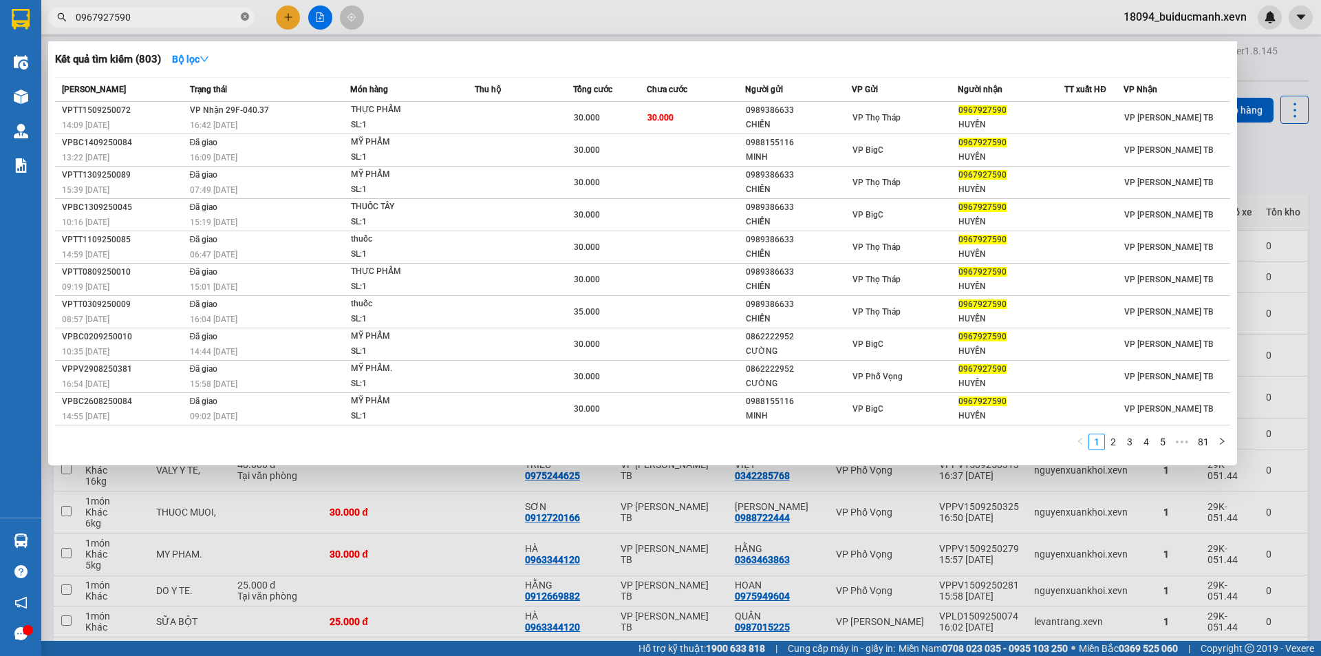
click at [244, 20] on icon "close-circle" at bounding box center [245, 16] width 8 height 8
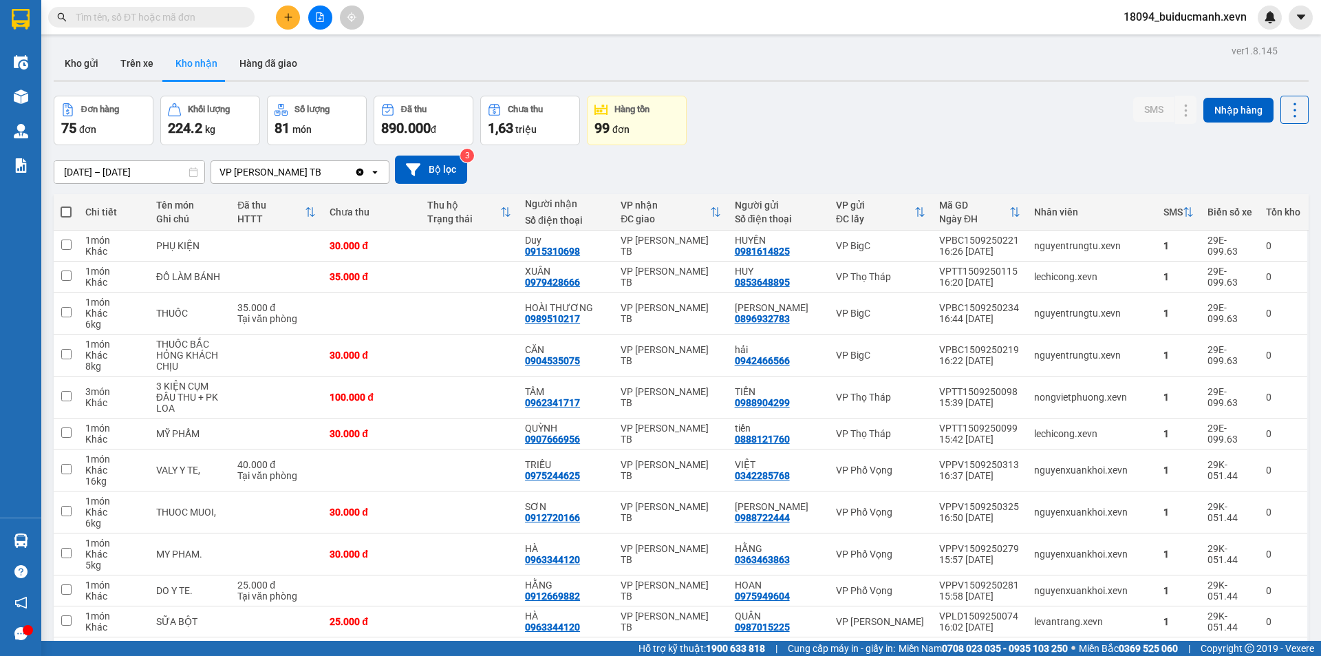
click at [213, 23] on input "text" at bounding box center [157, 17] width 162 height 15
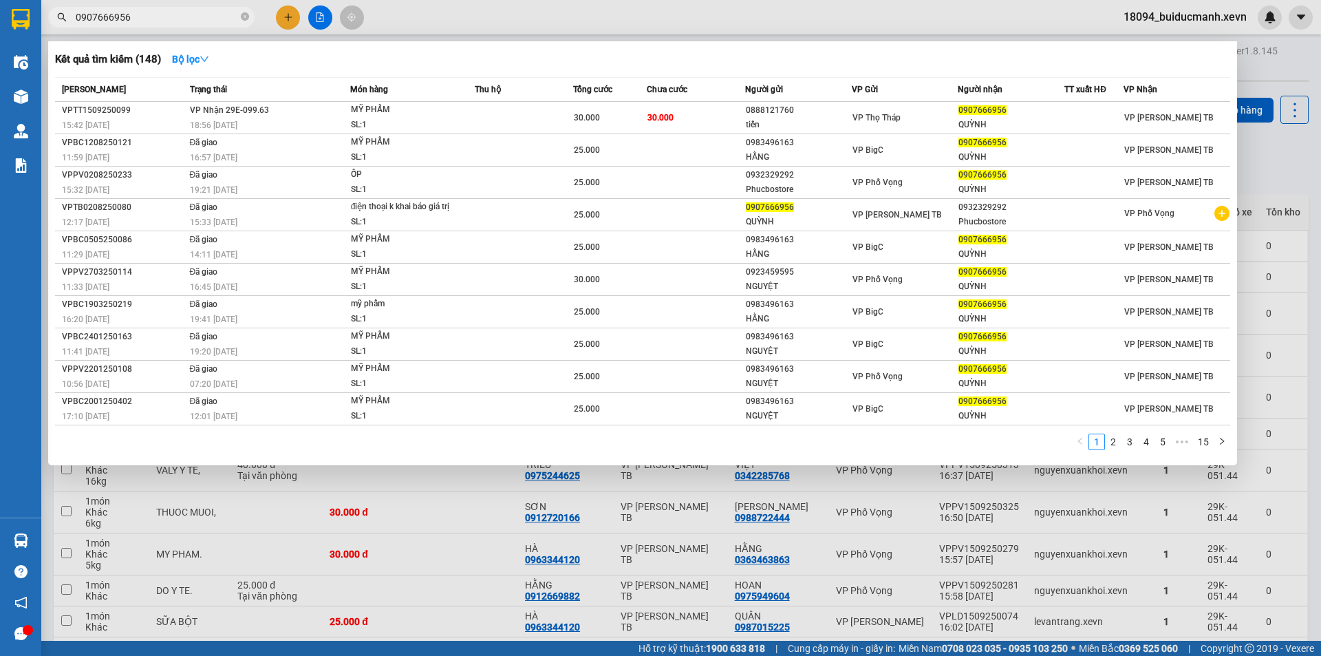
type input "0907666956"
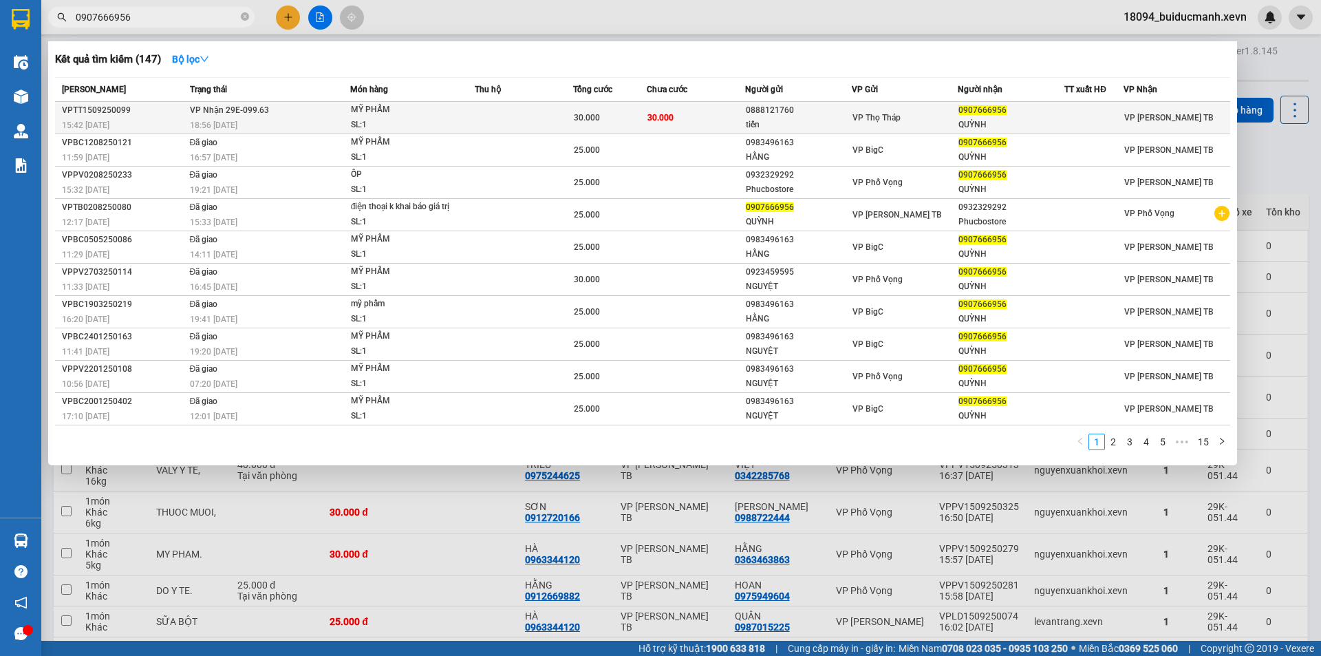
click at [691, 123] on td "30.000" at bounding box center [696, 118] width 98 height 32
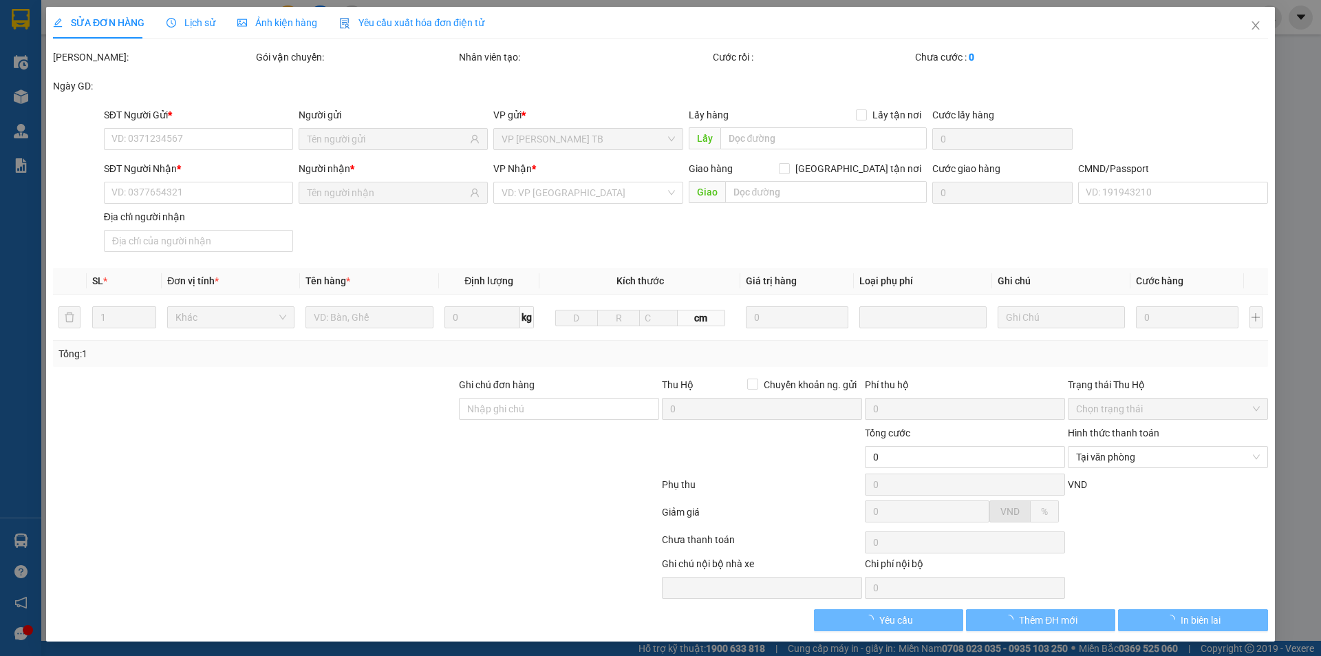
type input "0888121760"
type input "tiến"
type input "0907666956"
type input "QUỲNH"
type input "1"
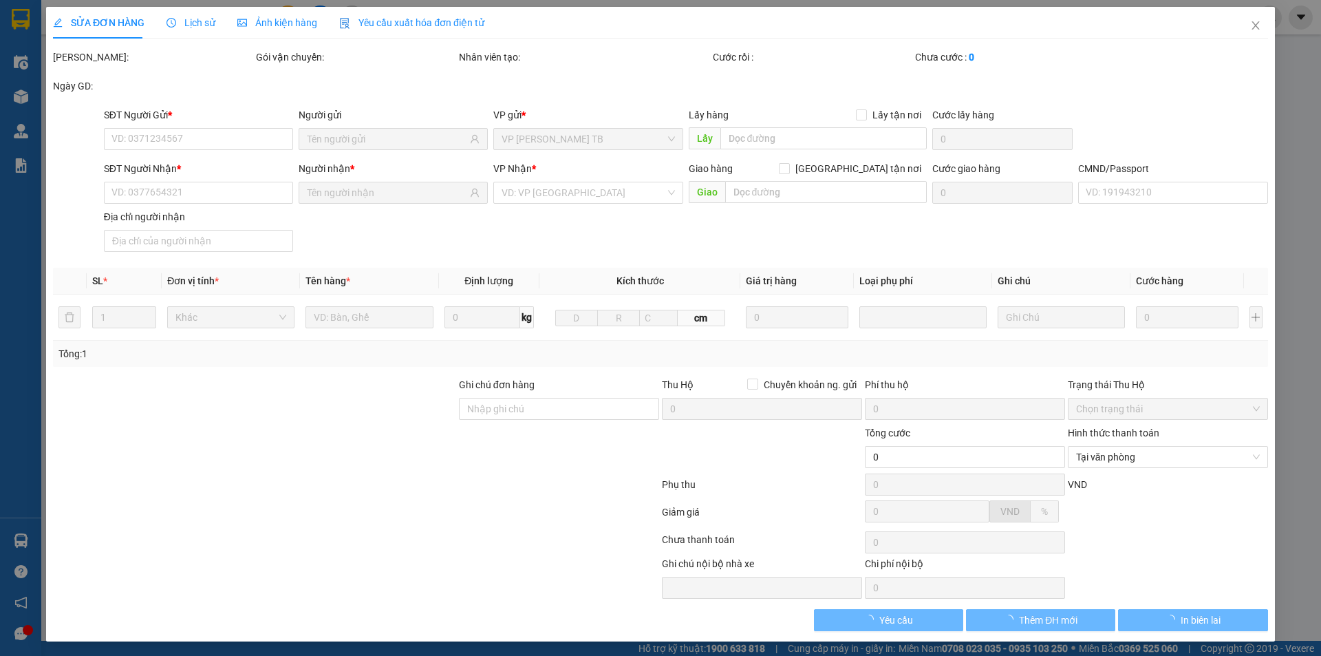
type input "30.000"
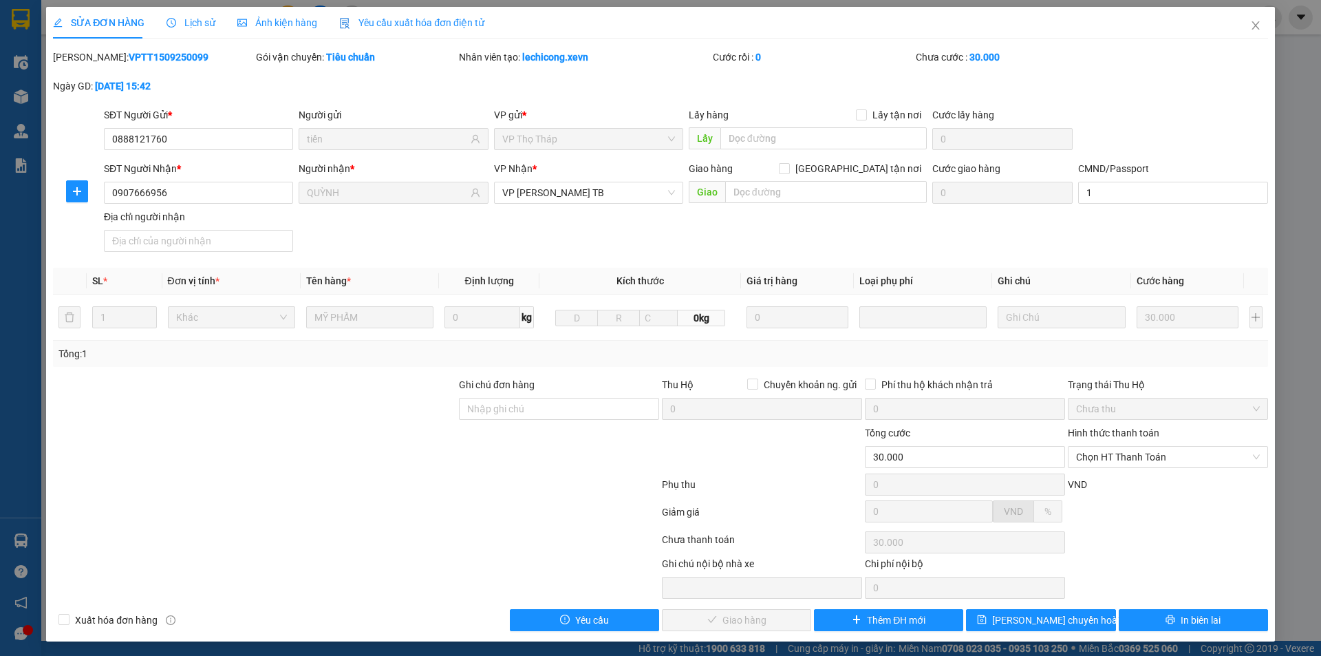
click at [1233, 114] on div "SĐT Người Gửi * 0888121760 0888121760 Người gửi tiến VP gửi * VP Thọ Tháp Lấy h…" at bounding box center [685, 131] width 1169 height 48
click at [1126, 449] on span "Chọn HT Thanh Toán" at bounding box center [1168, 456] width 184 height 21
click at [1088, 483] on div "Tại văn phòng" at bounding box center [1159, 484] width 182 height 15
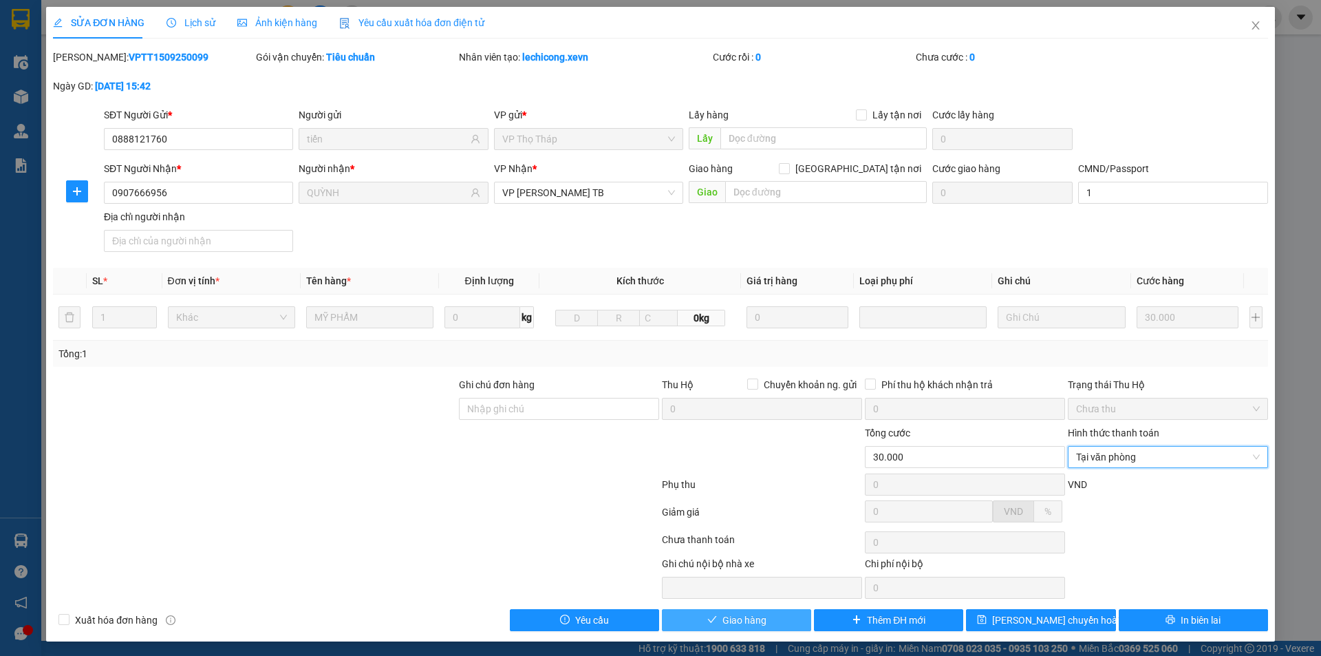
click at [737, 612] on span "Giao hàng" at bounding box center [744, 619] width 44 height 15
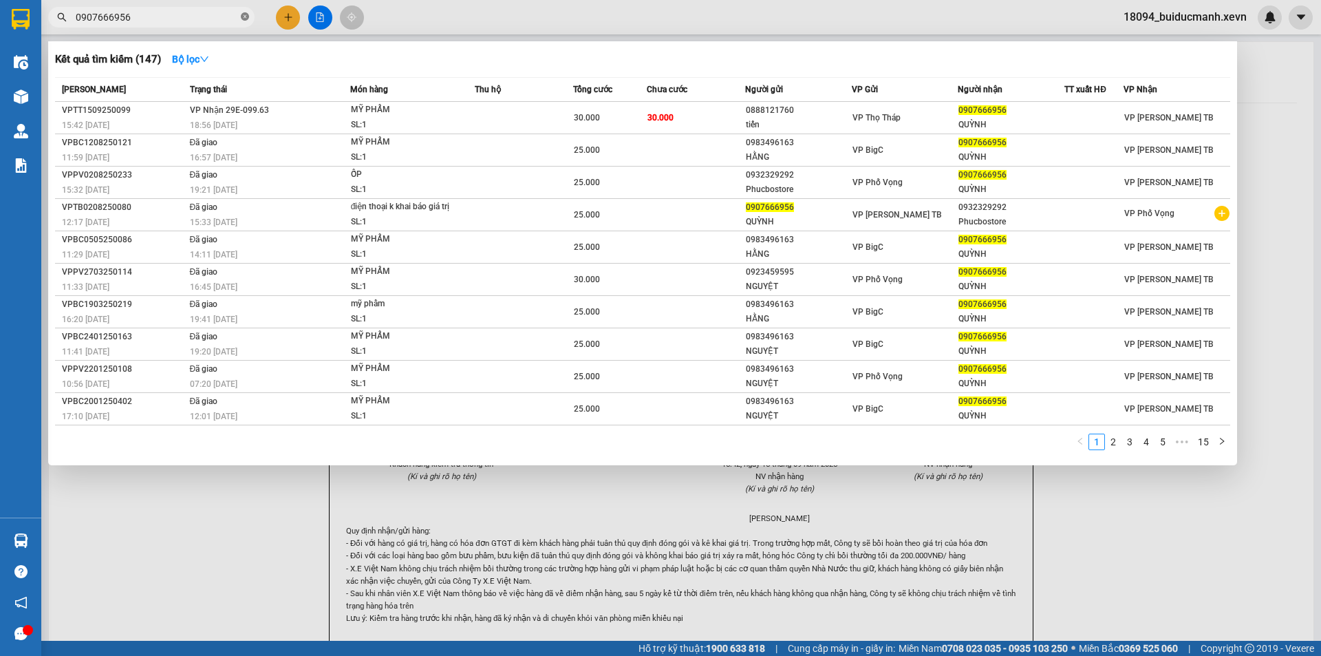
click at [245, 16] on icon "close-circle" at bounding box center [245, 16] width 8 height 8
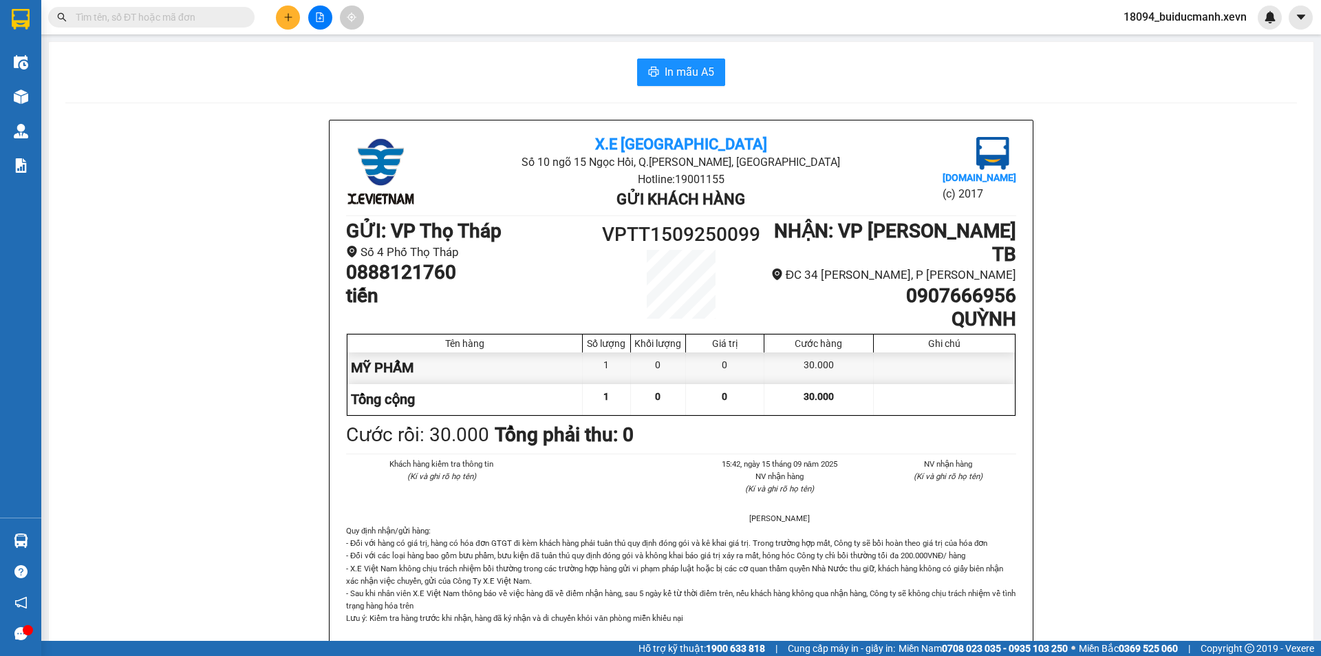
click at [225, 16] on input "text" at bounding box center [157, 17] width 162 height 15
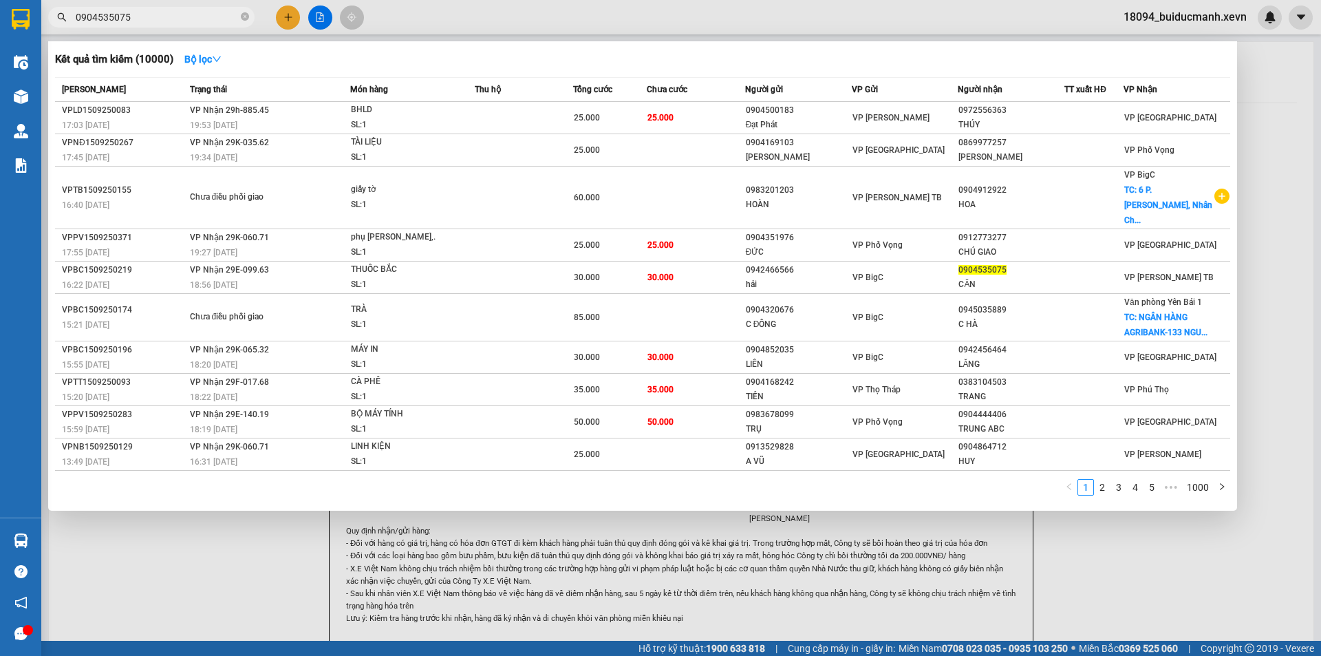
type input "0904535075"
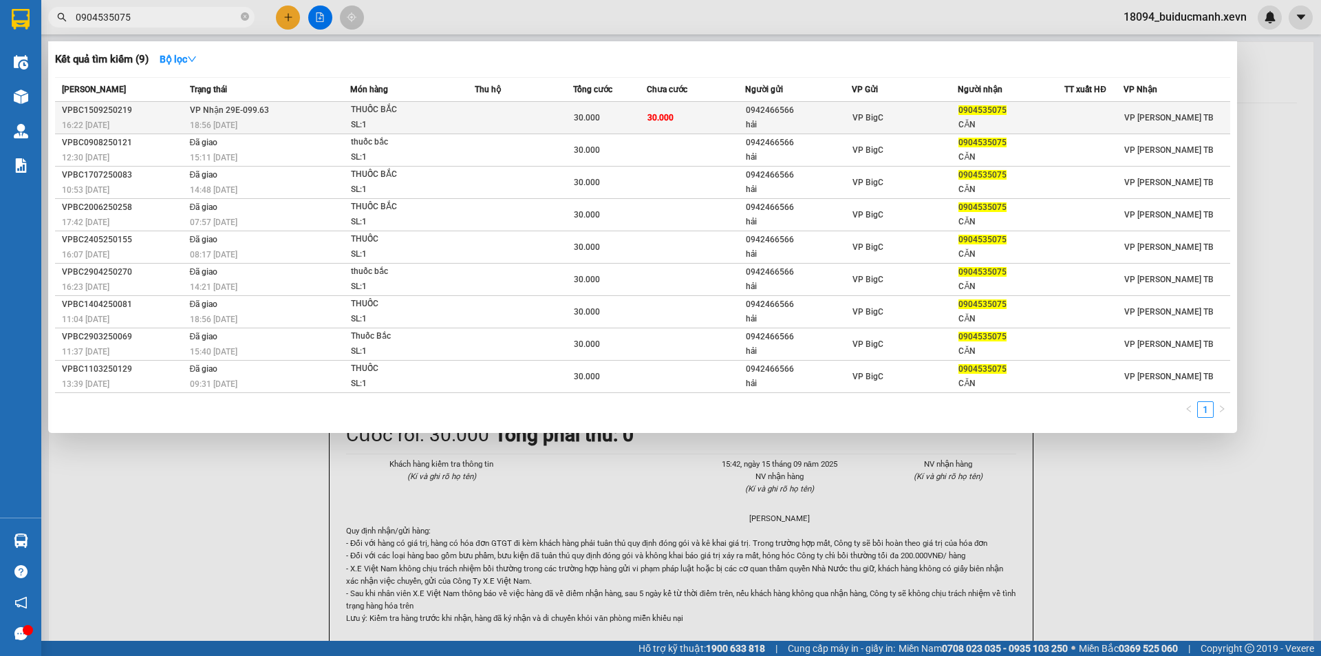
click at [724, 125] on td "30.000" at bounding box center [696, 118] width 98 height 32
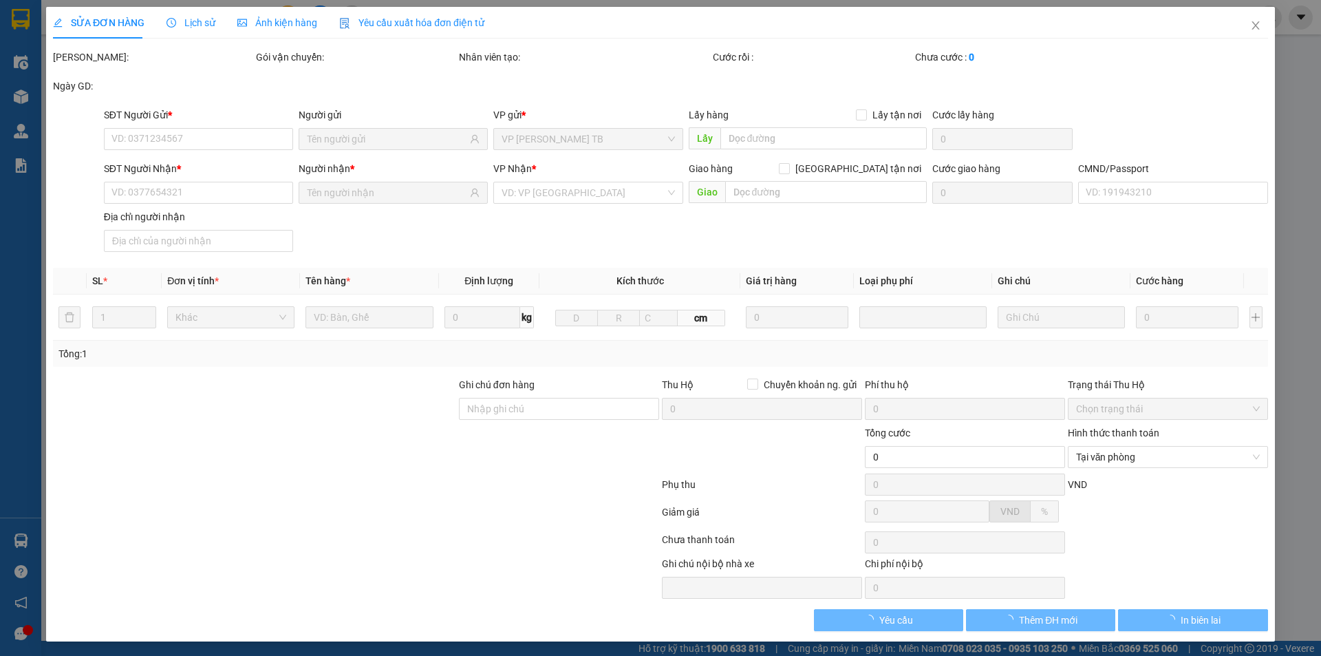
type input "0942466566"
type input "hải"
type input "0904535075"
type input "CĂN"
type input "30.000"
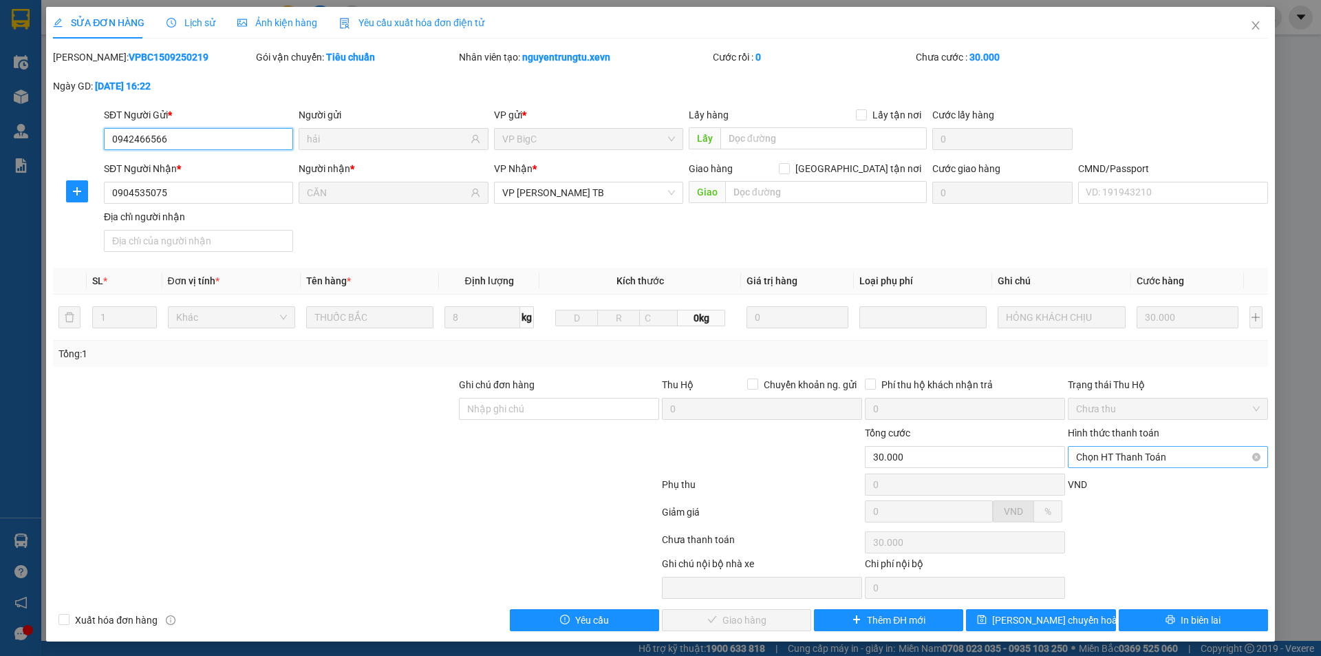
click at [1099, 449] on span "Chọn HT Thanh Toán" at bounding box center [1168, 456] width 184 height 21
click at [1101, 482] on div "Tại văn phòng" at bounding box center [1159, 484] width 182 height 15
type input "0"
click at [768, 625] on button "Giao hàng" at bounding box center [736, 620] width 149 height 22
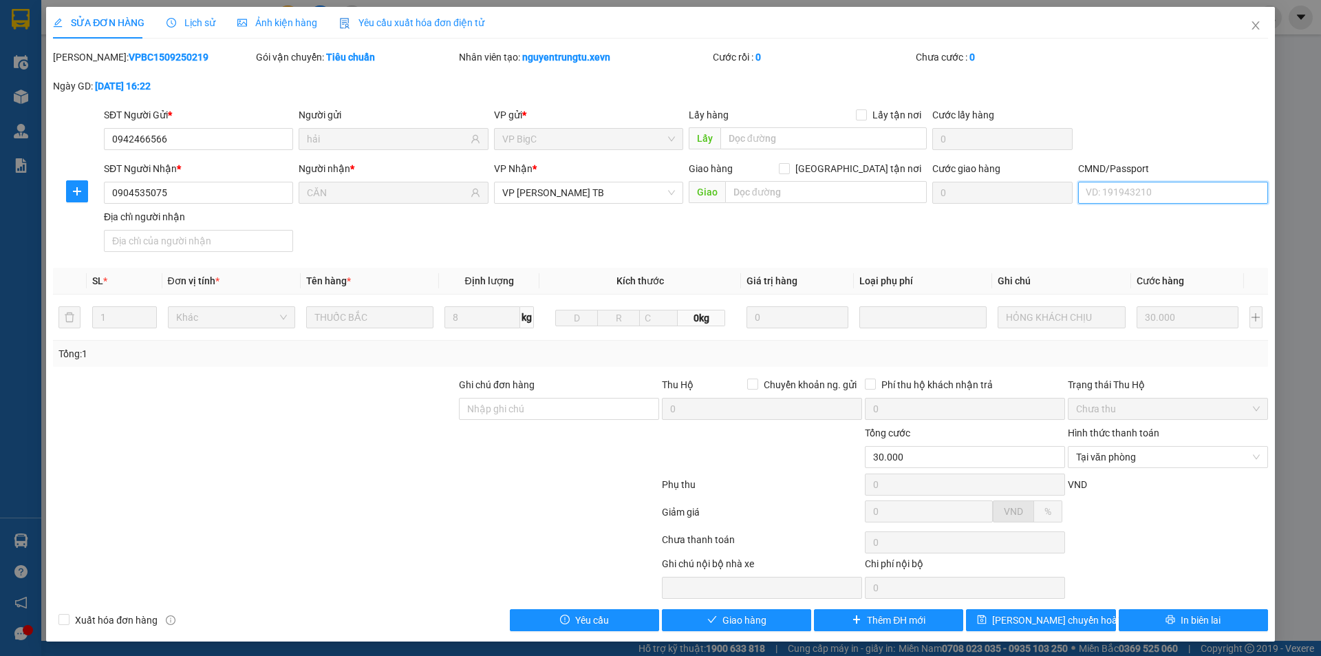
click at [1090, 192] on input "CMND/Passport" at bounding box center [1172, 193] width 189 height 22
type input "cần"
drag, startPoint x: 1121, startPoint y: 55, endPoint x: 1079, endPoint y: 259, distance: 207.9
click at [1130, 61] on div "[PERSON_NAME]: VPBC1509250219 Gói vận chuyển: Tiêu chuẩn Nhân viên tạo: nguyent…" at bounding box center [661, 79] width 1218 height 58
click at [774, 624] on button "Giao hàng" at bounding box center [736, 620] width 149 height 22
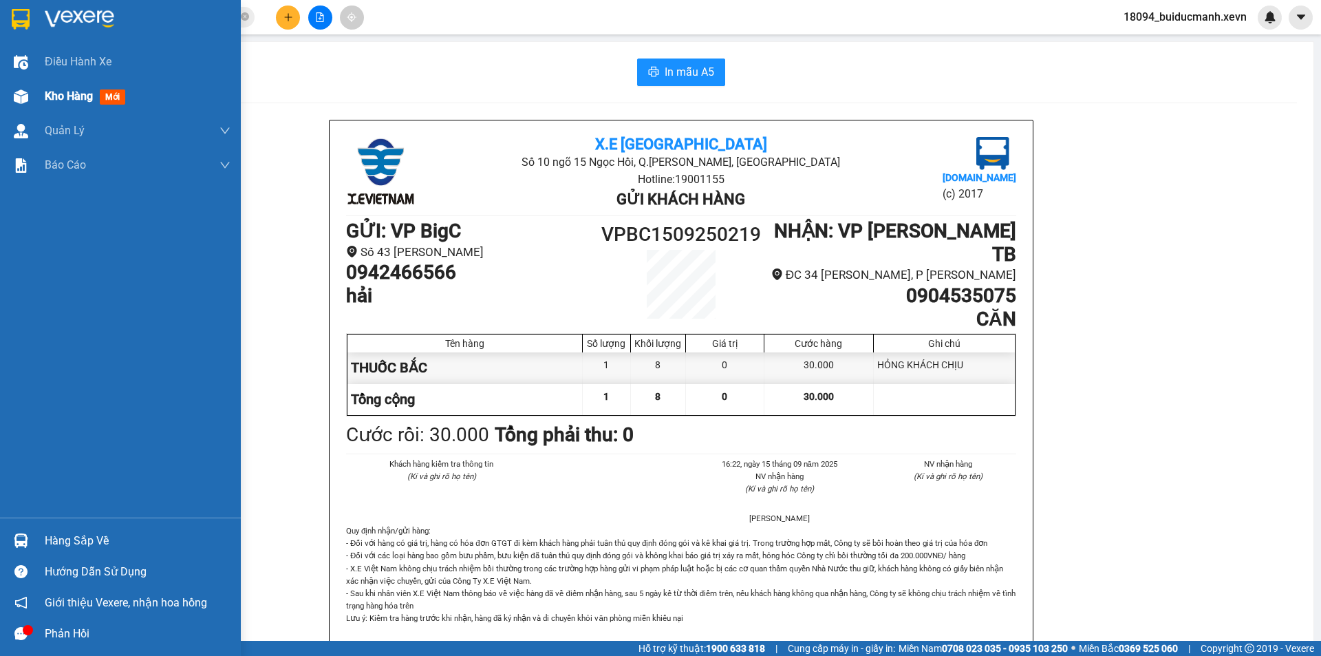
click at [25, 95] on img at bounding box center [21, 96] width 14 height 14
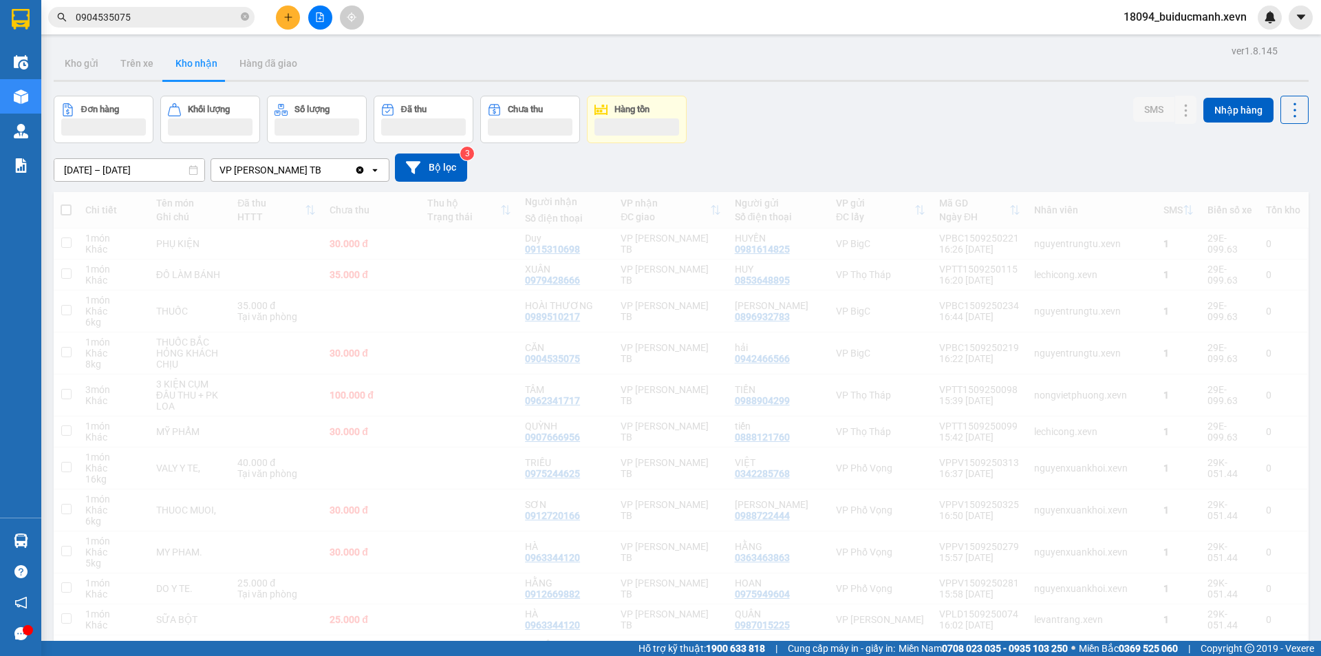
drag, startPoint x: 913, startPoint y: 56, endPoint x: 907, endPoint y: 65, distance: 10.9
click at [913, 57] on div "Kho gửi Trên xe Kho nhận Hàng đã giao" at bounding box center [681, 65] width 1255 height 36
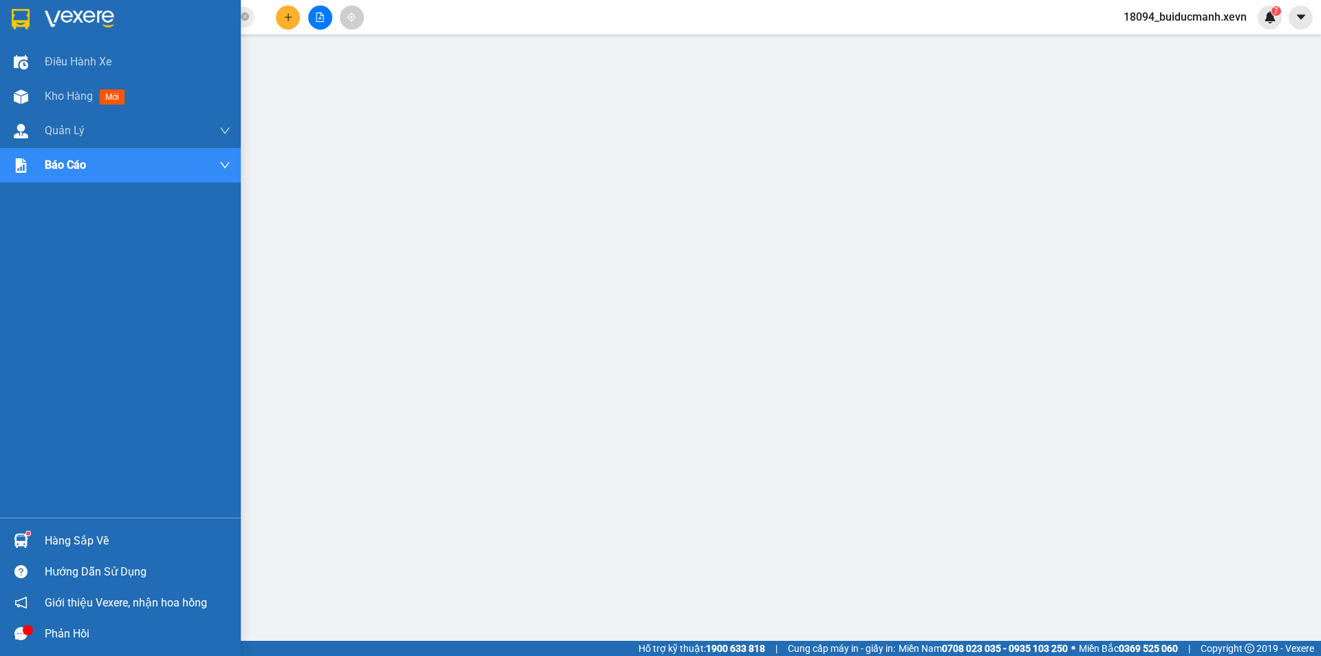
click at [26, 530] on div at bounding box center [21, 540] width 24 height 24
